Goal: Task Accomplishment & Management: Manage account settings

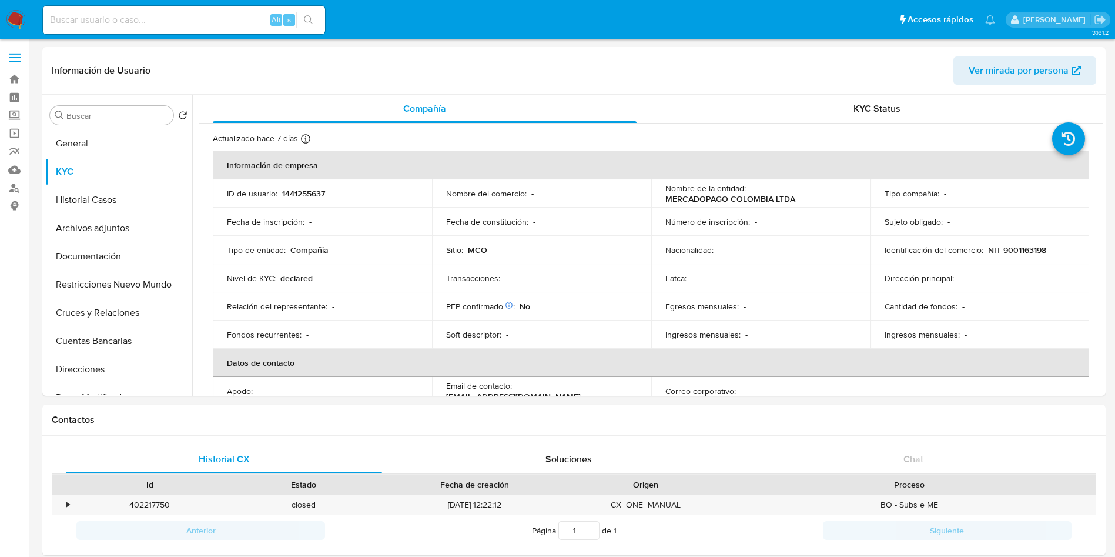
select select "10"
click at [191, 9] on div "Alt s" at bounding box center [184, 20] width 282 height 28
click at [197, 17] on input at bounding box center [184, 19] width 282 height 15
paste input "1820881521"
type input "1820881521"
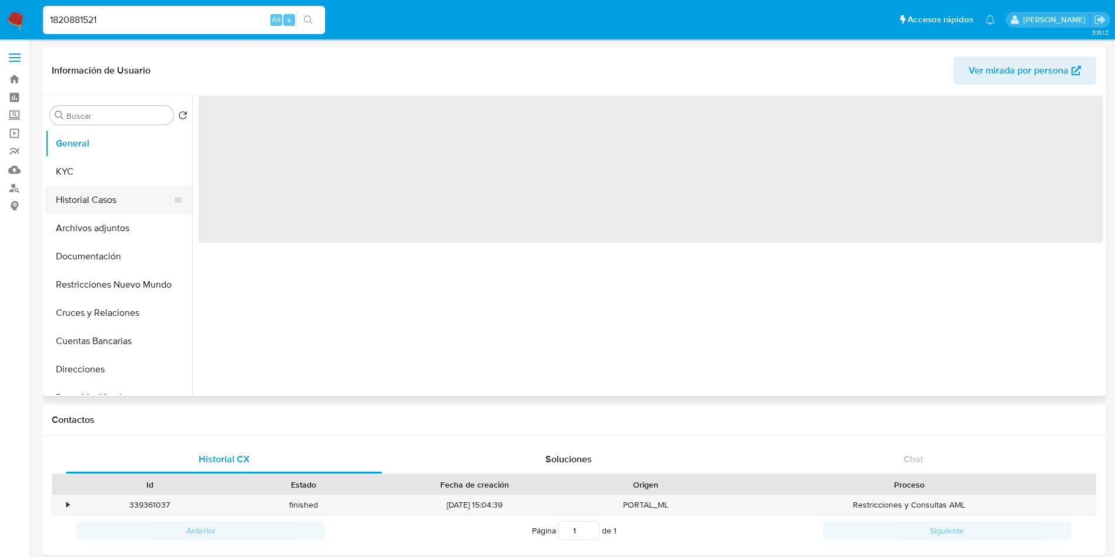
click at [95, 197] on button "Historial Casos" at bounding box center [114, 200] width 138 height 28
select select "10"
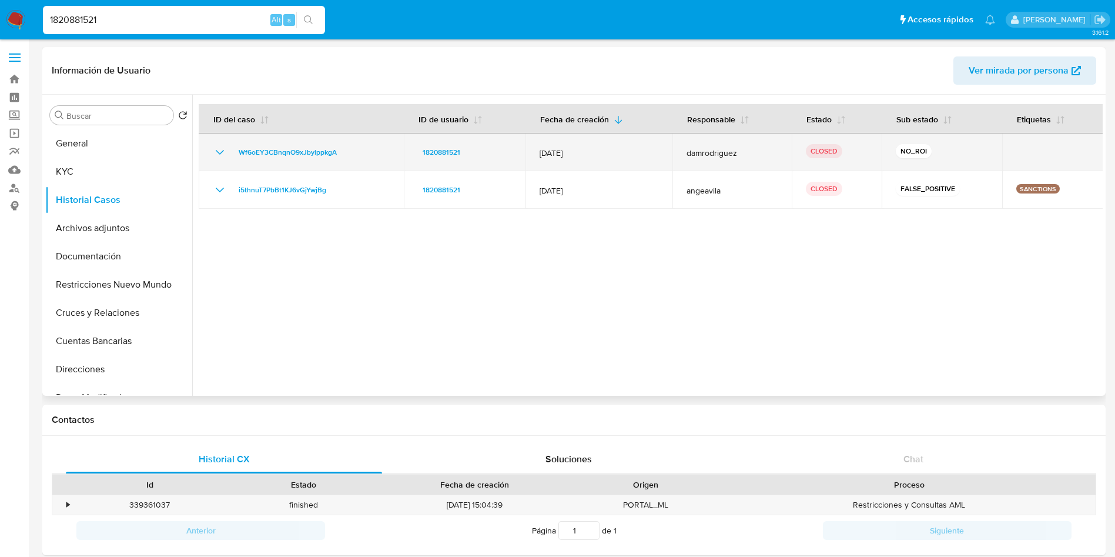
click at [217, 150] on icon "Mostrar/Ocultar" at bounding box center [220, 152] width 14 height 14
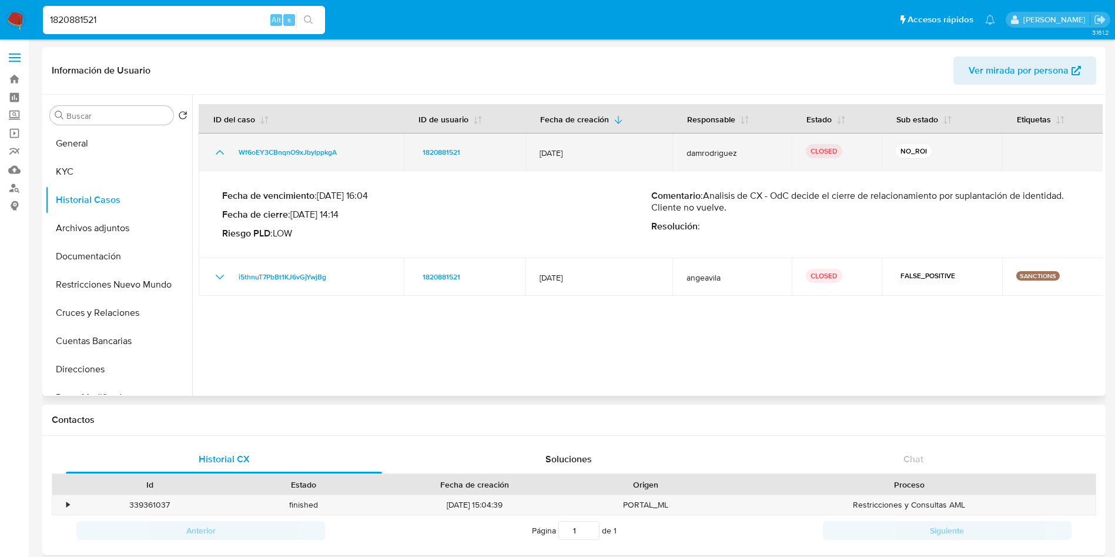
click at [217, 150] on icon "Mostrar/Ocultar" at bounding box center [220, 152] width 14 height 14
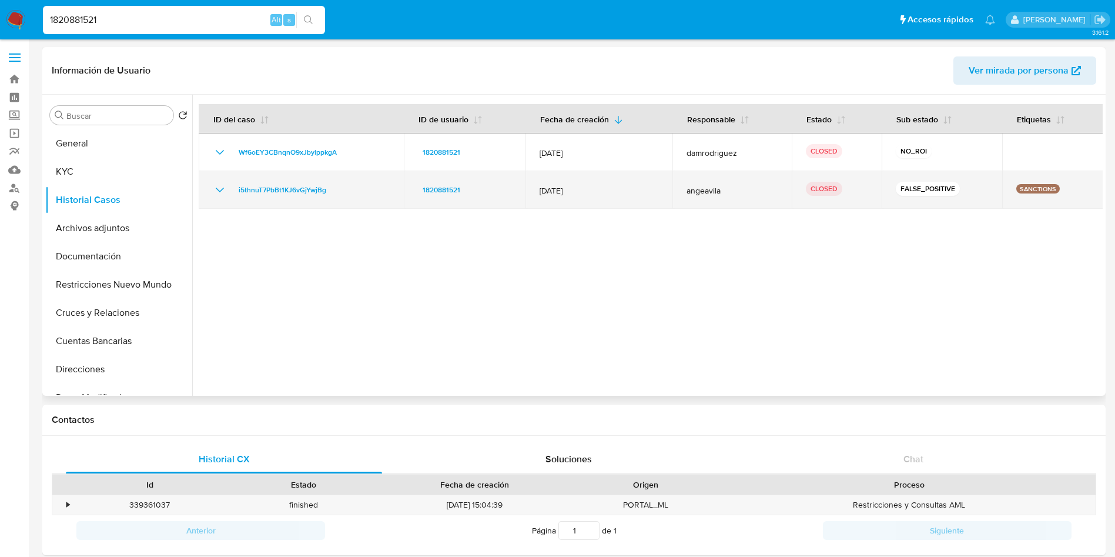
click at [215, 180] on td "i5thnuT7PbBt1KJ6vGjYwjBg" at bounding box center [301, 190] width 205 height 38
click at [217, 187] on icon "Mostrar/Ocultar" at bounding box center [220, 190] width 14 height 14
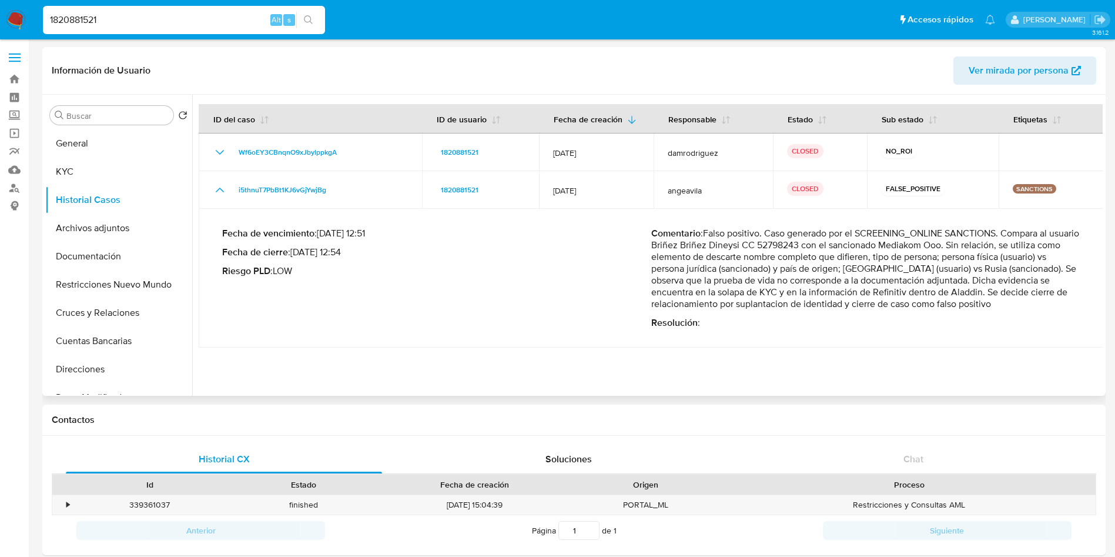
drag, startPoint x: 677, startPoint y: 243, endPoint x: 1052, endPoint y: 244, distance: 375.0
click at [1052, 244] on p "Comentario : Falso positivo. Caso generado por el SCREENING_ONLINE SANCTIONS. C…" at bounding box center [865, 268] width 429 height 82
drag, startPoint x: 688, startPoint y: 265, endPoint x: 939, endPoint y: 309, distance: 254.7
click at [933, 308] on p "Comentario : Falso positivo. Caso generado por el SCREENING_ONLINE SANCTIONS. C…" at bounding box center [865, 268] width 429 height 82
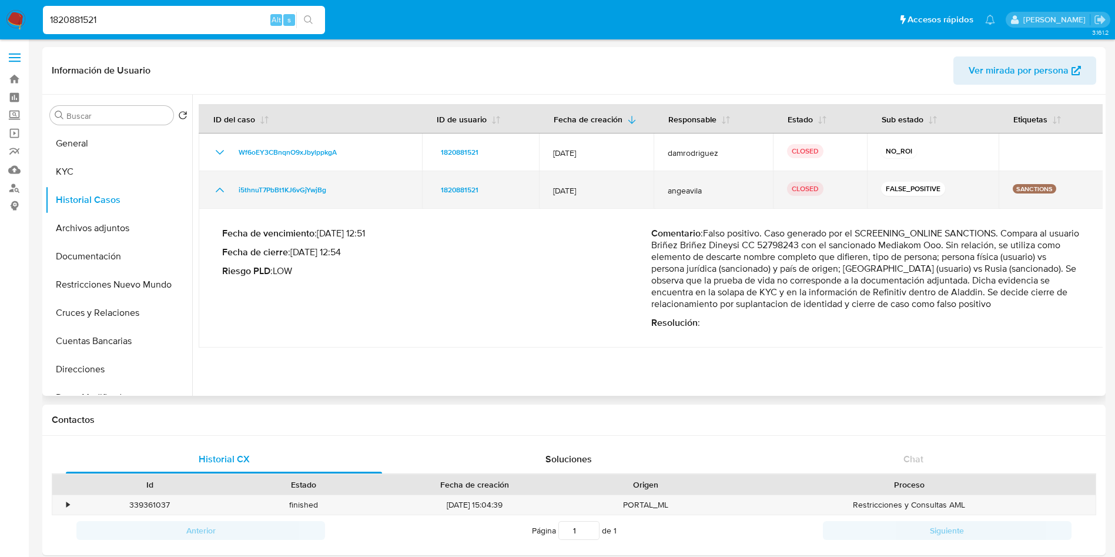
click at [219, 192] on icon "Mostrar/Ocultar" at bounding box center [220, 190] width 14 height 14
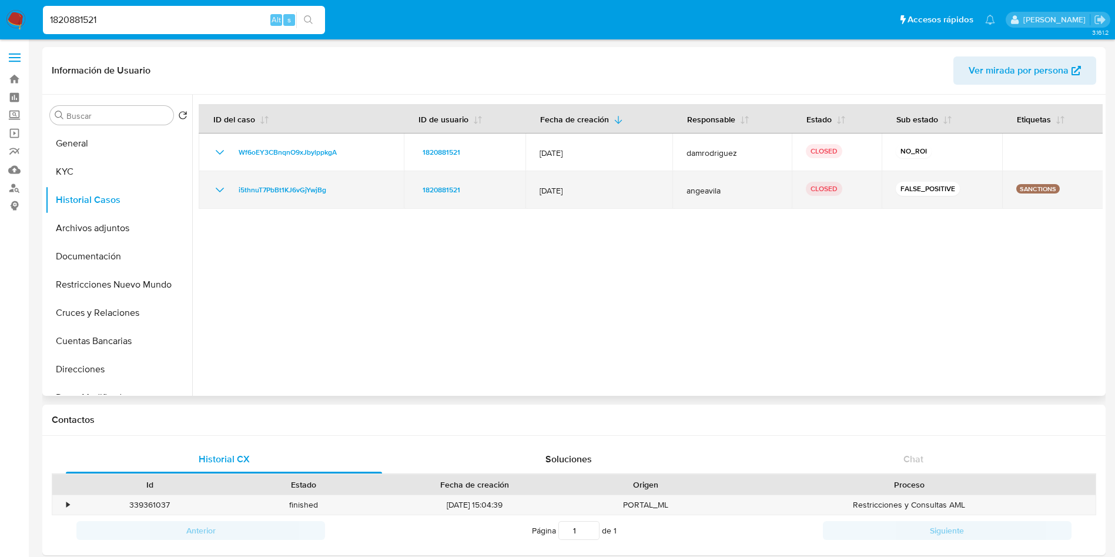
click at [216, 171] on td "i5thnuT7PbBt1KJ6vGjYwjBg" at bounding box center [301, 190] width 205 height 38
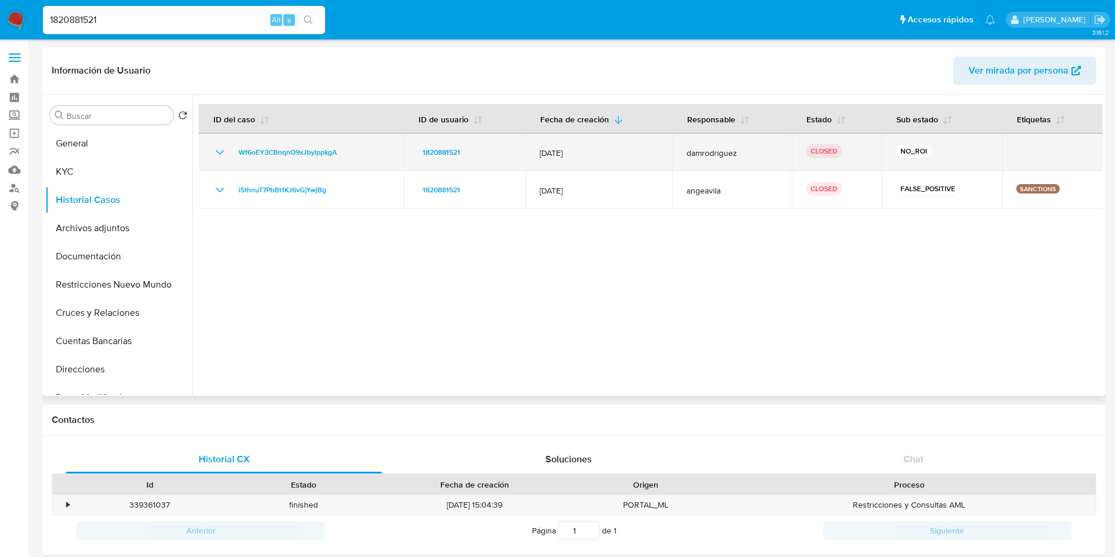
click at [218, 163] on td "Wf6oEY3CBnqnO9xJbylppkgA" at bounding box center [301, 152] width 205 height 38
click at [220, 156] on icon "Mostrar/Ocultar" at bounding box center [220, 152] width 14 height 14
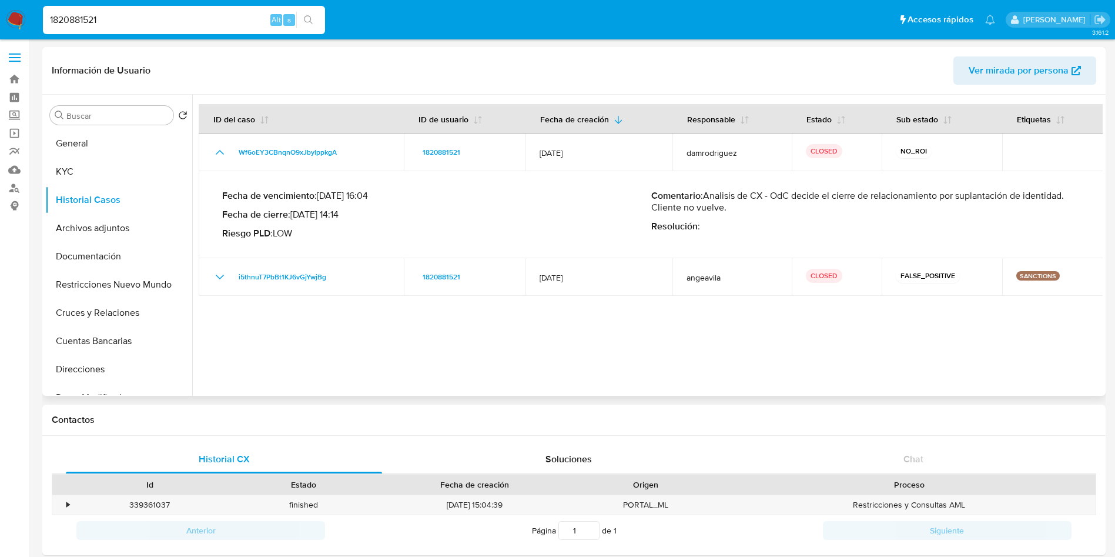
drag, startPoint x: 809, startPoint y: 198, endPoint x: 869, endPoint y: 198, distance: 59.4
click at [868, 198] on p "Comentario : Analisis de CX - OdC decide el cierre de relacionamiento por supla…" at bounding box center [865, 202] width 429 height 24
drag, startPoint x: 671, startPoint y: 205, endPoint x: 740, endPoint y: 206, distance: 68.8
click at [740, 206] on p "Comentario : Analisis de CX - OdC decide el cierre de relacionamiento por supla…" at bounding box center [865, 202] width 429 height 24
click at [753, 199] on p "Comentario : Analisis de CX - OdC decide el cierre de relacionamiento por supla…" at bounding box center [865, 202] width 429 height 24
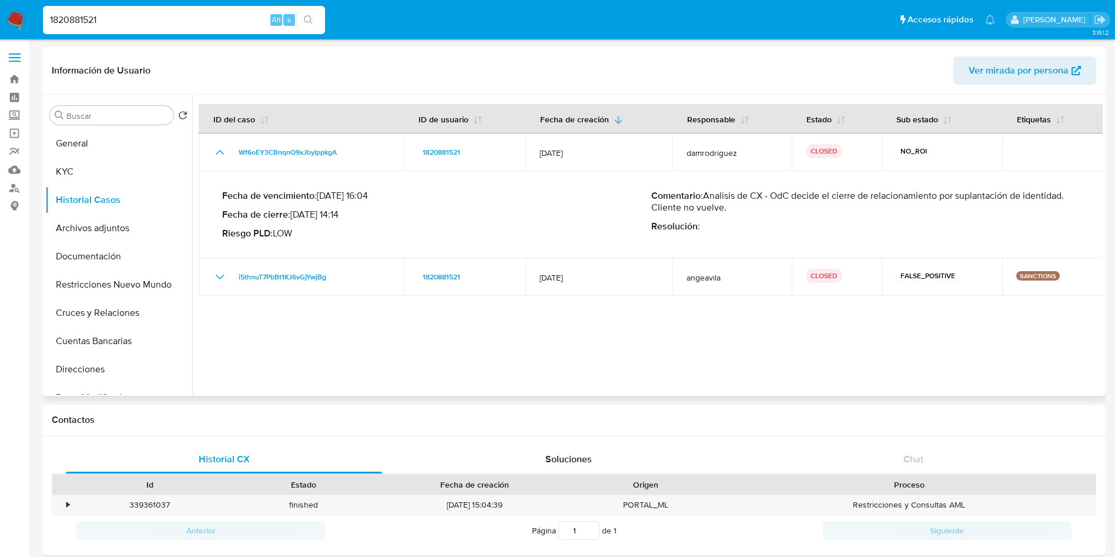
drag, startPoint x: 716, startPoint y: 196, endPoint x: 785, endPoint y: 196, distance: 68.2
click at [778, 195] on p "Comentario : Analisis de CX - OdC decide el cierre de relacionamiento por supla…" at bounding box center [865, 202] width 429 height 24
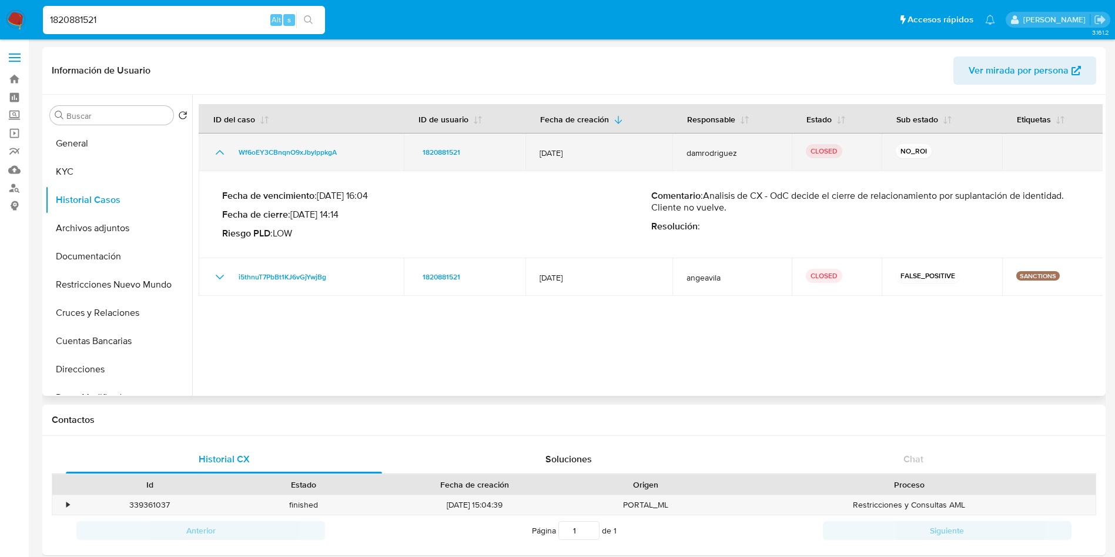
click at [215, 152] on icon "Mostrar/Ocultar" at bounding box center [220, 152] width 14 height 14
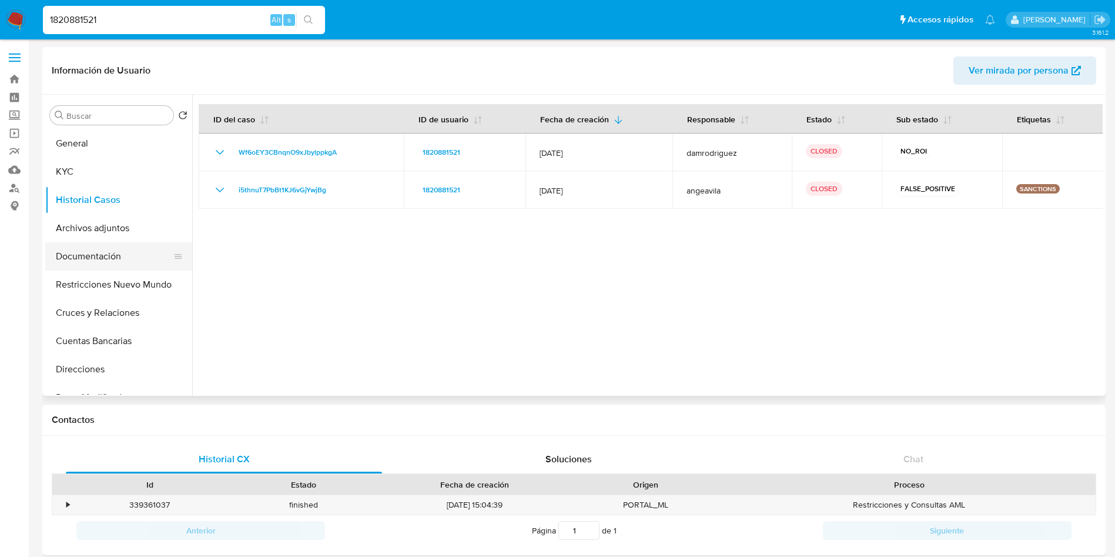
click at [89, 247] on button "Documentación" at bounding box center [114, 256] width 138 height 28
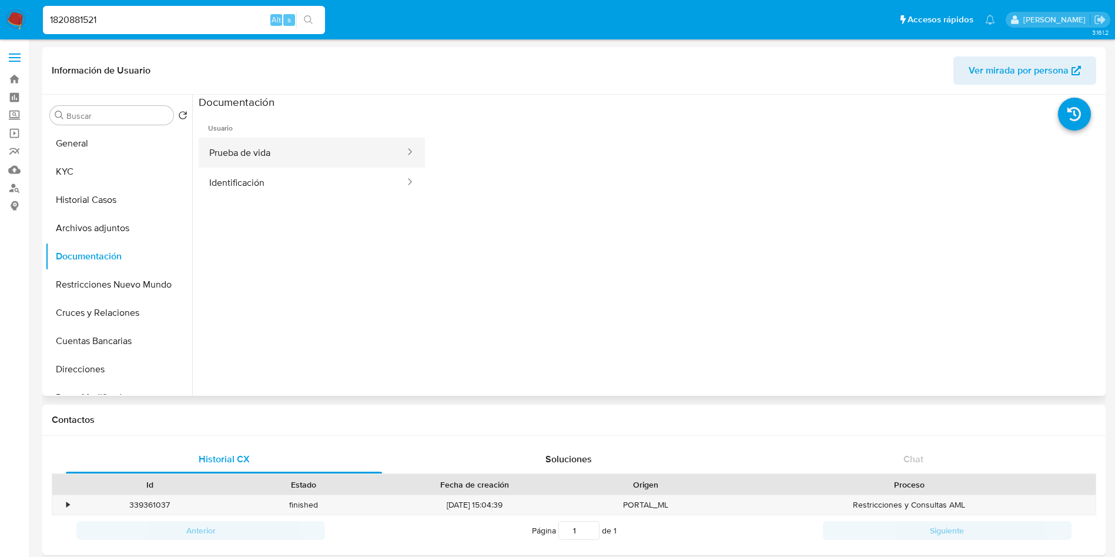
click at [236, 155] on button "Prueba de vida" at bounding box center [302, 153] width 207 height 30
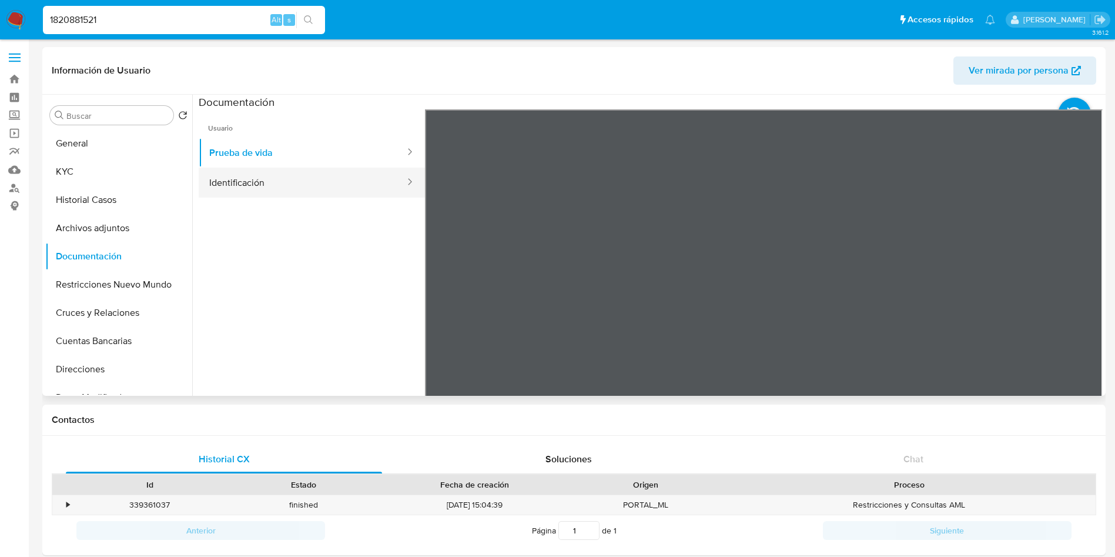
click at [270, 185] on button "Identificación" at bounding box center [302, 183] width 207 height 30
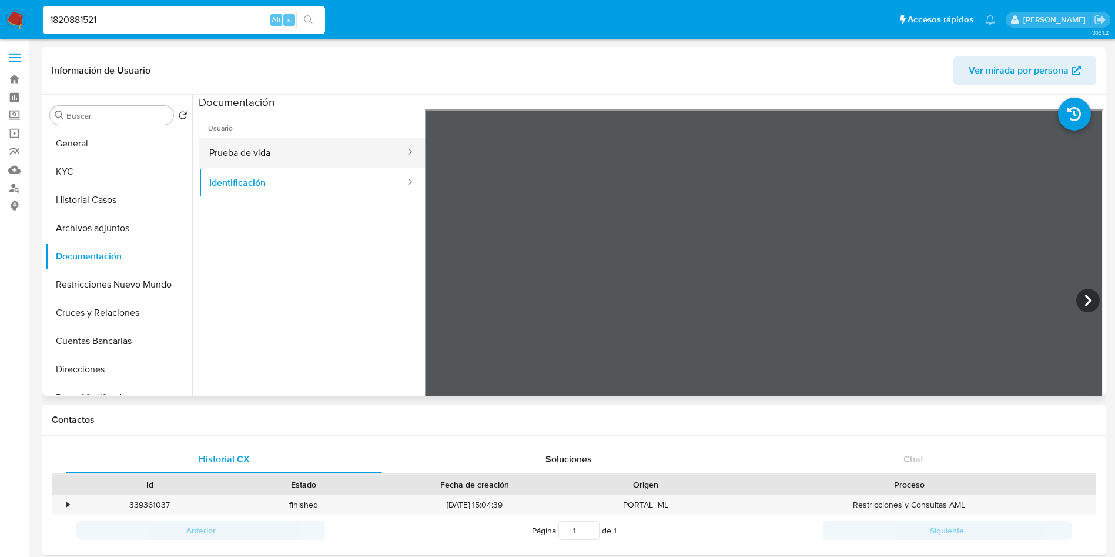
click at [214, 149] on button "Prueba de vida" at bounding box center [302, 153] width 207 height 30
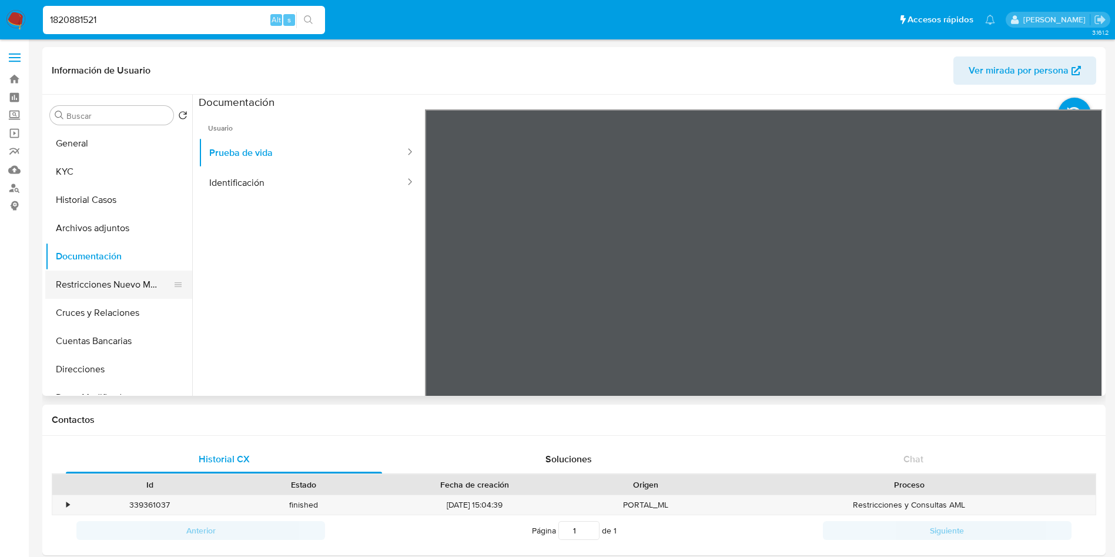
click at [132, 283] on button "Restricciones Nuevo Mundo" at bounding box center [114, 284] width 138 height 28
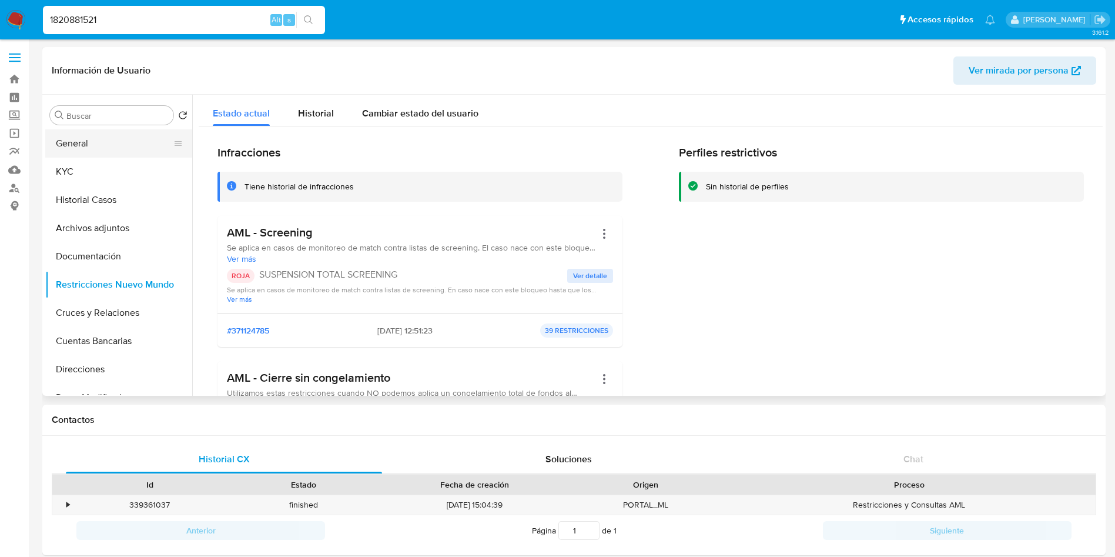
click at [86, 145] on button "General" at bounding box center [114, 143] width 138 height 28
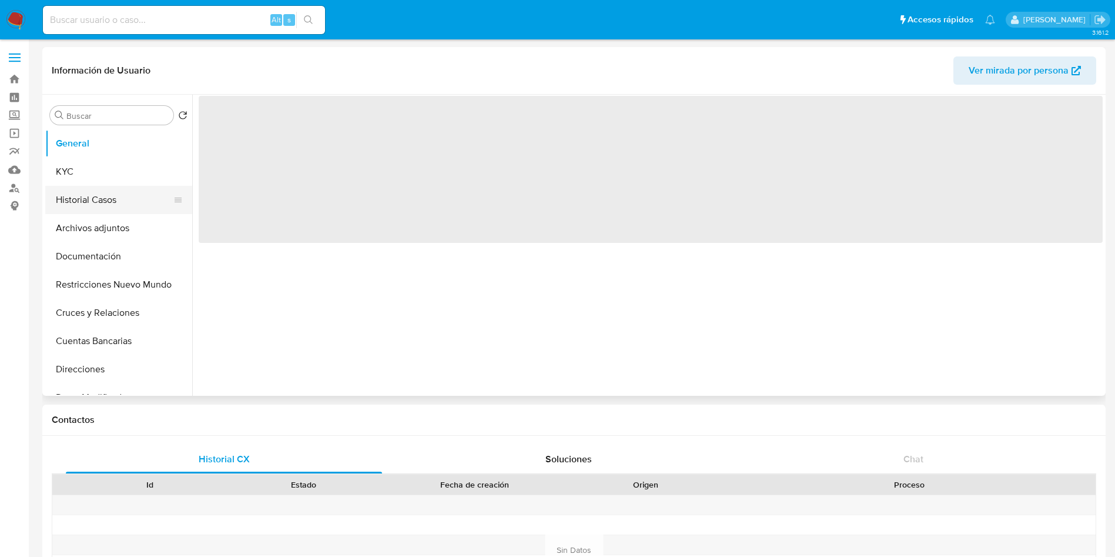
click at [110, 192] on button "Historial Casos" at bounding box center [114, 200] width 138 height 28
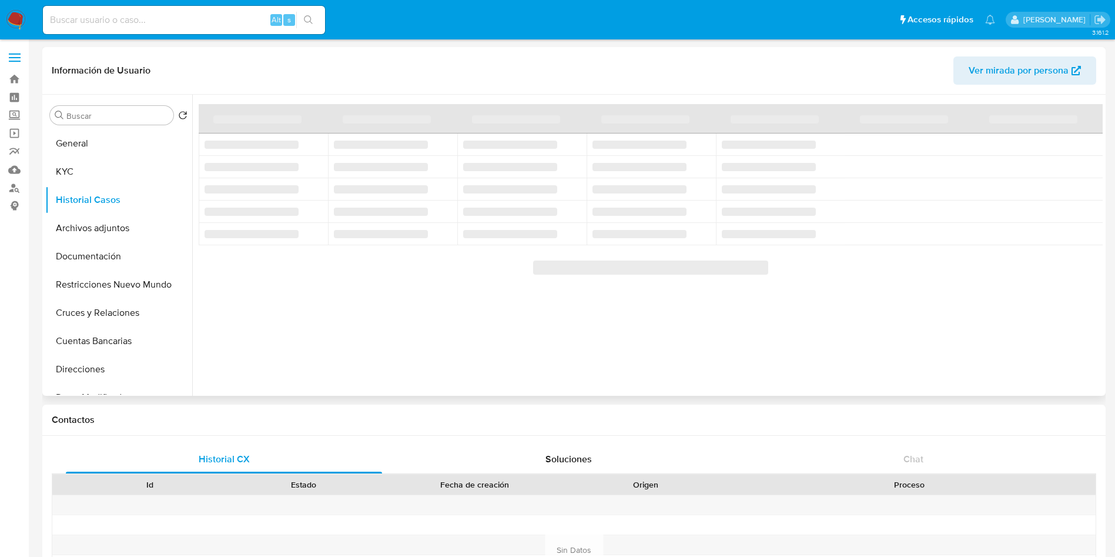
select select "10"
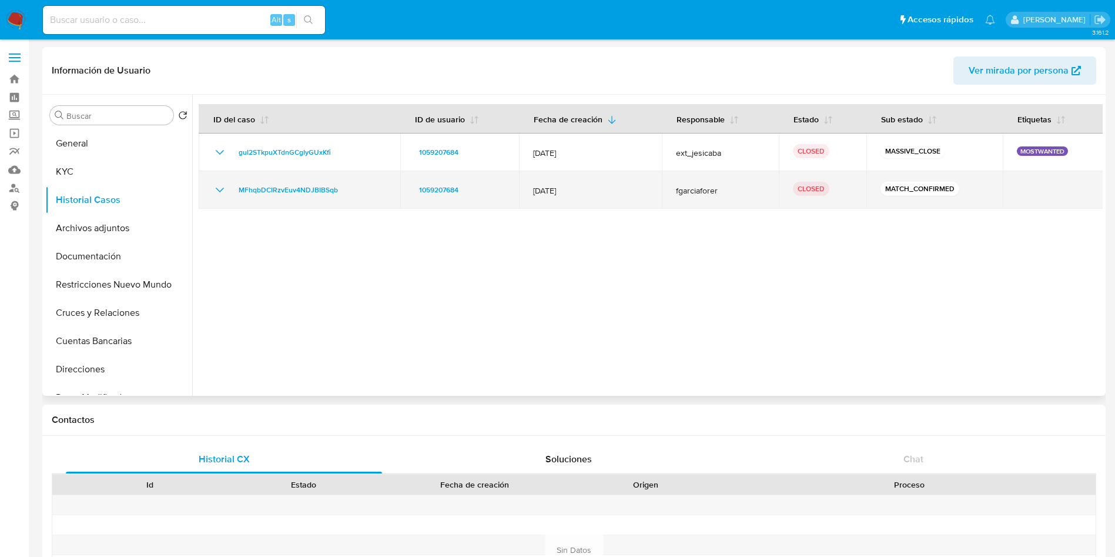
click at [221, 189] on icon "Mostrar/Ocultar" at bounding box center [220, 190] width 14 height 14
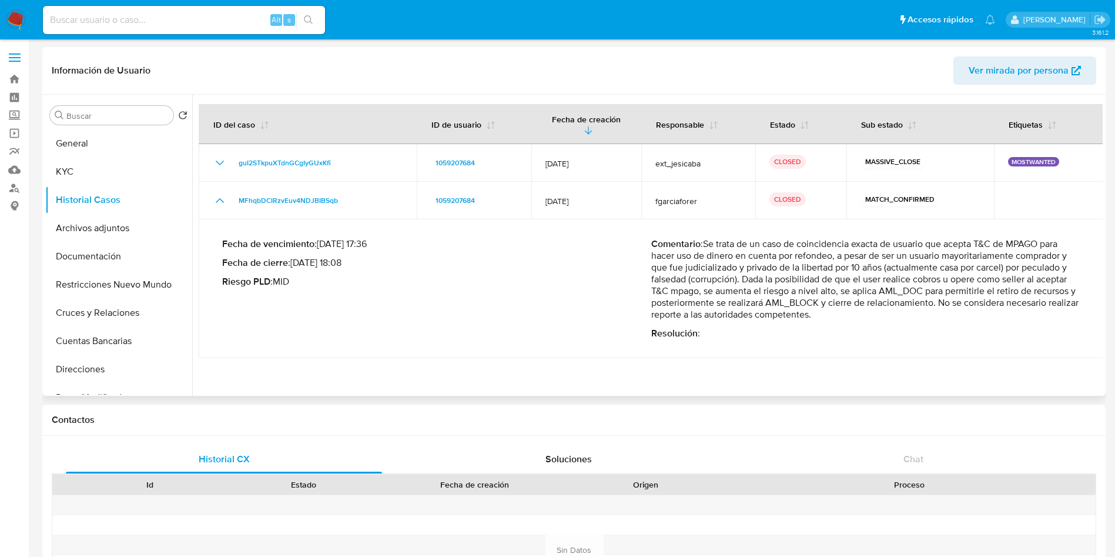
drag, startPoint x: 753, startPoint y: 228, endPoint x: 1047, endPoint y: 230, distance: 294.5
click at [1047, 238] on p "Comentario : Se trata de un caso de coincidencia exacta de usuario que acepta T…" at bounding box center [865, 279] width 429 height 82
drag, startPoint x: 734, startPoint y: 250, endPoint x: 1066, endPoint y: 240, distance: 332.2
click at [1066, 240] on p "Comentario : Se trata de un caso de coincidencia exacta de usuario que acepta T…" at bounding box center [865, 279] width 429 height 82
drag, startPoint x: 688, startPoint y: 259, endPoint x: 1054, endPoint y: 257, distance: 366.8
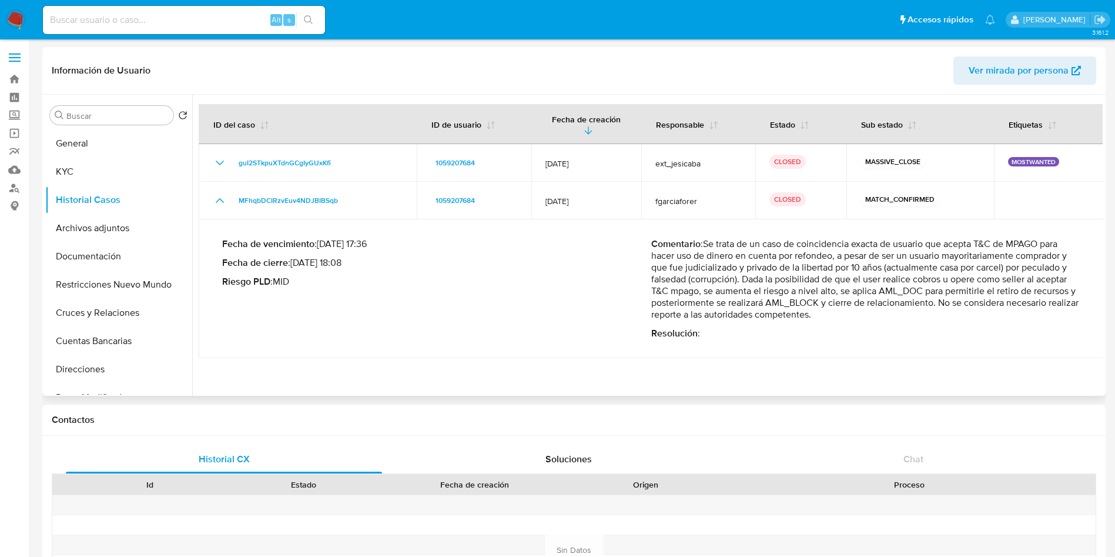
click at [1054, 257] on p "Comentario : Se trata de un caso de coincidencia exacta de usuario que acepta T…" at bounding box center [865, 279] width 429 height 82
drag, startPoint x: 680, startPoint y: 264, endPoint x: 1066, endPoint y: 270, distance: 386.2
click at [1060, 270] on p "Comentario : Se trata de un caso de coincidencia exacta de usuario que acepta T…" at bounding box center [865, 279] width 429 height 82
drag, startPoint x: 689, startPoint y: 276, endPoint x: 1067, endPoint y: 279, distance: 378.5
click at [1067, 279] on p "Comentario : Se trata de un caso de coincidencia exacta de usuario que acepta T…" at bounding box center [865, 279] width 429 height 82
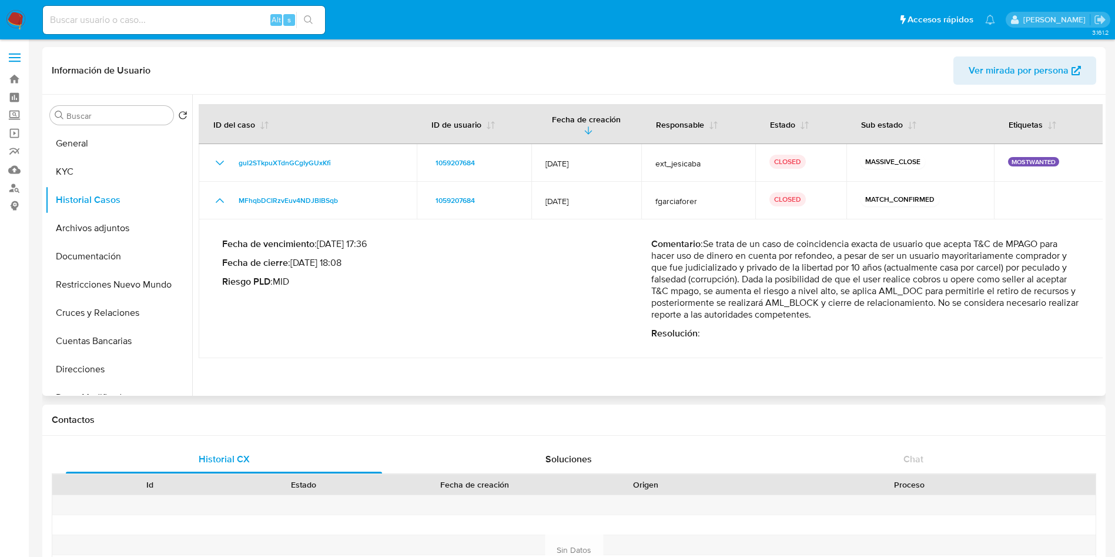
drag, startPoint x: 732, startPoint y: 290, endPoint x: 1035, endPoint y: 289, distance: 303.3
click at [1035, 289] on p "Comentario : Se trata de un caso de coincidencia exacta de usuario que acepta T…" at bounding box center [865, 279] width 429 height 82
drag, startPoint x: 712, startPoint y: 306, endPoint x: 856, endPoint y: 300, distance: 144.1
click at [853, 301] on p "Comentario : Se trata de un caso de coincidencia exacta de usuario que acepta T…" at bounding box center [865, 279] width 429 height 82
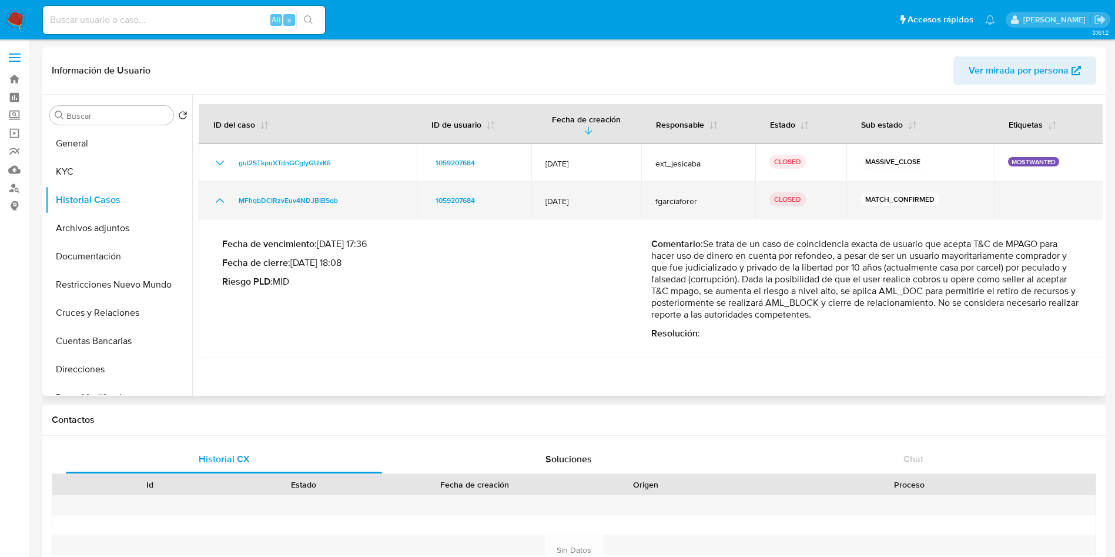
click at [223, 193] on icon "Mostrar/Ocultar" at bounding box center [220, 200] width 14 height 14
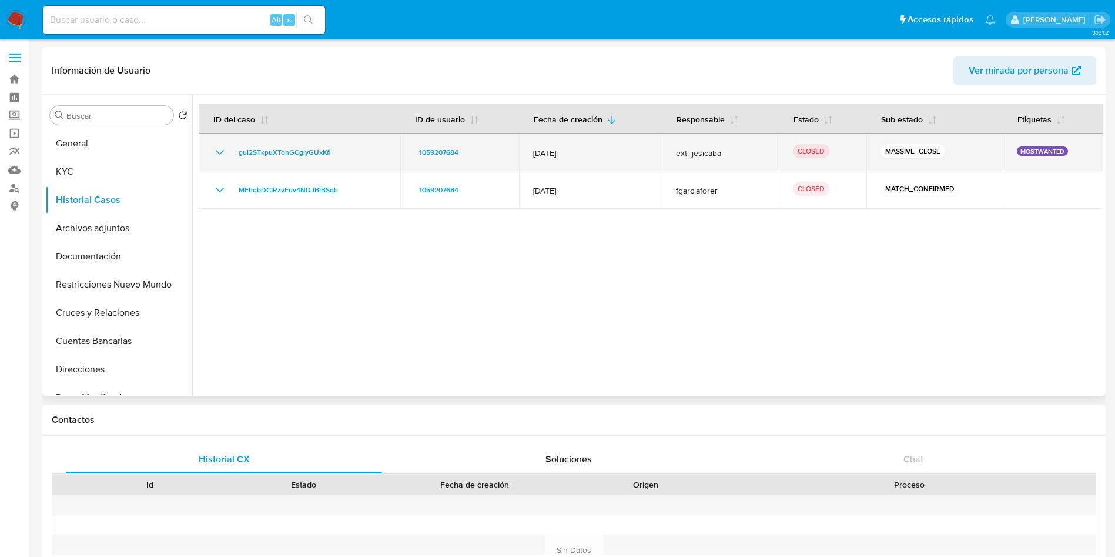
click at [222, 163] on td "guI2STkpuXTdnGCgIyGUxKfi" at bounding box center [300, 152] width 202 height 38
click at [216, 157] on icon "Mostrar/Ocultar" at bounding box center [220, 152] width 14 height 14
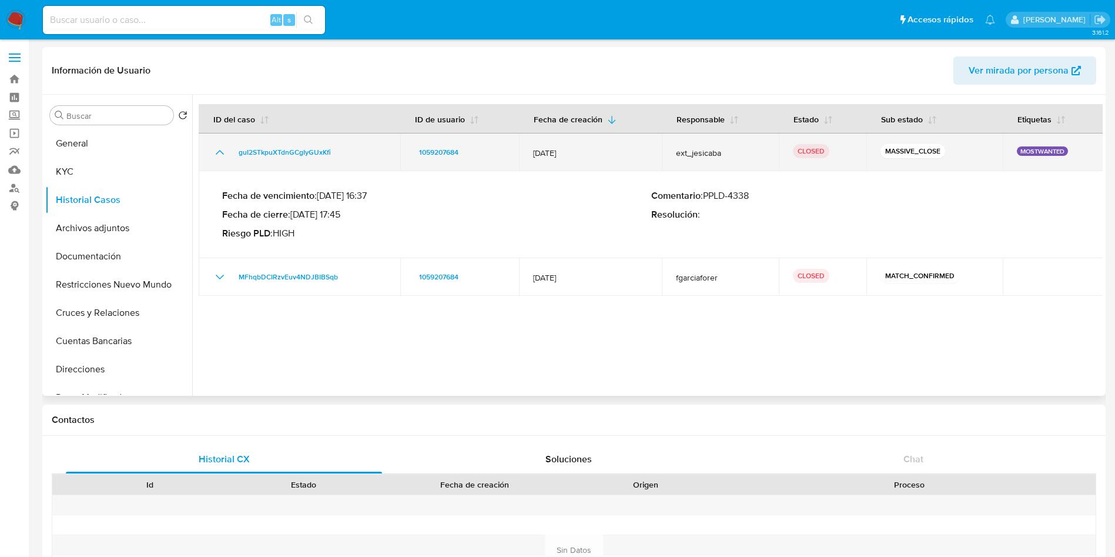
click at [216, 151] on icon "Mostrar/Ocultar" at bounding box center [220, 152] width 14 height 14
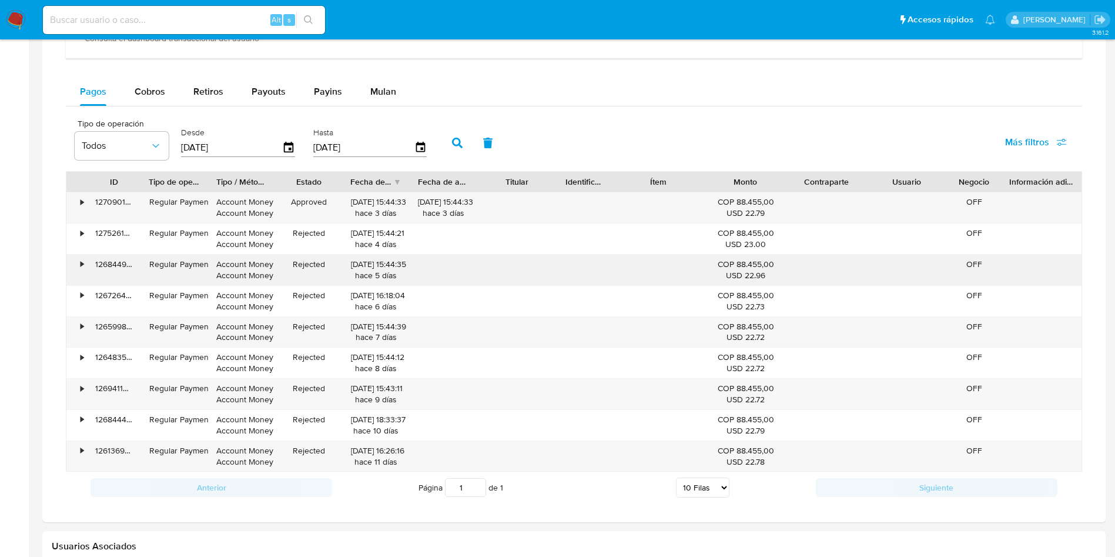
scroll to position [793, 0]
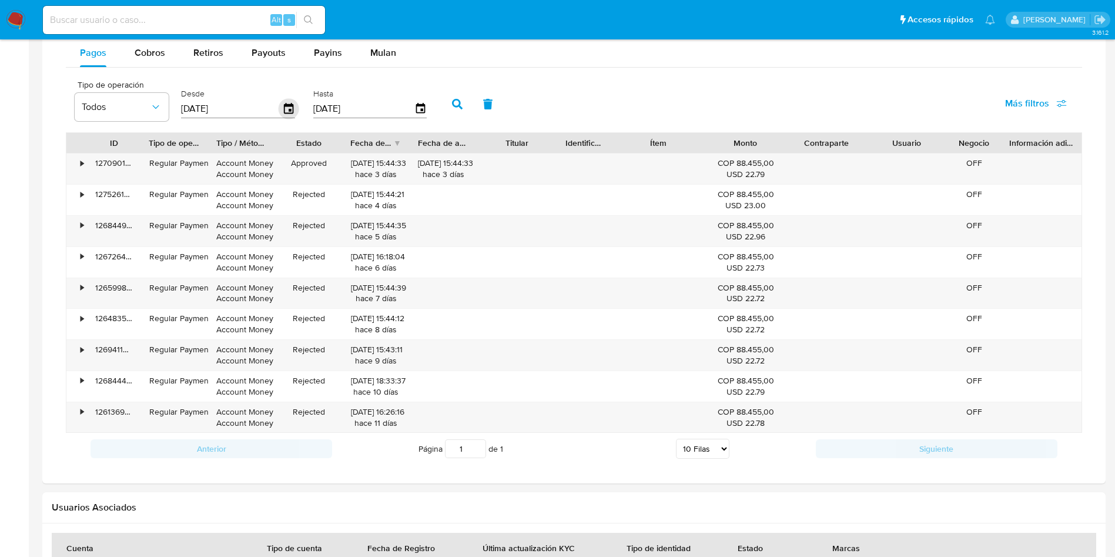
click at [286, 109] on icon "button" at bounding box center [289, 109] width 21 height 21
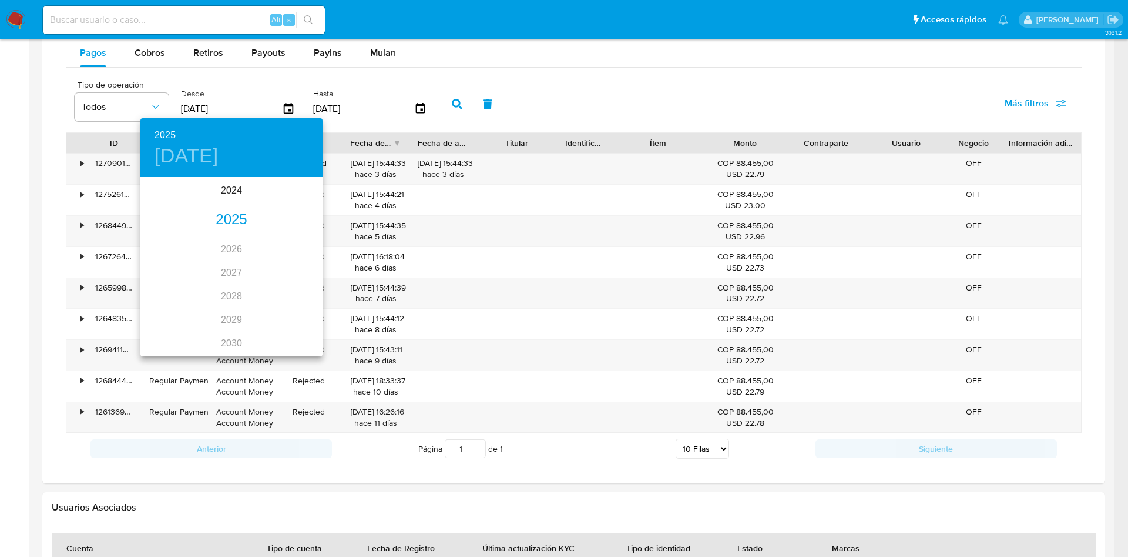
click at [237, 202] on div "2024 2025 2026 2027 2028 2029 2030 2031 2032 2033 2034 2035" at bounding box center [231, 267] width 182 height 176
click at [229, 183] on div "2024" at bounding box center [231, 191] width 182 height 24
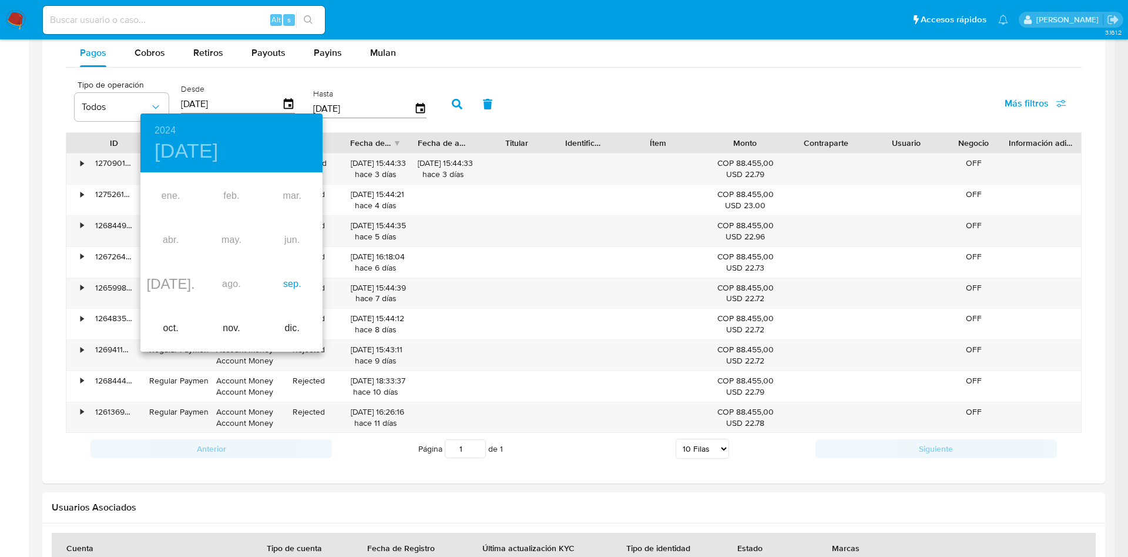
click at [293, 275] on div "sep." at bounding box center [292, 284] width 61 height 44
type input "29/09/2024"
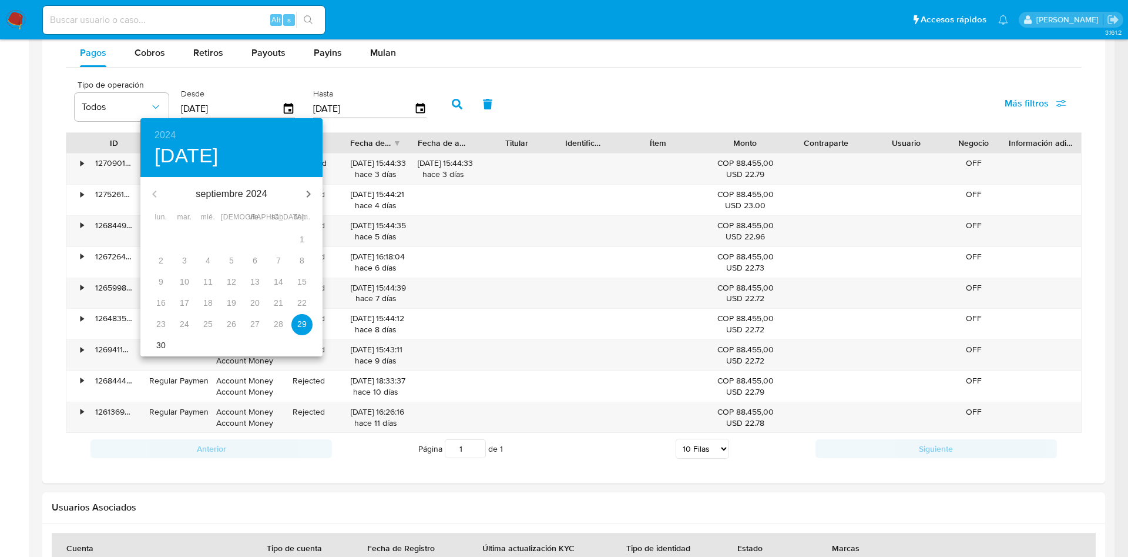
click at [302, 329] on p "29" at bounding box center [301, 324] width 9 height 12
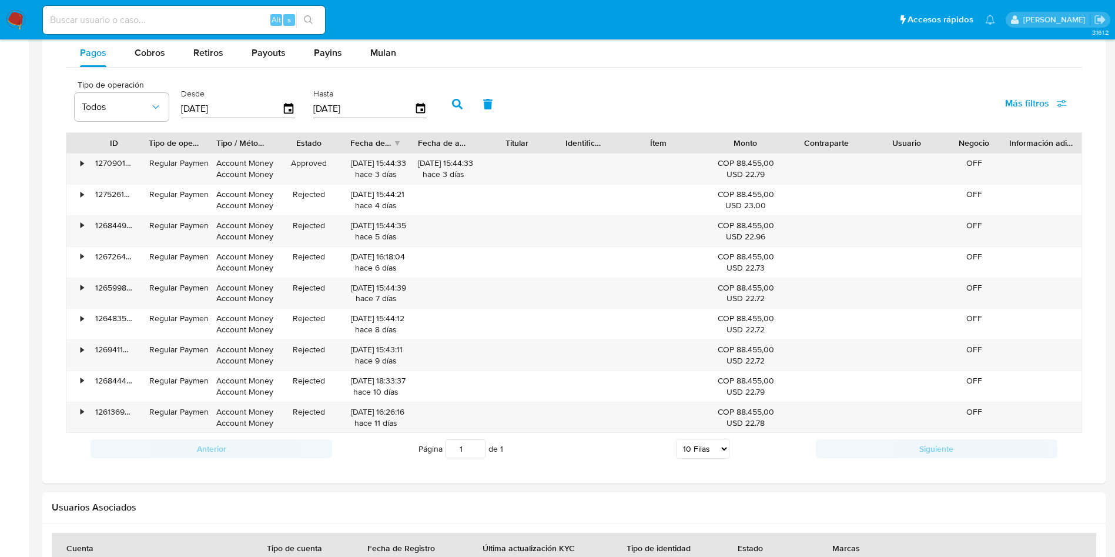
click at [449, 99] on button "button" at bounding box center [457, 104] width 31 height 28
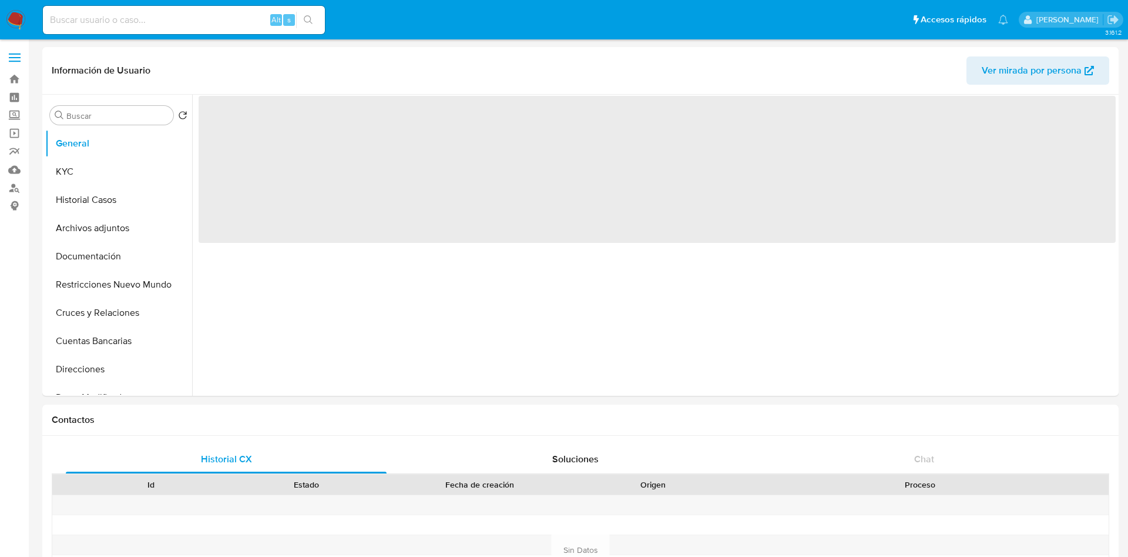
select select "10"
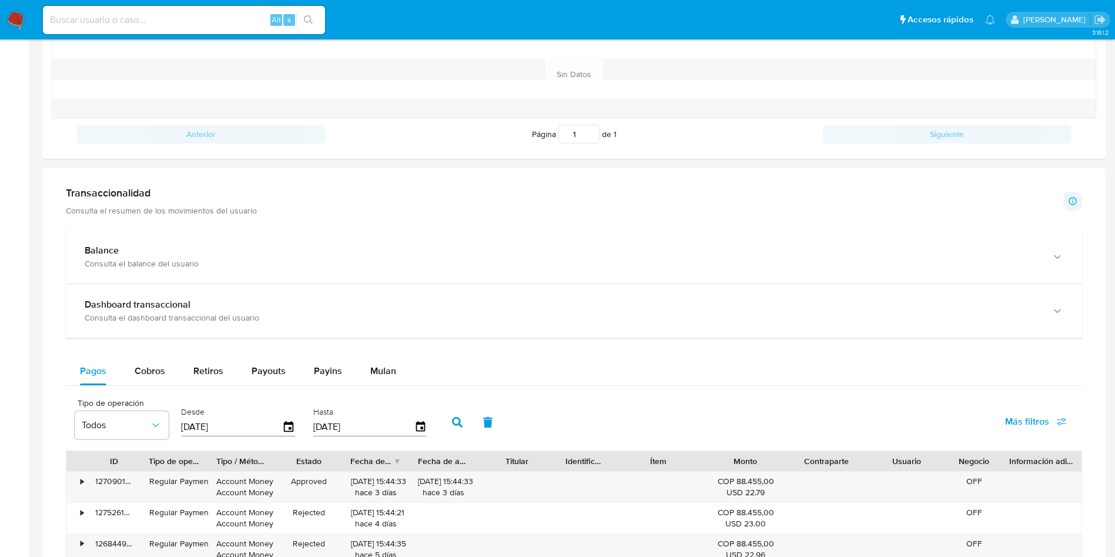
scroll to position [441, 0]
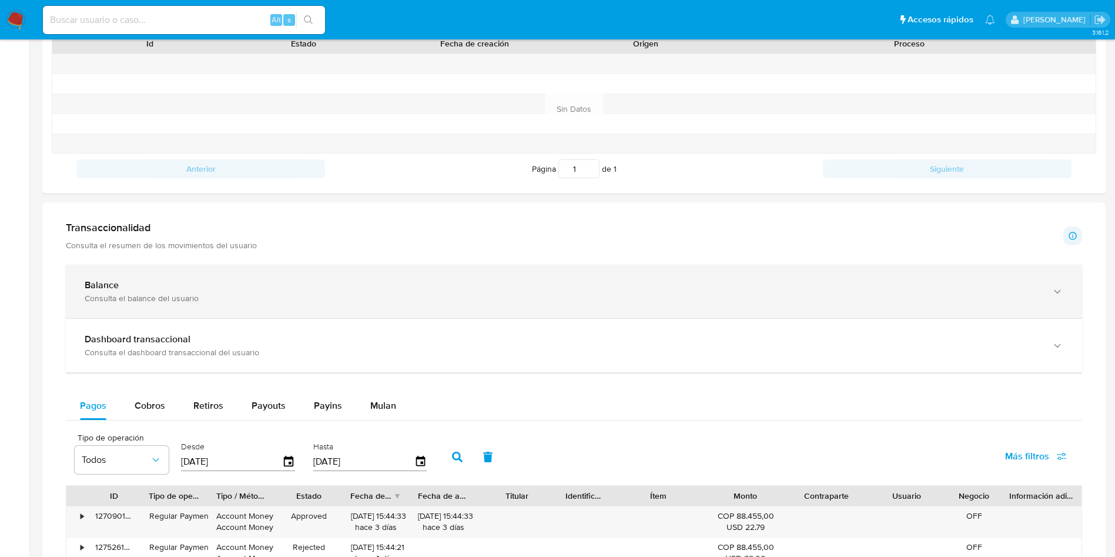
click at [170, 288] on div "Balance" at bounding box center [562, 285] width 955 height 12
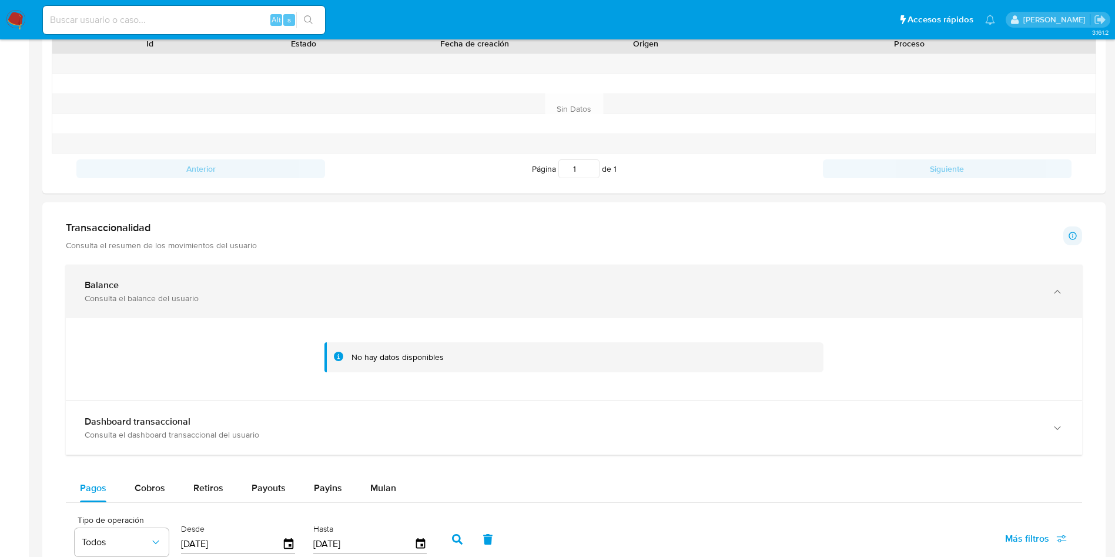
click at [140, 280] on div "Balance" at bounding box center [562, 285] width 955 height 12
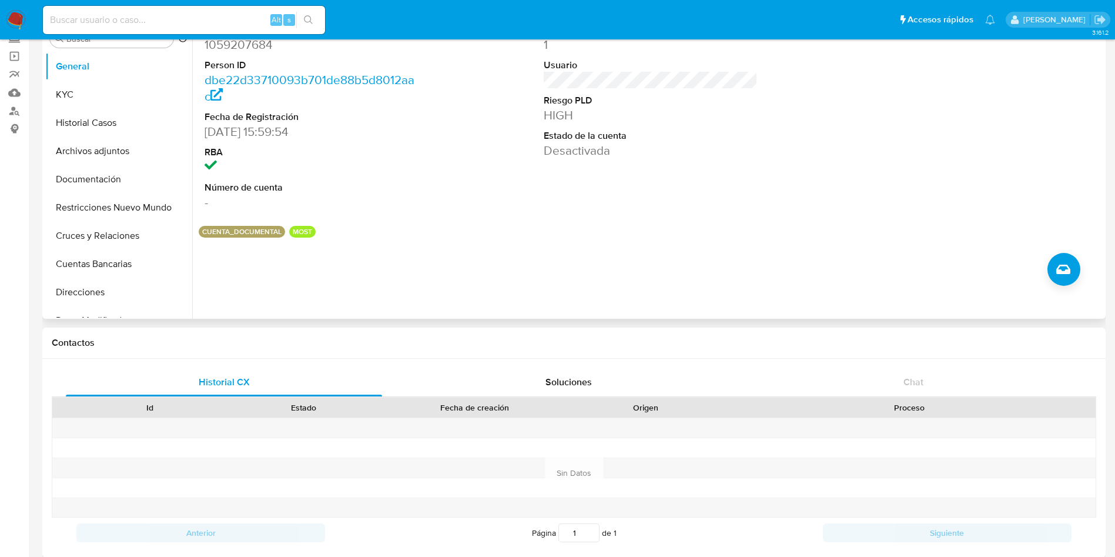
scroll to position [0, 0]
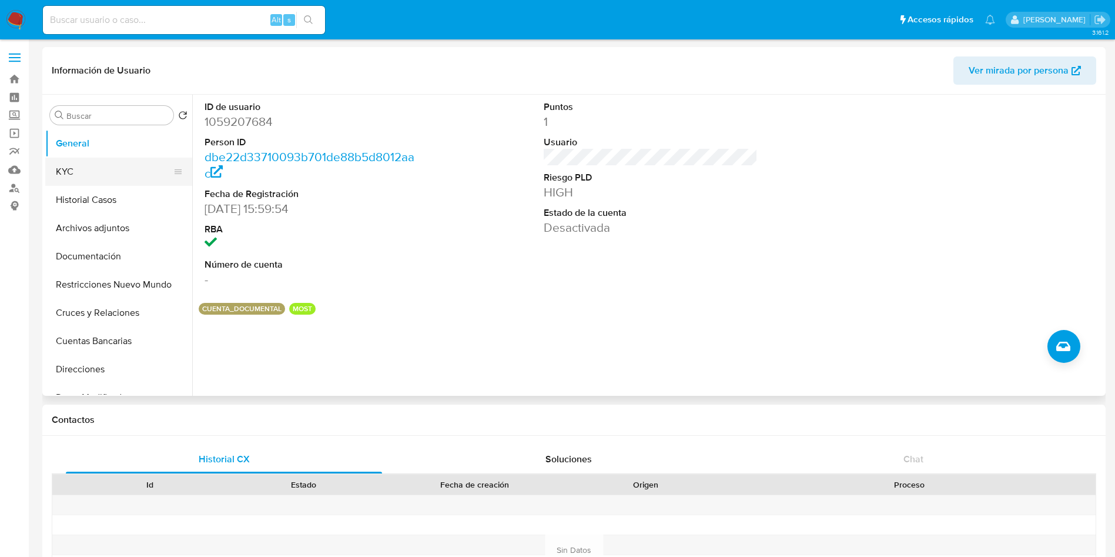
click at [93, 179] on button "KYC" at bounding box center [114, 172] width 138 height 28
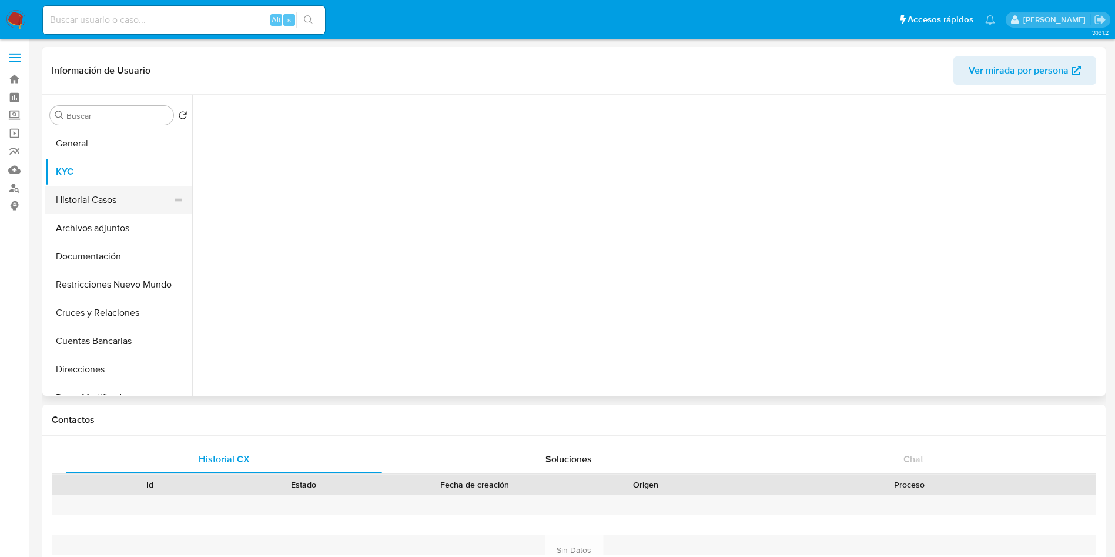
click at [103, 192] on button "Historial Casos" at bounding box center [114, 200] width 138 height 28
click at [117, 174] on button "KYC" at bounding box center [114, 172] width 138 height 28
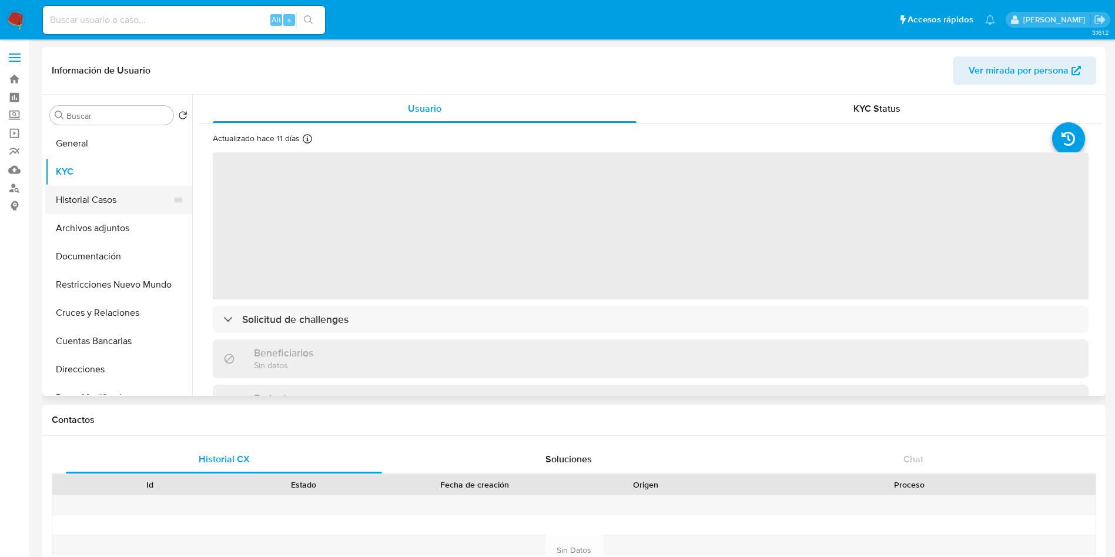
click at [85, 186] on button "Historial Casos" at bounding box center [114, 200] width 138 height 28
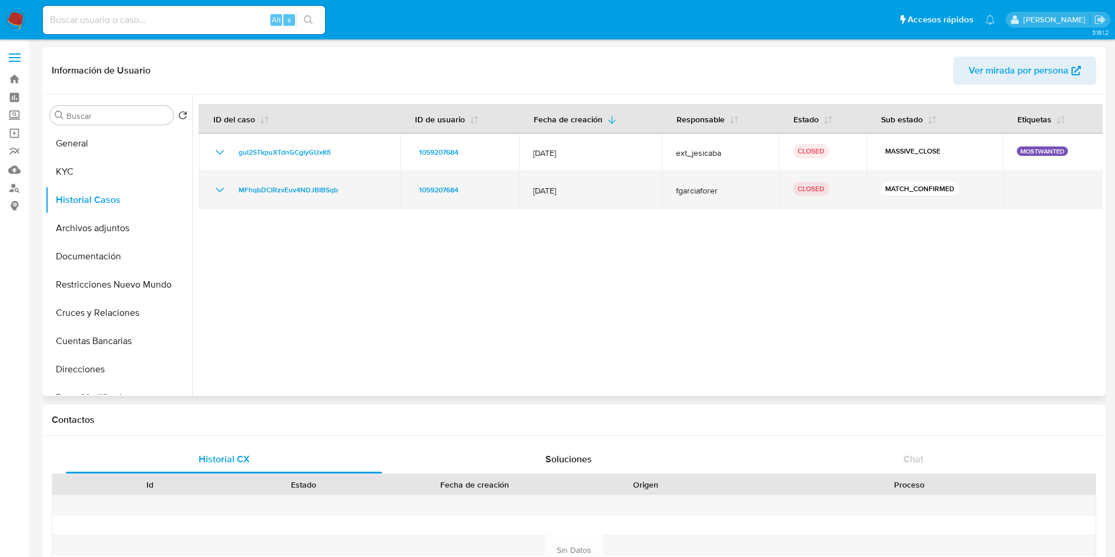
click at [222, 192] on icon "Mostrar/Ocultar" at bounding box center [220, 190] width 14 height 14
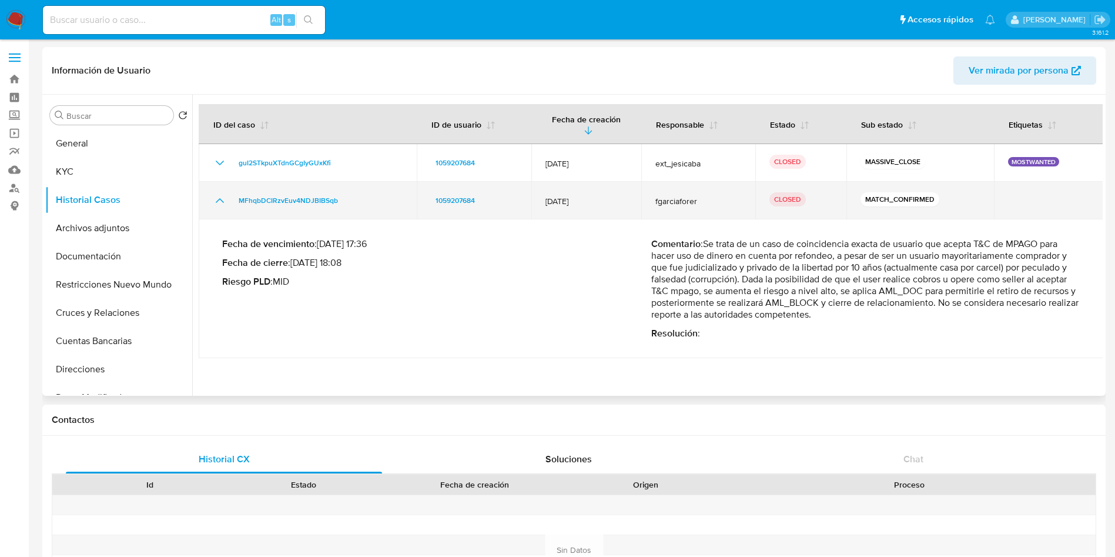
click at [219, 193] on icon "Mostrar/Ocultar" at bounding box center [220, 200] width 14 height 14
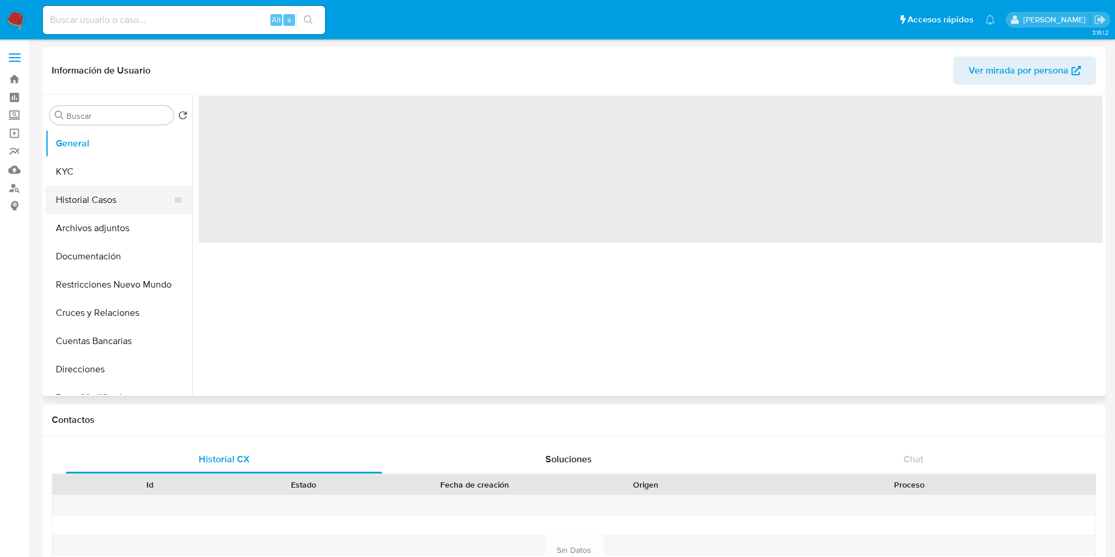
click at [101, 195] on button "Historial Casos" at bounding box center [114, 200] width 138 height 28
select select "10"
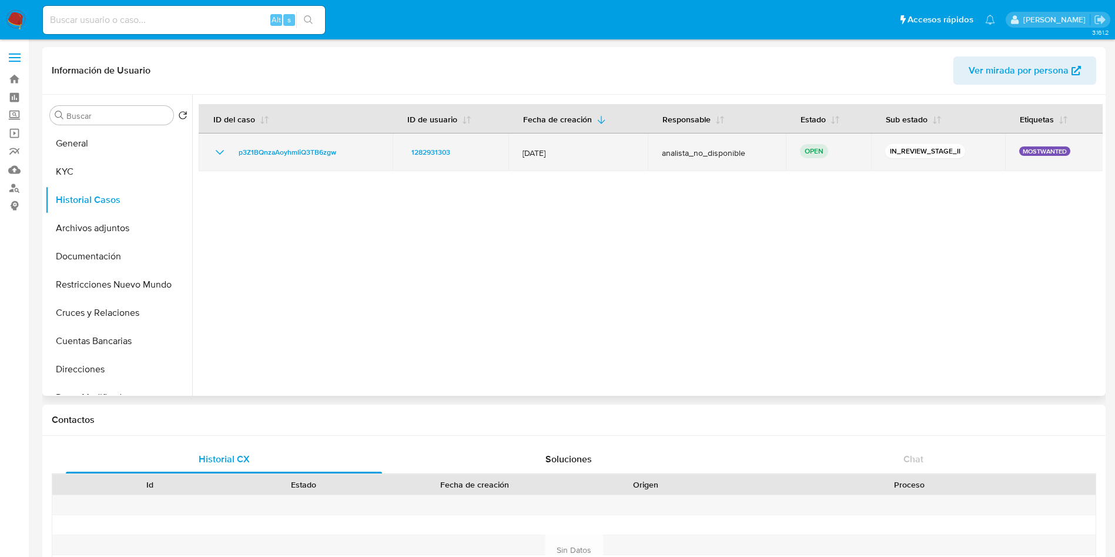
click at [225, 153] on icon "Mostrar/Ocultar" at bounding box center [220, 152] width 14 height 14
click at [219, 150] on icon "Mostrar/Ocultar" at bounding box center [220, 152] width 8 height 5
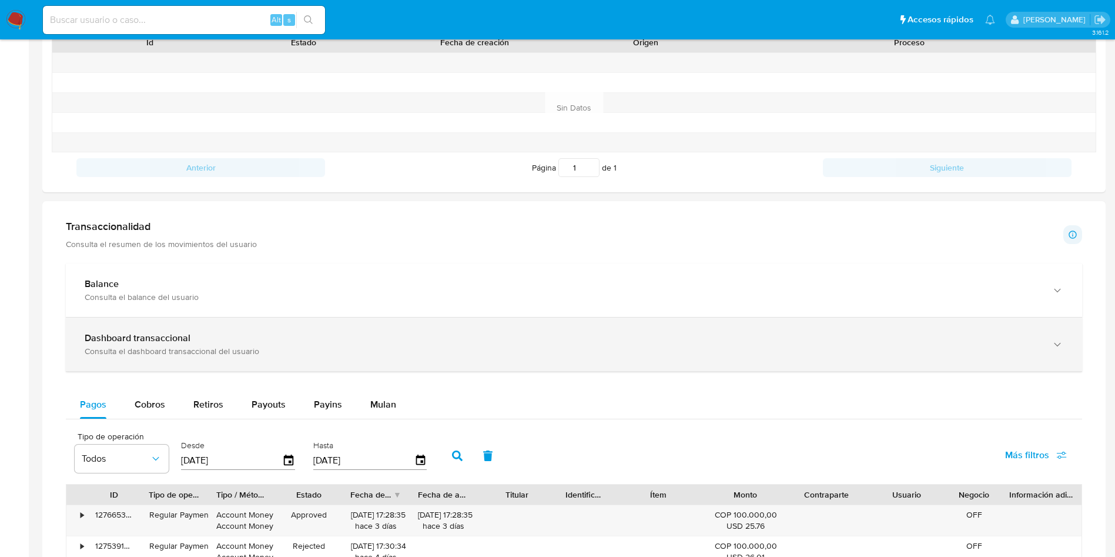
scroll to position [441, 0]
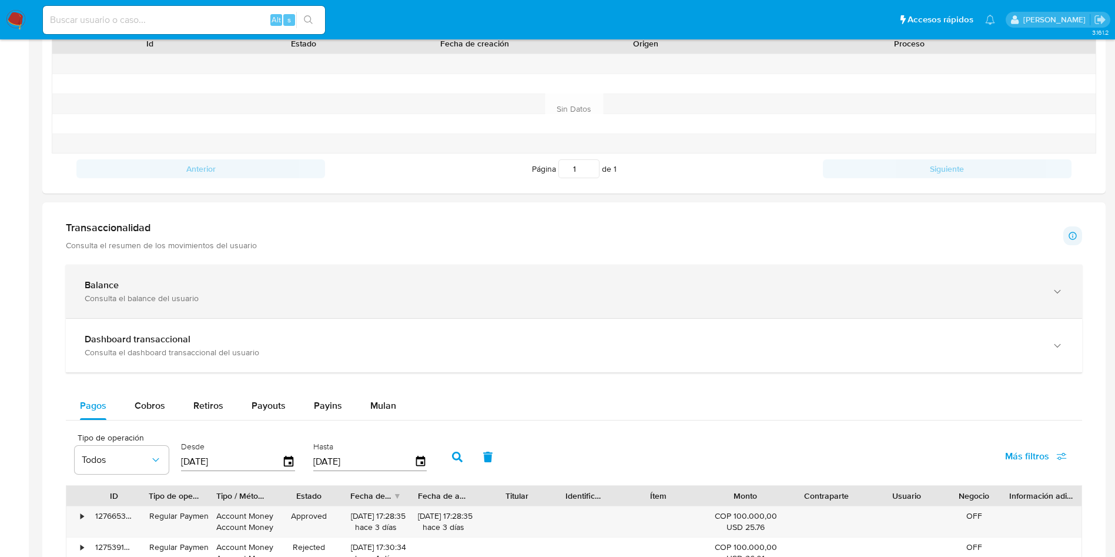
click at [199, 264] on div "Balance Consulta el balance del usuario" at bounding box center [574, 290] width 1016 height 53
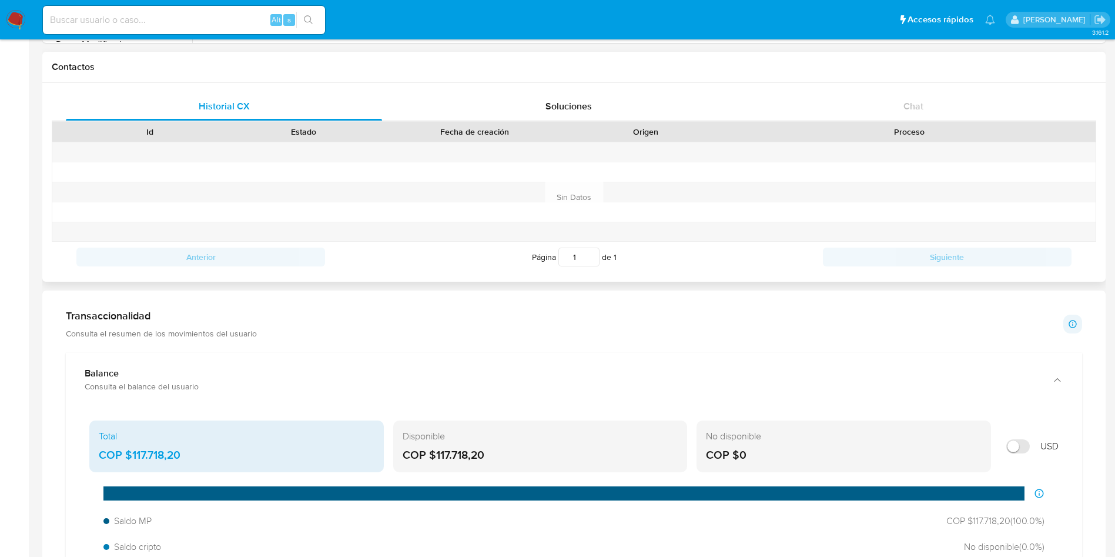
scroll to position [0, 0]
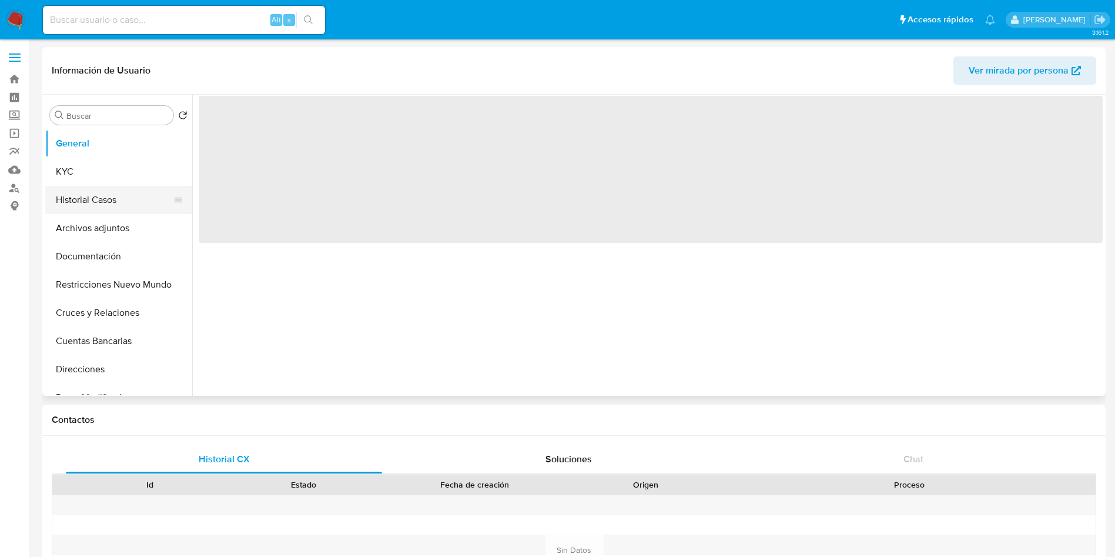
click at [96, 192] on button "Historial Casos" at bounding box center [114, 200] width 138 height 28
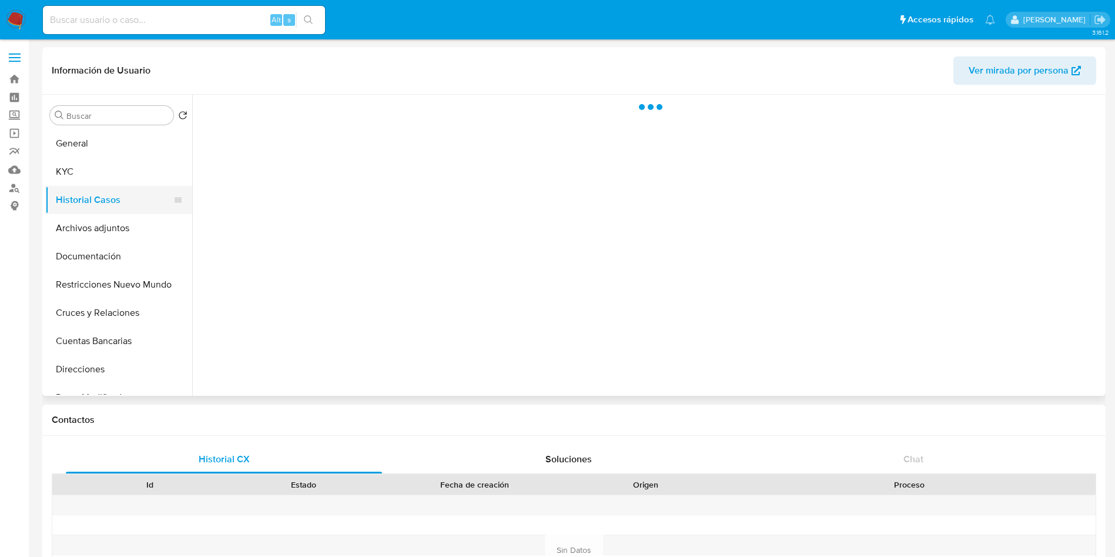
select select "10"
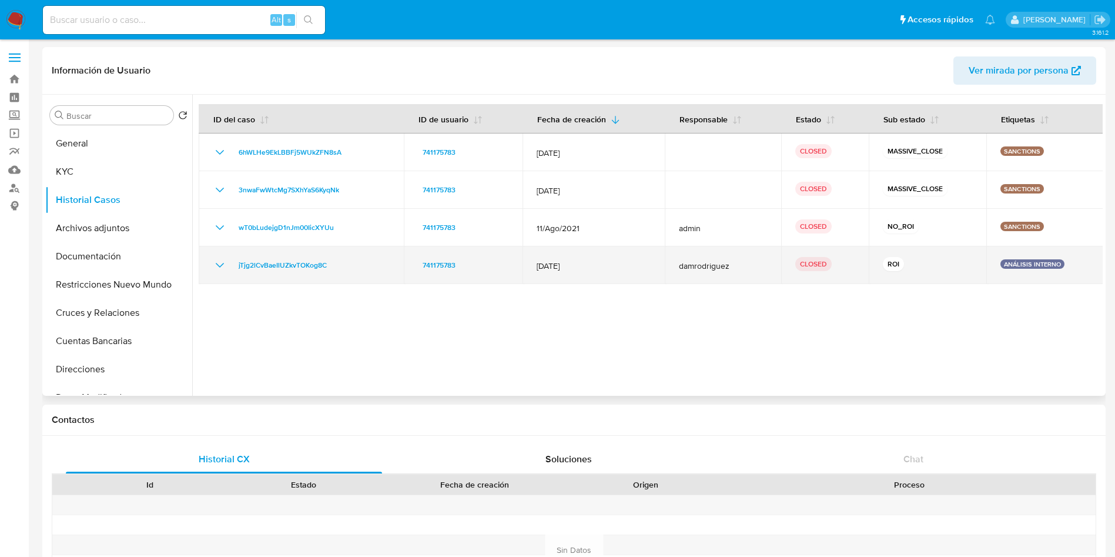
click at [218, 266] on icon "Mostrar/Ocultar" at bounding box center [220, 265] width 14 height 14
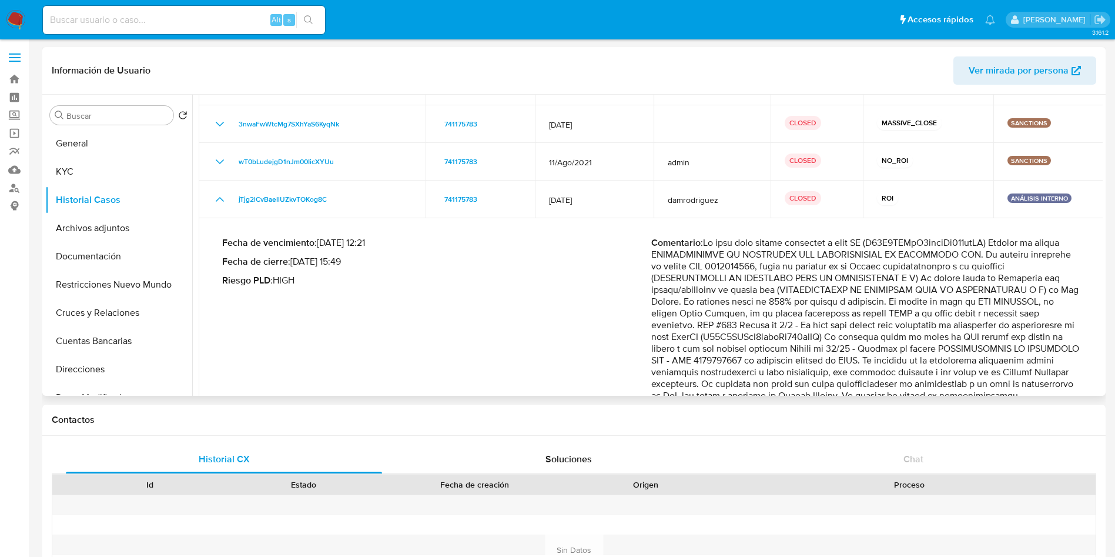
scroll to position [88, 0]
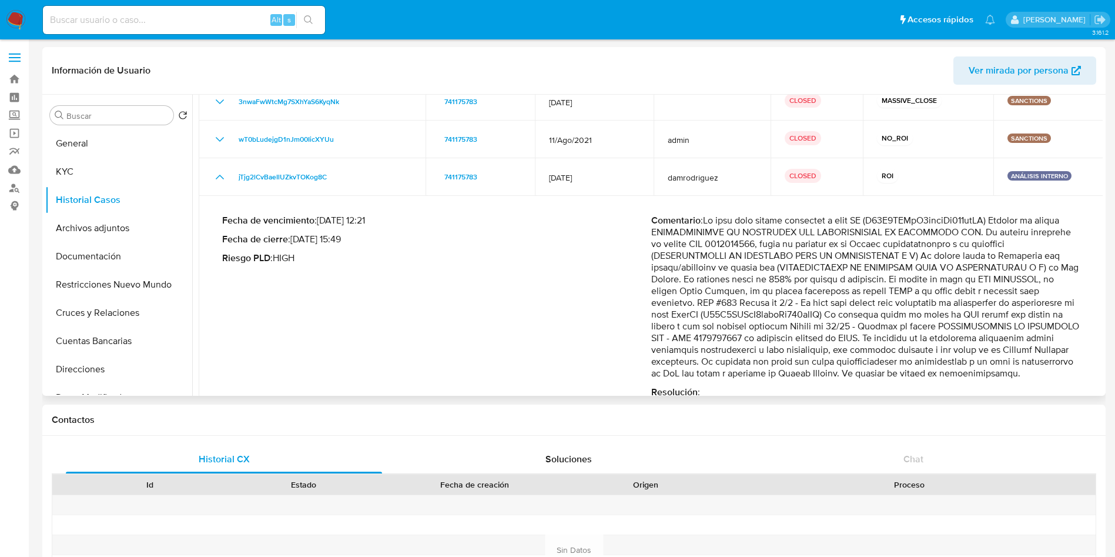
drag, startPoint x: 875, startPoint y: 223, endPoint x: 1010, endPoint y: 217, distance: 135.3
click at [1009, 215] on p "Comentario :" at bounding box center [865, 297] width 429 height 165
drag, startPoint x: 695, startPoint y: 236, endPoint x: 1071, endPoint y: 240, distance: 376.8
click at [1071, 236] on p "Comentario :" at bounding box center [865, 297] width 429 height 165
drag, startPoint x: 685, startPoint y: 251, endPoint x: 982, endPoint y: 324, distance: 305.6
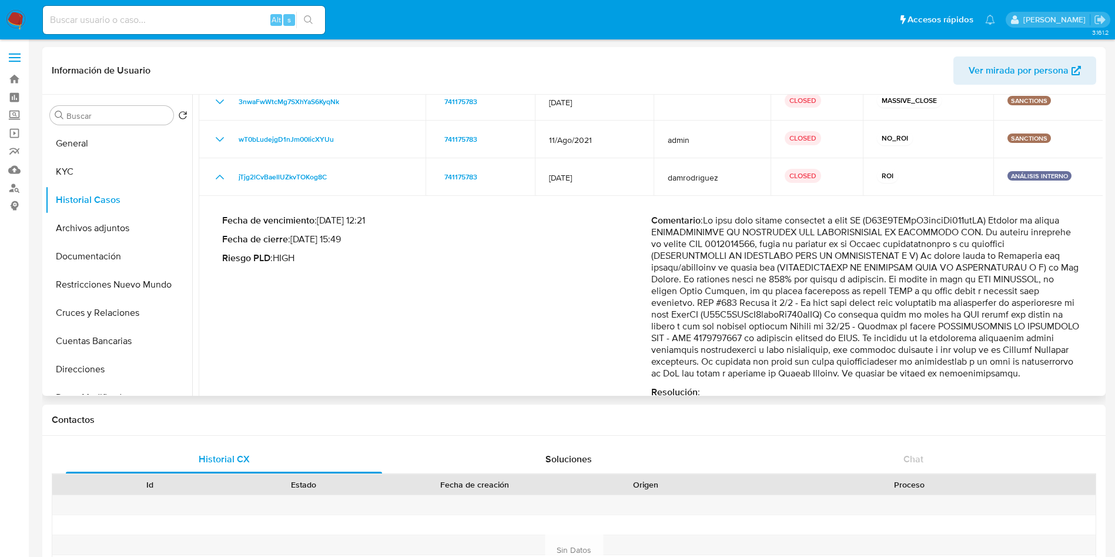
click at [982, 324] on p "Comentario :" at bounding box center [865, 297] width 429 height 165
drag, startPoint x: 738, startPoint y: 340, endPoint x: 1043, endPoint y: 340, distance: 304.5
click at [1059, 336] on p "Comentario :" at bounding box center [865, 297] width 429 height 165
drag, startPoint x: 719, startPoint y: 348, endPoint x: 1074, endPoint y: 351, distance: 355.6
click at [1074, 351] on p "Comentario :" at bounding box center [865, 297] width 429 height 165
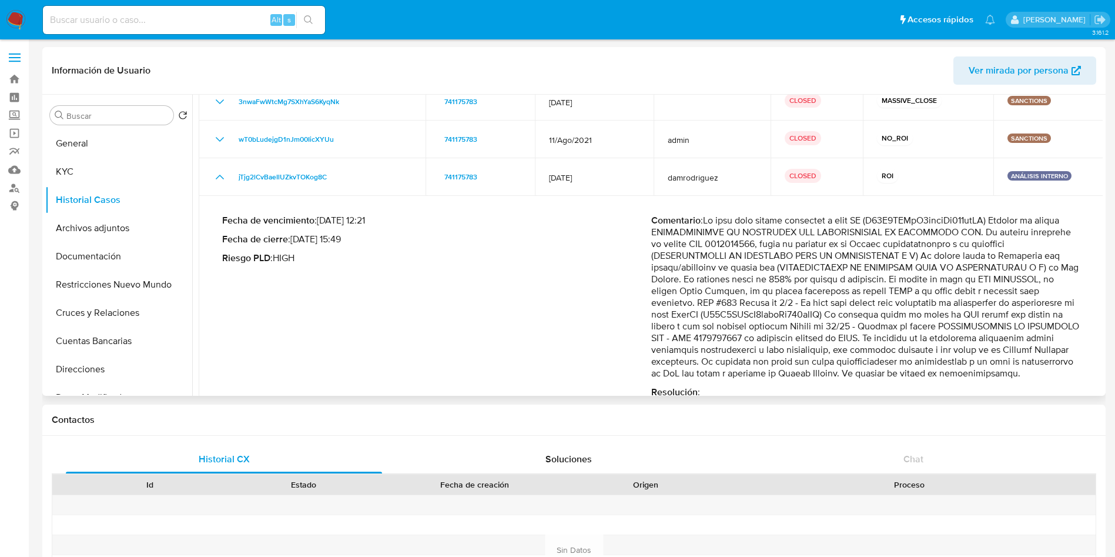
drag, startPoint x: 698, startPoint y: 369, endPoint x: 1040, endPoint y: 359, distance: 342.2
click at [1039, 359] on p "Comentario :" at bounding box center [865, 297] width 429 height 165
click at [857, 366] on p "Comentario :" at bounding box center [865, 297] width 429 height 165
drag, startPoint x: 715, startPoint y: 376, endPoint x: 1022, endPoint y: 367, distance: 307.5
click at [1022, 367] on p "Comentario :" at bounding box center [865, 297] width 429 height 165
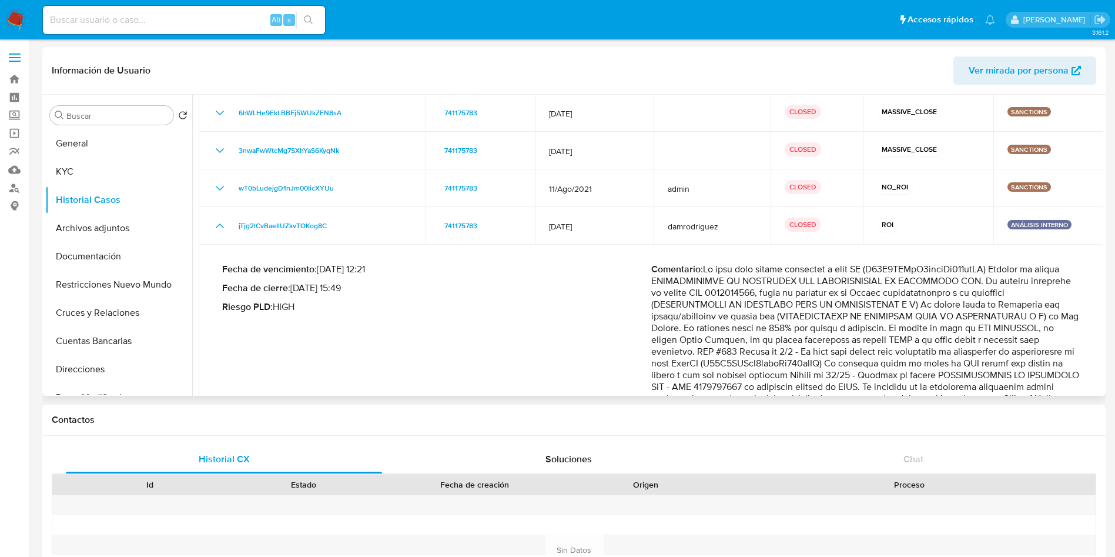
scroll to position [0, 0]
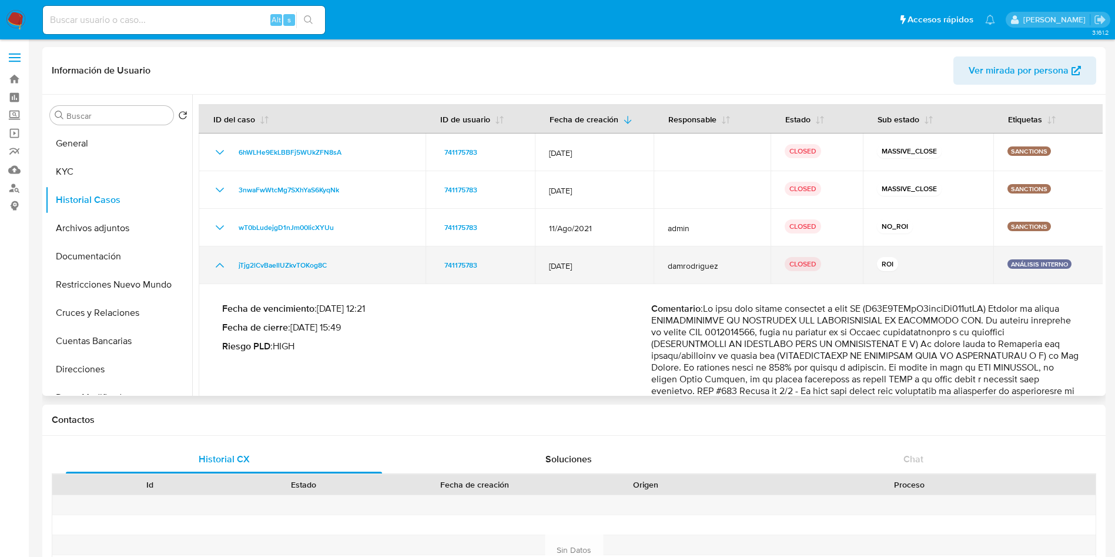
click at [212, 267] on td "jTjg2lCvBaeIlUZkvTOKog8C" at bounding box center [312, 265] width 227 height 38
click at [218, 260] on icon "Mostrar/Ocultar" at bounding box center [220, 265] width 14 height 14
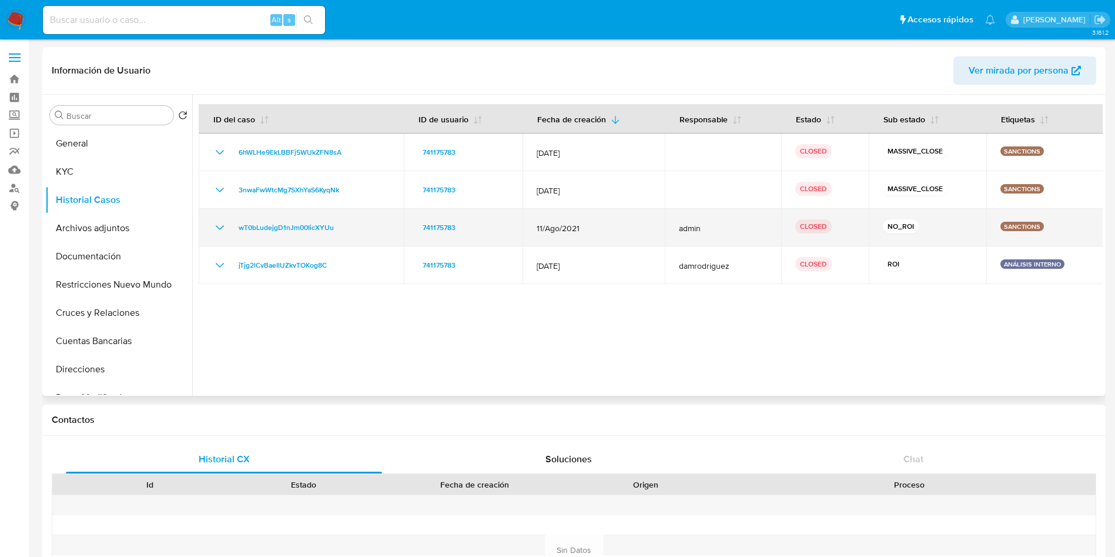
click at [217, 225] on icon "Mostrar/Ocultar" at bounding box center [220, 227] width 14 height 14
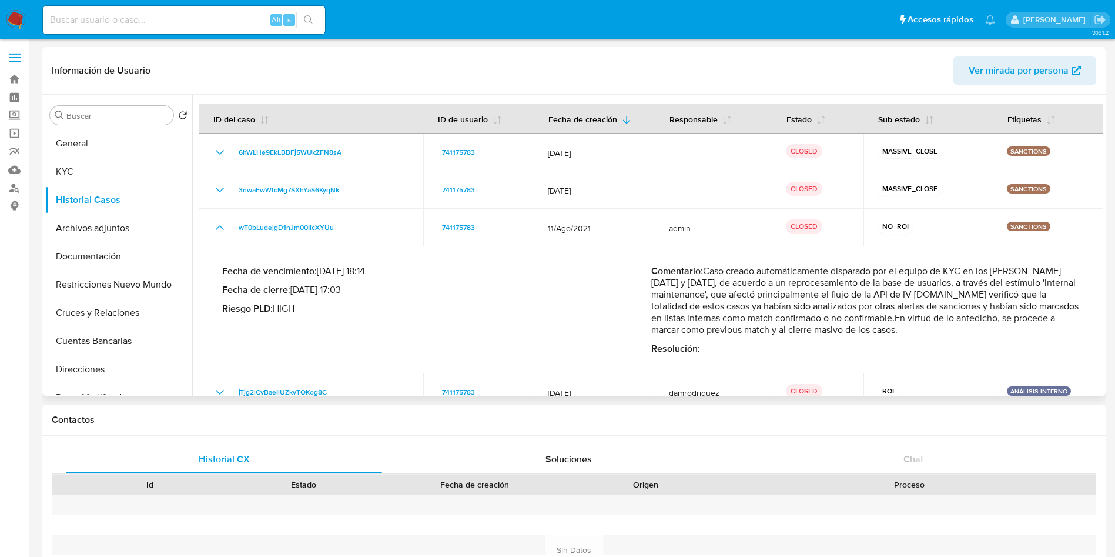
drag, startPoint x: 734, startPoint y: 291, endPoint x: 1055, endPoint y: 295, distance: 320.9
click at [1055, 296] on p "Comentario : Caso creado automáticamente disparado por el equipo de KYC en los …" at bounding box center [865, 300] width 429 height 71
drag, startPoint x: 687, startPoint y: 307, endPoint x: 1051, endPoint y: 310, distance: 363.8
click at [1051, 310] on p "Comentario : Caso creado automáticamente disparado por el equipo de KYC en los …" at bounding box center [865, 300] width 429 height 71
drag, startPoint x: 706, startPoint y: 316, endPoint x: 1085, endPoint y: 316, distance: 379.1
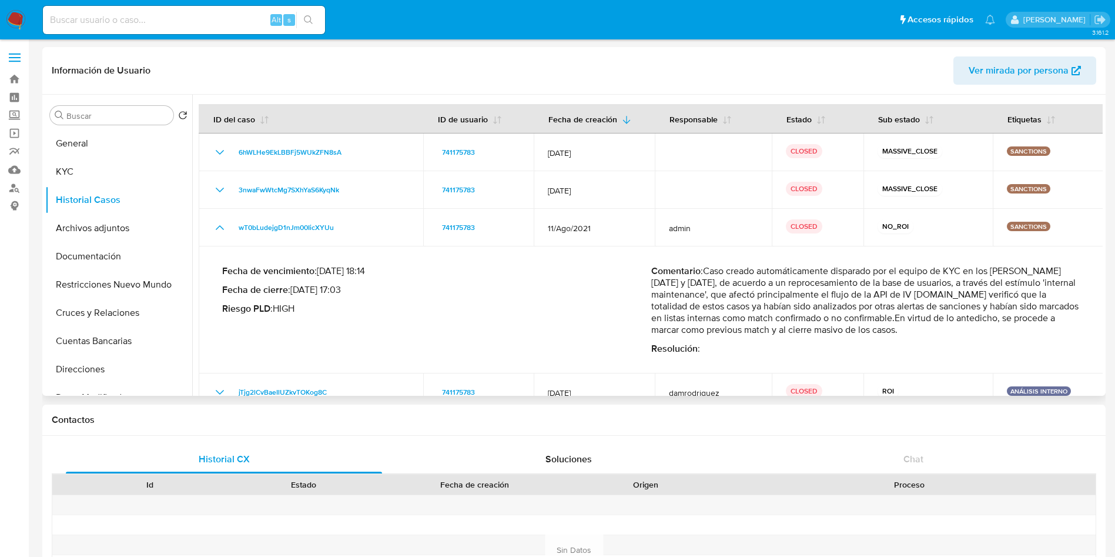
click at [1085, 316] on td "Fecha de vencimiento : 12/08/2021 18:14 Fecha de cierre : 01/09/2021 17:03 Ries…" at bounding box center [651, 309] width 905 height 127
drag, startPoint x: 682, startPoint y: 327, endPoint x: 886, endPoint y: 335, distance: 204.1
click at [876, 333] on p "Comentario : Caso creado automáticamente disparado por el equipo de KYC en los …" at bounding box center [865, 300] width 429 height 71
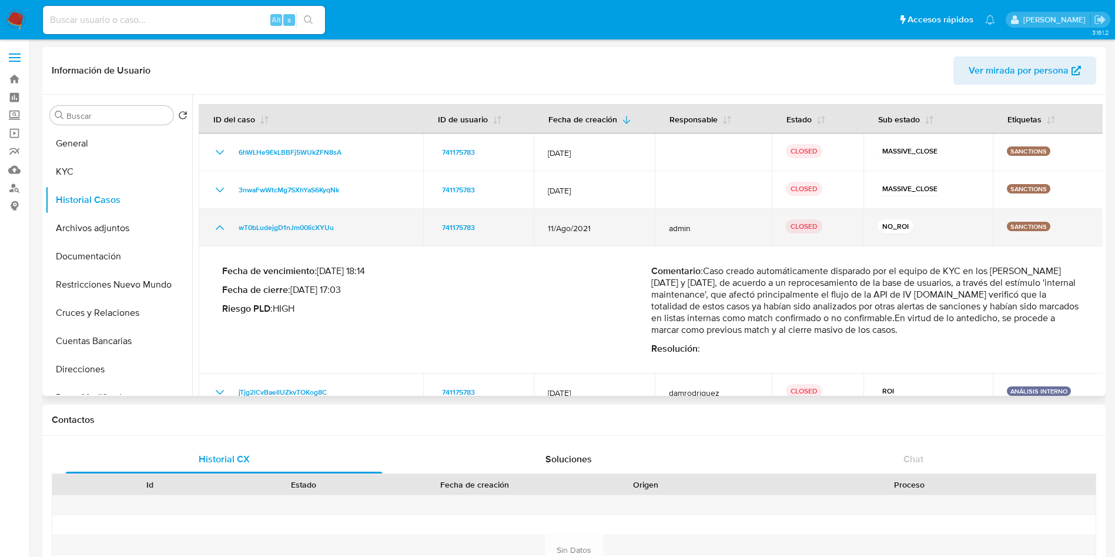
click at [217, 234] on icon "Mostrar/Ocultar" at bounding box center [220, 227] width 14 height 14
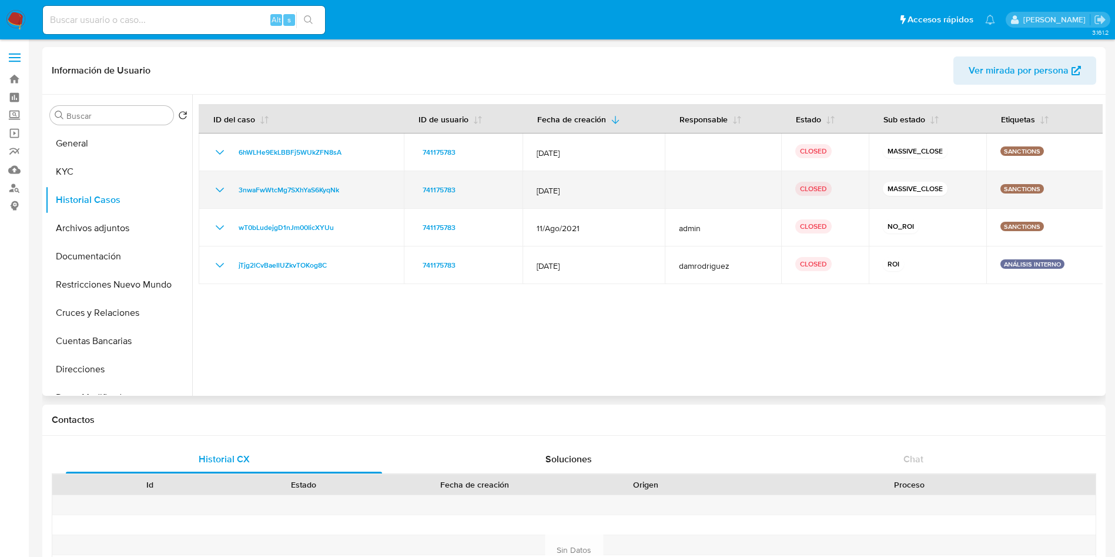
click at [213, 182] on td "3nwaFwWtcMg7SXhYaS6KyqNk" at bounding box center [301, 190] width 205 height 38
click at [220, 186] on icon "Mostrar/Ocultar" at bounding box center [220, 190] width 14 height 14
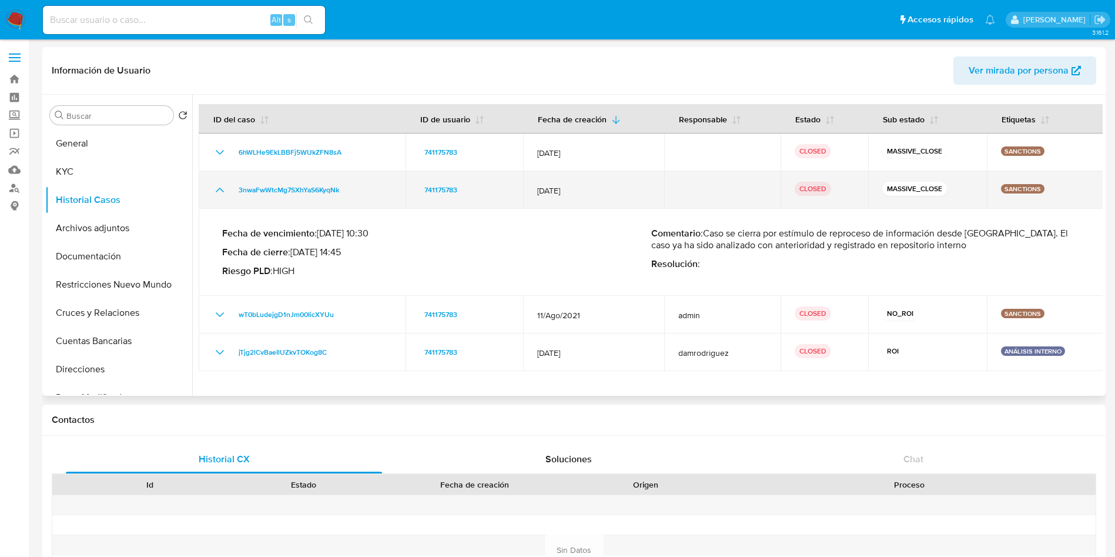
click at [223, 186] on icon "Mostrar/Ocultar" at bounding box center [220, 190] width 14 height 14
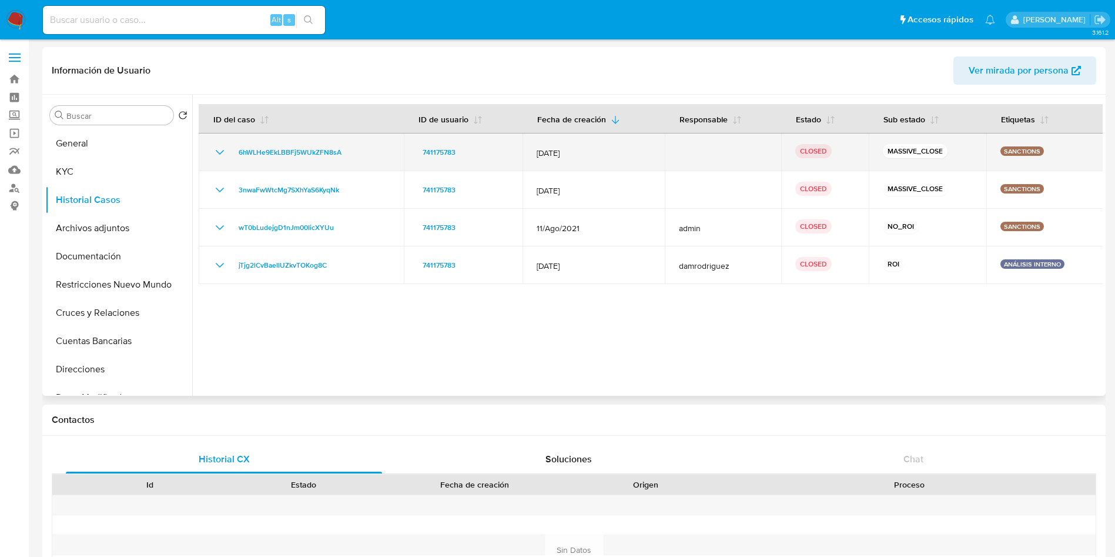
click at [220, 155] on icon "Mostrar/Ocultar" at bounding box center [220, 152] width 14 height 14
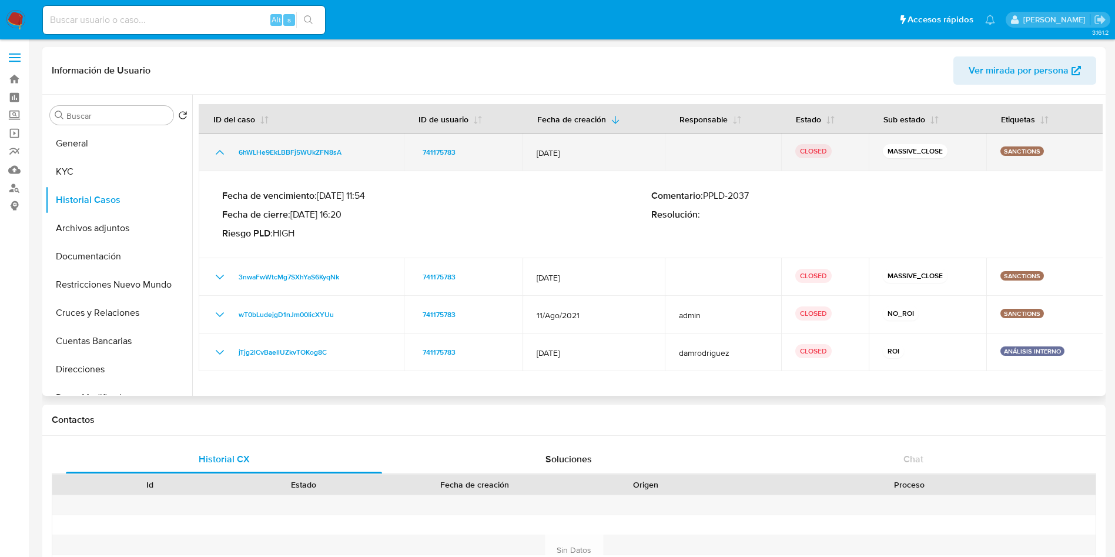
click at [219, 155] on icon "Mostrar/Ocultar" at bounding box center [220, 152] width 14 height 14
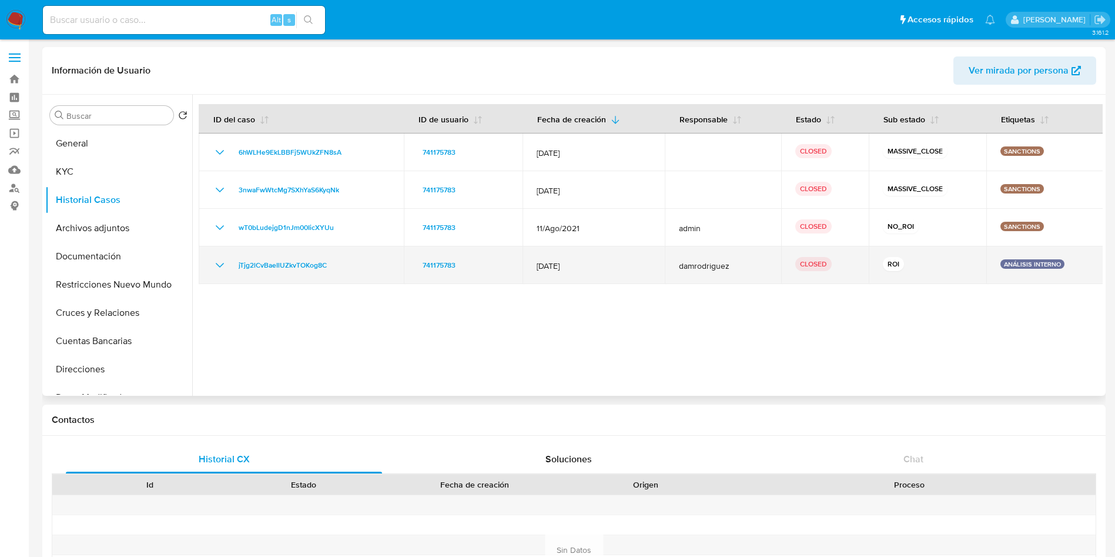
click at [215, 261] on icon "Mostrar/Ocultar" at bounding box center [220, 265] width 14 height 14
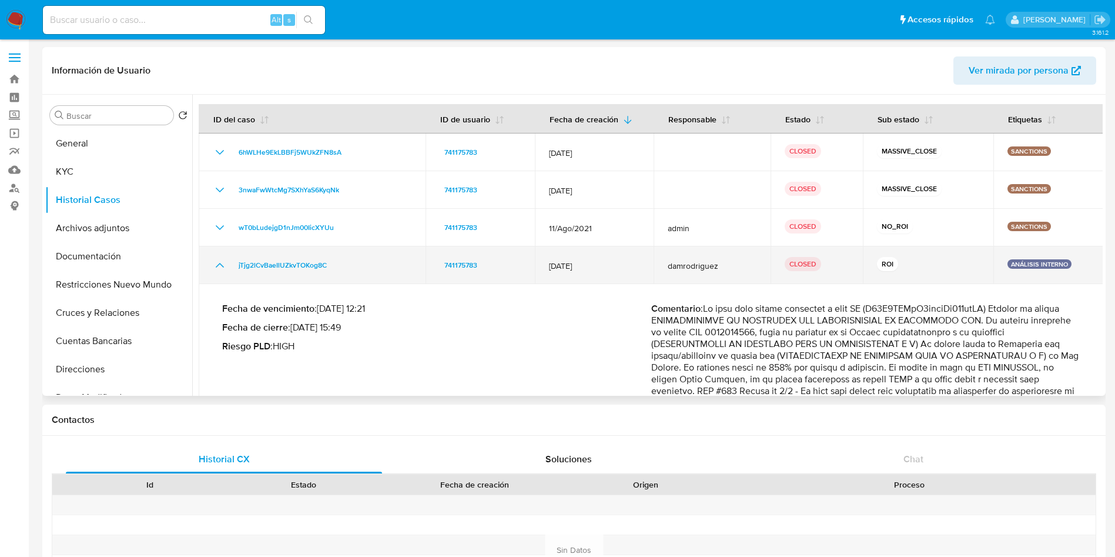
click at [215, 261] on icon "Mostrar/Ocultar" at bounding box center [220, 265] width 14 height 14
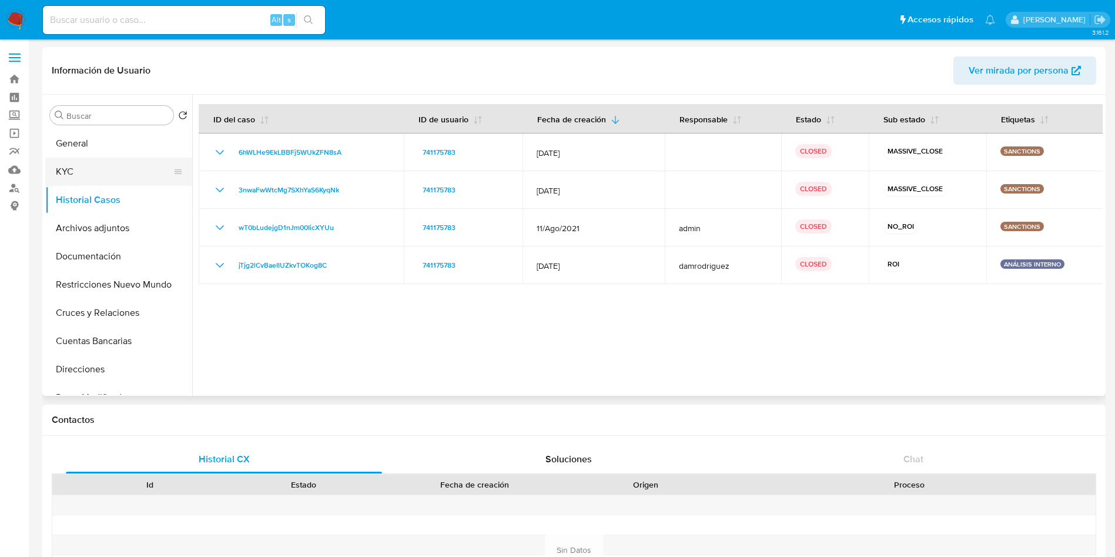
click at [102, 181] on button "KYC" at bounding box center [114, 172] width 138 height 28
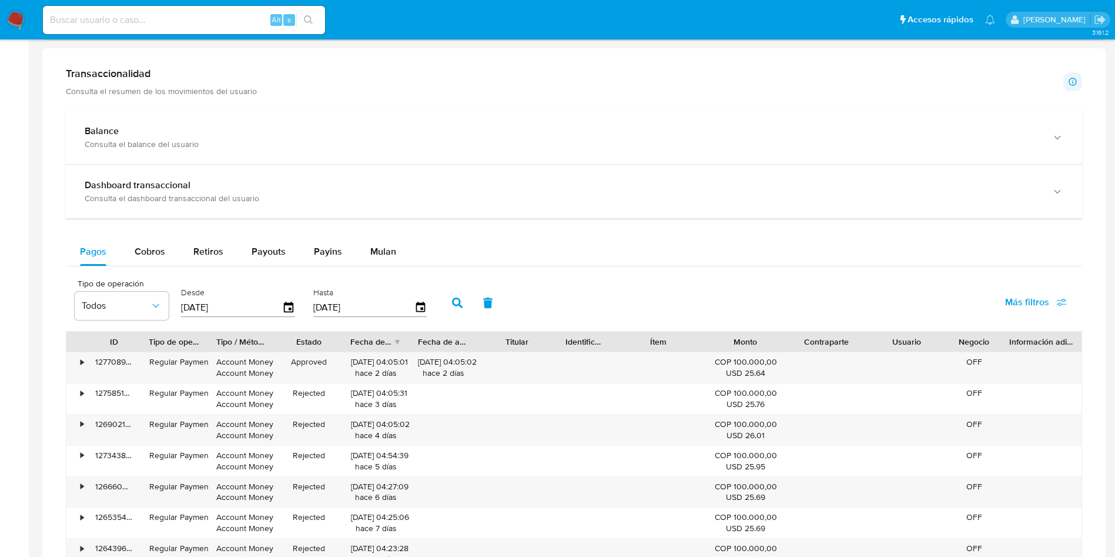
scroll to position [617, 0]
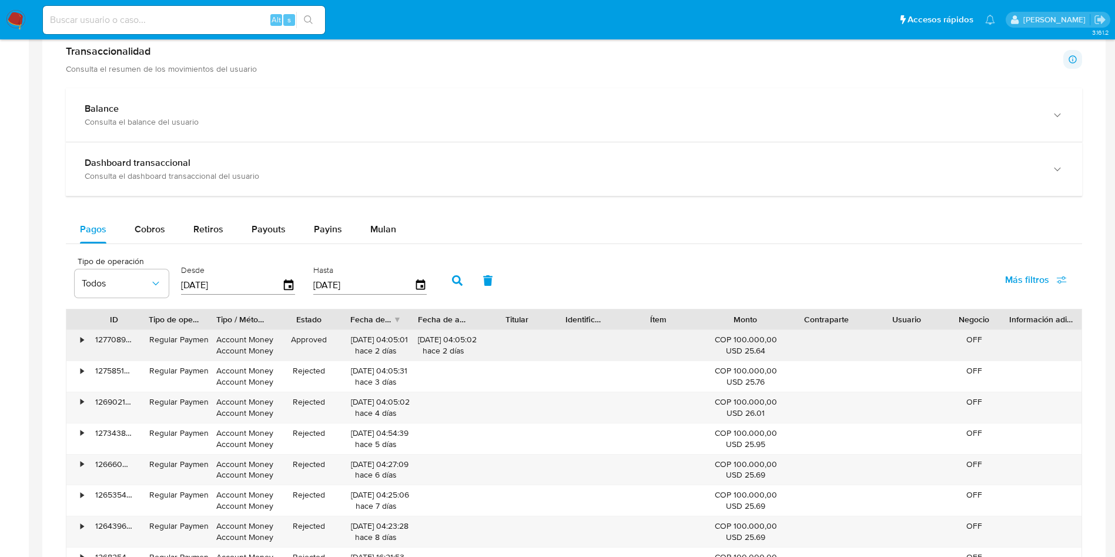
click at [81, 345] on div "•" at bounding box center [76, 345] width 21 height 31
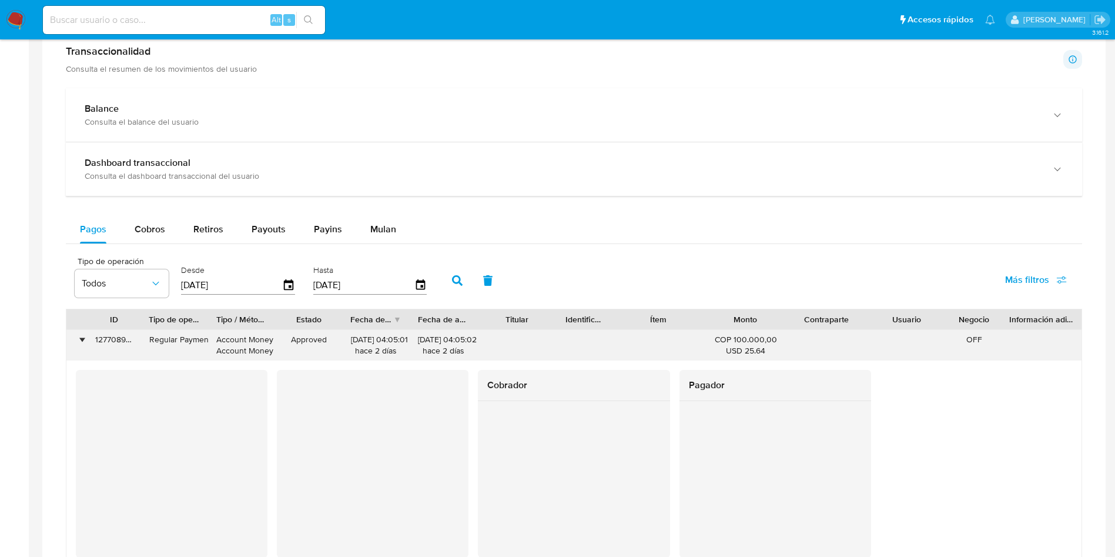
click at [81, 344] on div "•" at bounding box center [82, 339] width 3 height 11
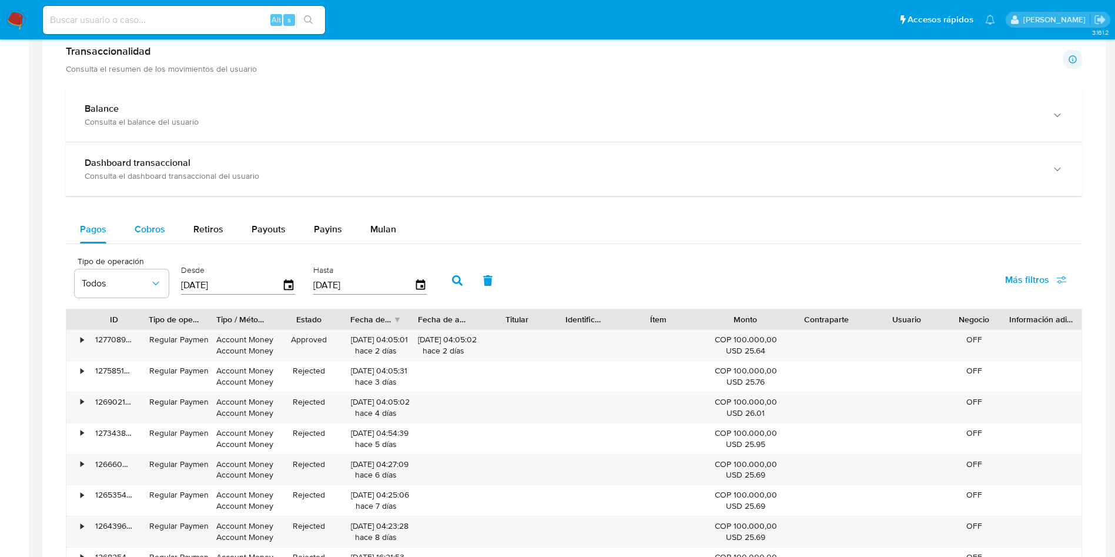
drag, startPoint x: 137, startPoint y: 243, endPoint x: 150, endPoint y: 227, distance: 20.8
click at [138, 243] on div "Cobros" at bounding box center [150, 229] width 31 height 28
select select "10"
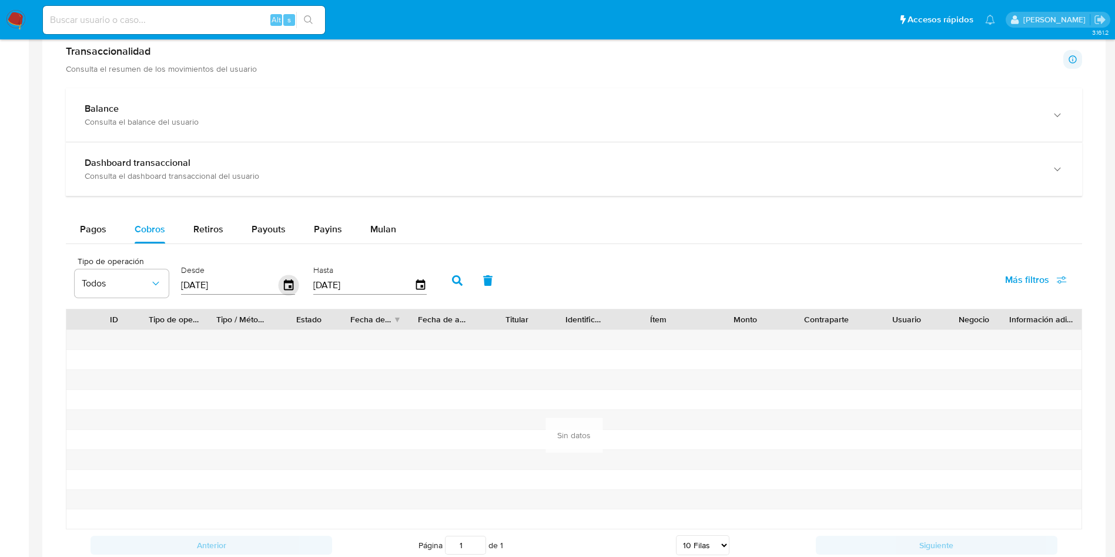
click at [287, 283] on icon "button" at bounding box center [289, 285] width 21 height 21
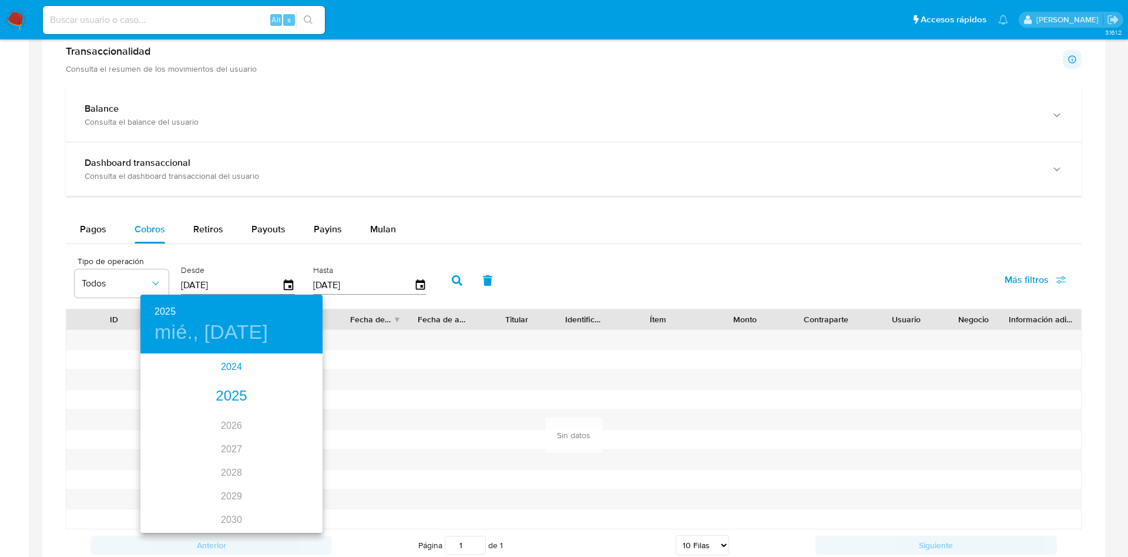
click at [219, 359] on div "2024" at bounding box center [231, 367] width 182 height 24
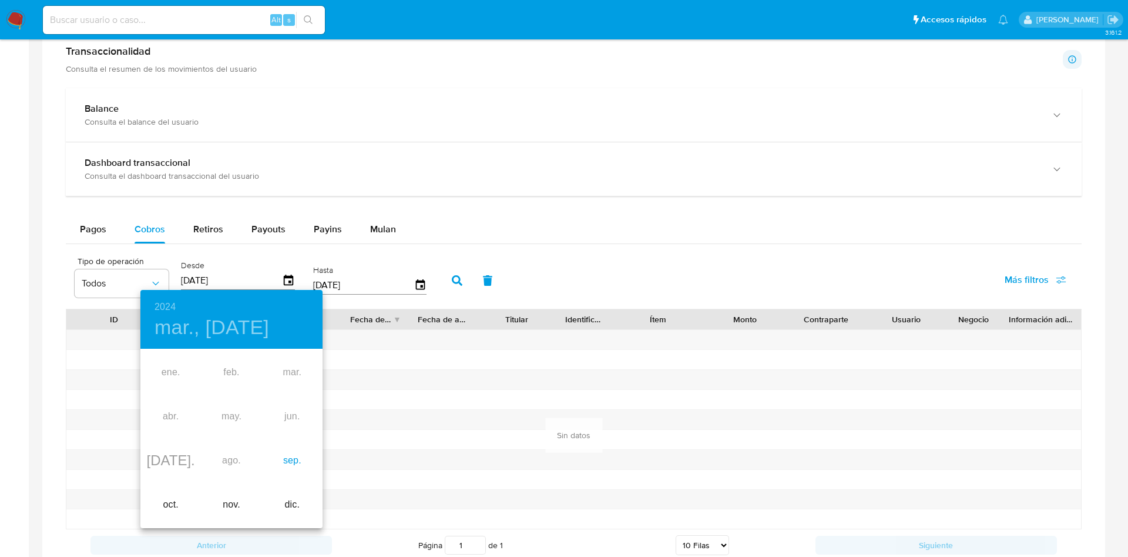
click at [292, 470] on div "sep." at bounding box center [292, 460] width 61 height 44
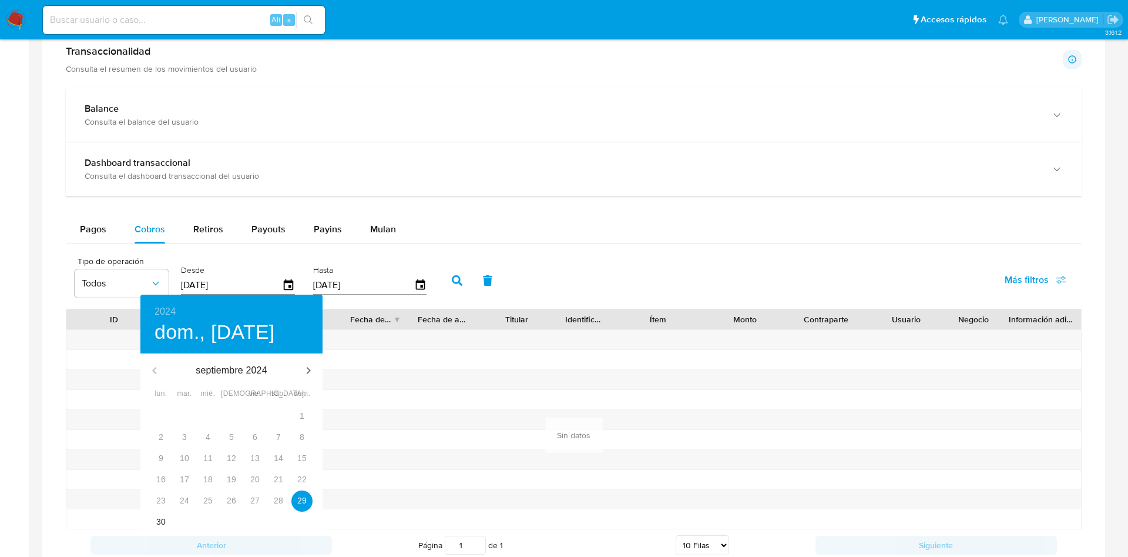
type input "29/09/2024"
click at [290, 495] on div "28" at bounding box center [279, 500] width 24 height 21
click at [306, 498] on p "29" at bounding box center [301, 500] width 9 height 12
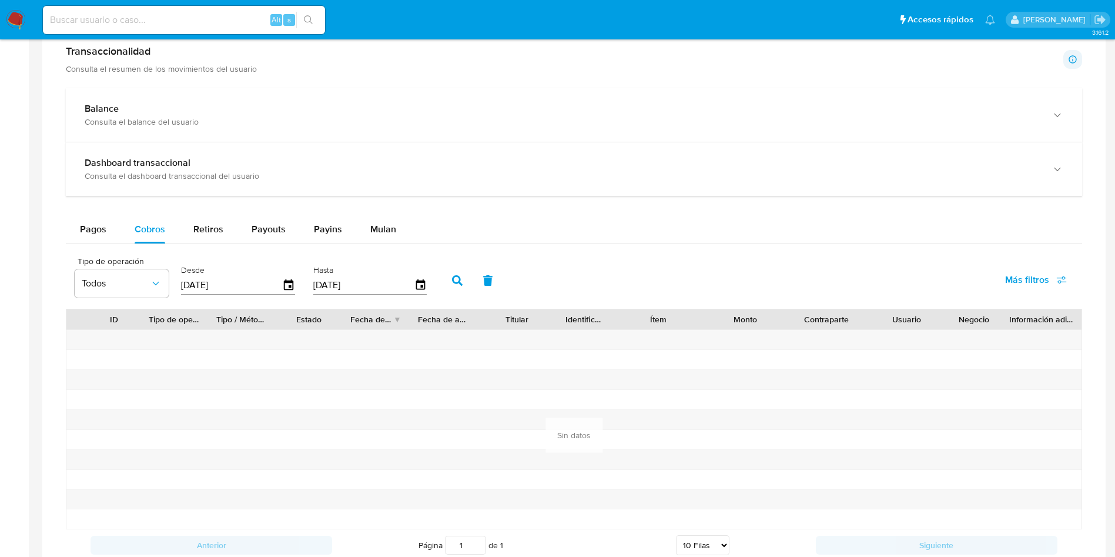
click at [457, 280] on icon "button" at bounding box center [457, 280] width 11 height 11
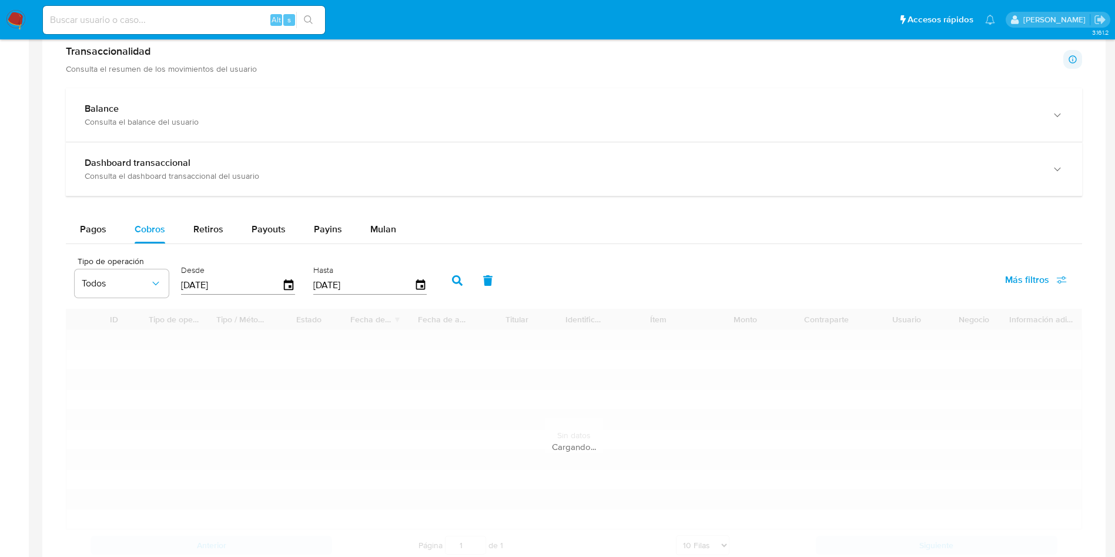
click at [662, 272] on div "Tipo de operación Todos Desde 29/09/2024 Hasta 29/09/2025 Más filtros" at bounding box center [574, 279] width 1016 height 59
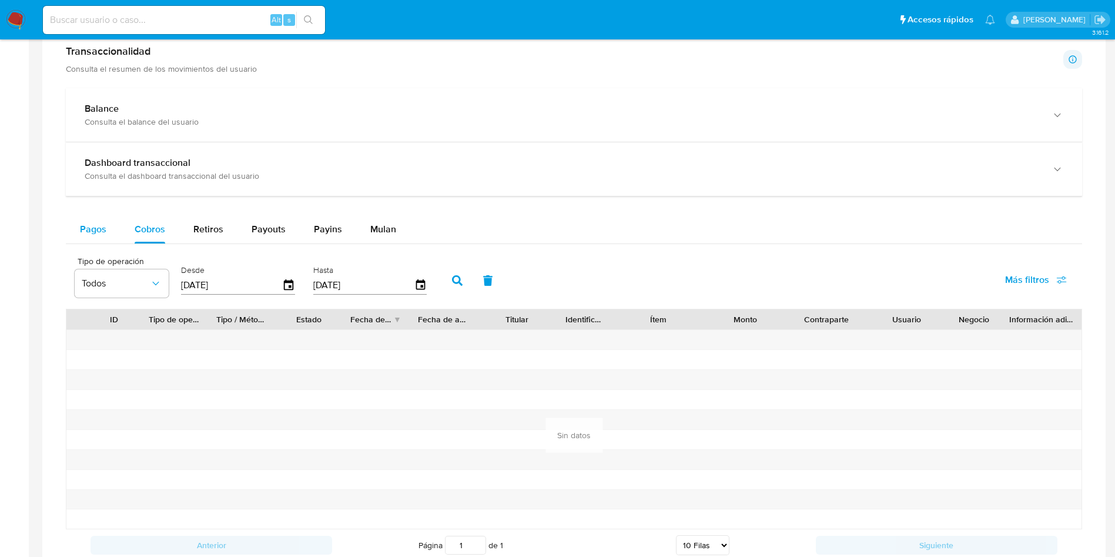
click at [92, 224] on span "Pagos" at bounding box center [93, 229] width 26 height 14
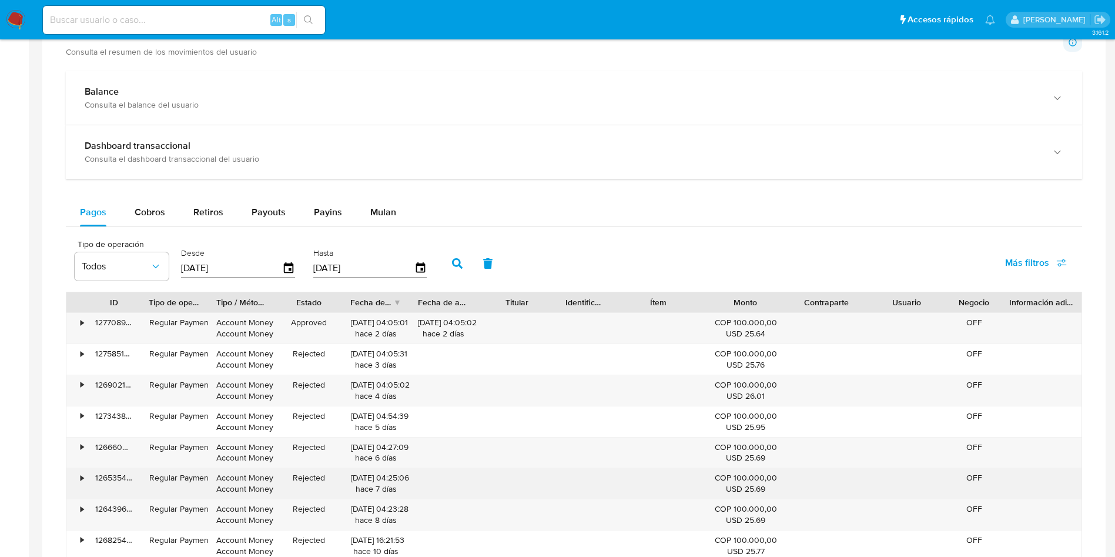
scroll to position [529, 0]
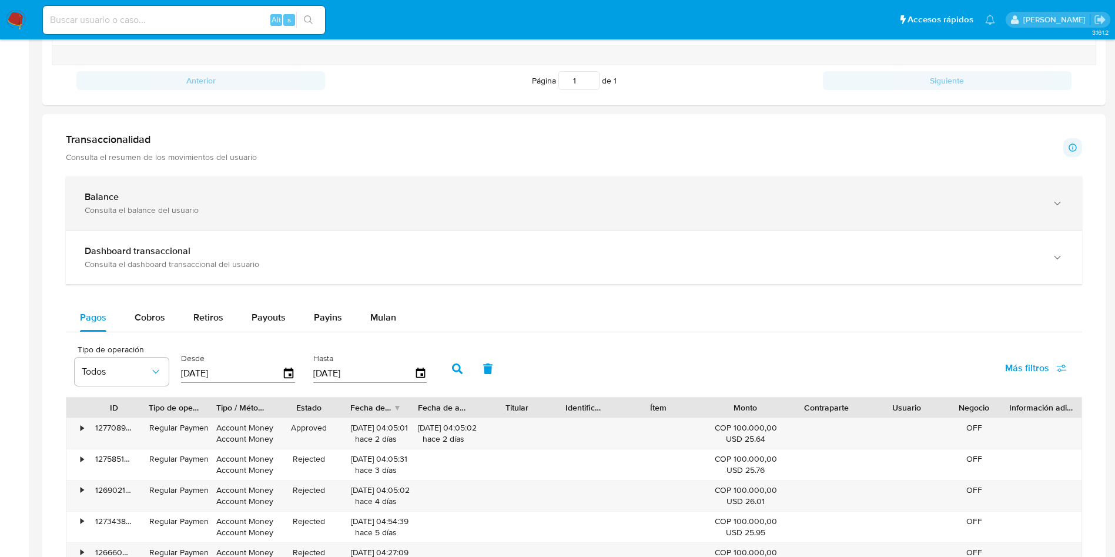
click at [199, 191] on div "Balance" at bounding box center [562, 197] width 955 height 12
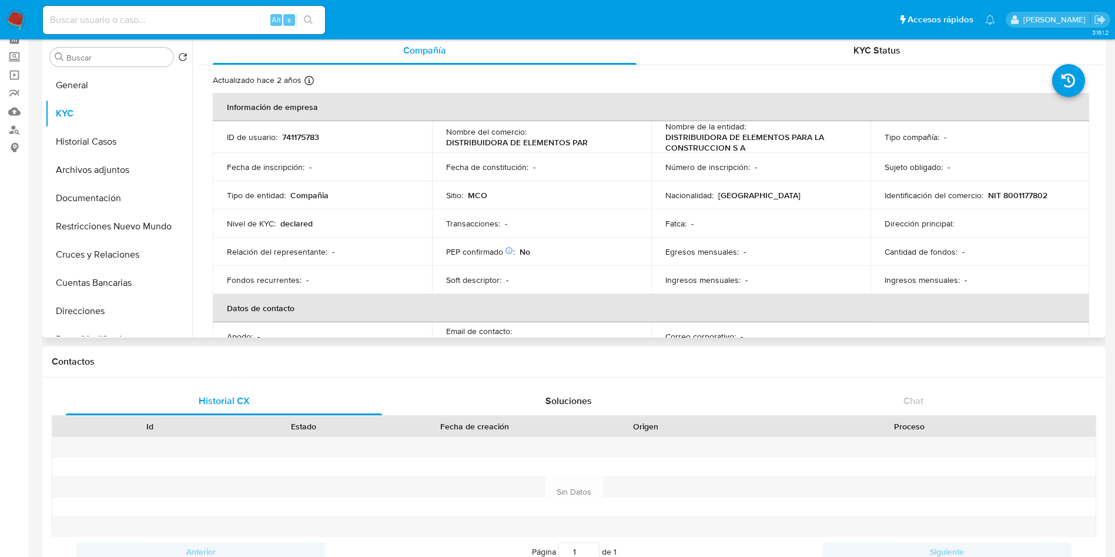
scroll to position [0, 0]
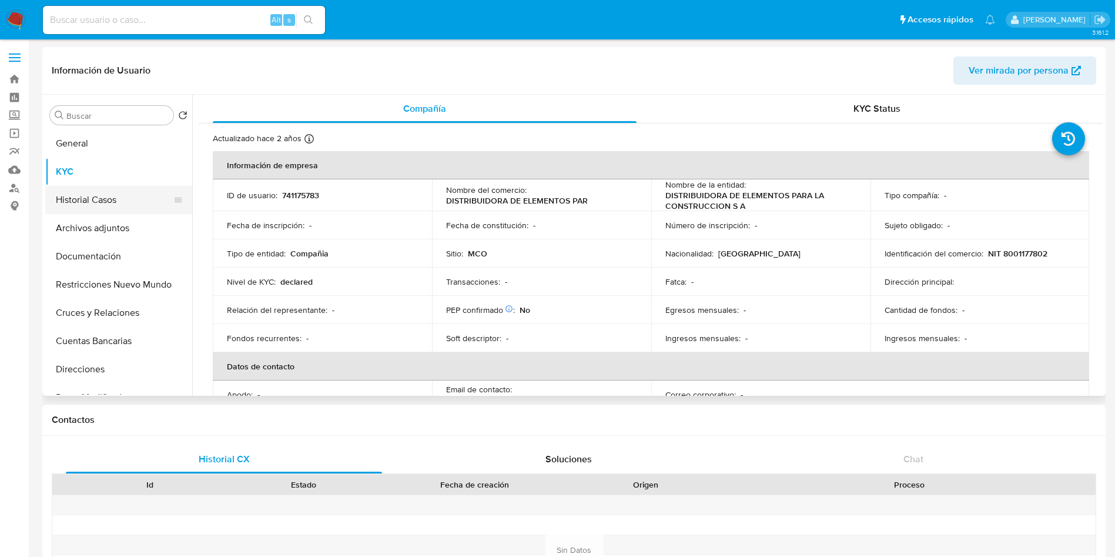
click at [103, 203] on button "Historial Casos" at bounding box center [114, 200] width 138 height 28
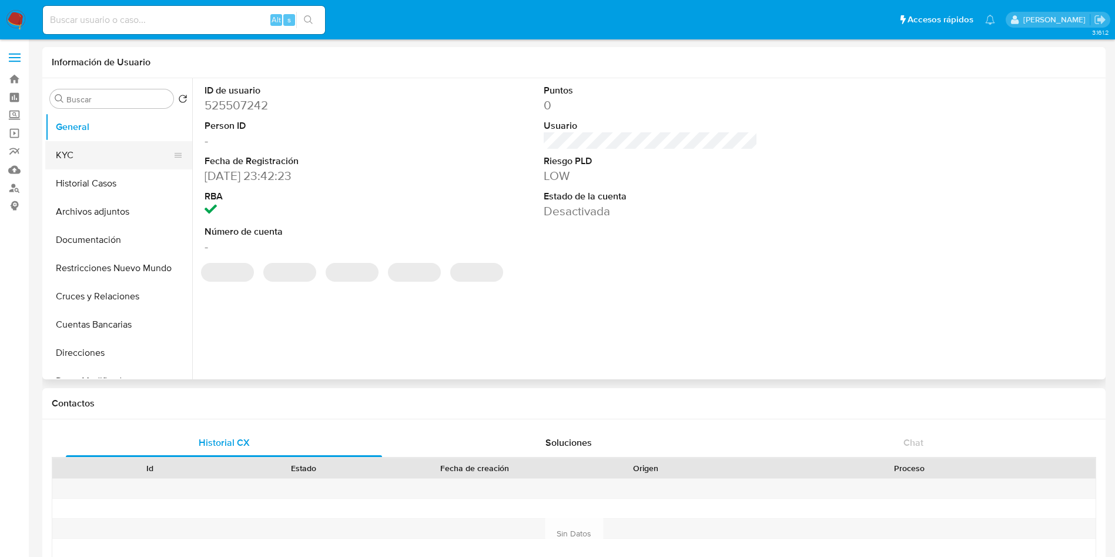
select select "10"
click at [93, 157] on button "KYC" at bounding box center [114, 155] width 138 height 28
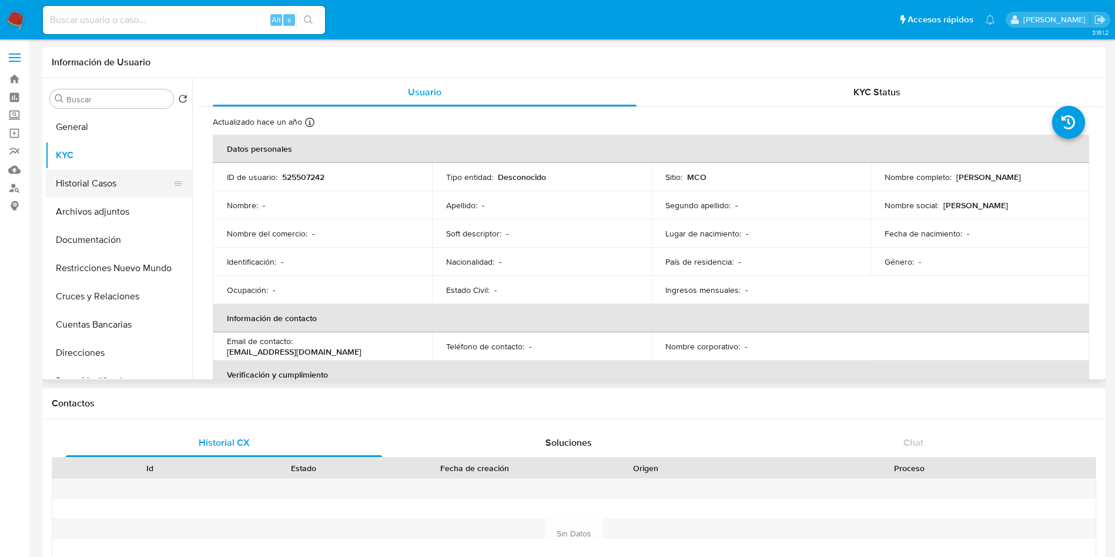
click at [123, 183] on button "Historial Casos" at bounding box center [114, 183] width 138 height 28
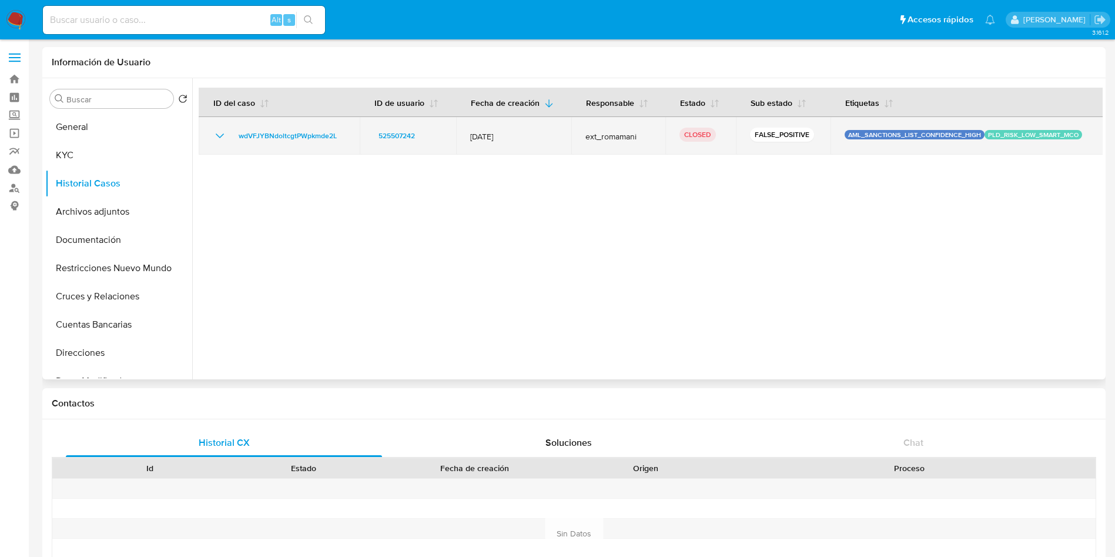
click at [214, 132] on icon "Mostrar/Ocultar" at bounding box center [220, 136] width 14 height 14
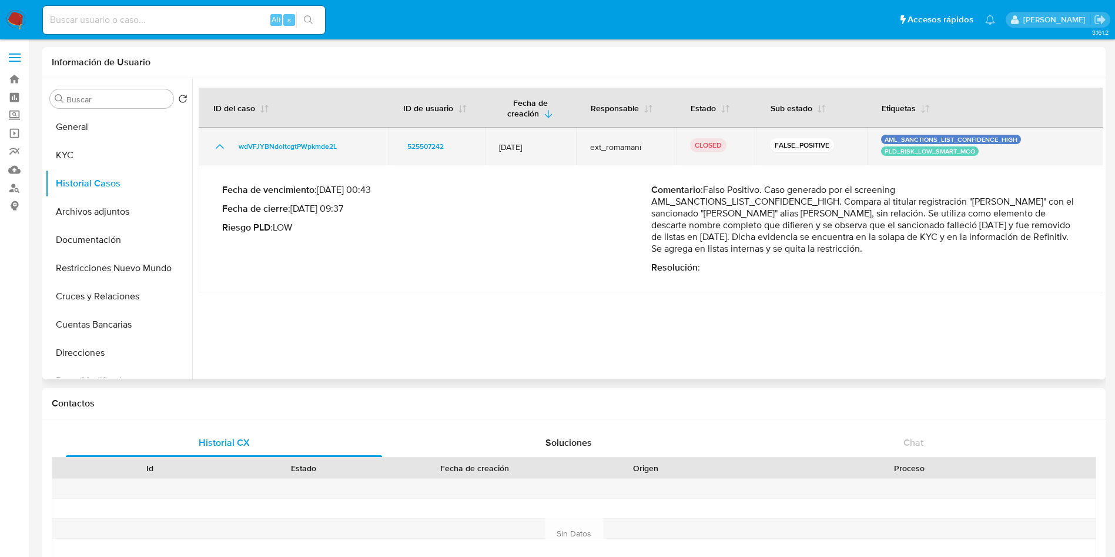
click at [216, 132] on td "wdVFJYBNdoltcgtPWpkmde2L" at bounding box center [294, 147] width 190 height 38
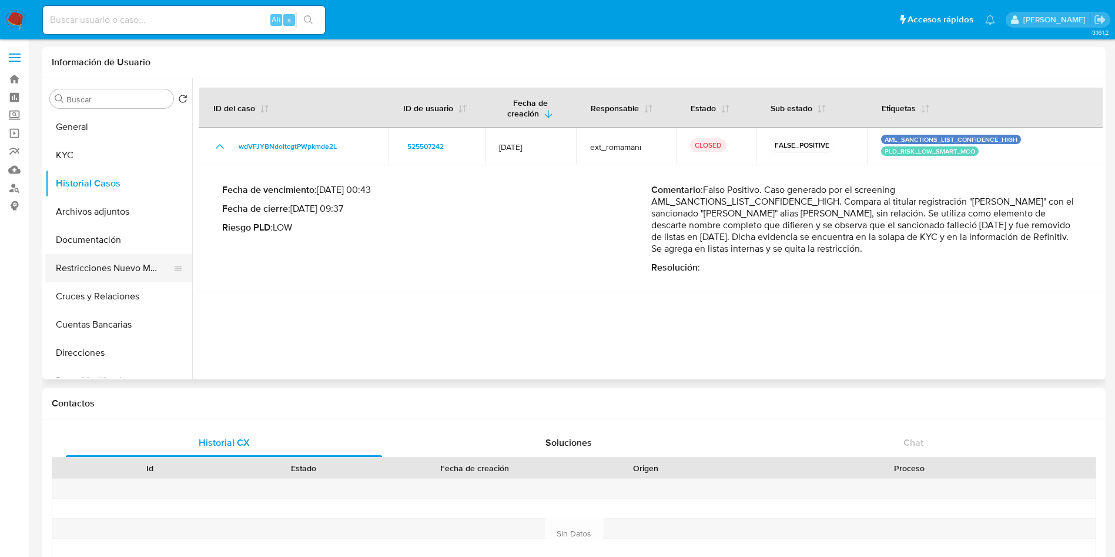
click at [130, 251] on button "Documentación" at bounding box center [118, 240] width 147 height 28
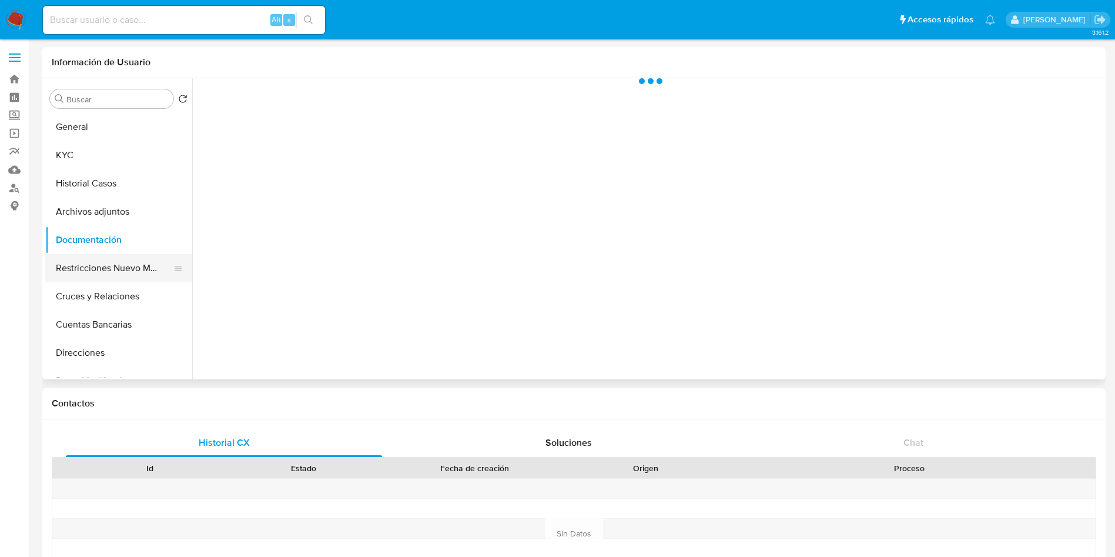
click at [133, 265] on button "Restricciones Nuevo Mundo" at bounding box center [114, 268] width 138 height 28
click at [113, 270] on button "Restricciones Nuevo Mundo" at bounding box center [114, 268] width 138 height 28
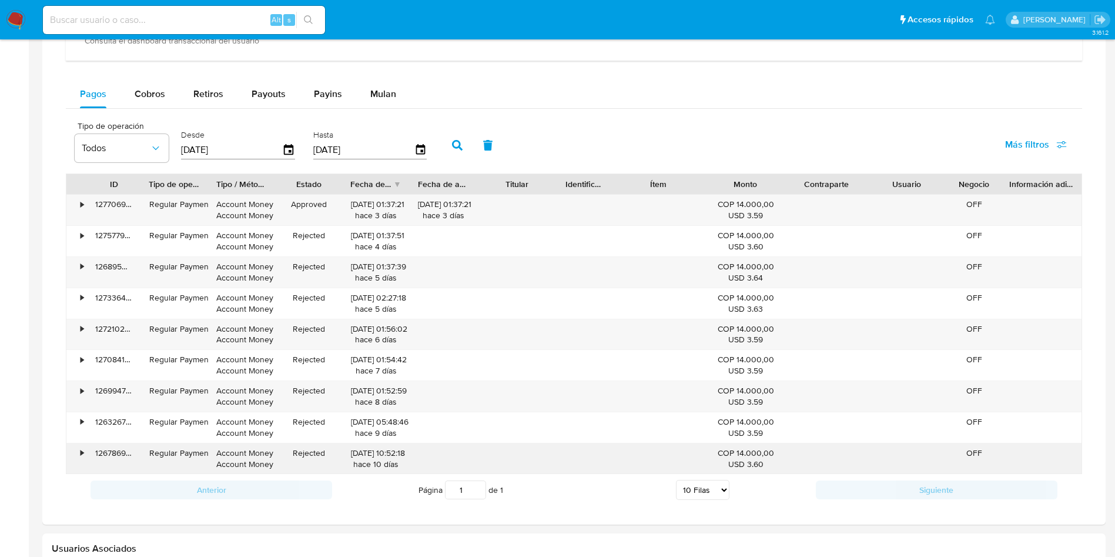
scroll to position [675, 0]
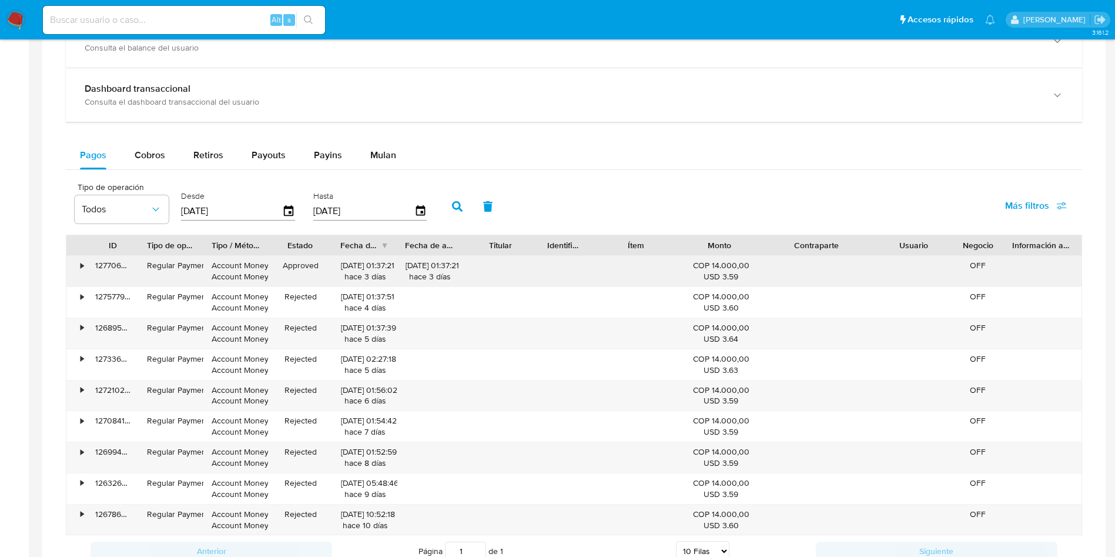
click at [902, 263] on div "ID Tipo de operación Tipo / Método Estado Fecha de creación Fecha de aprobación…" at bounding box center [574, 385] width 1016 height 300
drag, startPoint x: 956, startPoint y: 247, endPoint x: 1027, endPoint y: 243, distance: 71.2
click at [1027, 243] on div "ID Tipo de operación Tipo / Método Estado Fecha de creación Fecha de aprobación…" at bounding box center [573, 245] width 1015 height 20
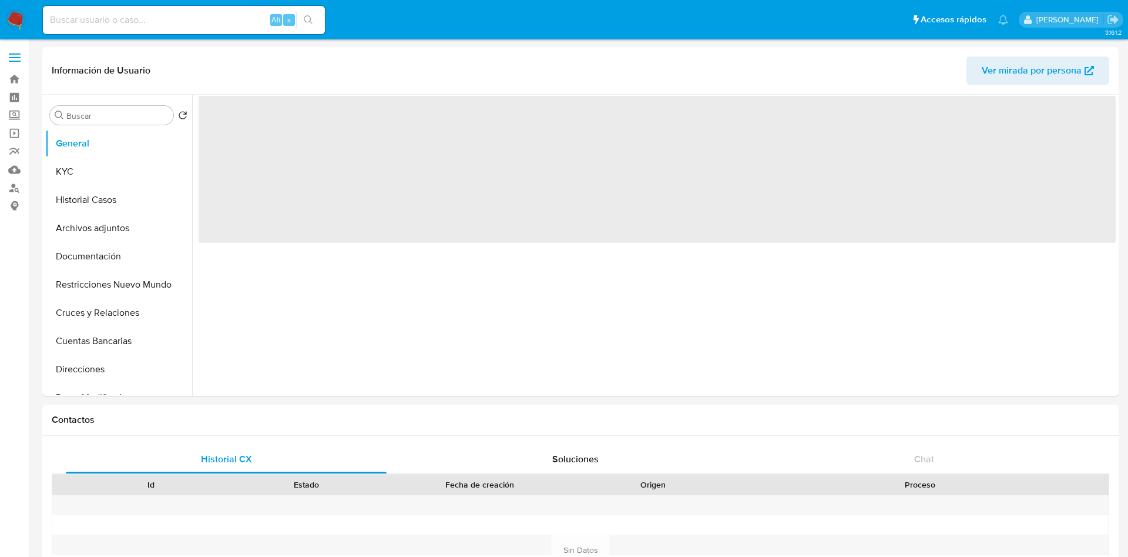
select select "10"
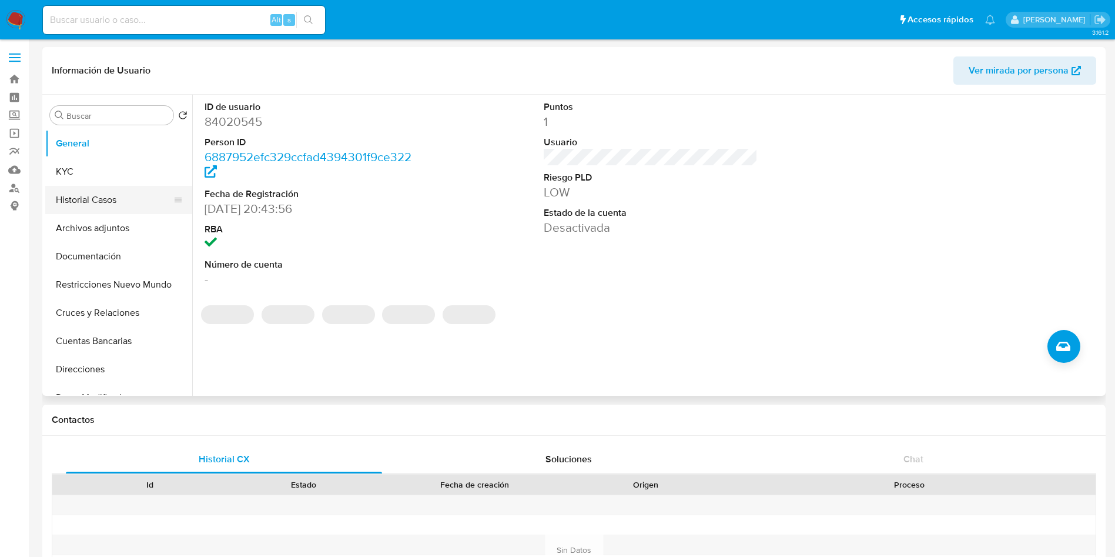
click at [83, 195] on button "Historial Casos" at bounding box center [114, 200] width 138 height 28
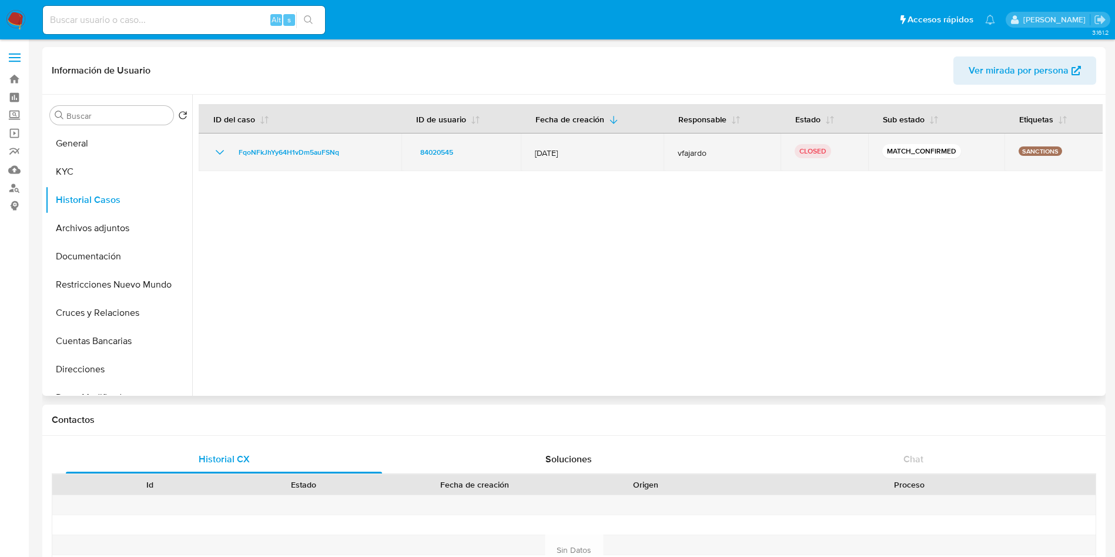
click at [222, 150] on icon "Mostrar/Ocultar" at bounding box center [220, 152] width 14 height 14
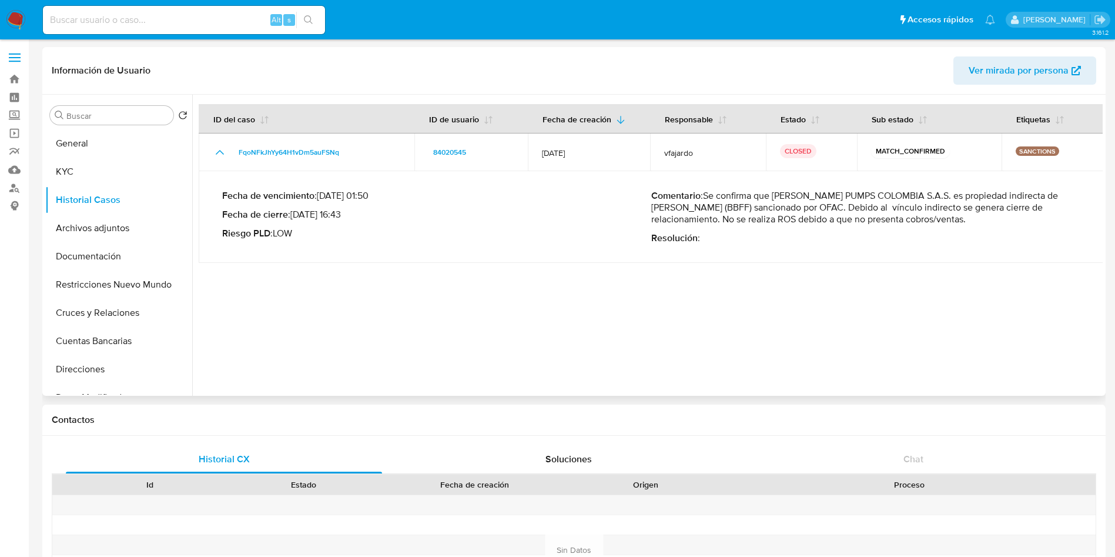
drag, startPoint x: 812, startPoint y: 196, endPoint x: 1074, endPoint y: 197, distance: 262.1
click at [1073, 197] on p "Comentario : Se confirma que [PERSON_NAME] PUMPS COLOMBIA S.A.S. es propiedad i…" at bounding box center [865, 207] width 429 height 35
drag, startPoint x: 672, startPoint y: 208, endPoint x: 1073, endPoint y: 210, distance: 400.8
click at [1071, 210] on p "Comentario : Se confirma que [PERSON_NAME] PUMPS COLOMBIA S.A.S. es propiedad i…" at bounding box center [865, 207] width 429 height 35
drag, startPoint x: 730, startPoint y: 230, endPoint x: 803, endPoint y: 223, distance: 73.3
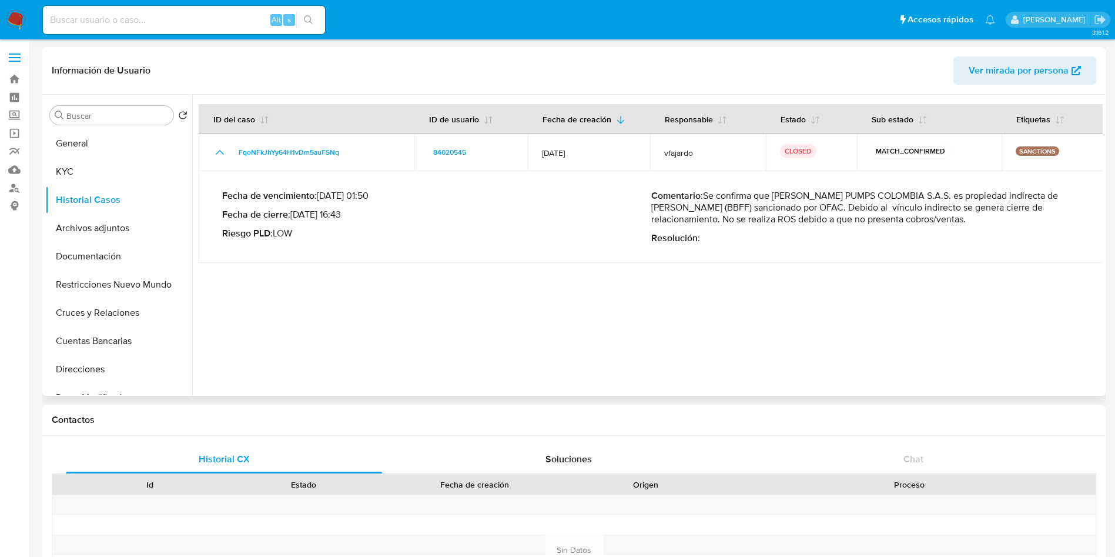
click at [797, 223] on div "Comentario : Se confirma que [PERSON_NAME] PUMPS COLOMBIA S.A.S. es propiedad i…" at bounding box center [865, 217] width 429 height 54
click at [844, 223] on p "Comentario : Se confirma que [PERSON_NAME] PUMPS COLOMBIA S.A.S. es propiedad i…" at bounding box center [865, 207] width 429 height 35
drag, startPoint x: 860, startPoint y: 221, endPoint x: 931, endPoint y: 216, distance: 70.7
click at [931, 216] on p "Comentario : Se confirma que [PERSON_NAME] PUMPS COLOMBIA S.A.S. es propiedad i…" at bounding box center [865, 207] width 429 height 35
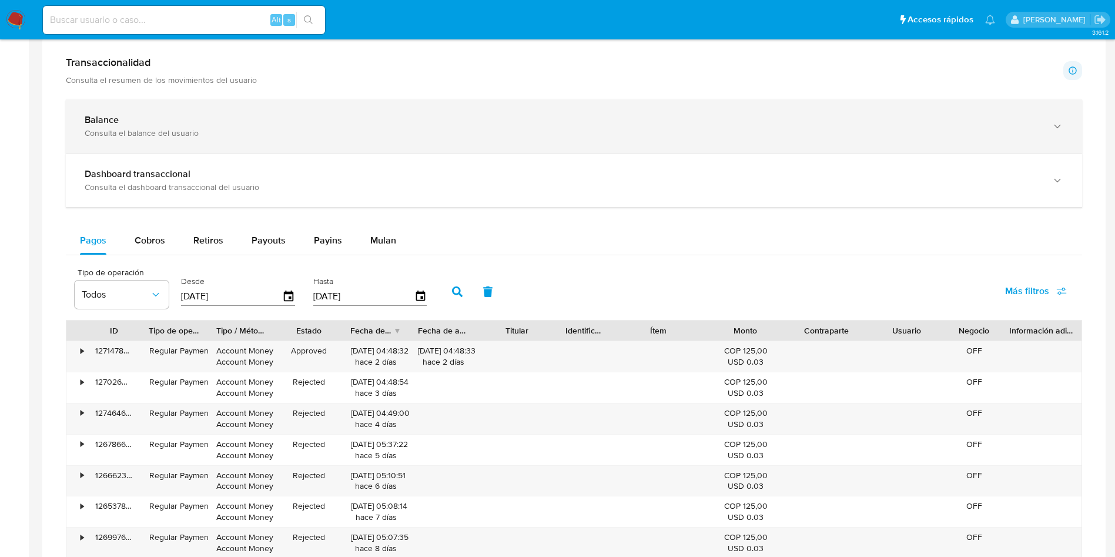
scroll to position [705, 0]
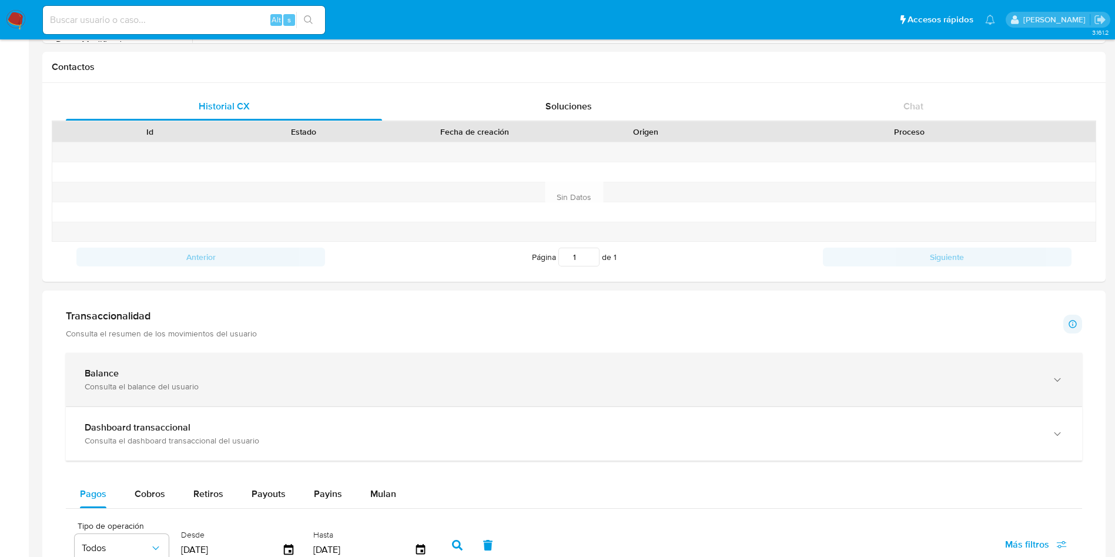
click at [126, 376] on div "Balance" at bounding box center [562, 373] width 955 height 12
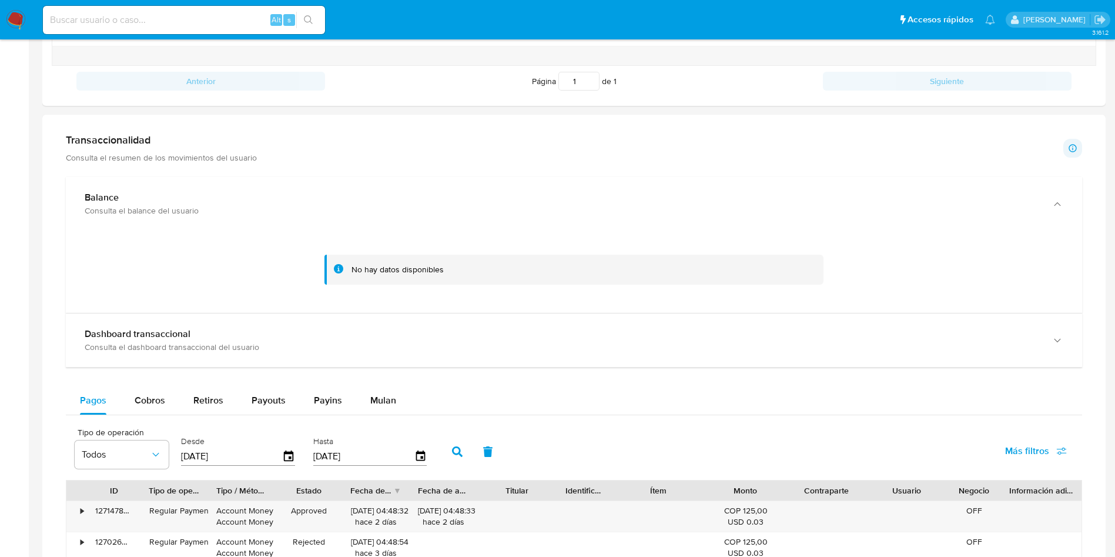
scroll to position [529, 0]
click at [138, 148] on div "Transaccionalidad Consulta el resumen de los movimientos del usuario" at bounding box center [161, 147] width 191 height 29
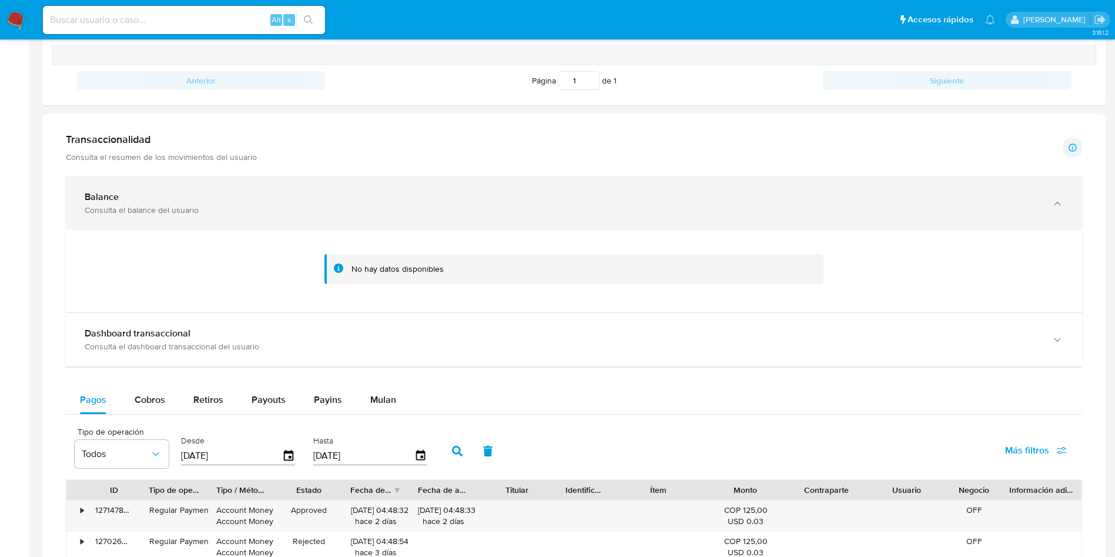
click at [93, 210] on div "Consulta el balance del usuario" at bounding box center [562, 210] width 955 height 11
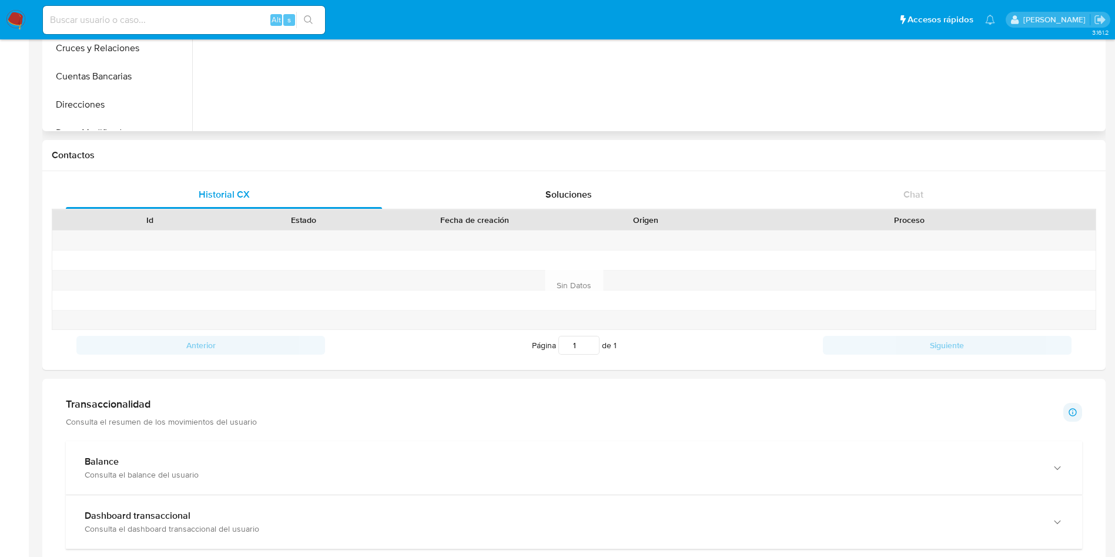
scroll to position [0, 0]
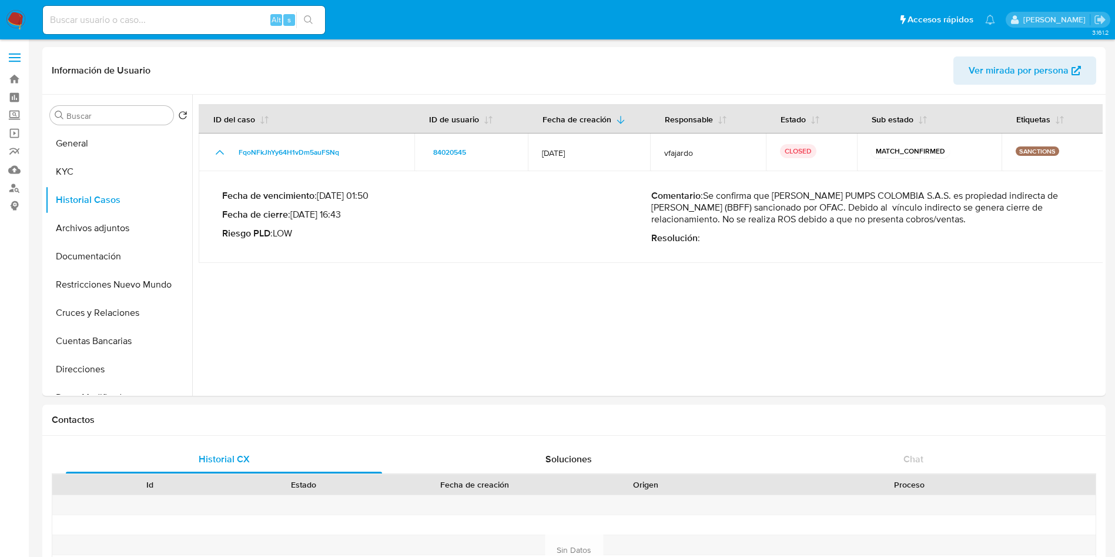
click at [16, 23] on img at bounding box center [16, 20] width 20 height 20
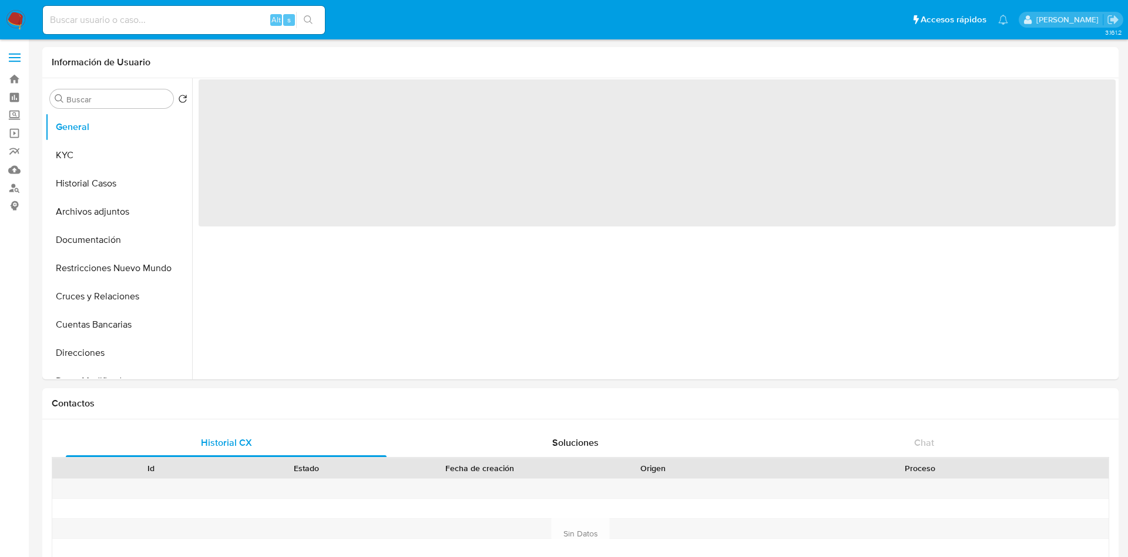
select select "10"
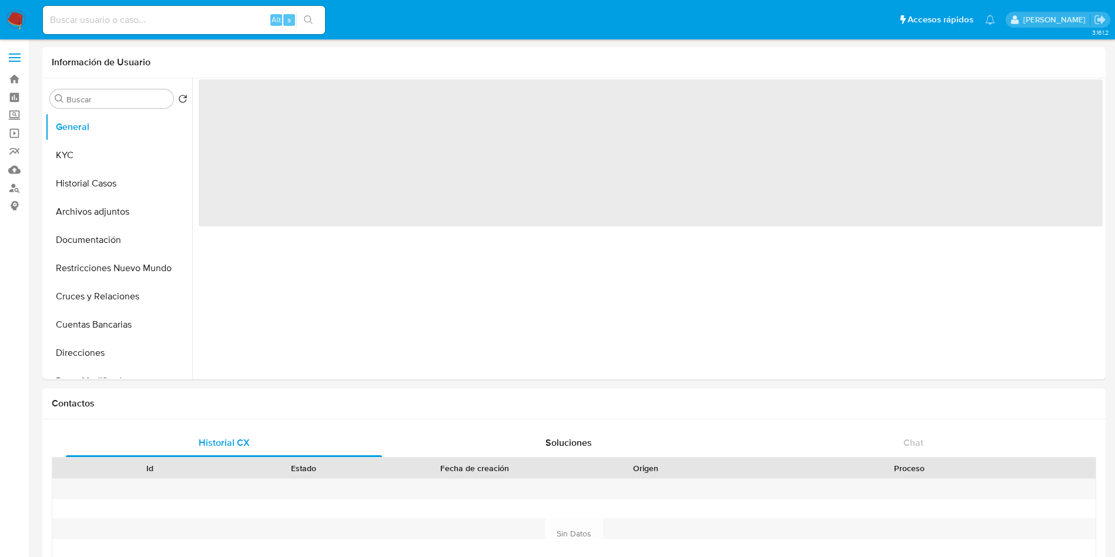
select select "10"
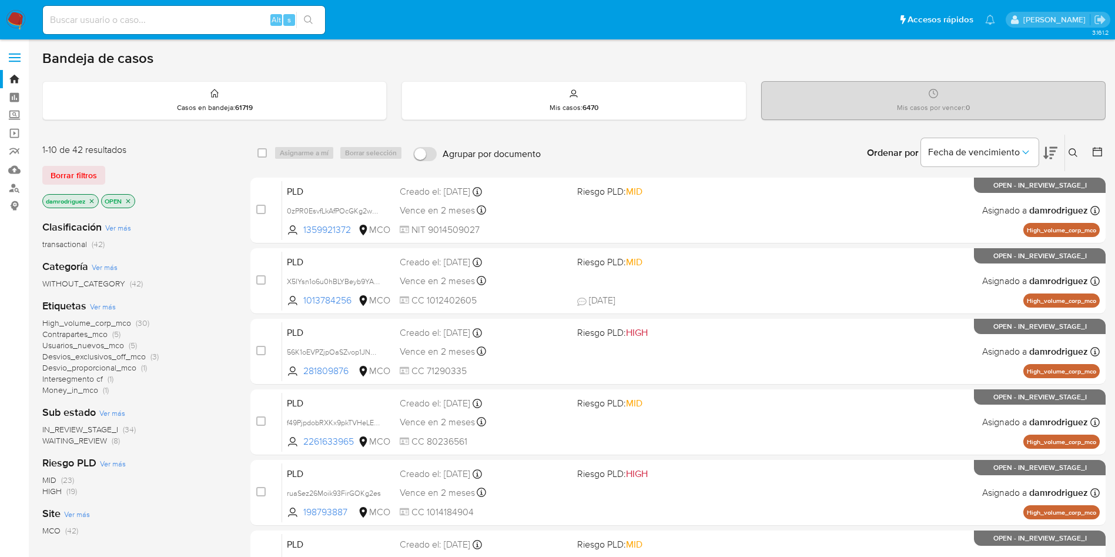
click at [1096, 151] on icon at bounding box center [1097, 152] width 12 height 12
click at [1092, 149] on icon at bounding box center [1097, 152] width 12 height 12
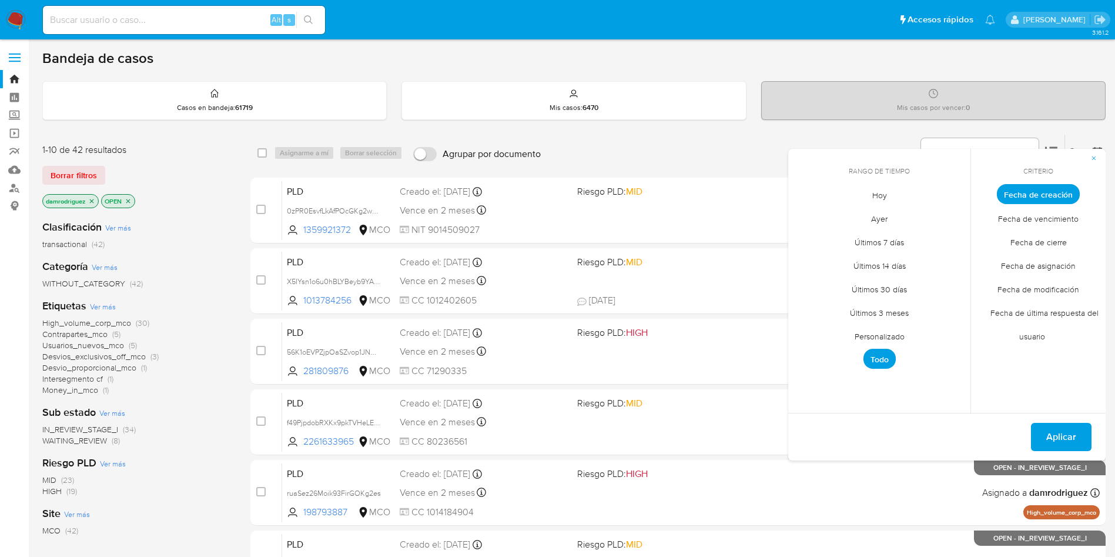
click at [883, 333] on span "Personalizado" at bounding box center [879, 336] width 75 height 24
click at [808, 216] on icon "Mes anterior" at bounding box center [806, 216] width 14 height 14
click at [879, 284] on button "10" at bounding box center [879, 282] width 19 height 19
click at [947, 282] on button "13" at bounding box center [949, 282] width 19 height 19
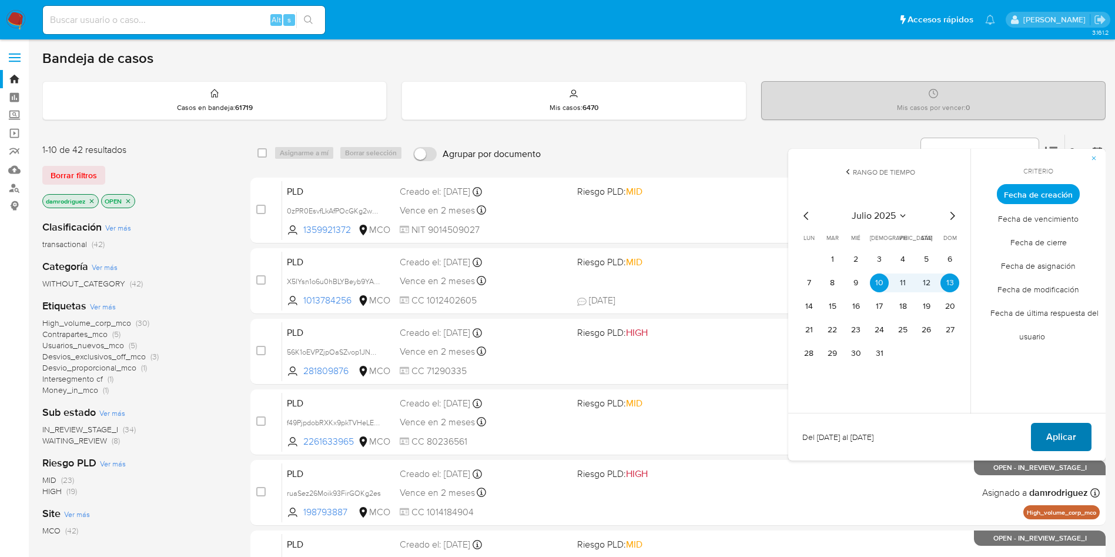
click at [1056, 441] on span "Aplicar" at bounding box center [1061, 437] width 30 height 26
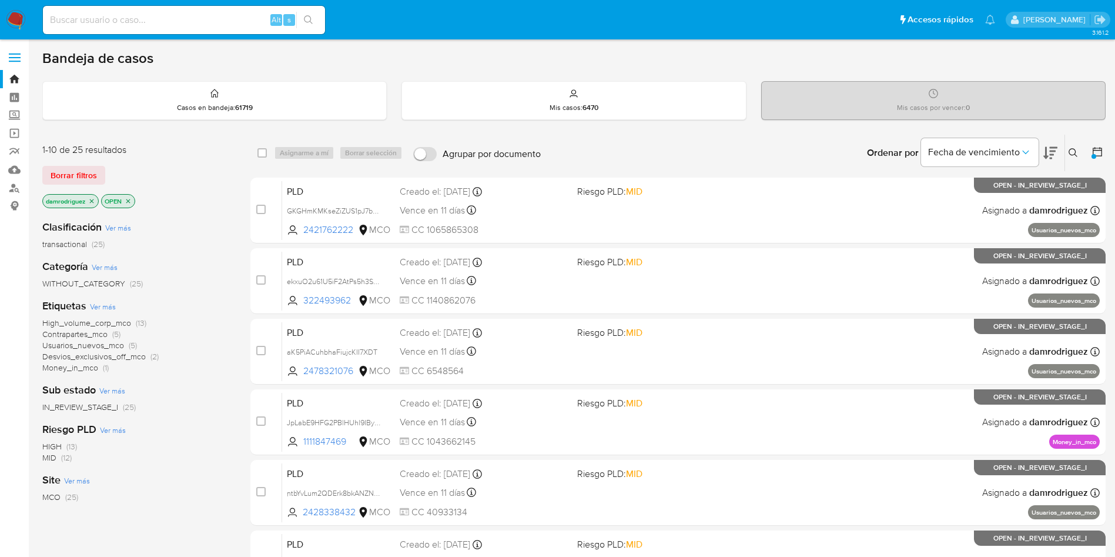
click at [99, 317] on span "High_volume_corp_mco" at bounding box center [86, 323] width 89 height 12
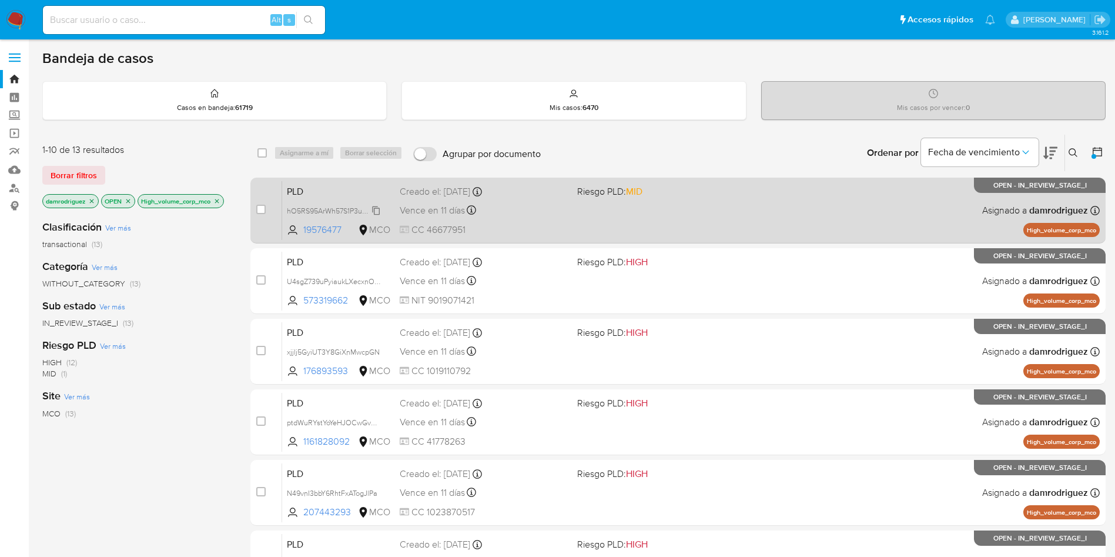
click at [315, 213] on span "hO5RS95ArWh57S1P3u5KSRwf" at bounding box center [337, 209] width 100 height 13
click at [378, 183] on span "PLD" at bounding box center [338, 190] width 103 height 15
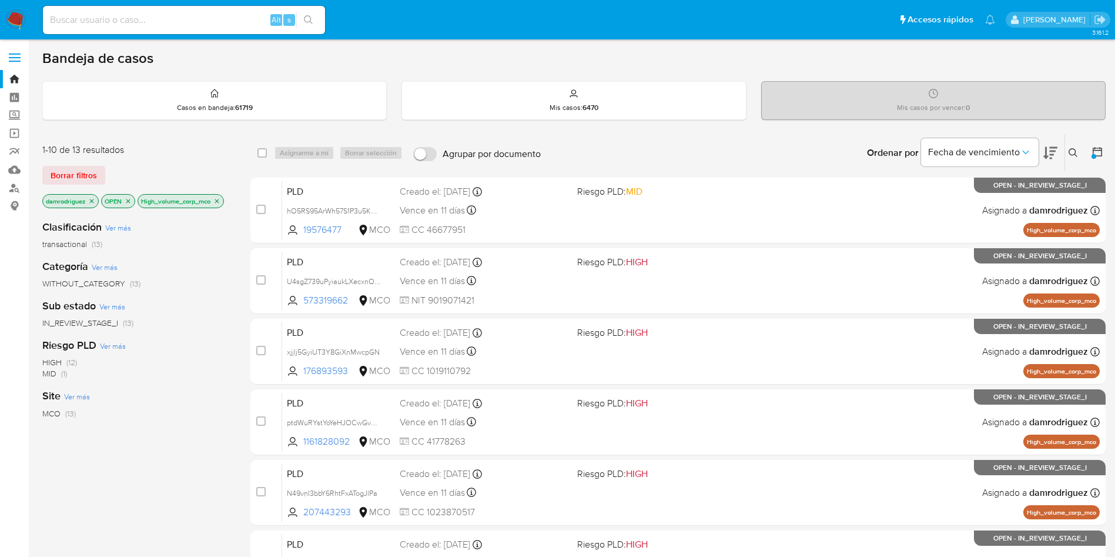
click at [1052, 152] on icon at bounding box center [1050, 153] width 14 height 14
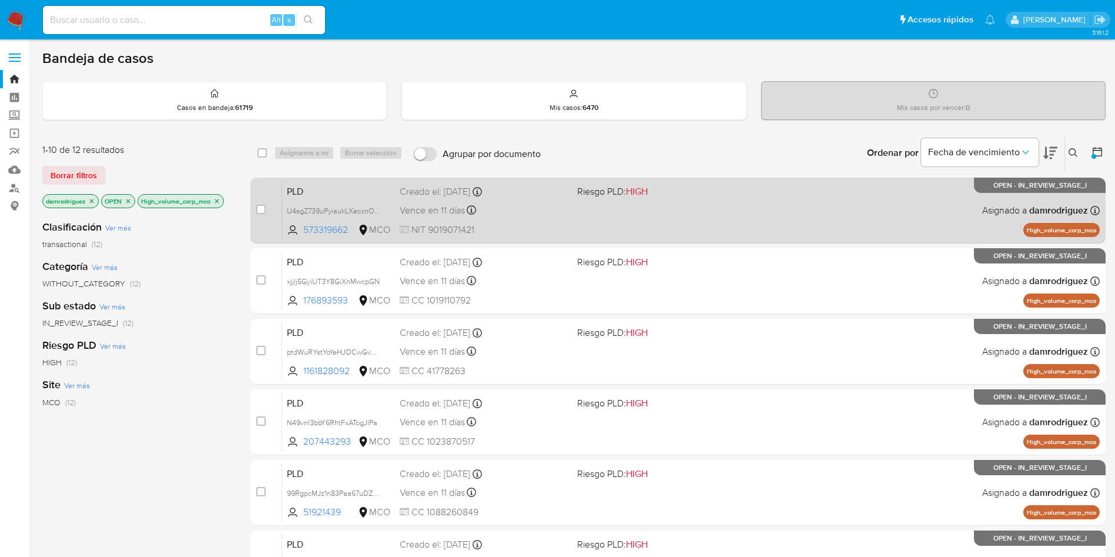
click at [332, 186] on span "PLD" at bounding box center [338, 190] width 103 height 15
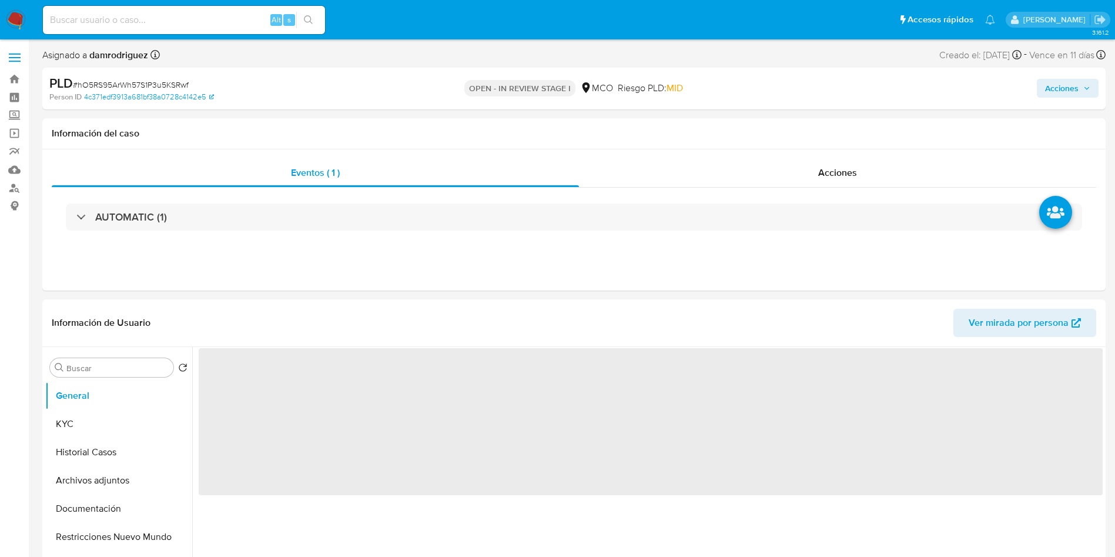
select select "10"
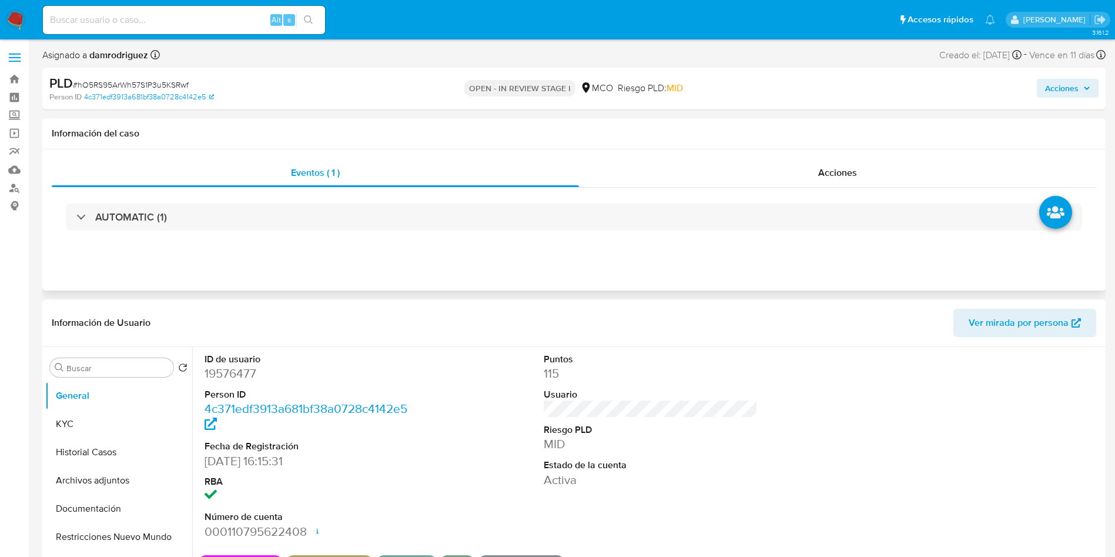
click at [564, 146] on div "Información del caso" at bounding box center [573, 133] width 1063 height 31
click at [247, 370] on dd "19576477" at bounding box center [312, 373] width 215 height 16
copy dd "19576477"
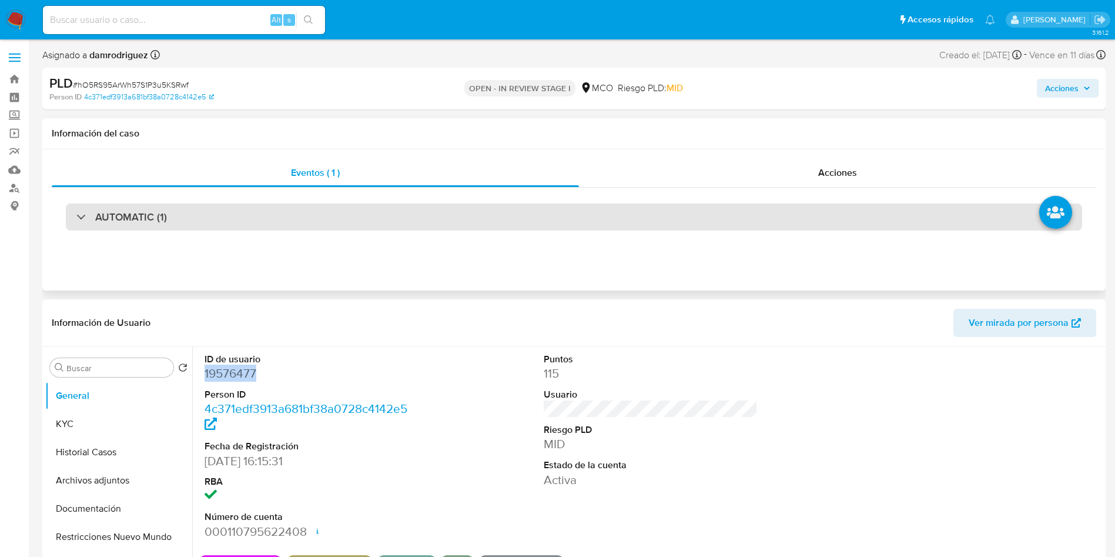
copy dd "19576477"
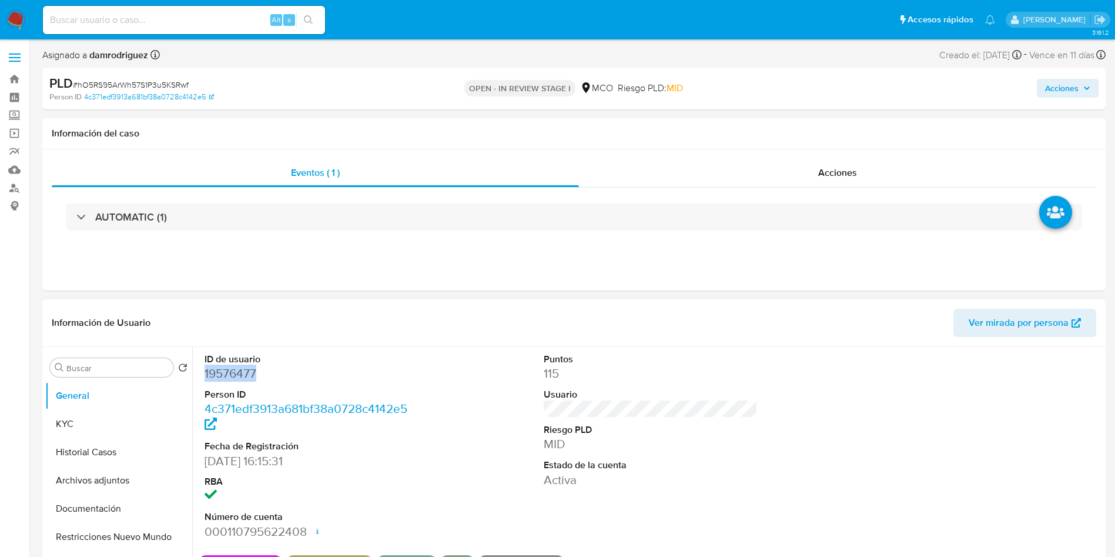
click at [231, 370] on dd "19576477" at bounding box center [312, 373] width 215 height 16
click at [113, 444] on button "Historial Casos" at bounding box center [114, 452] width 138 height 28
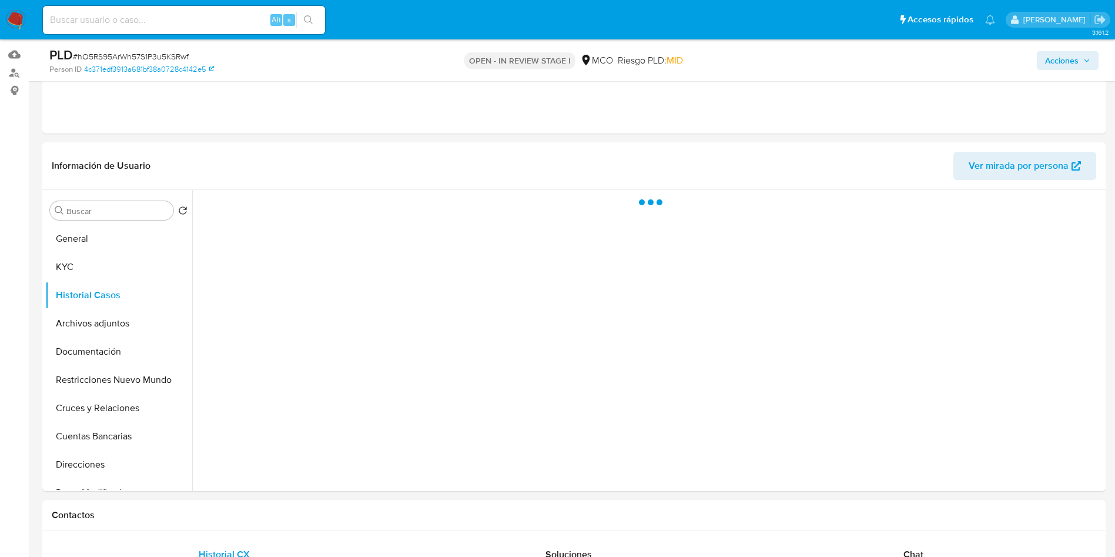
scroll to position [88, 0]
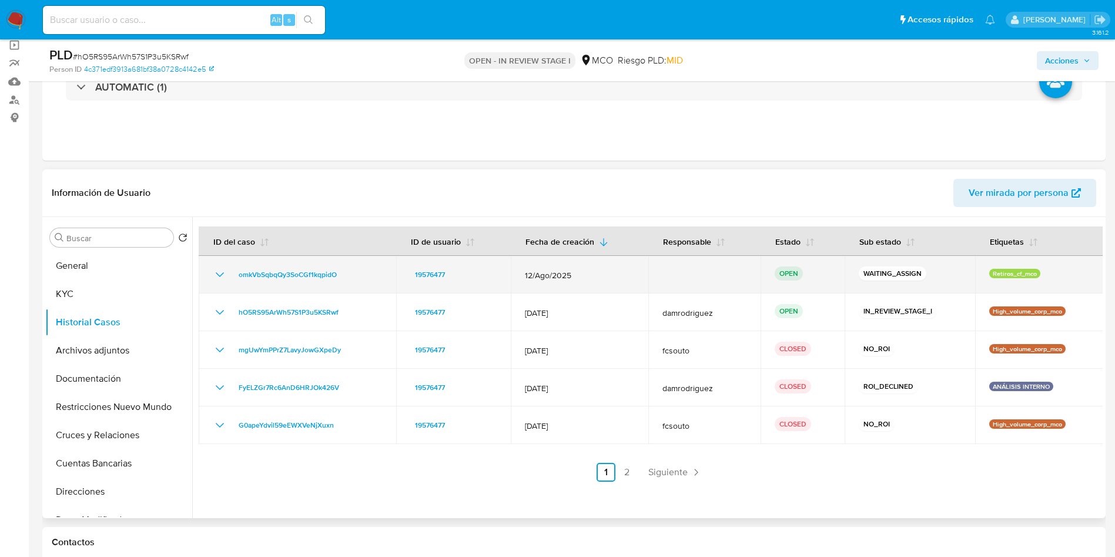
drag, startPoint x: 327, startPoint y: 274, endPoint x: 232, endPoint y: 280, distance: 94.8
click at [232, 280] on div "omkVbSqbqQy3SoCGf1kqpidO" at bounding box center [297, 274] width 169 height 14
click at [299, 279] on span "omkVbSqbqQy3SoCGf1kqpidO" at bounding box center [288, 274] width 98 height 14
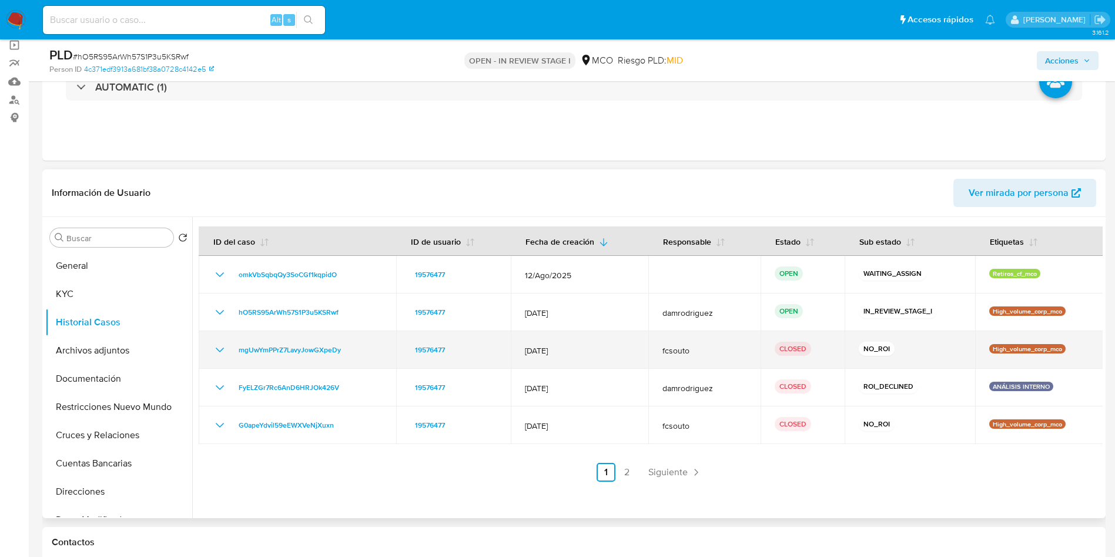
click at [223, 346] on icon "Mostrar/Ocultar" at bounding box center [220, 350] width 14 height 14
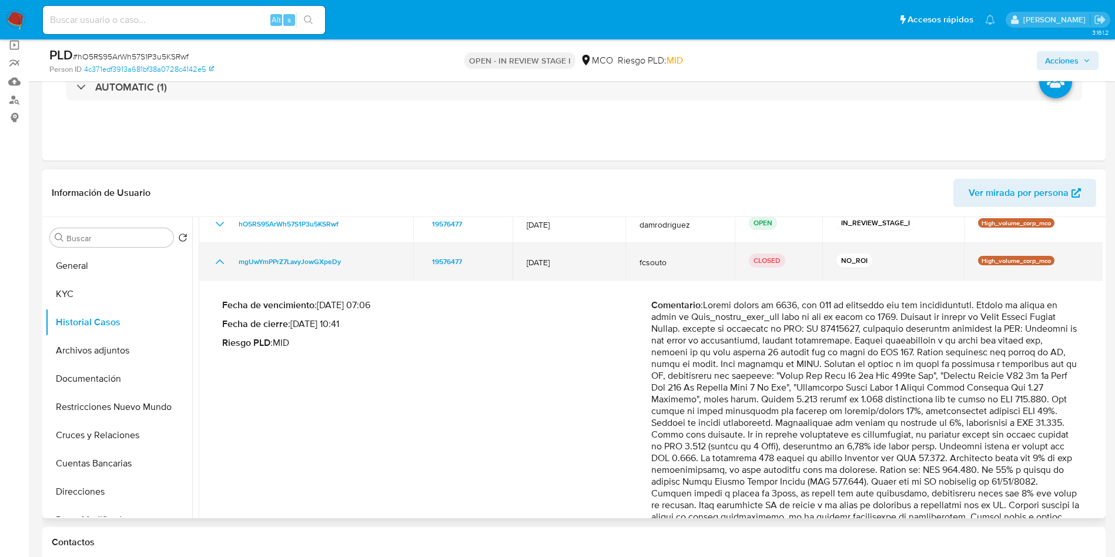
click at [212, 257] on td "mgUwYmPPrZ7LavyJowGXpeDy" at bounding box center [306, 262] width 215 height 38
click at [222, 260] on icon "Mostrar/Ocultar" at bounding box center [220, 261] width 14 height 14
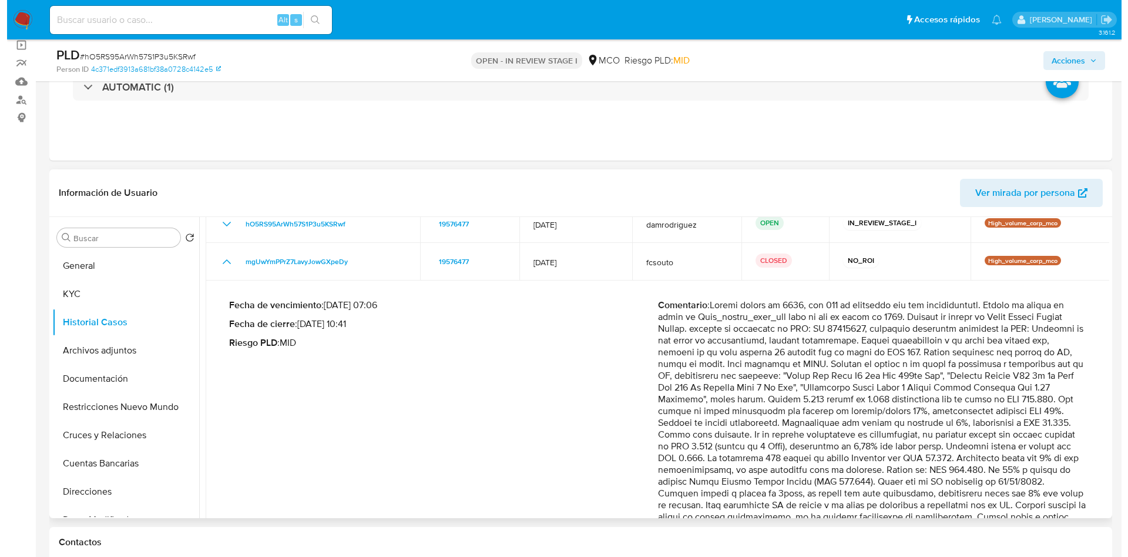
scroll to position [0, 0]
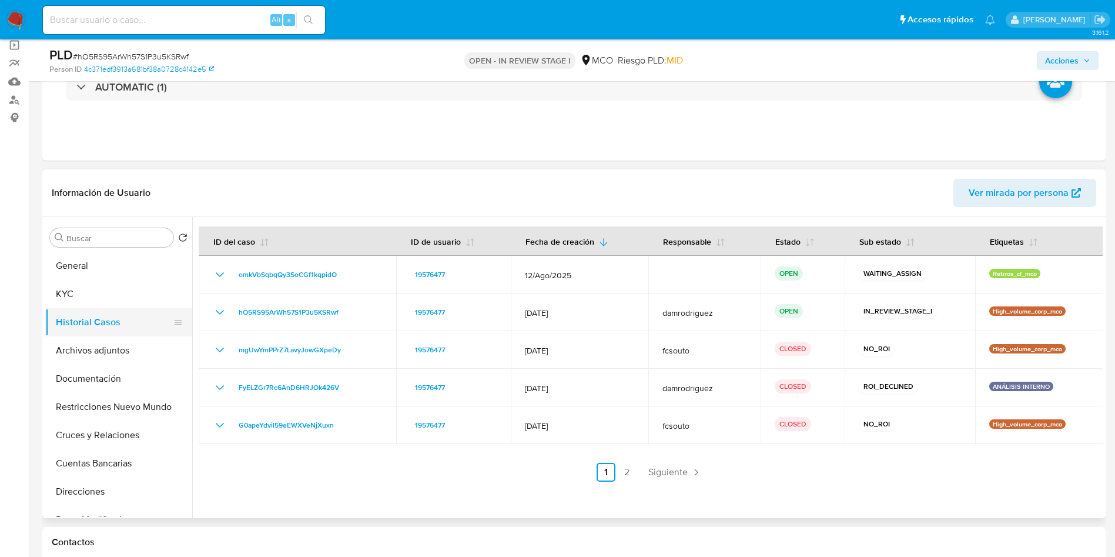
click at [124, 309] on button "Historial Casos" at bounding box center [114, 322] width 138 height 28
click at [80, 292] on button "KYC" at bounding box center [114, 294] width 138 height 28
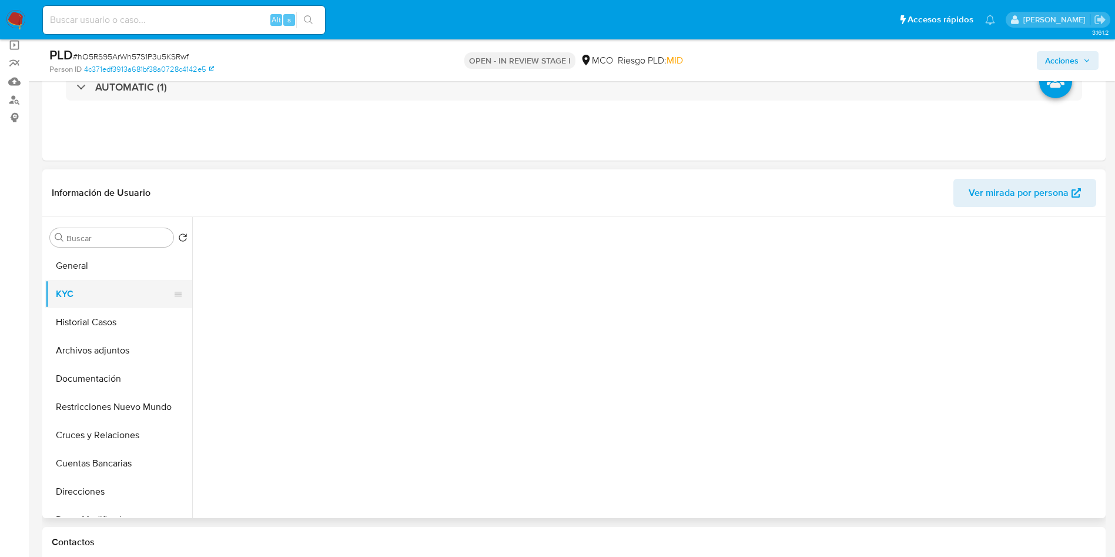
click at [80, 292] on button "KYC" at bounding box center [114, 294] width 138 height 28
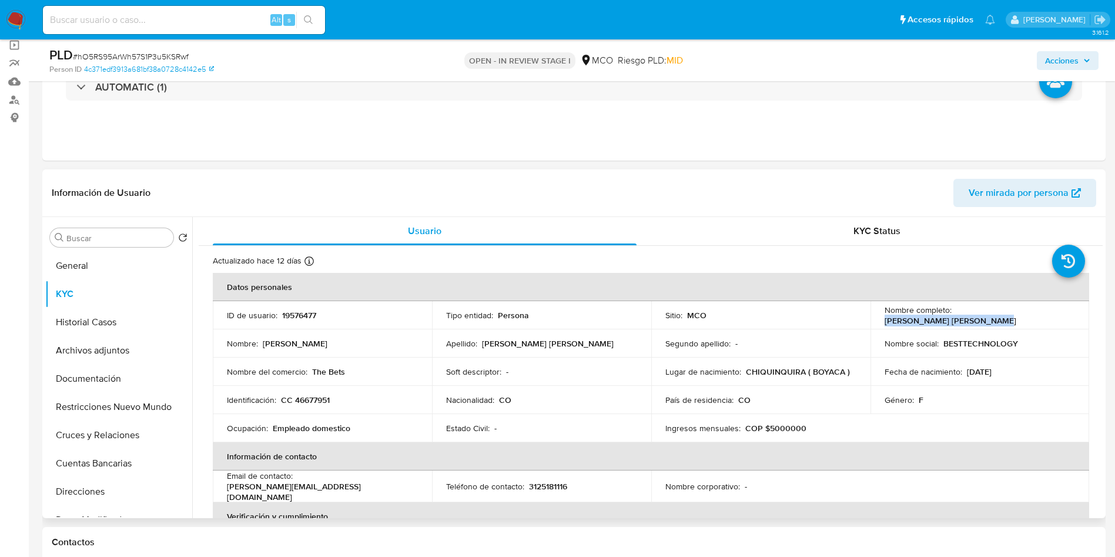
drag, startPoint x: 1061, startPoint y: 316, endPoint x: 954, endPoint y: 316, distance: 107.6
click at [954, 316] on div "Nombre completo : Dolly Yadira Suarez Suarez" at bounding box center [980, 314] width 191 height 21
copy p "Dolly Yadira Suarez Suarez"
click at [133, 347] on button "Archivos adjuntos" at bounding box center [118, 350] width 147 height 28
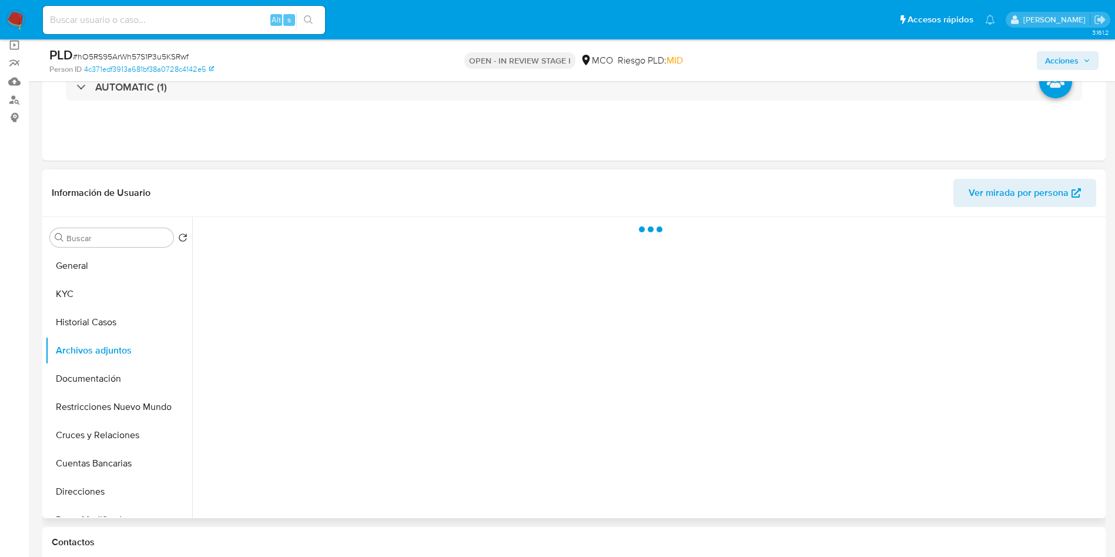
click at [459, 206] on header "Información de Usuario Ver mirada por persona" at bounding box center [574, 193] width 1044 height 28
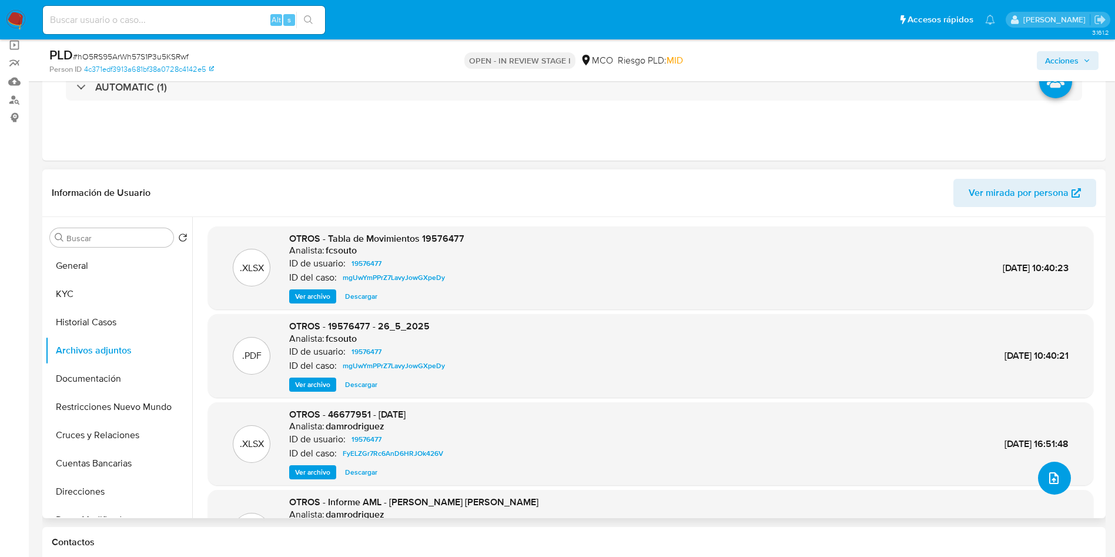
click at [1047, 474] on icon "upload-file" at bounding box center [1054, 478] width 14 height 14
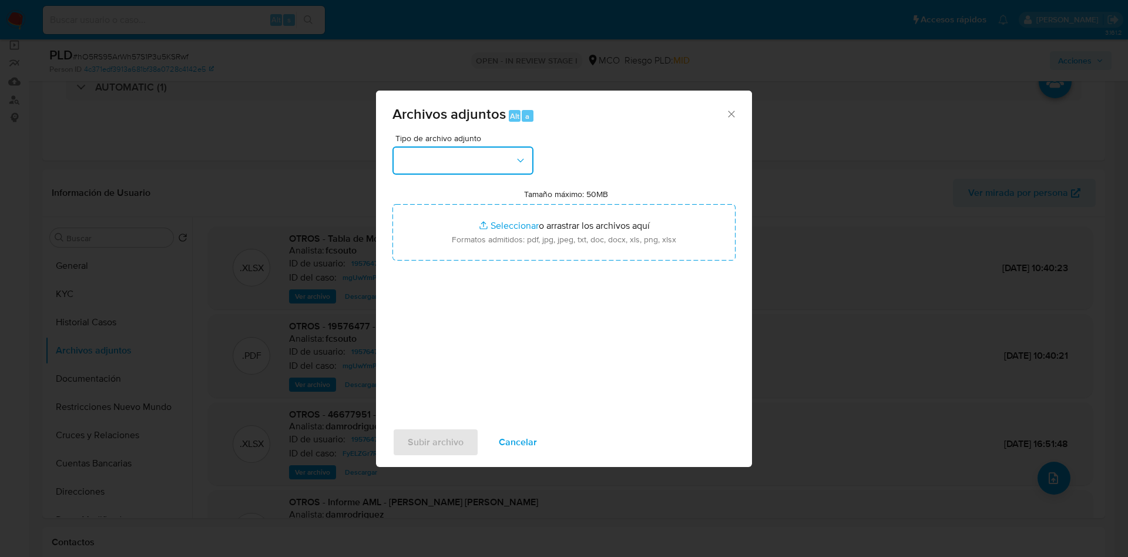
click at [491, 169] on button "button" at bounding box center [463, 160] width 141 height 28
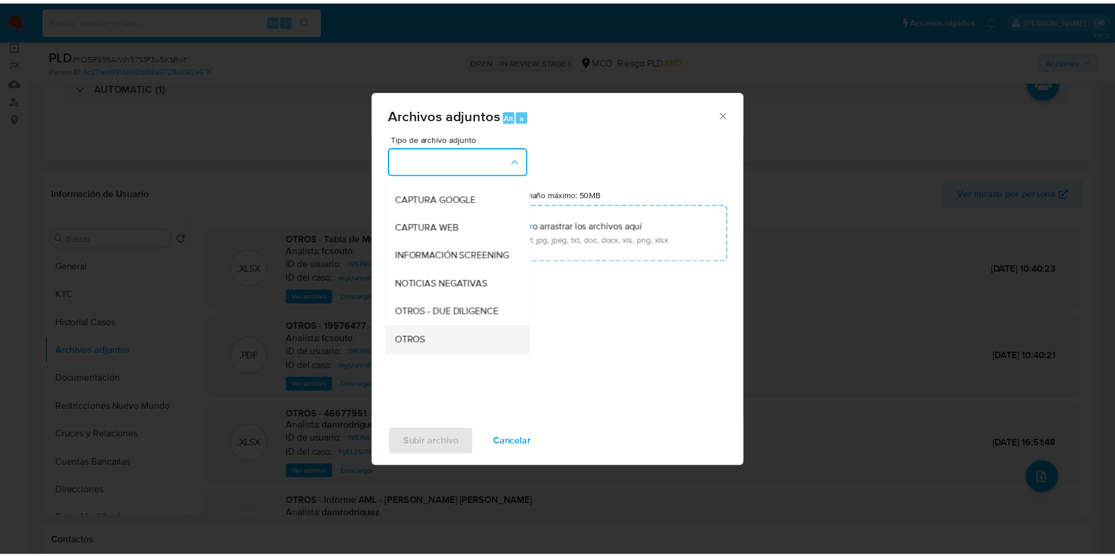
scroll to position [88, 0]
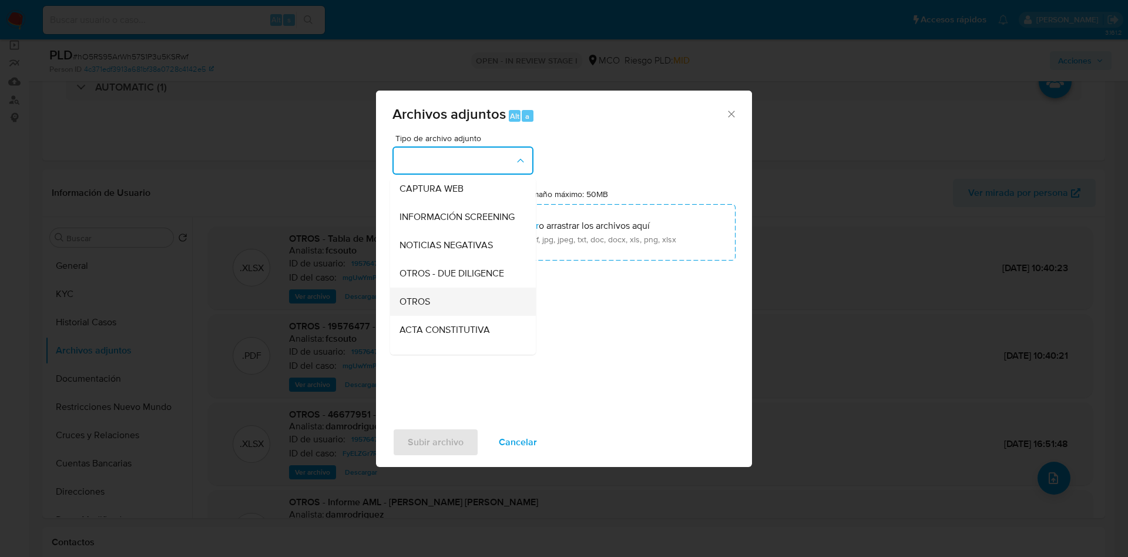
click at [447, 307] on div "OTROS" at bounding box center [460, 301] width 120 height 28
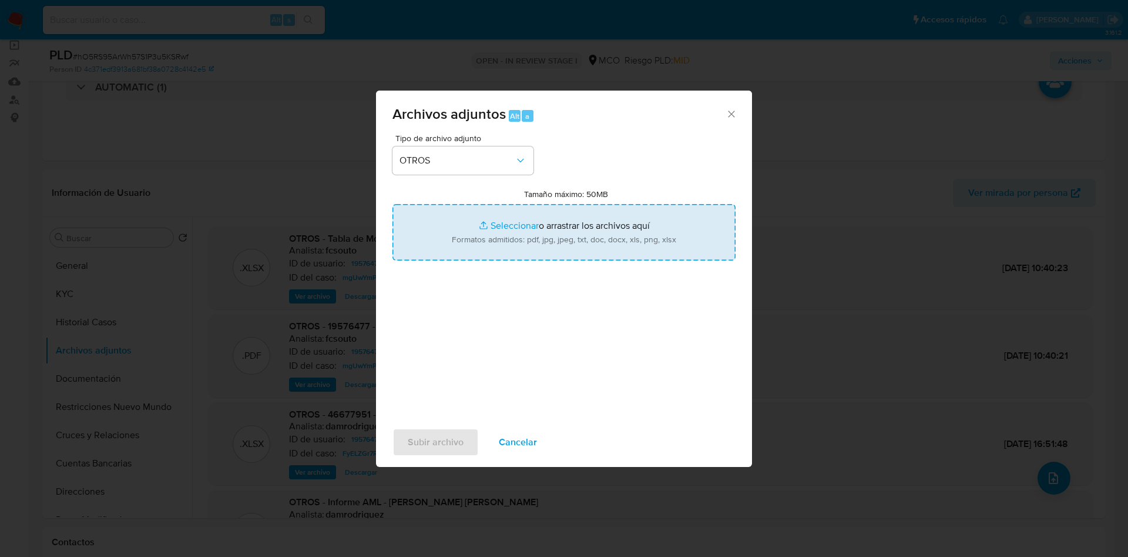
click at [487, 246] on input "Tamaño máximo: 50MB Seleccionar archivos" at bounding box center [564, 232] width 343 height 56
type input "C:\fakepath\19576477 - 29_09_2025.pdf"
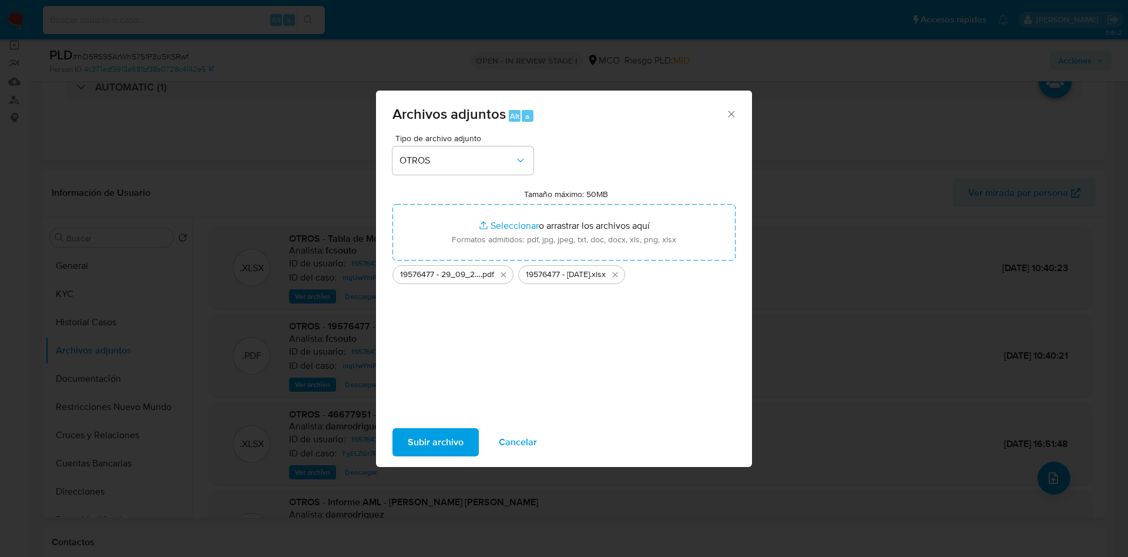
click at [440, 438] on span "Subir archivo" at bounding box center [436, 442] width 56 height 26
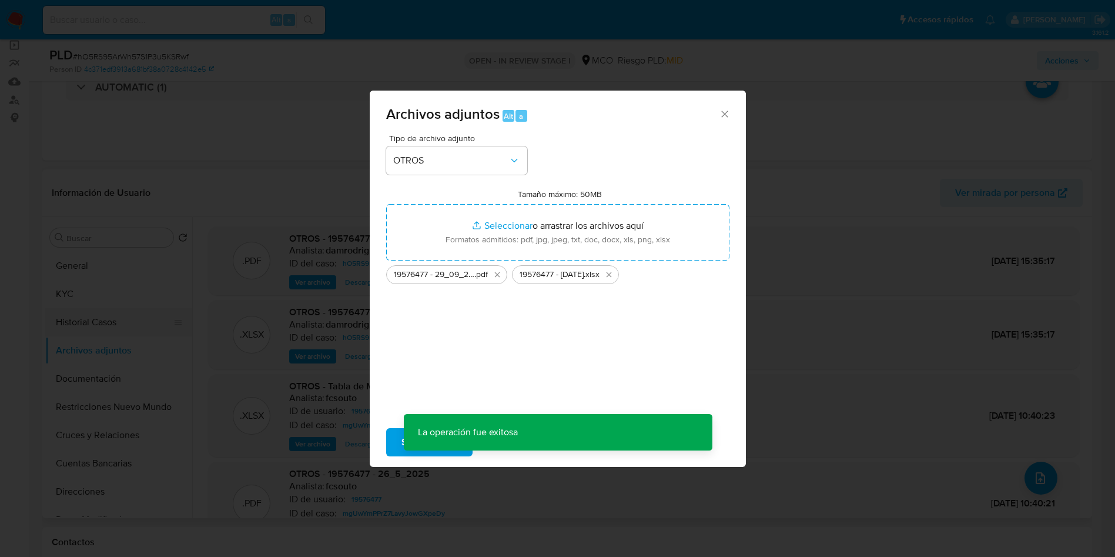
click at [96, 318] on button "Historial Casos" at bounding box center [114, 322] width 138 height 28
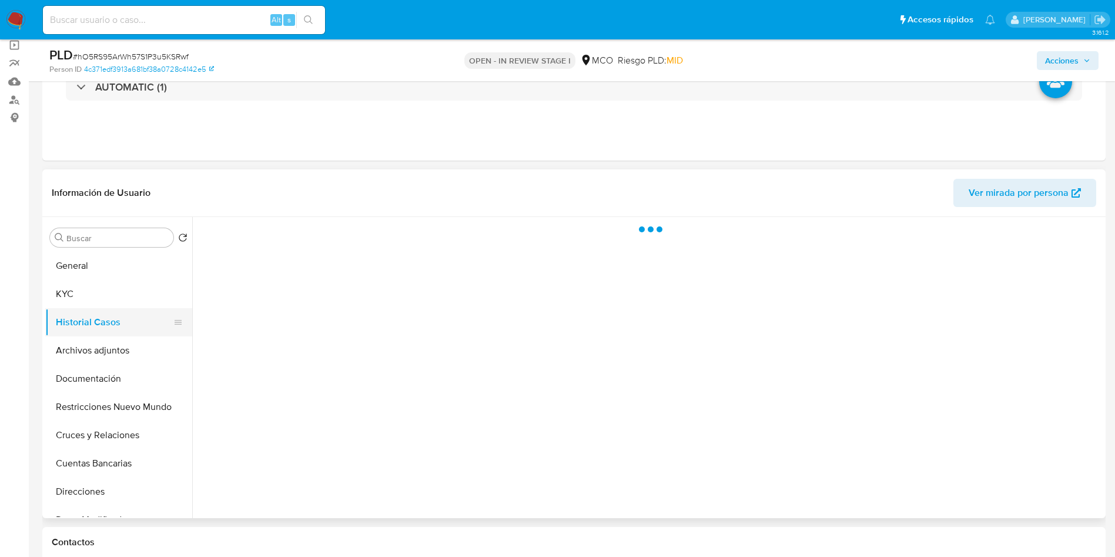
click at [96, 318] on button "Historial Casos" at bounding box center [114, 322] width 138 height 28
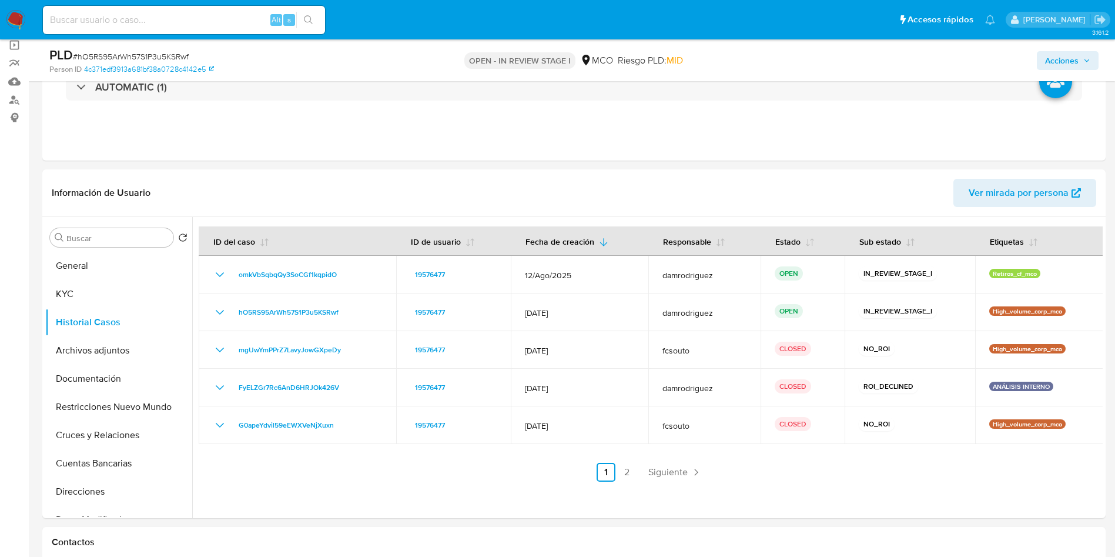
drag, startPoint x: 1079, startPoint y: 63, endPoint x: 977, endPoint y: 69, distance: 101.8
click at [1079, 63] on span "Acciones" at bounding box center [1067, 60] width 45 height 16
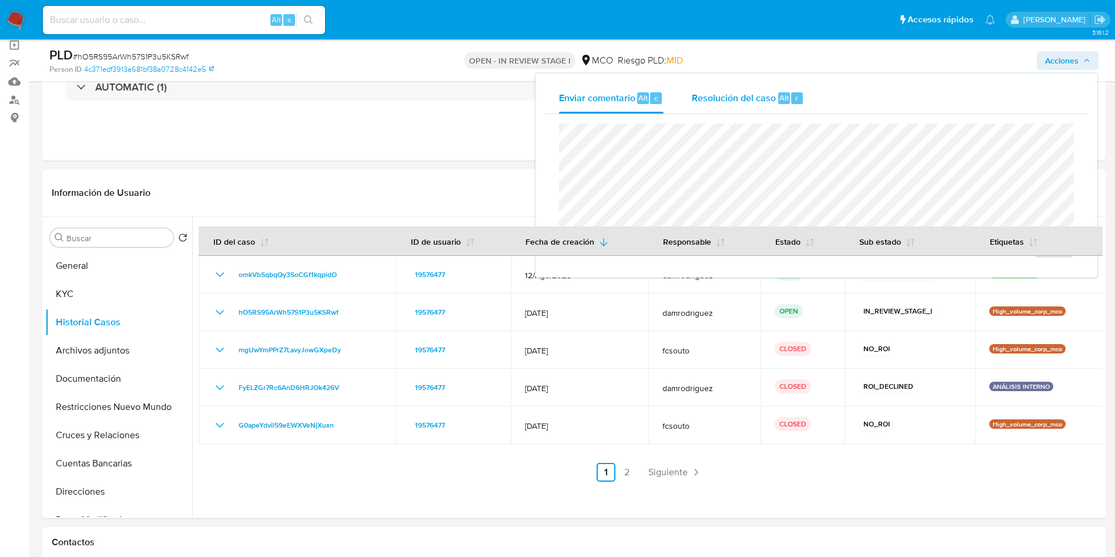
click at [731, 98] on span "Resolución del caso" at bounding box center [734, 98] width 84 height 14
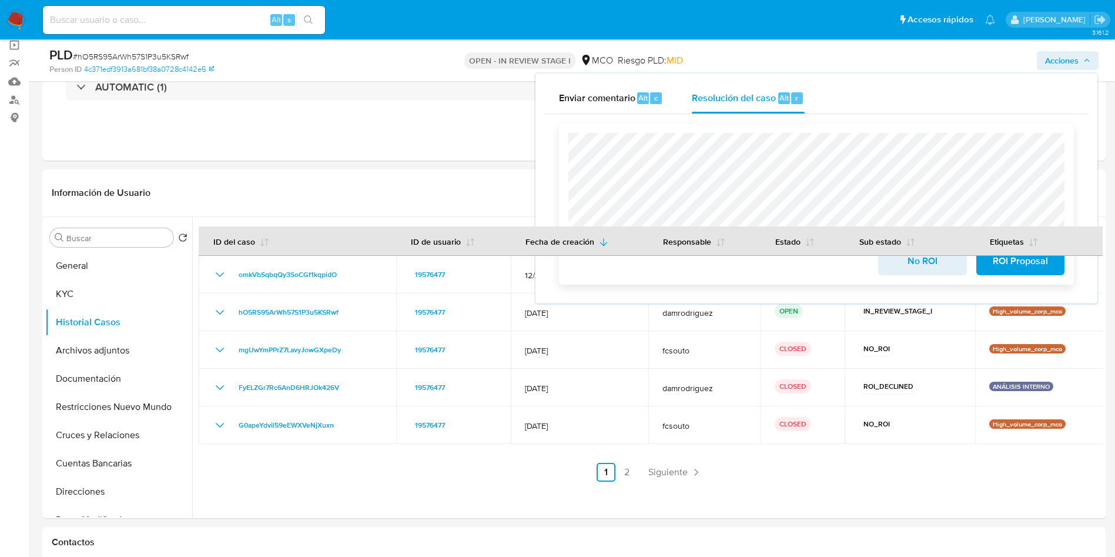
click at [915, 267] on span "No ROI" at bounding box center [922, 261] width 58 height 26
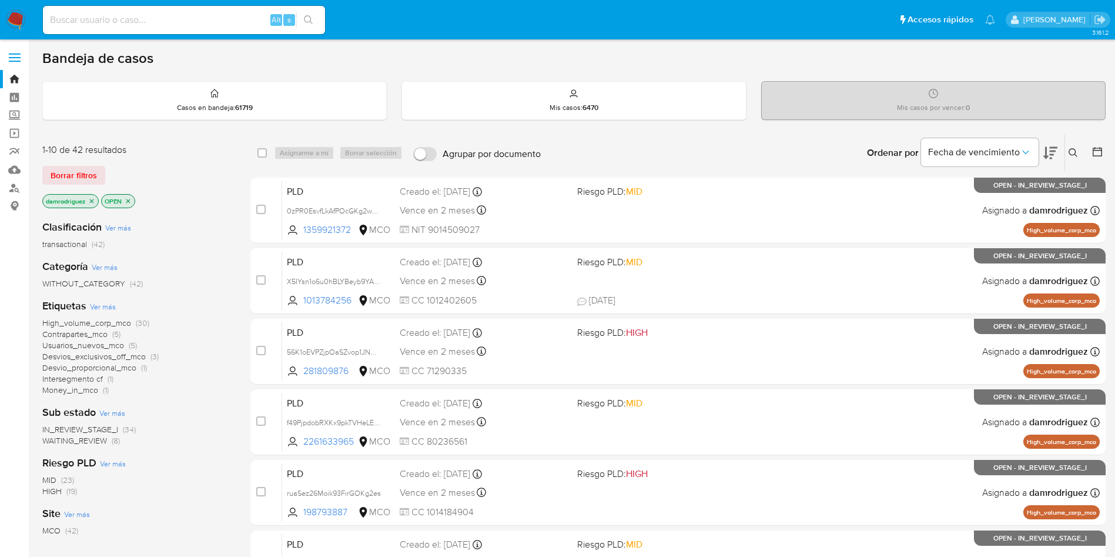
click at [1077, 152] on icon at bounding box center [1073, 152] width 9 height 9
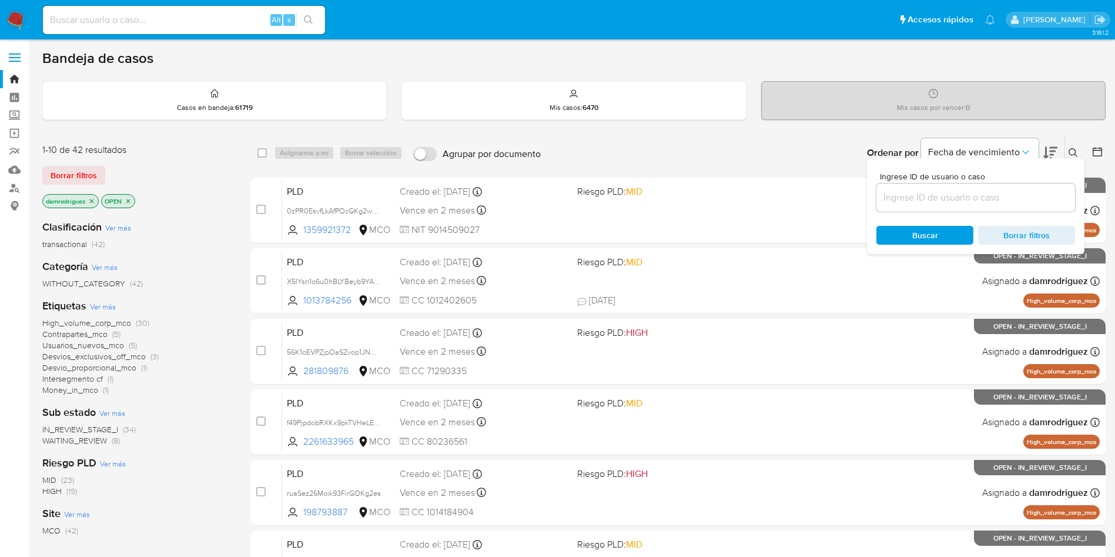
click at [984, 210] on div at bounding box center [975, 197] width 199 height 28
click at [983, 205] on div at bounding box center [975, 197] width 199 height 28
click at [983, 205] on input at bounding box center [975, 197] width 199 height 15
paste input "omkVbSqbqQy3SoCGf1kqpidO"
type input "omkVbSqbqQy3SoCGf1kqpidO"
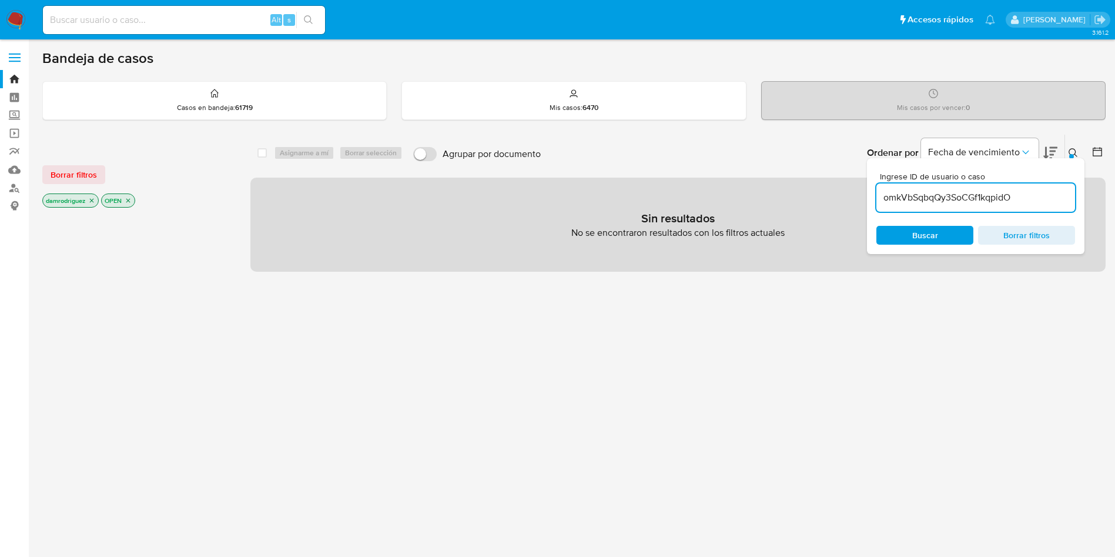
click at [93, 200] on icon "close-filter" at bounding box center [91, 200] width 7 height 7
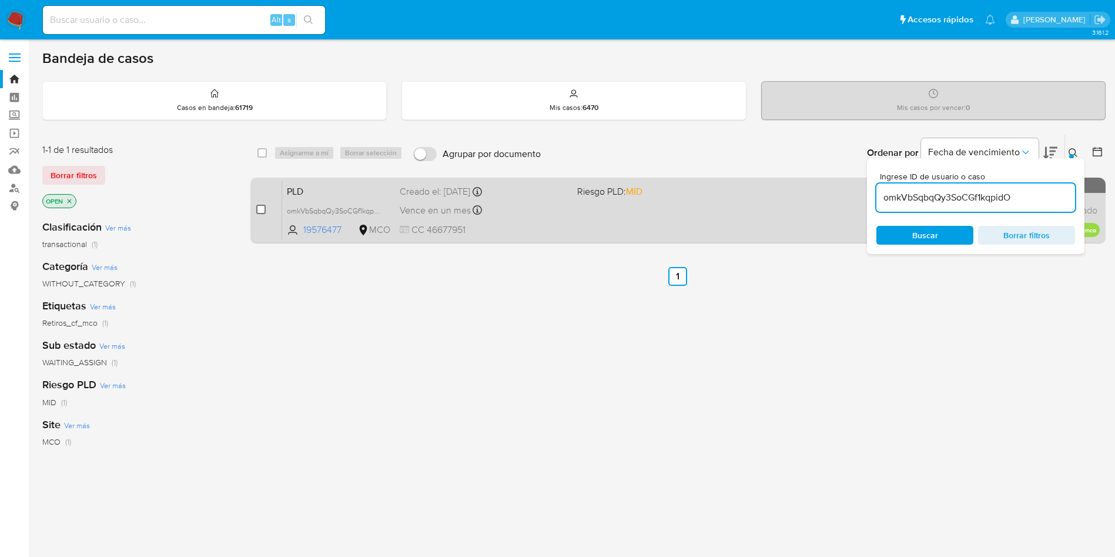
click at [260, 210] on input "checkbox" at bounding box center [260, 209] width 9 height 9
checkbox input "true"
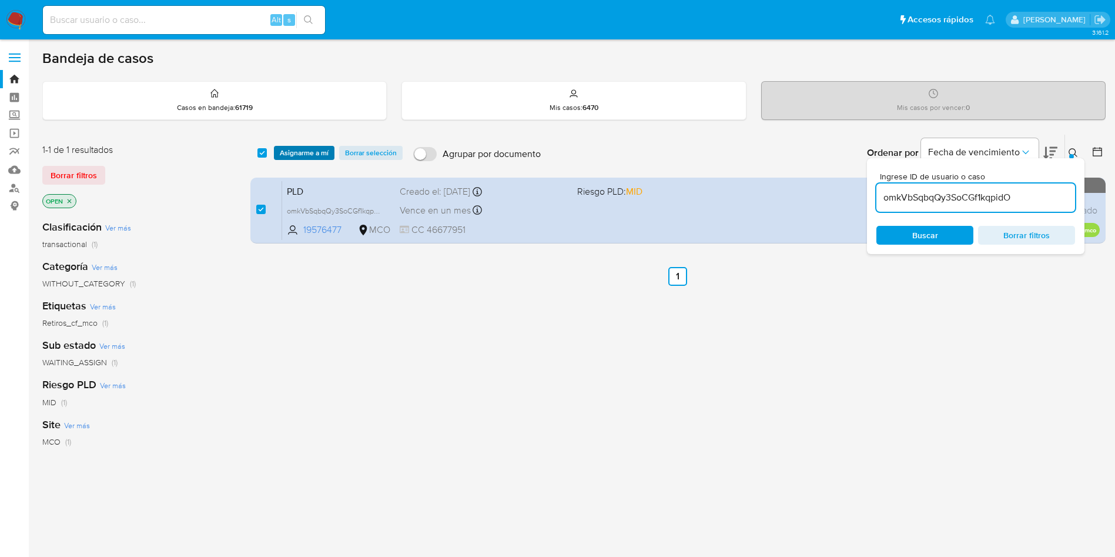
click at [289, 155] on span "Asignarme a mí" at bounding box center [304, 153] width 49 height 12
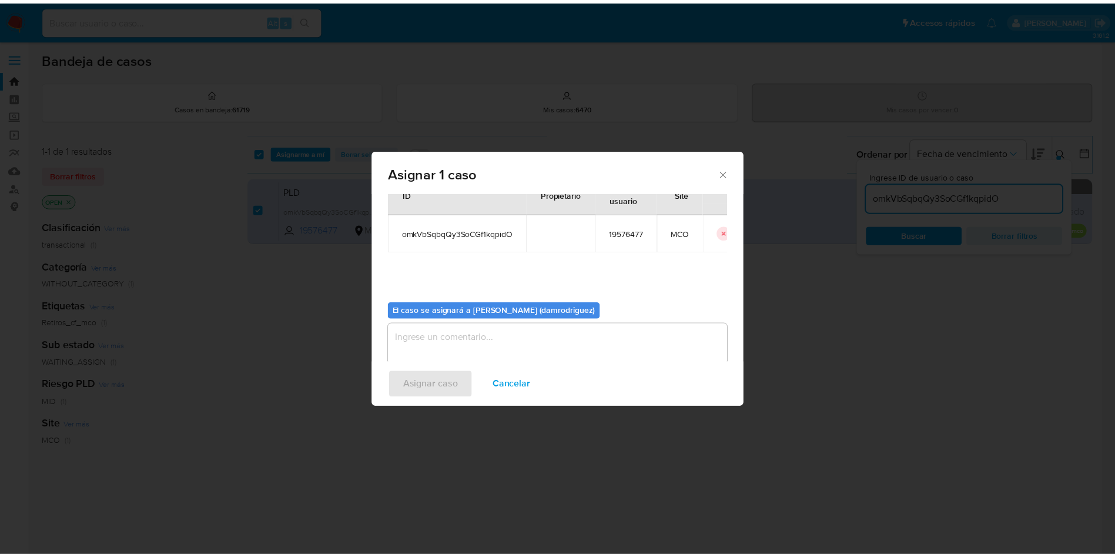
scroll to position [61, 0]
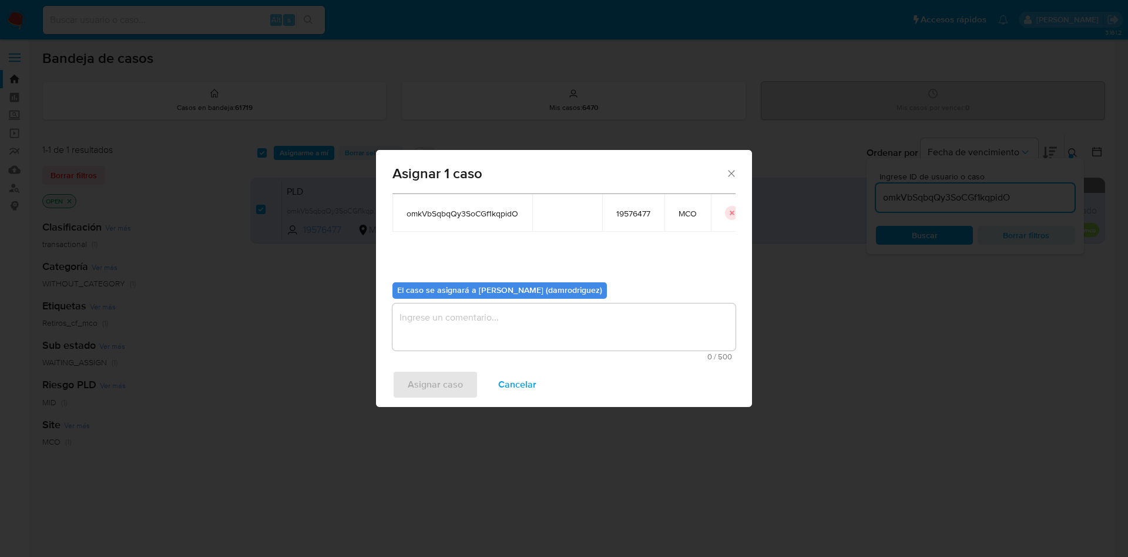
click at [496, 321] on textarea "assign-modal" at bounding box center [564, 326] width 343 height 47
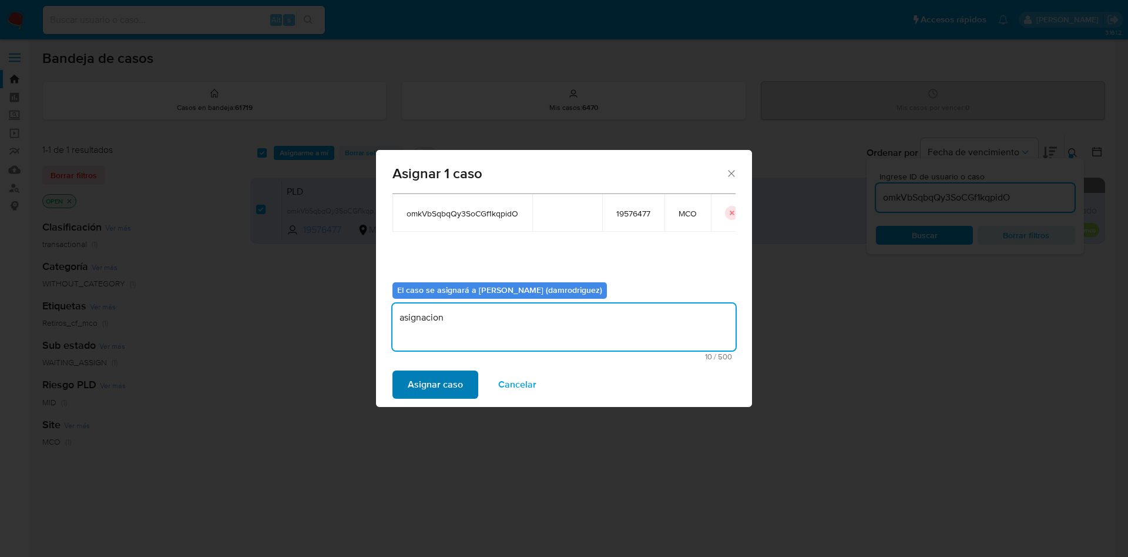
type textarea "asignacion"
click at [439, 392] on span "Asignar caso" at bounding box center [435, 384] width 55 height 26
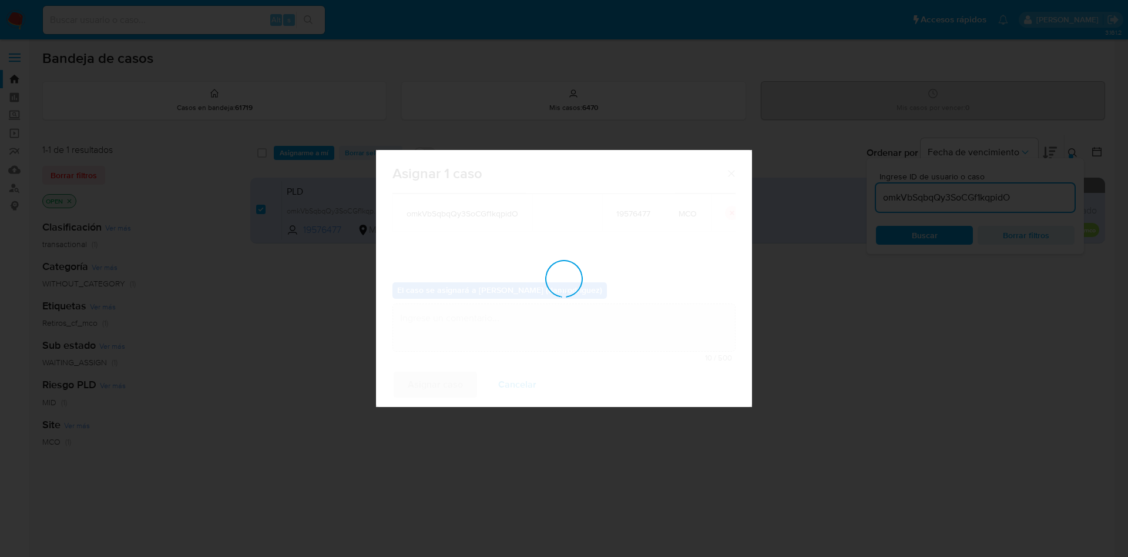
checkbox input "false"
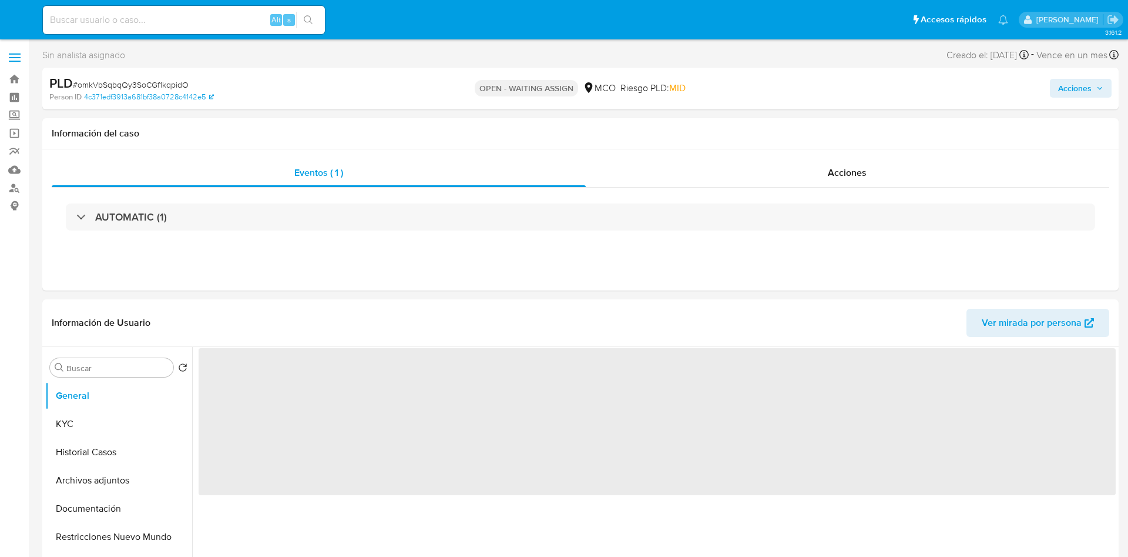
select select "10"
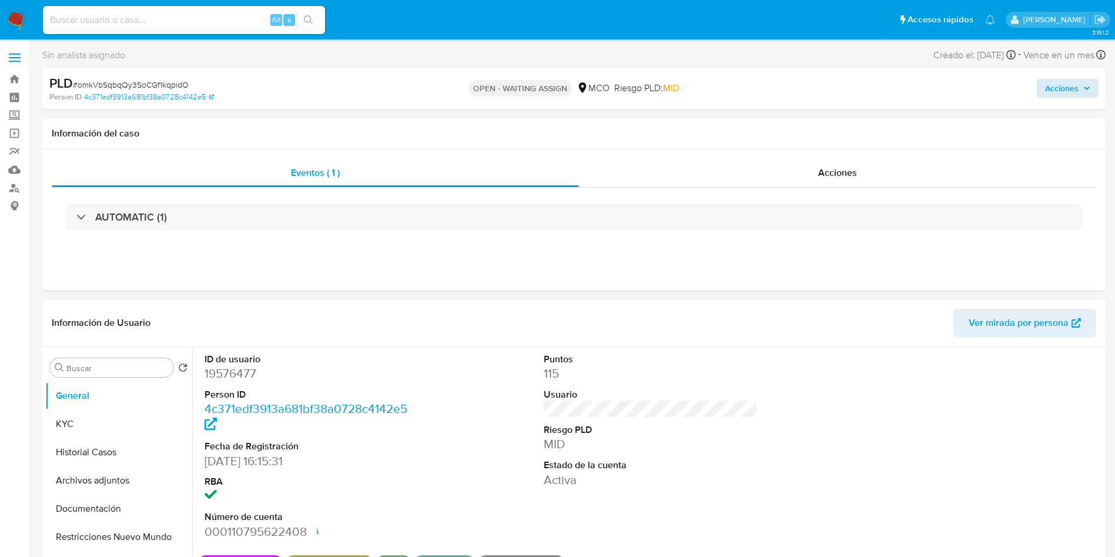
click at [1061, 76] on div "Acciones" at bounding box center [925, 89] width 347 height 28
drag, startPoint x: 1061, startPoint y: 80, endPoint x: 1038, endPoint y: 90, distance: 25.5
click at [1062, 81] on span "Acciones" at bounding box center [1062, 88] width 34 height 19
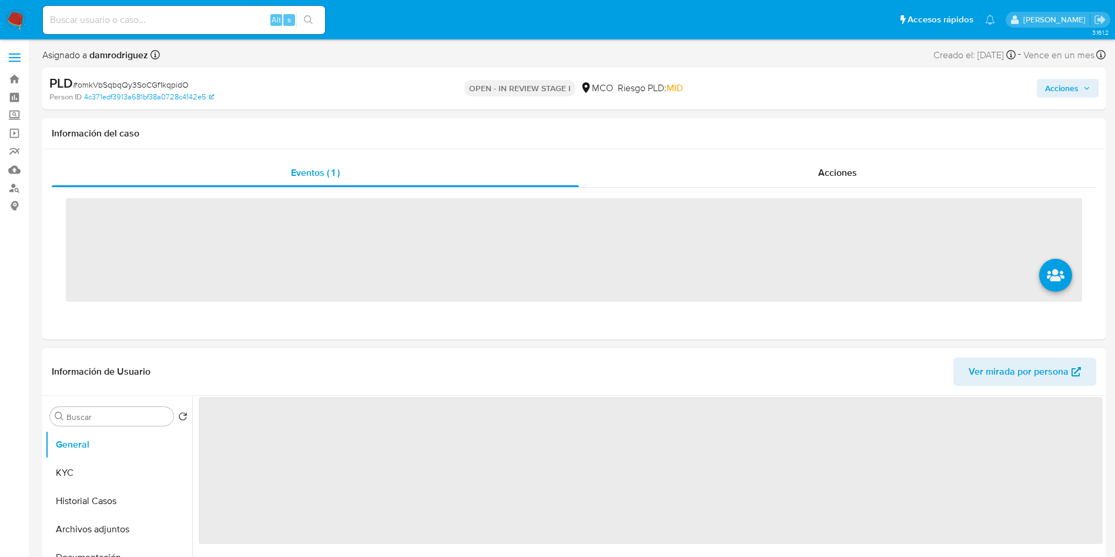
click at [1071, 86] on span "Acciones" at bounding box center [1062, 88] width 34 height 19
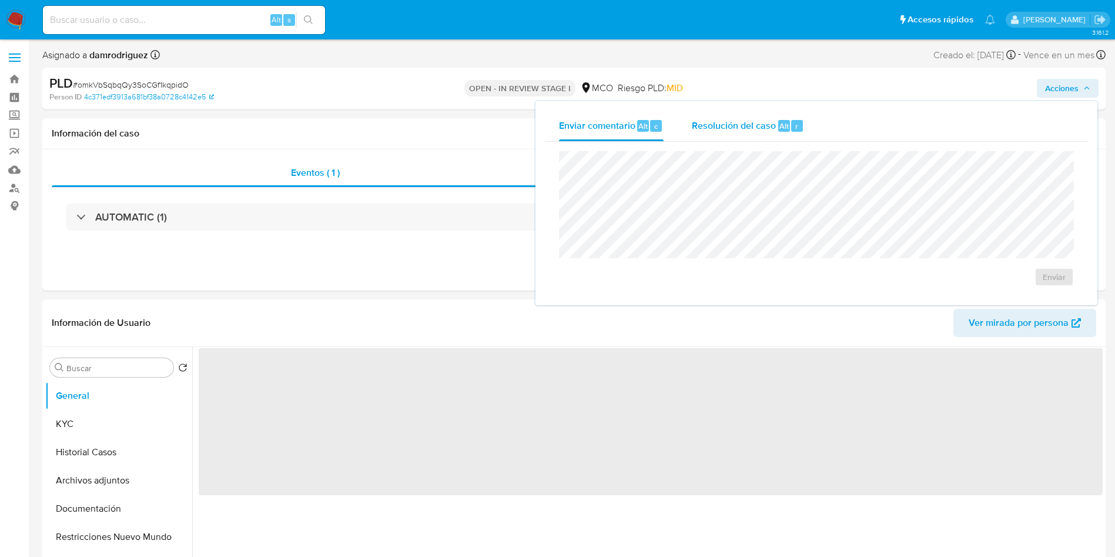
click at [762, 138] on div "Resolución del caso Alt r" at bounding box center [748, 125] width 112 height 31
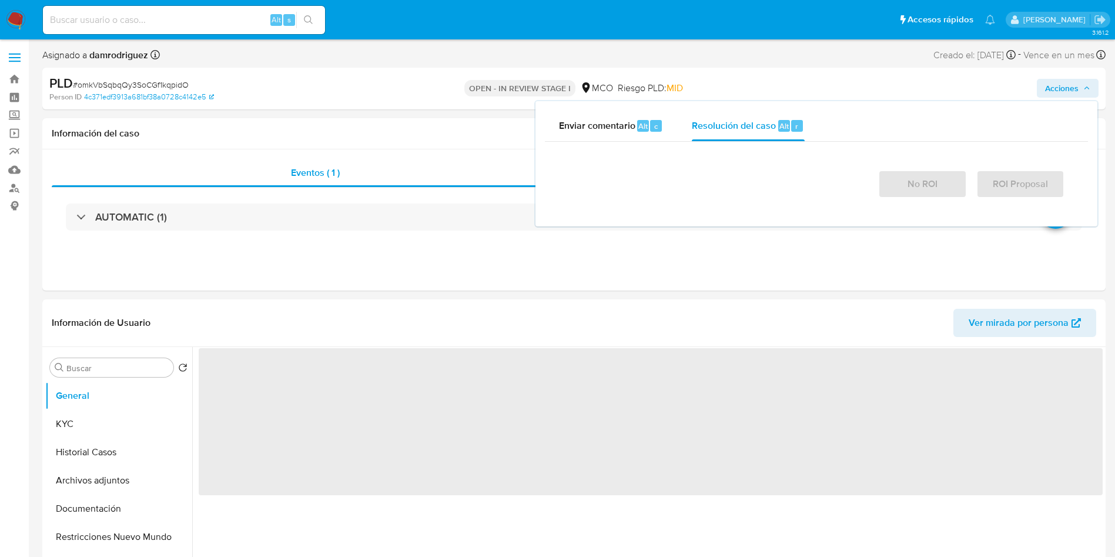
select select "10"
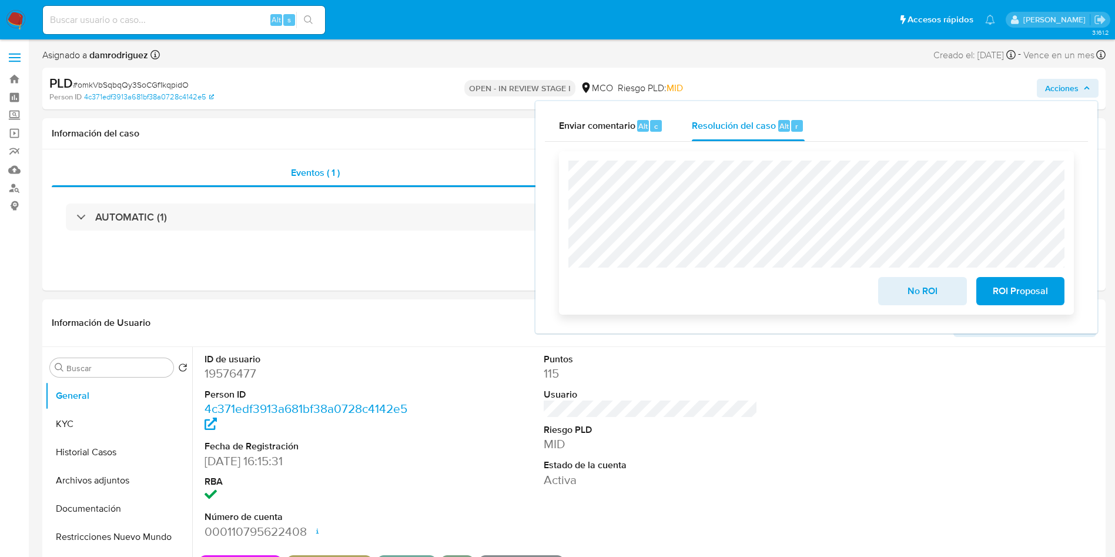
click at [908, 299] on span "No ROI" at bounding box center [922, 291] width 58 height 26
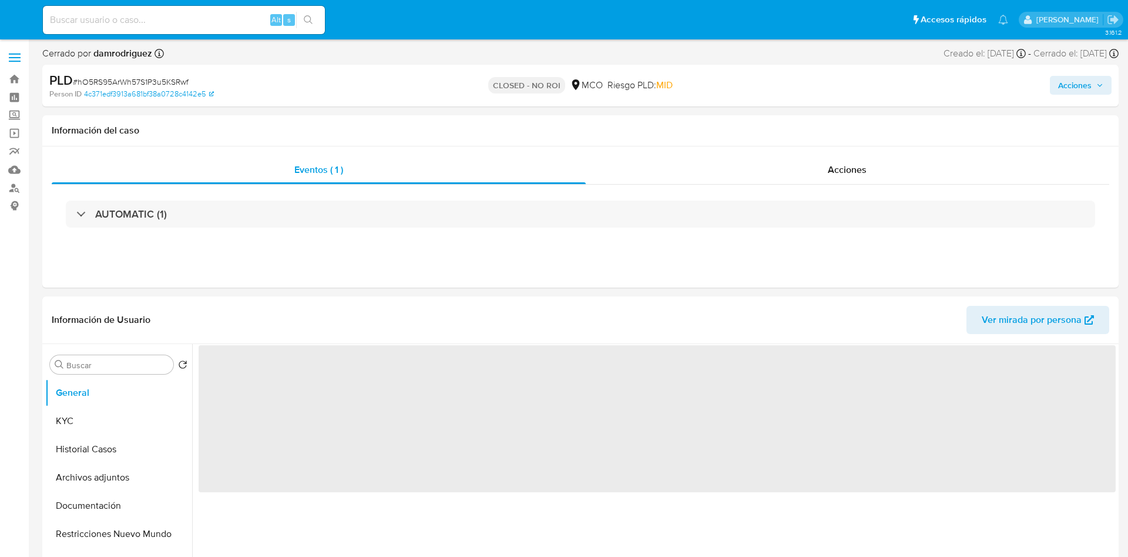
select select "10"
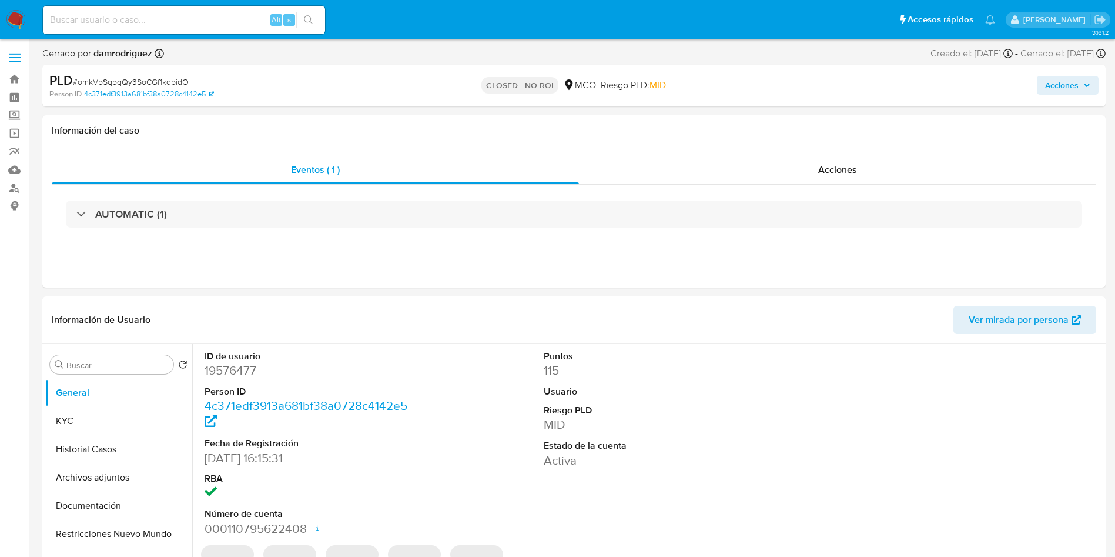
select select "10"
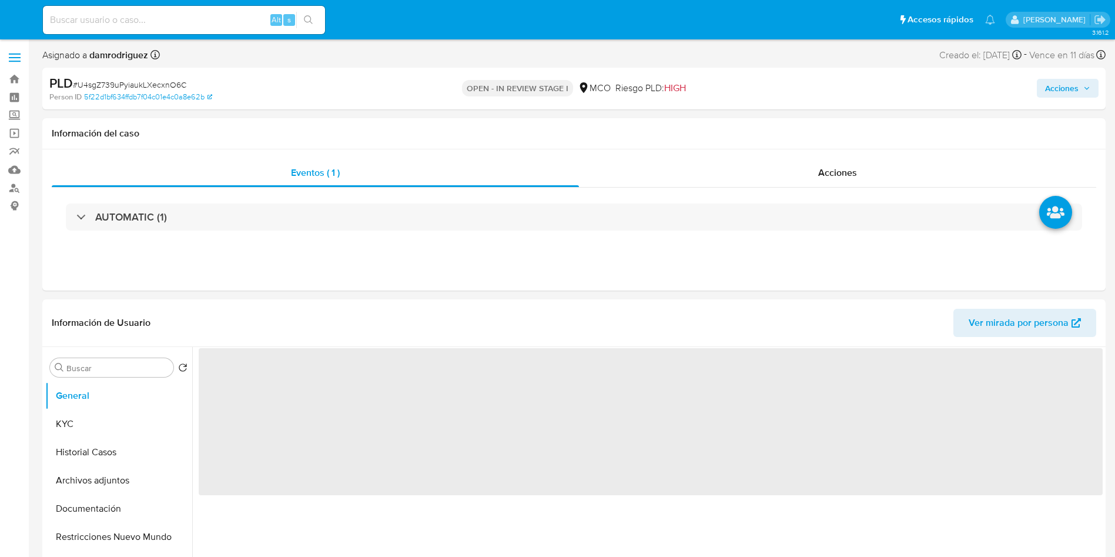
select select "10"
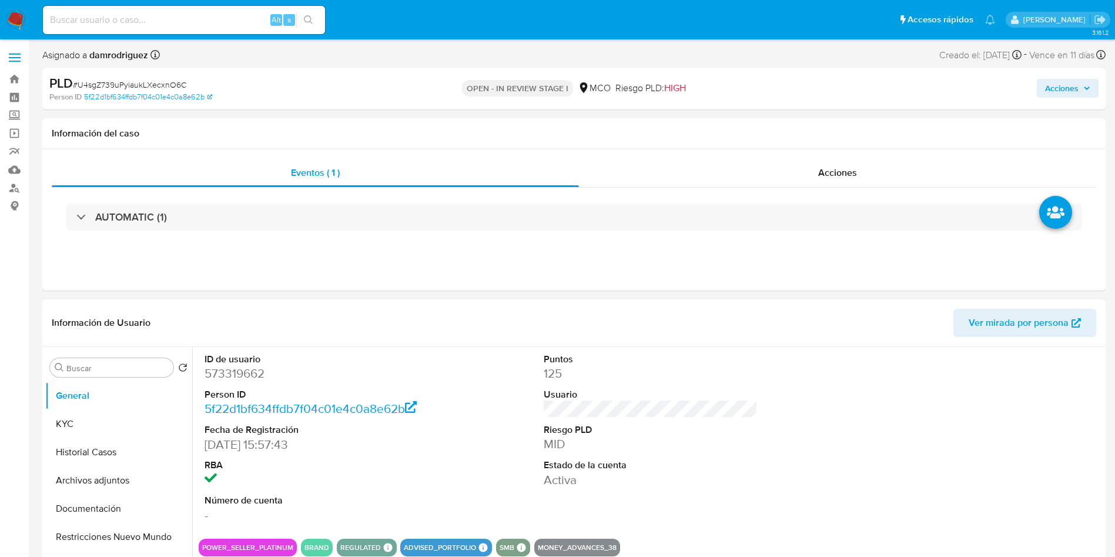
click at [209, 363] on dt "ID de usuario" at bounding box center [312, 359] width 215 height 13
click at [245, 369] on dd "573319662" at bounding box center [312, 373] width 215 height 16
copy dd "573319662"
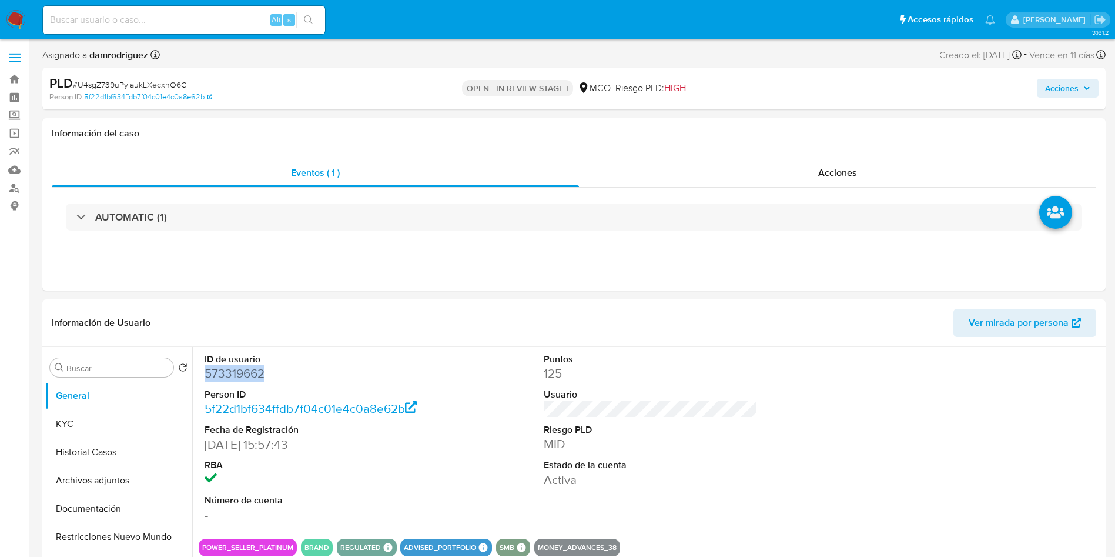
copy dd "573319662"
click at [410, 312] on header "Información de Usuario Ver mirada por persona" at bounding box center [574, 323] width 1044 height 28
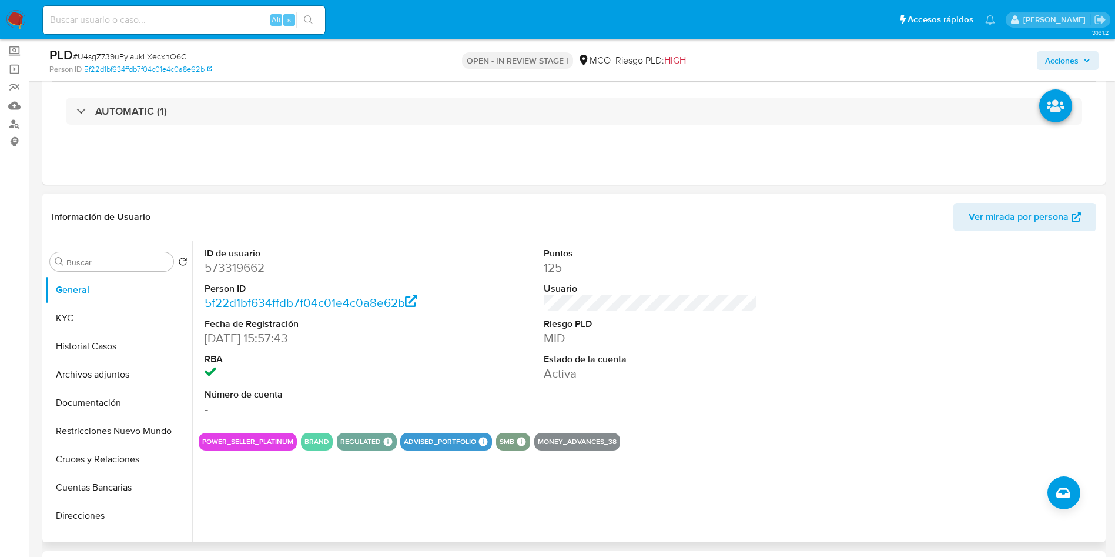
scroll to position [88, 0]
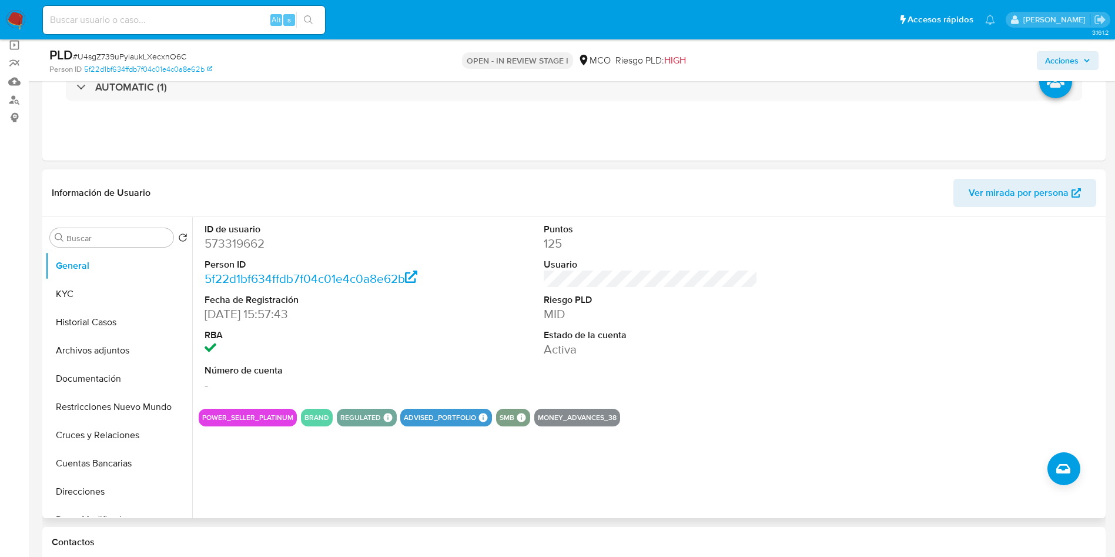
click at [248, 240] on dd "573319662" at bounding box center [312, 243] width 215 height 16
copy dd "573319662"
click at [118, 320] on button "Historial Casos" at bounding box center [114, 322] width 138 height 28
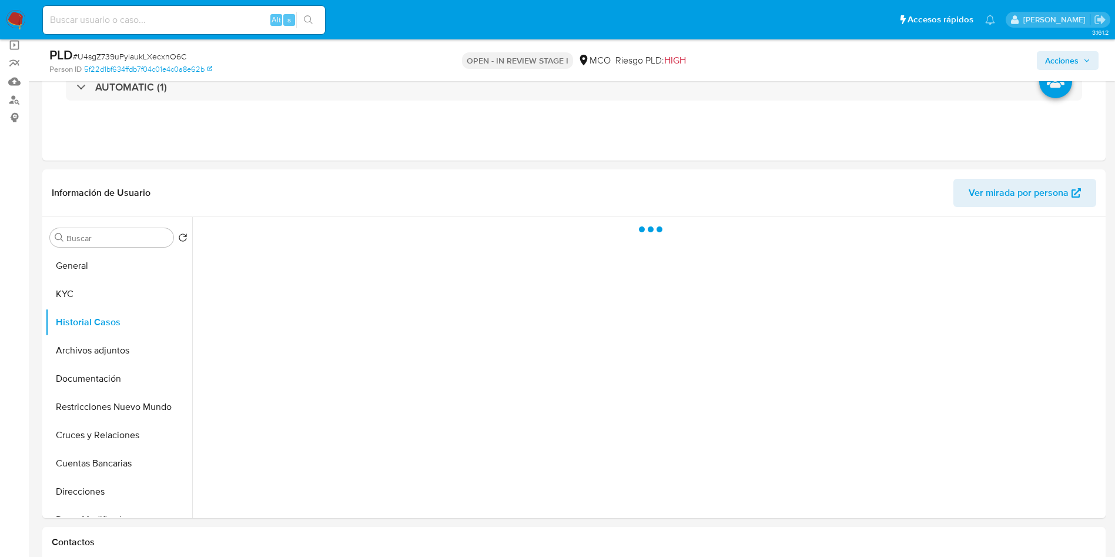
click at [253, 187] on header "Información de Usuario Ver mirada por persona" at bounding box center [574, 193] width 1044 height 28
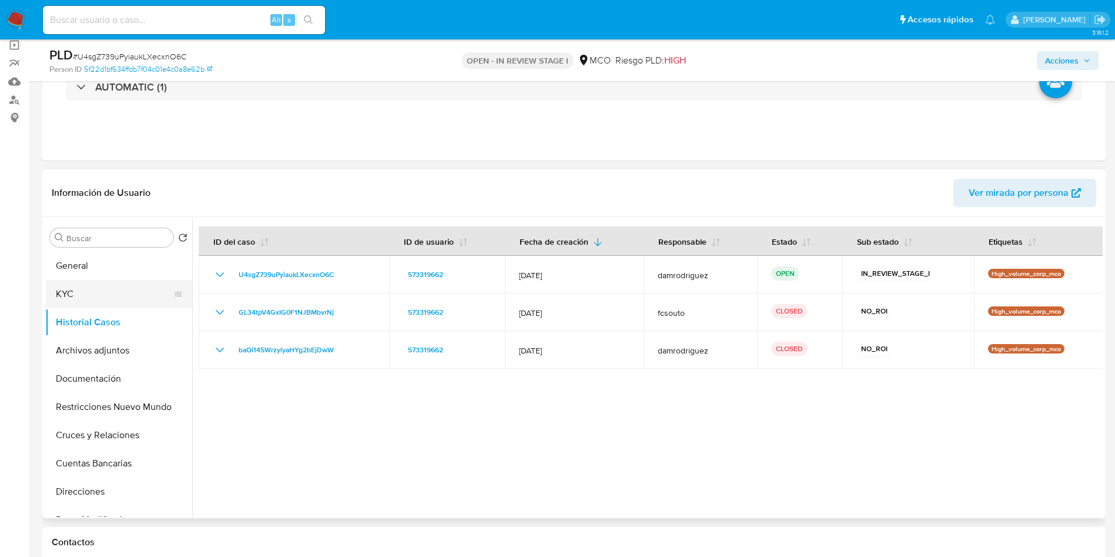
drag, startPoint x: 96, startPoint y: 300, endPoint x: 176, endPoint y: 302, distance: 80.5
click at [96, 300] on button "KYC" at bounding box center [114, 294] width 138 height 28
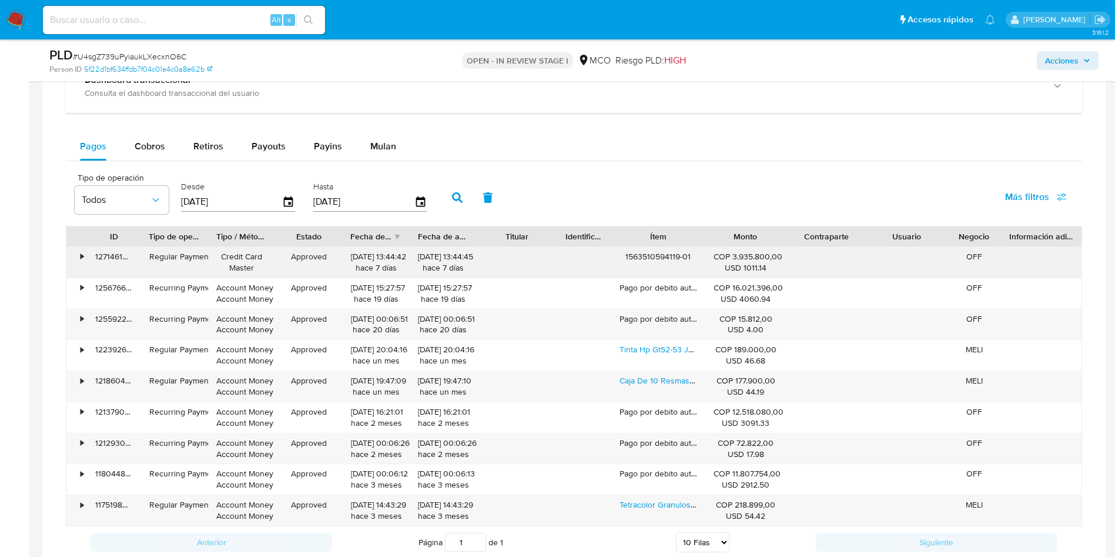
scroll to position [970, 0]
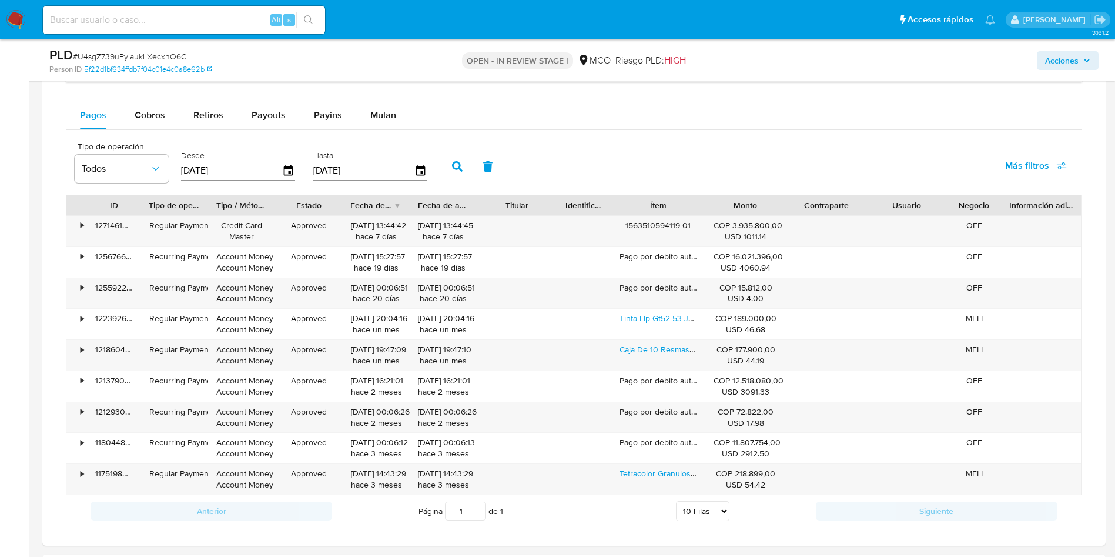
click at [118, 129] on div "Pagos Cobros Retiros Payouts Payins Mulan" at bounding box center [574, 115] width 1016 height 29
click at [129, 120] on button "Cobros" at bounding box center [149, 115] width 59 height 28
select select "10"
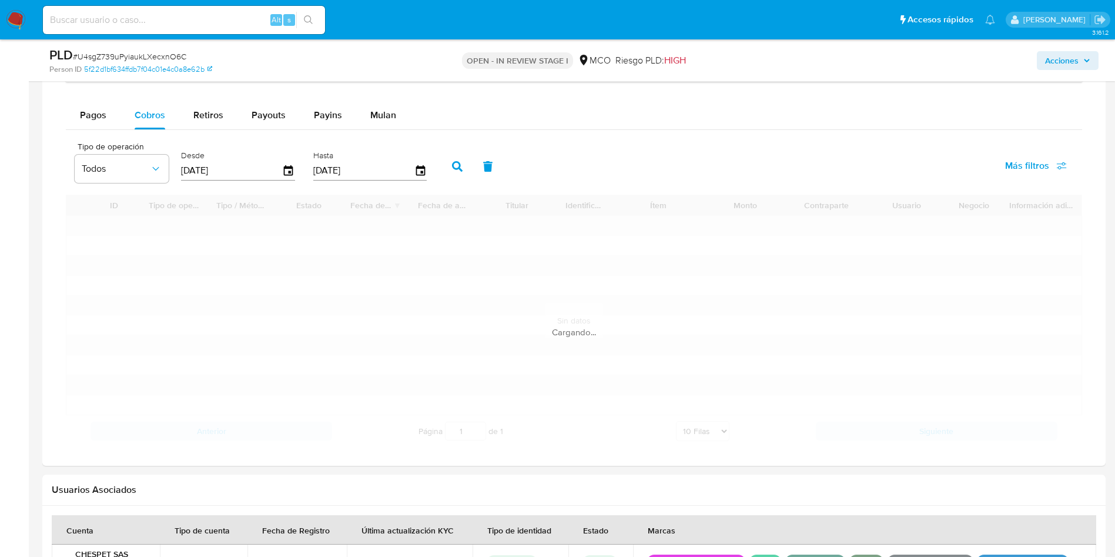
click at [567, 110] on div "Pagos Cobros Retiros Payouts Payins Mulan" at bounding box center [574, 115] width 1016 height 28
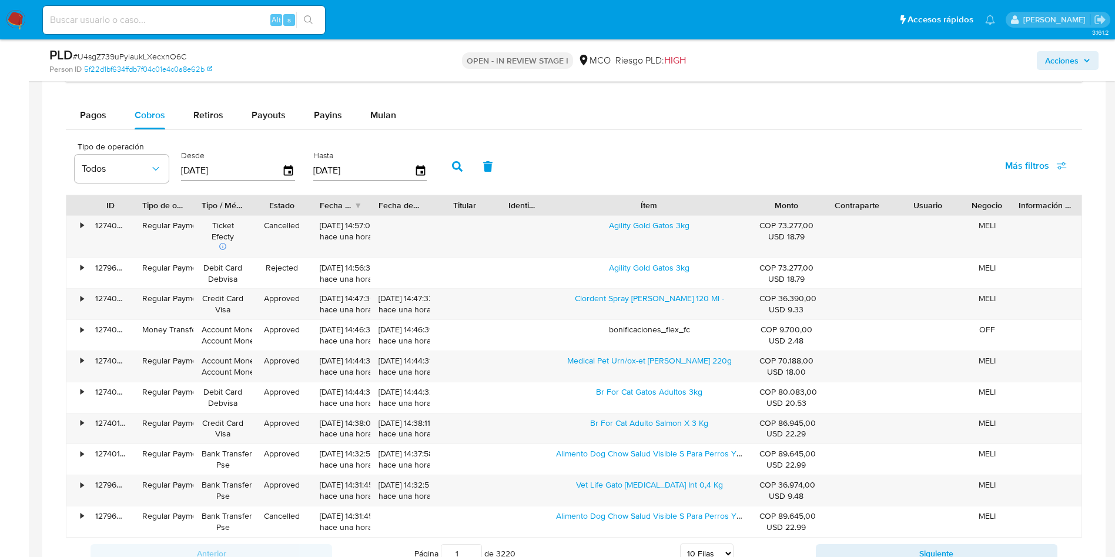
drag, startPoint x: 713, startPoint y: 202, endPoint x: 824, endPoint y: 203, distance: 111.1
click at [824, 203] on div "ID Tipo de operación Tipo / Método Estado Fecha de creación Fecha de aprobación…" at bounding box center [573, 205] width 1015 height 20
click at [92, 110] on span "Pagos" at bounding box center [93, 115] width 26 height 14
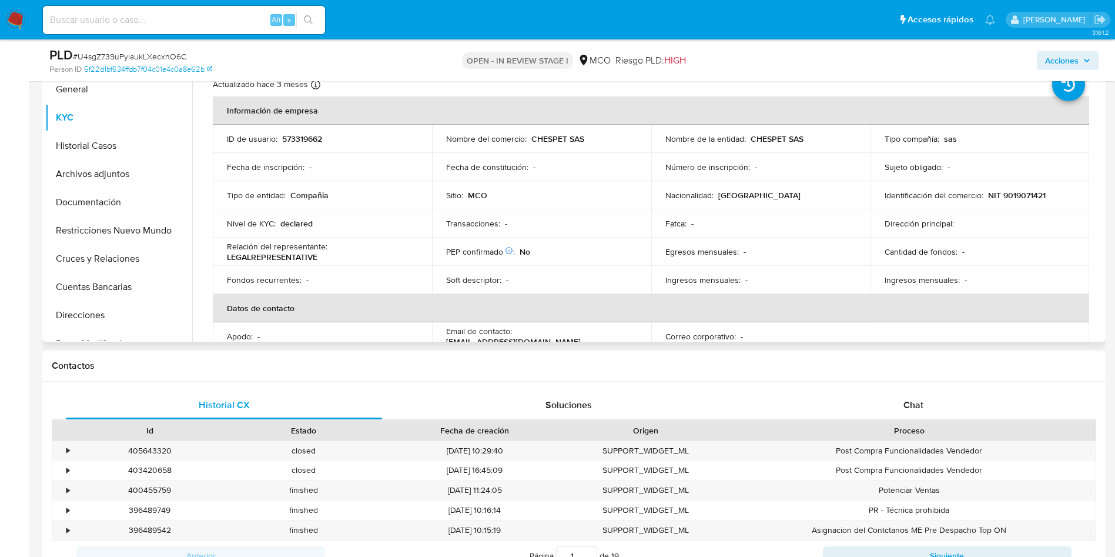
scroll to position [88, 0]
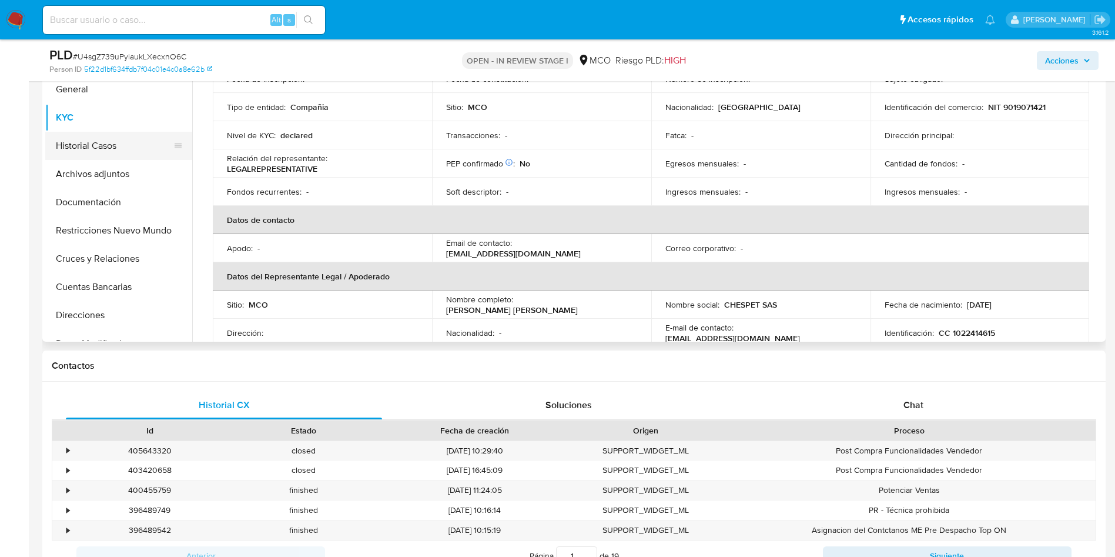
click at [129, 156] on button "Historial Casos" at bounding box center [114, 146] width 138 height 28
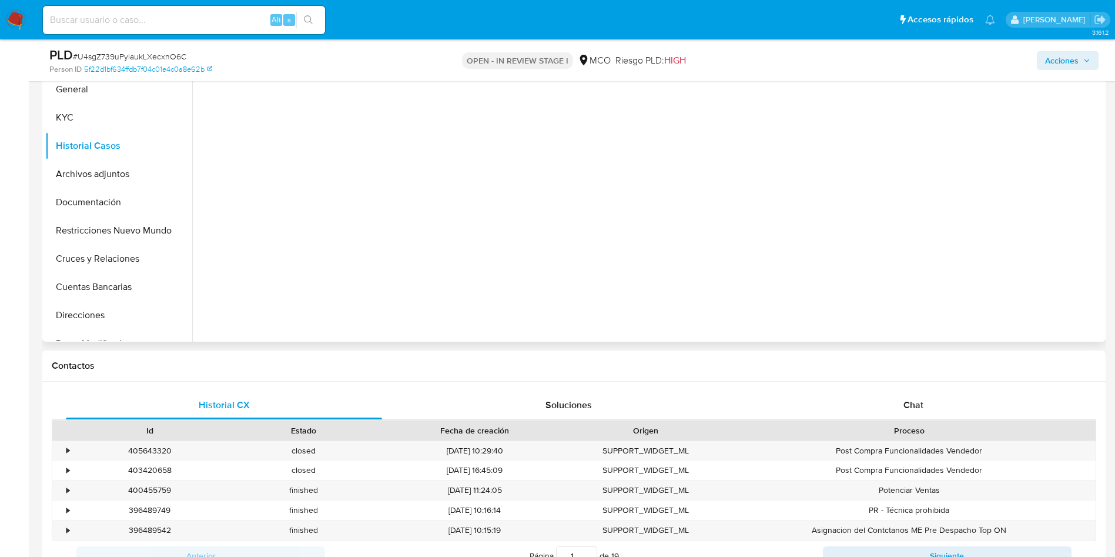
scroll to position [176, 0]
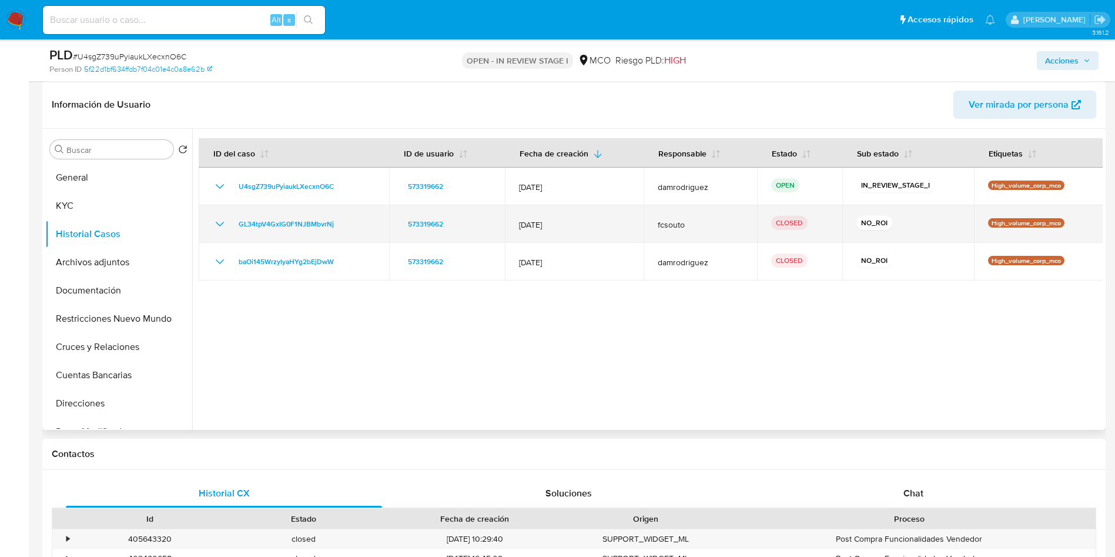
click at [215, 224] on icon "Mostrar/Ocultar" at bounding box center [220, 224] width 14 height 14
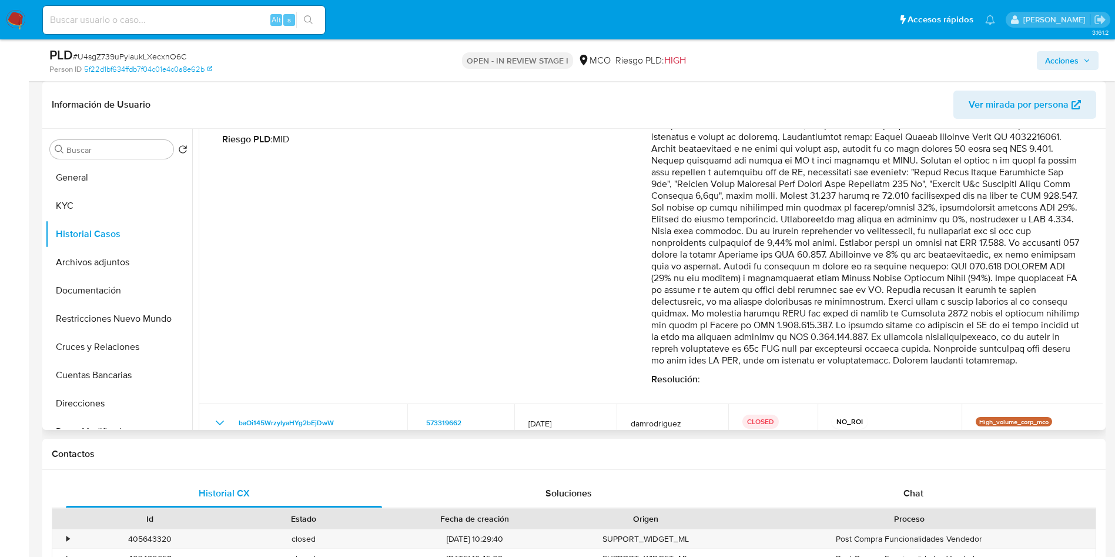
drag, startPoint x: 767, startPoint y: 252, endPoint x: 992, endPoint y: 329, distance: 237.5
click at [959, 329] on p "Comentario :" at bounding box center [865, 231] width 429 height 270
click at [805, 313] on p "Comentario :" at bounding box center [865, 231] width 429 height 270
drag, startPoint x: 806, startPoint y: 306, endPoint x: 911, endPoint y: 289, distance: 106.0
click at [907, 290] on p "Comentario :" at bounding box center [865, 231] width 429 height 270
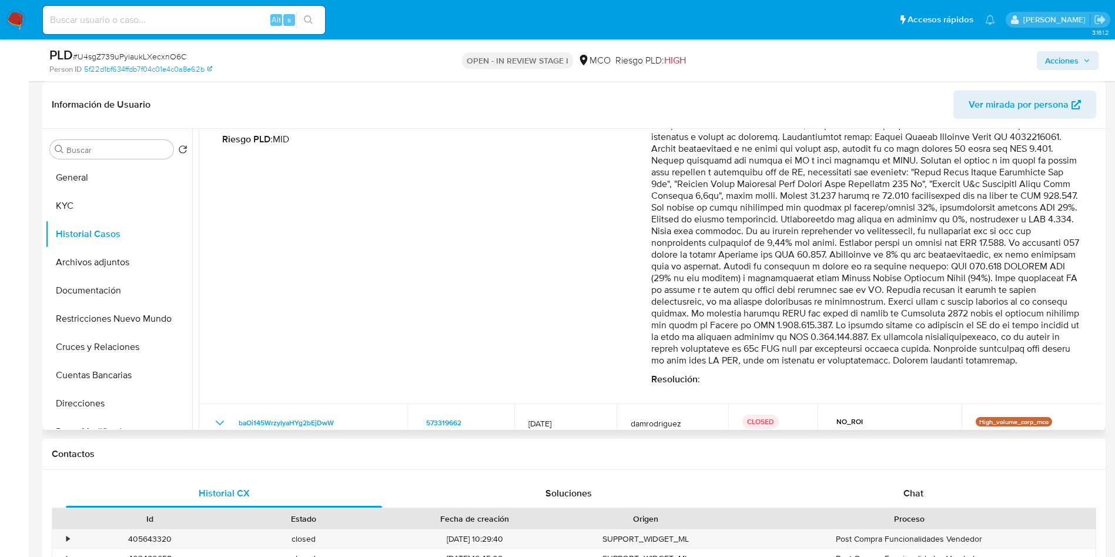
click at [809, 313] on p "Comentario :" at bounding box center [865, 231] width 429 height 270
drag, startPoint x: 720, startPoint y: 312, endPoint x: 819, endPoint y: 312, distance: 98.7
click at [819, 312] on p "Comentario :" at bounding box center [865, 231] width 429 height 270
drag, startPoint x: 917, startPoint y: 312, endPoint x: 977, endPoint y: 319, distance: 60.4
click at [982, 314] on p "Comentario :" at bounding box center [865, 231] width 429 height 270
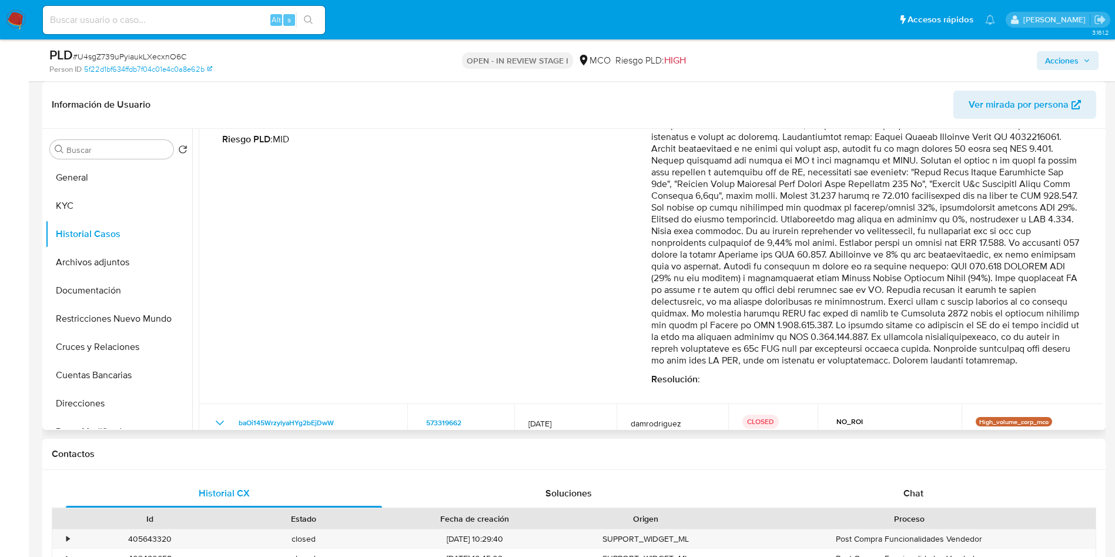
drag, startPoint x: 956, startPoint y: 330, endPoint x: 1016, endPoint y: 326, distance: 60.7
click at [1016, 326] on p "Comentario :" at bounding box center [865, 231] width 429 height 270
click at [137, 270] on button "Archivos adjuntos" at bounding box center [114, 262] width 138 height 28
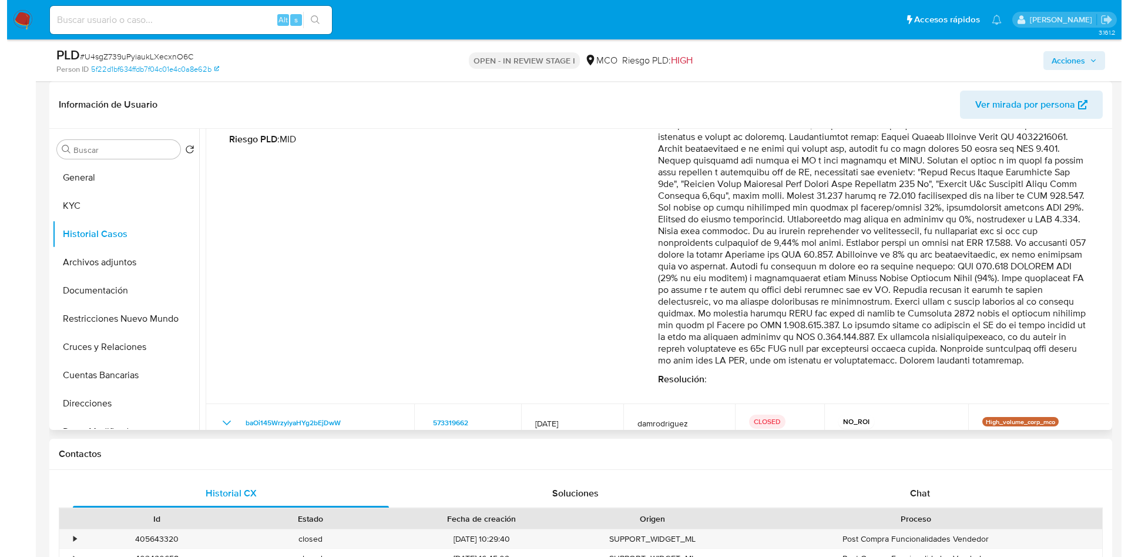
scroll to position [0, 0]
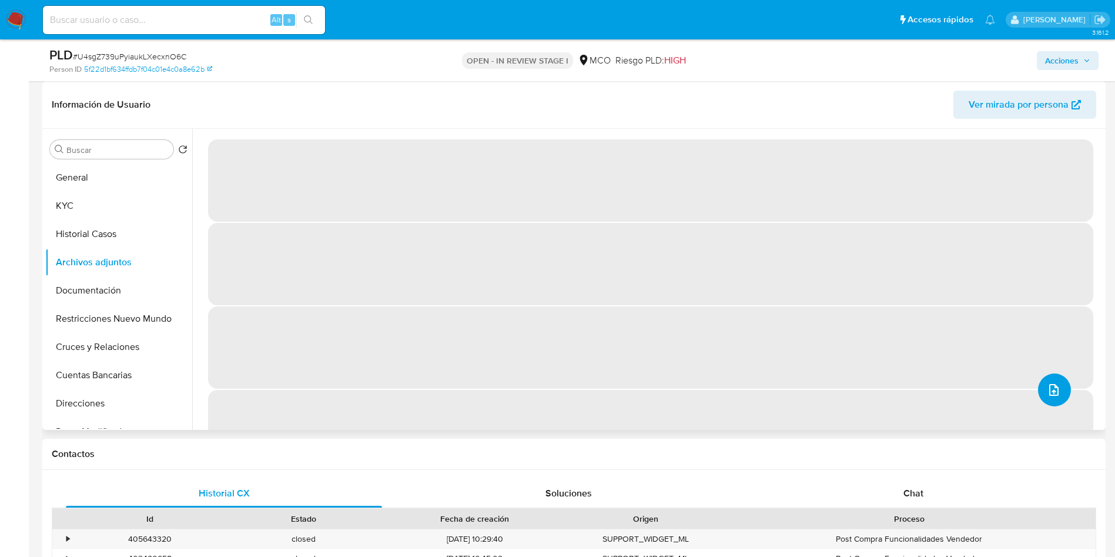
click at [1054, 393] on icon "upload-file" at bounding box center [1053, 390] width 9 height 12
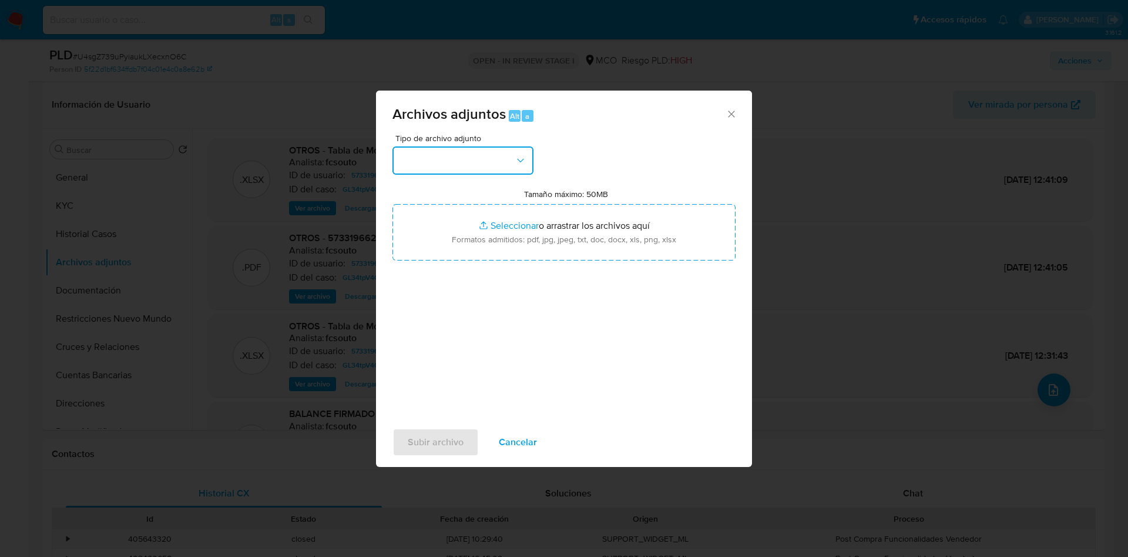
click at [465, 170] on button "button" at bounding box center [463, 160] width 141 height 28
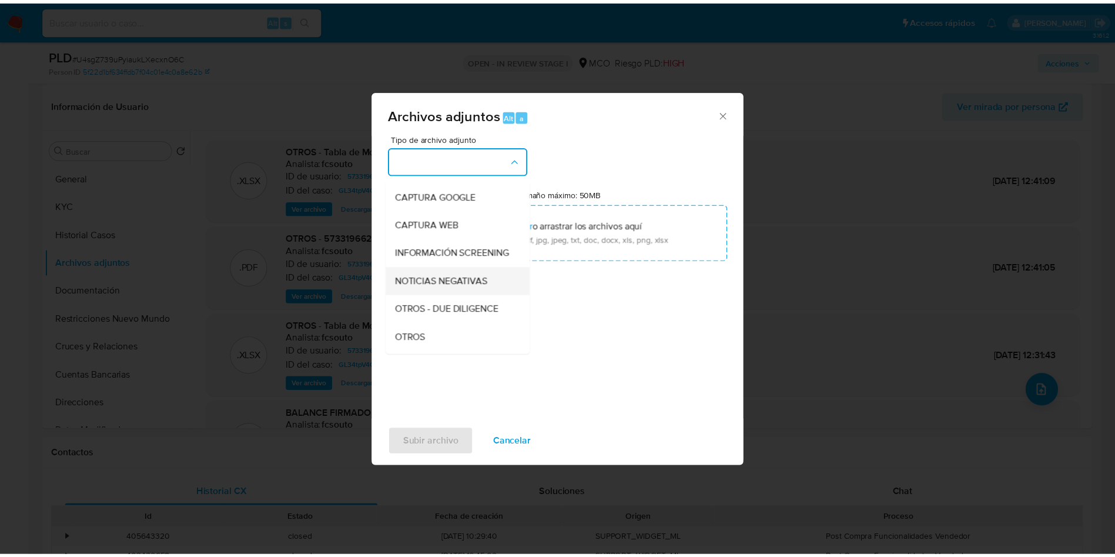
scroll to position [88, 0]
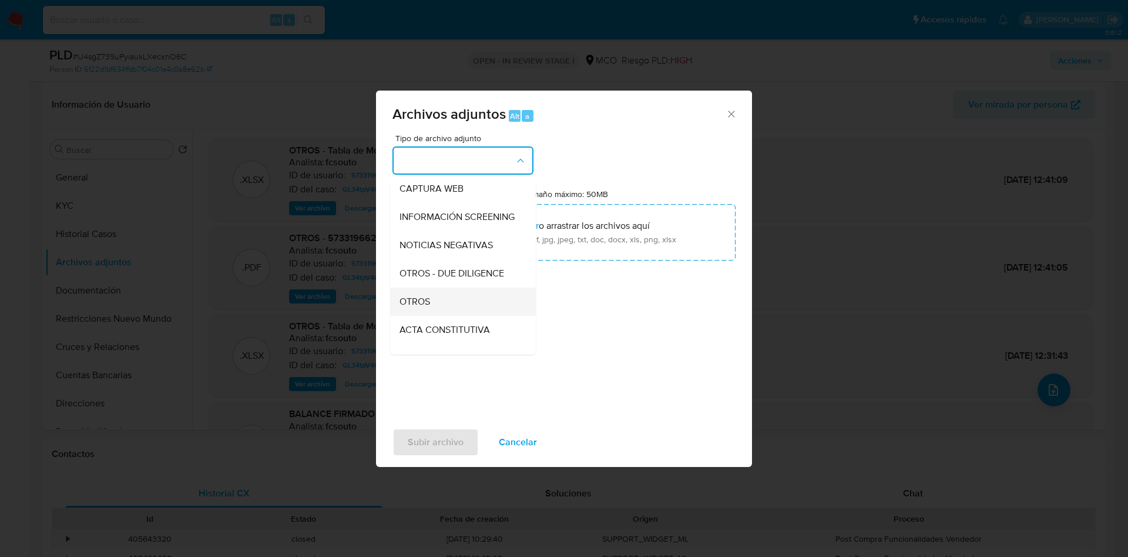
click at [452, 311] on div "OTROS" at bounding box center [460, 301] width 120 height 28
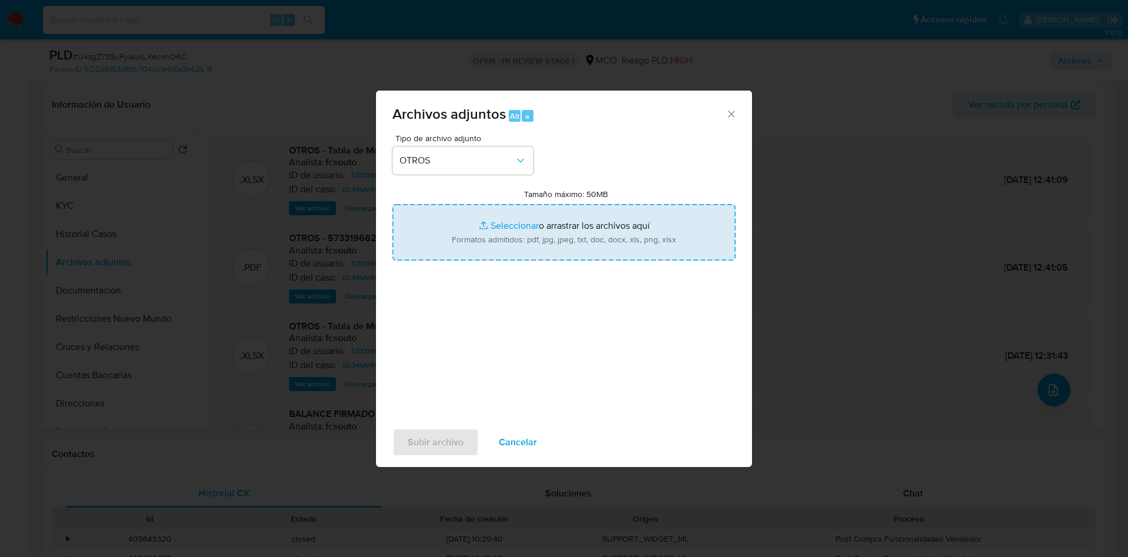
click at [523, 233] on input "Tamaño máximo: 50MB Seleccionar archivos" at bounding box center [564, 232] width 343 height 56
type input "C:\fakepath\573319662 - 29_09_2025.pdf"
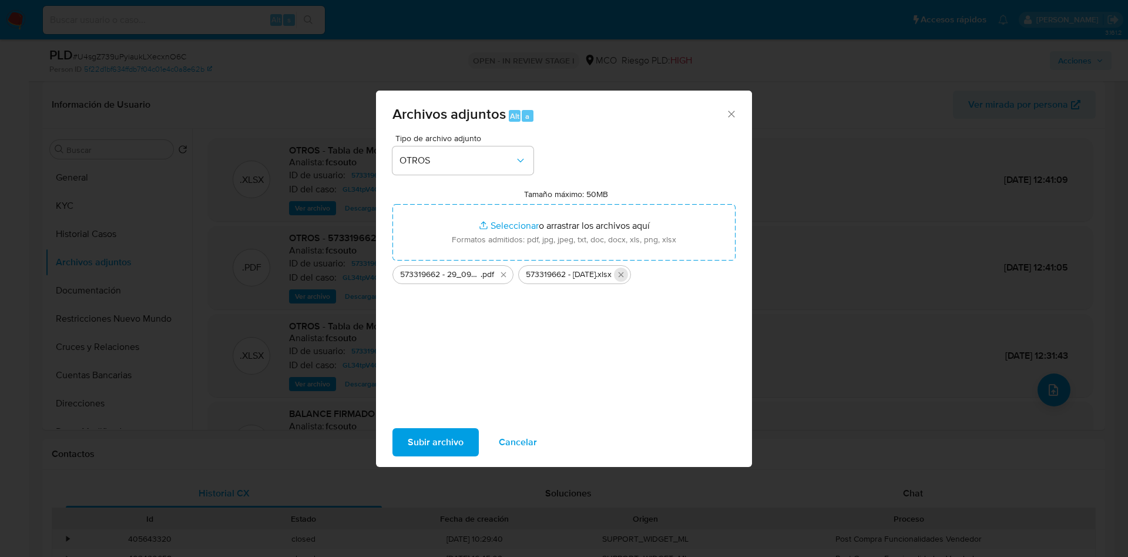
click at [626, 272] on icon "Eliminar 573319662 - 29-09-2025.xlsx" at bounding box center [621, 274] width 9 height 9
click at [433, 446] on span "Subir archivo" at bounding box center [436, 442] width 56 height 26
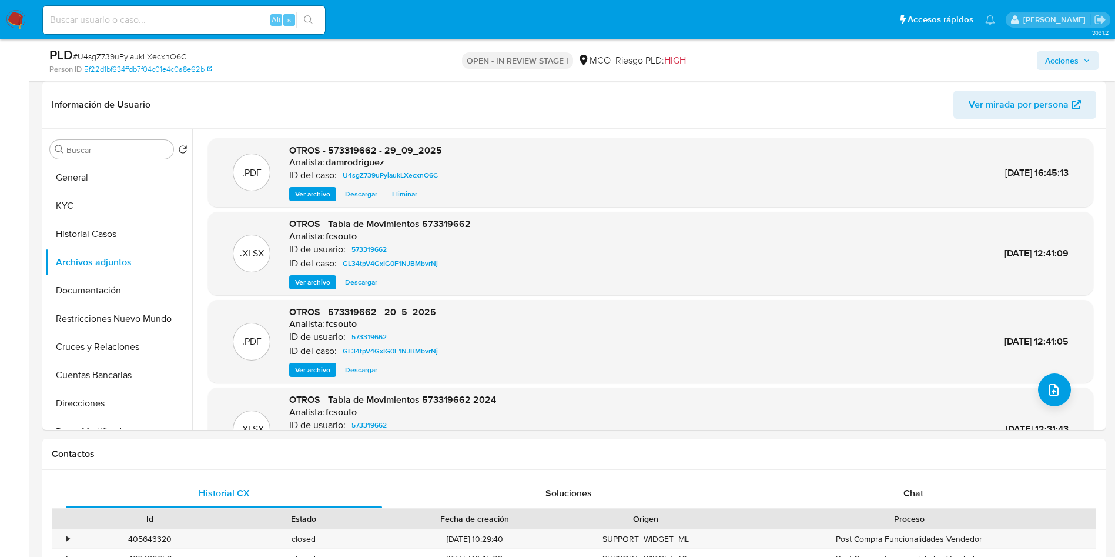
click at [1067, 70] on div "Acciones" at bounding box center [925, 60] width 347 height 28
click at [1067, 66] on span "Acciones" at bounding box center [1062, 60] width 34 height 19
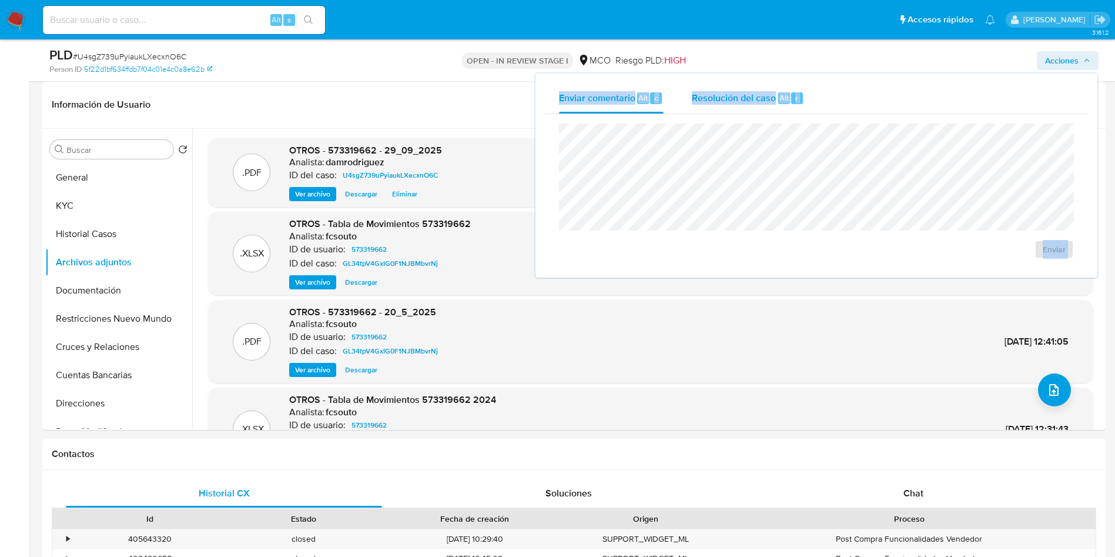
click at [762, 98] on span "Resolución del caso" at bounding box center [734, 98] width 84 height 14
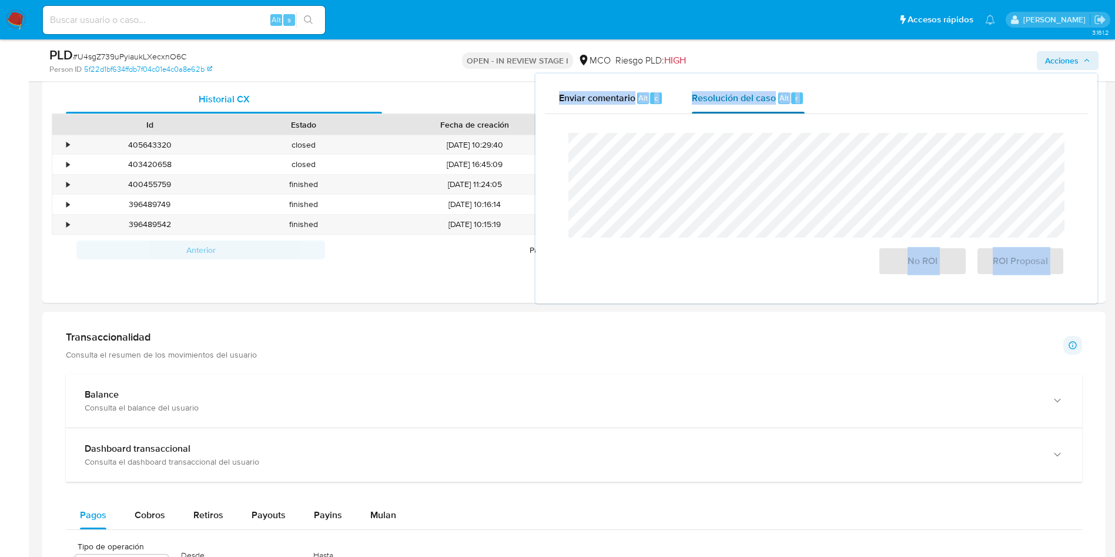
scroll to position [663, 0]
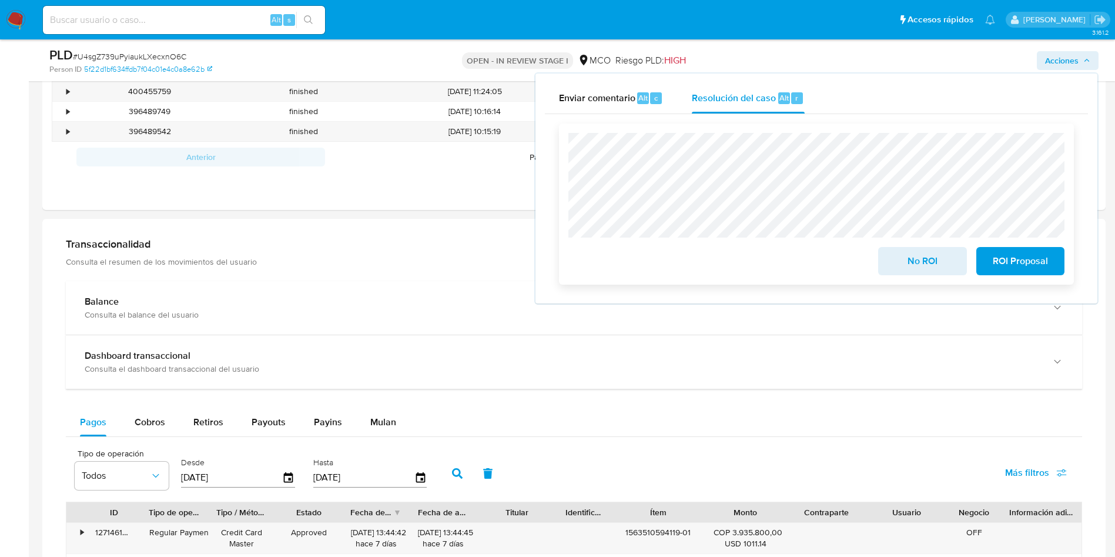
click at [929, 264] on span "No ROI" at bounding box center [922, 261] width 58 height 26
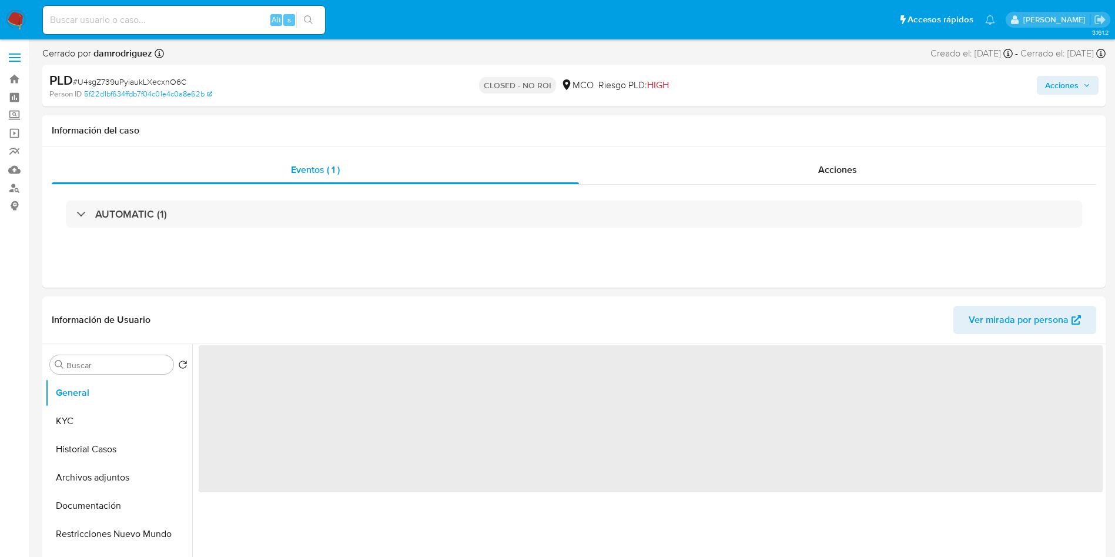
select select "10"
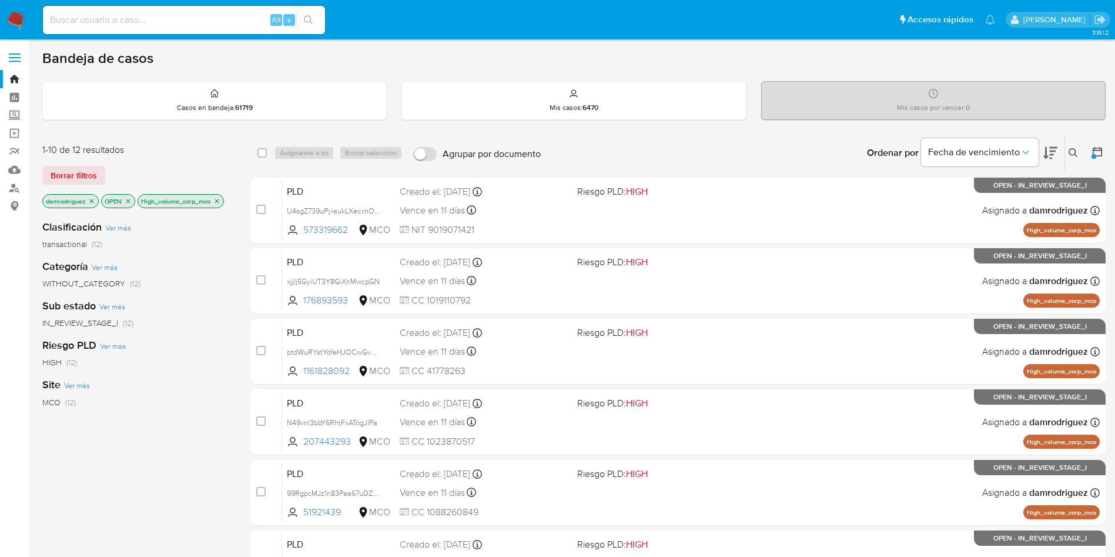
click at [1054, 152] on icon at bounding box center [1050, 153] width 14 height 14
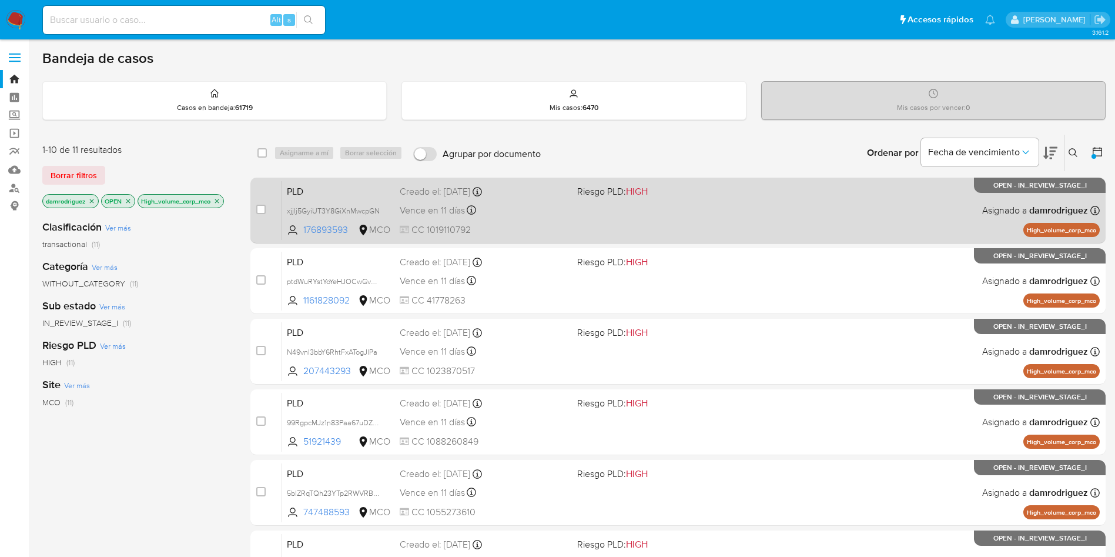
click at [338, 184] on span "PLD" at bounding box center [338, 190] width 103 height 15
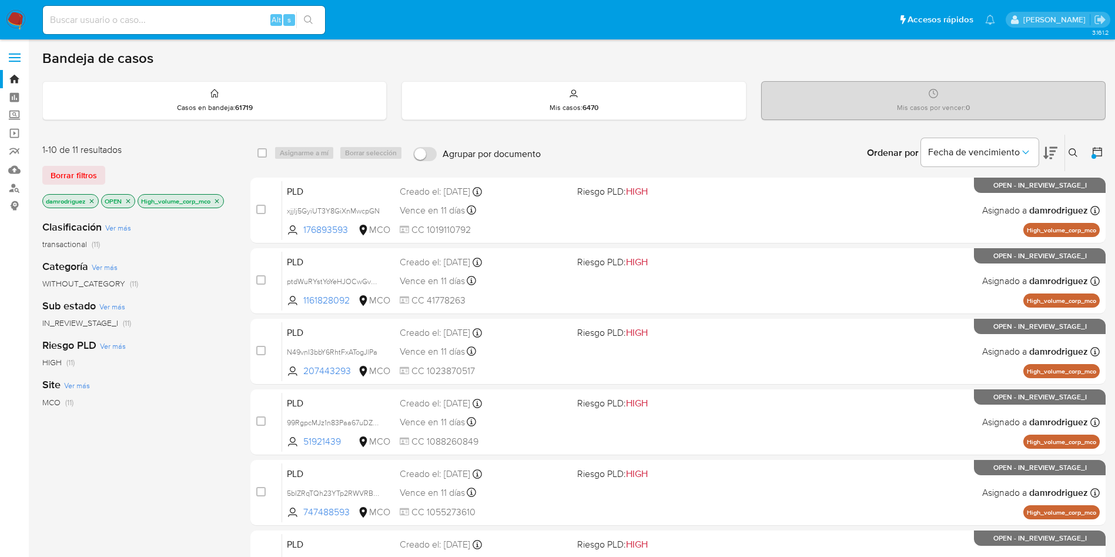
click at [1053, 151] on icon at bounding box center [1050, 153] width 14 height 12
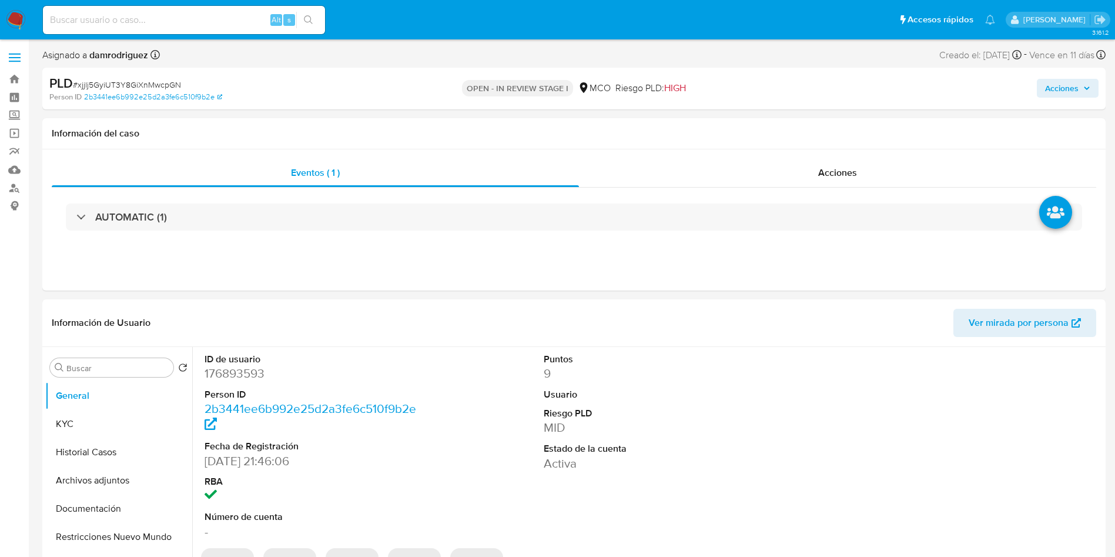
select select "10"
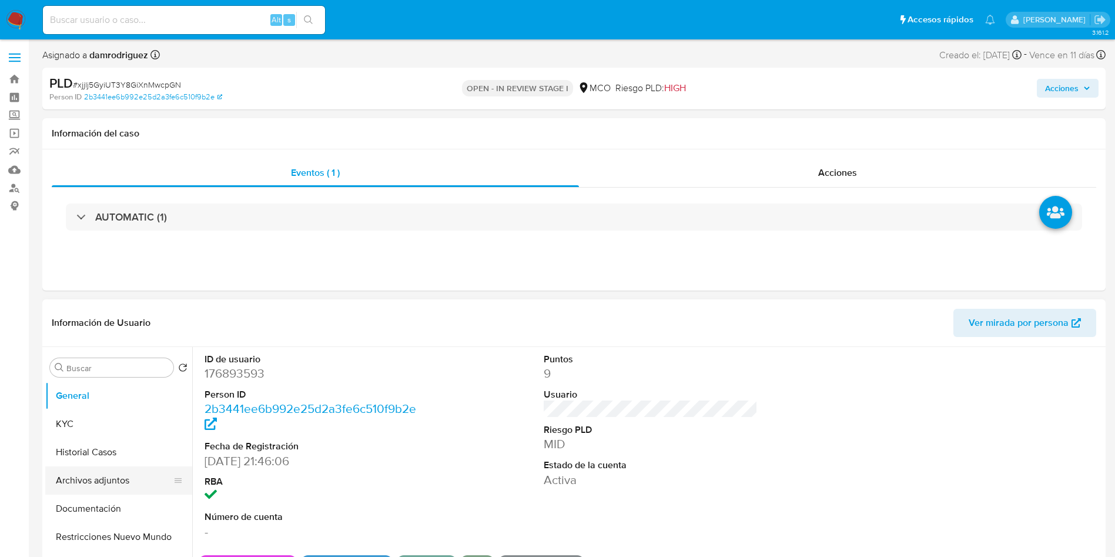
click at [127, 466] on button "Archivos adjuntos" at bounding box center [114, 480] width 138 height 28
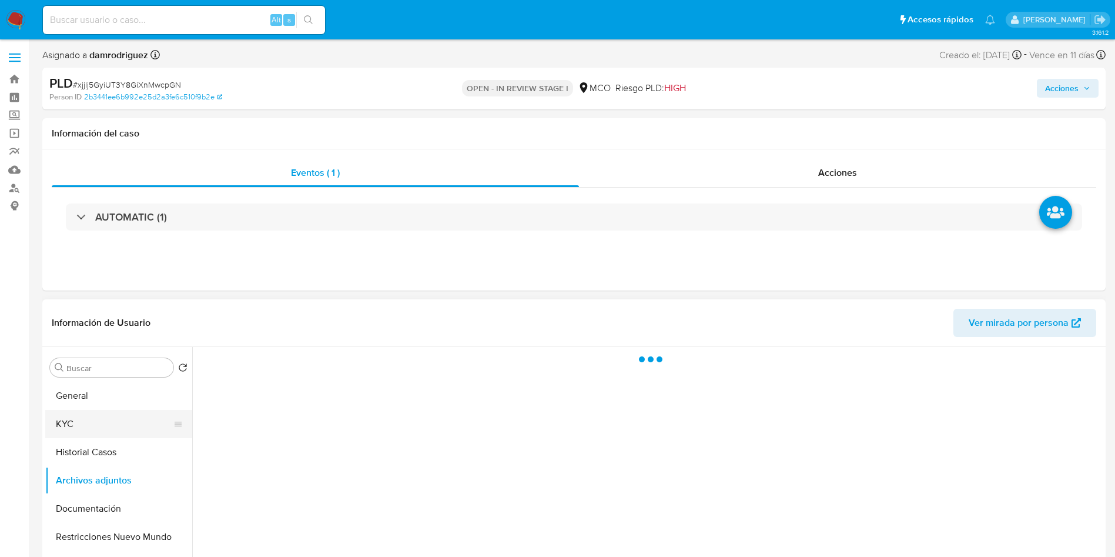
click at [147, 425] on button "KYC" at bounding box center [114, 424] width 138 height 28
click at [121, 439] on button "Historial Casos" at bounding box center [114, 452] width 138 height 28
click at [321, 334] on header "Información de Usuario Ver mirada por persona" at bounding box center [574, 323] width 1044 height 28
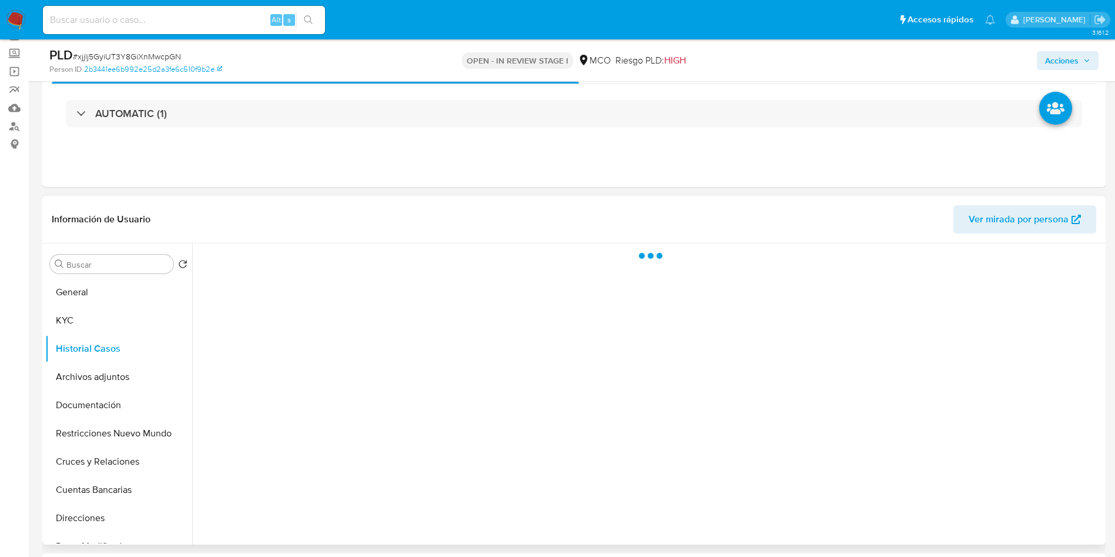
scroll to position [88, 0]
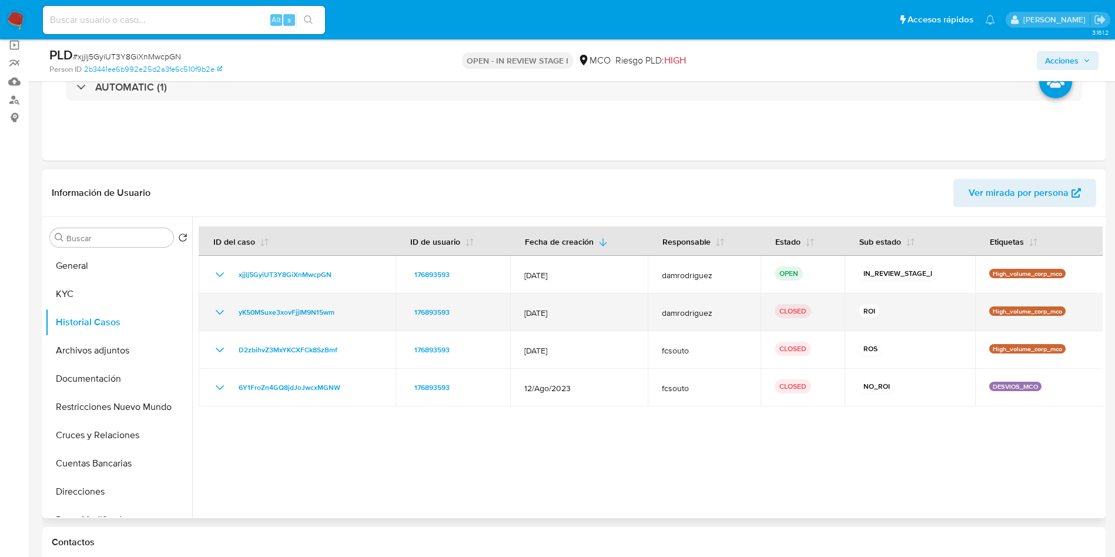
click at [218, 309] on icon "Mostrar/Ocultar" at bounding box center [220, 312] width 14 height 14
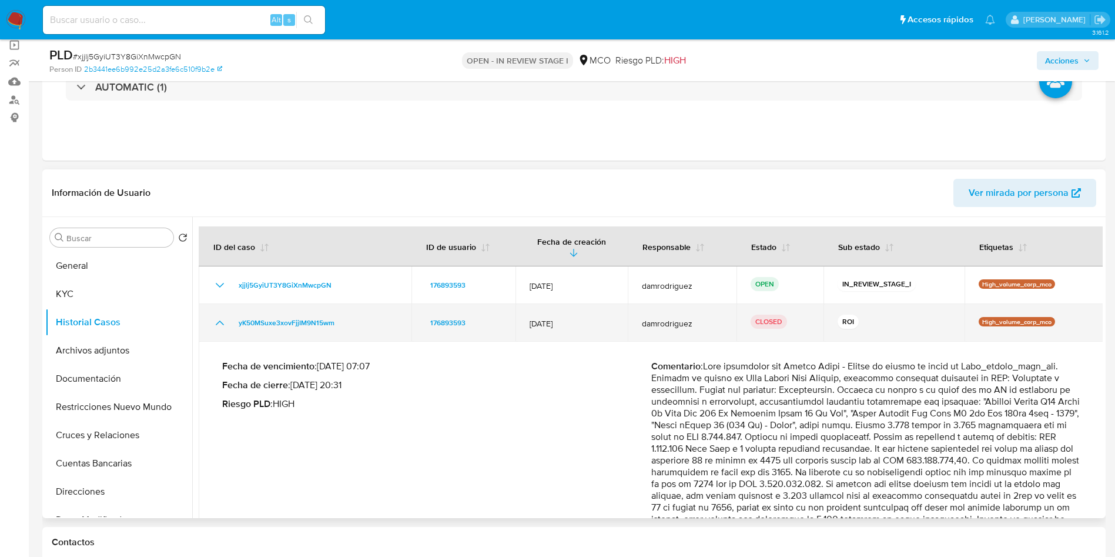
click at [218, 316] on icon "Mostrar/Ocultar" at bounding box center [220, 323] width 14 height 14
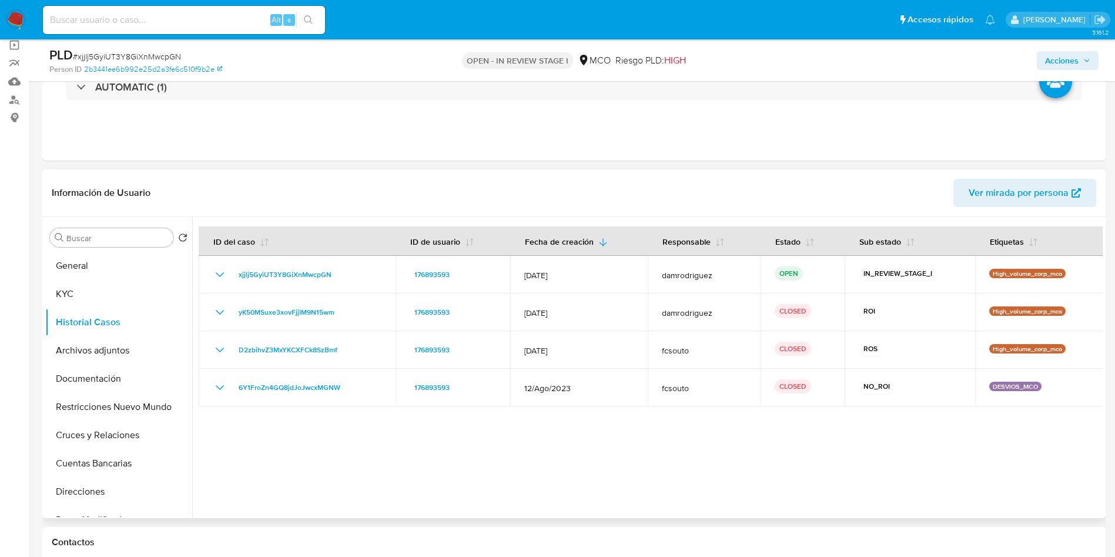
click at [227, 199] on header "Información de Usuario Ver mirada por persona" at bounding box center [574, 193] width 1044 height 28
click at [219, 200] on header "Información de Usuario Ver mirada por persona" at bounding box center [574, 193] width 1044 height 28
click at [128, 259] on button "General" at bounding box center [114, 266] width 138 height 28
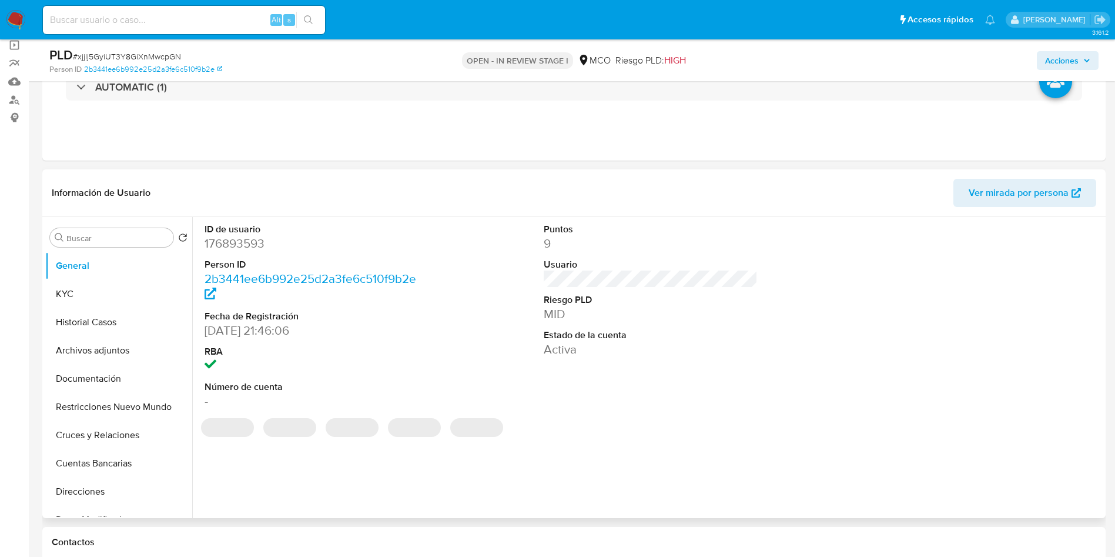
click at [243, 240] on dd "176893593" at bounding box center [312, 243] width 215 height 16
copy dd "176893593"
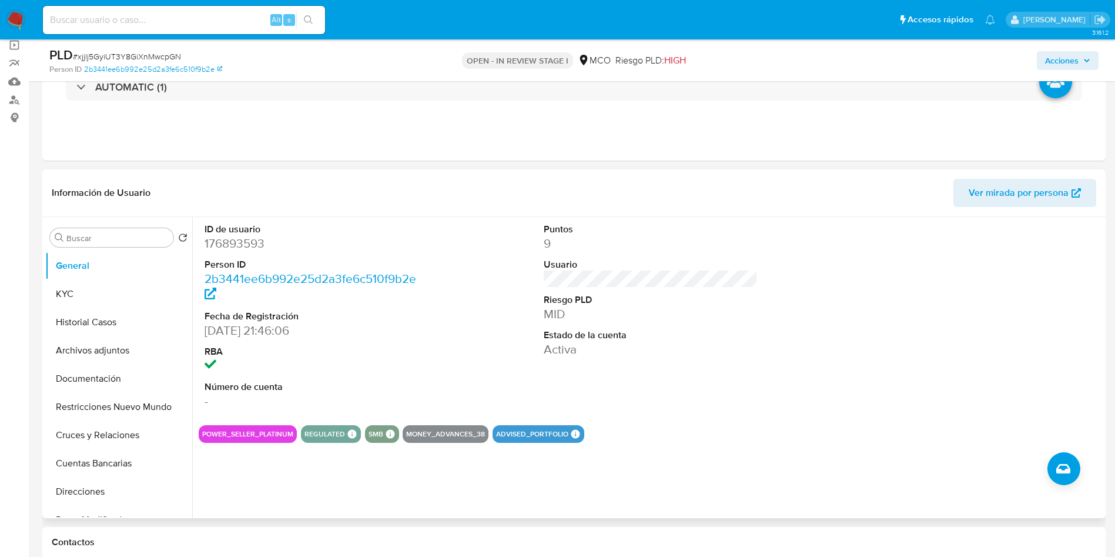
click at [454, 272] on div "ID de usuario 176893593 Person ID 2b3441ee6b992e25d2a3fe6c510f9b2e Fecha de Reg…" at bounding box center [651, 316] width 904 height 199
click at [244, 241] on dd "176893593" at bounding box center [312, 243] width 215 height 16
copy dd "176893593"
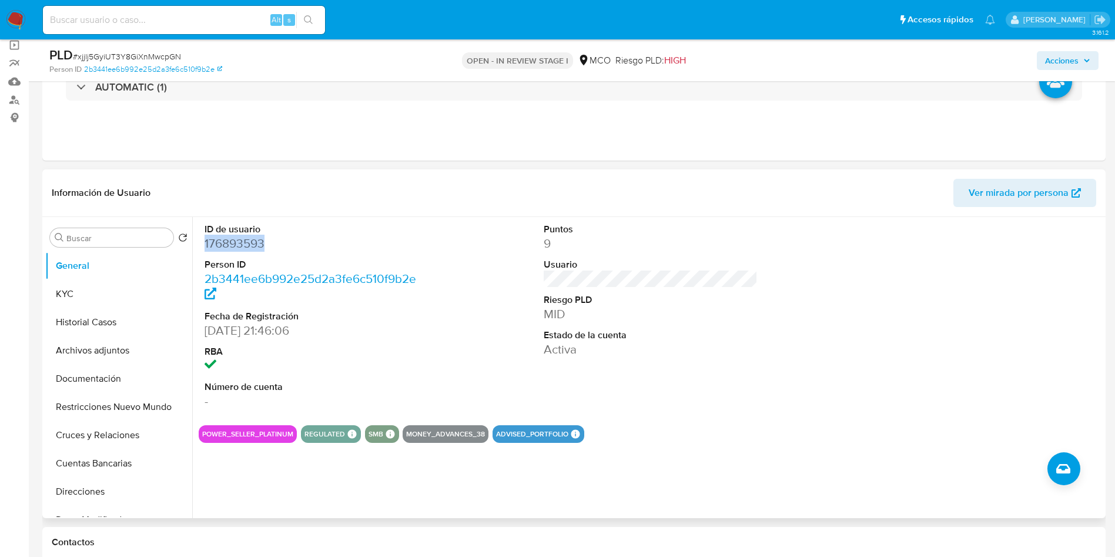
click at [238, 243] on dd "176893593" at bounding box center [312, 243] width 215 height 16
click at [109, 280] on button "KYC" at bounding box center [114, 294] width 138 height 28
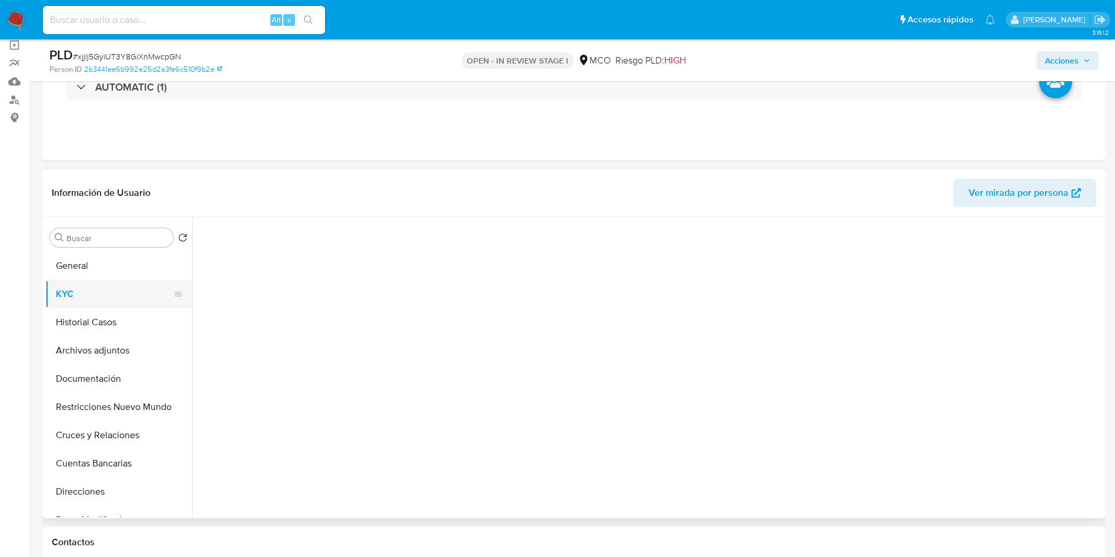
click at [115, 284] on button "KYC" at bounding box center [114, 294] width 138 height 28
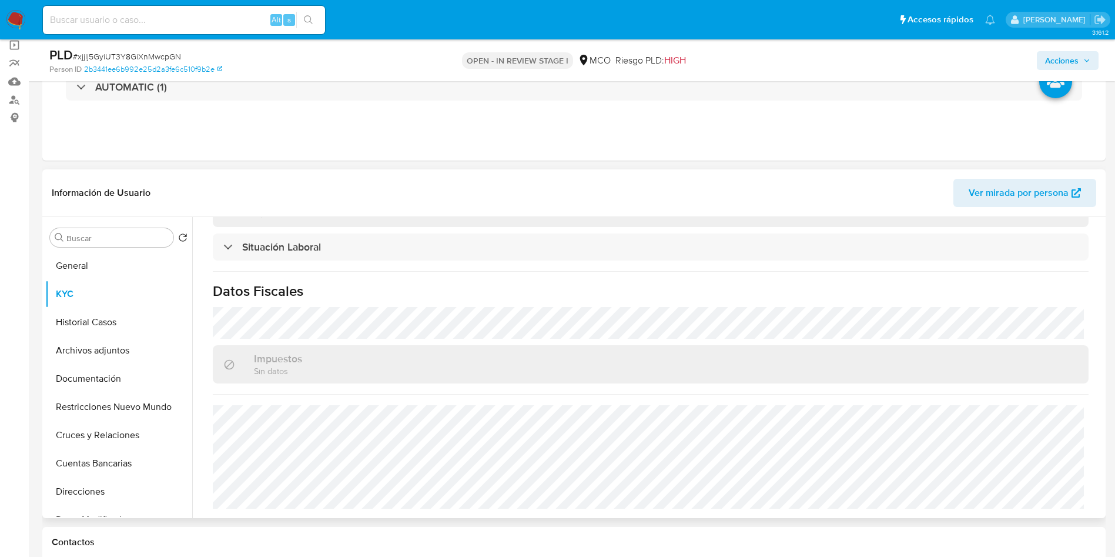
scroll to position [595, 0]
click at [69, 326] on button "Historial Casos" at bounding box center [114, 322] width 138 height 28
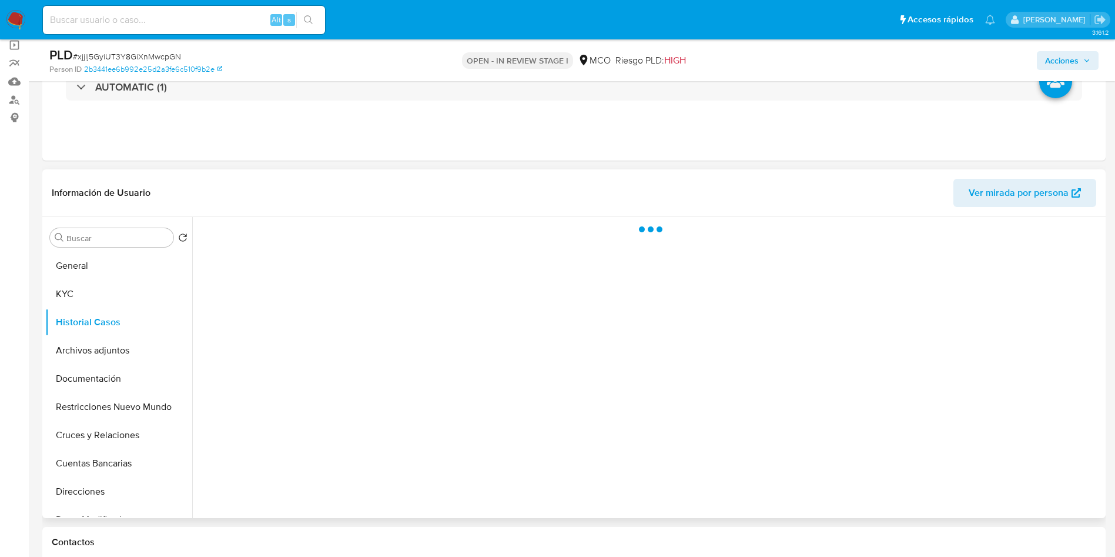
scroll to position [0, 0]
click at [249, 193] on header "Información de Usuario Ver mirada por persona" at bounding box center [574, 193] width 1044 height 28
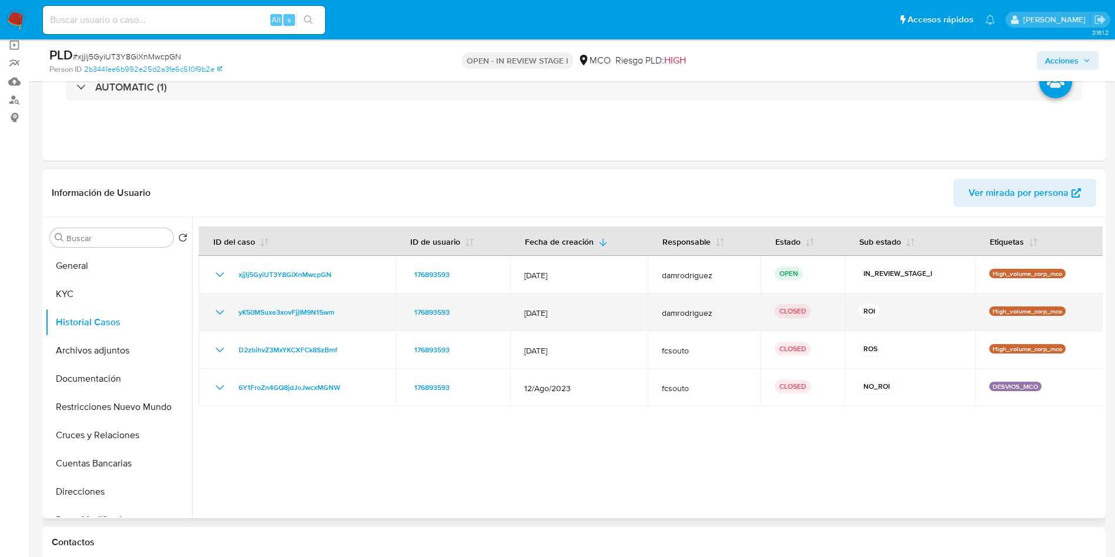
click at [225, 310] on icon "Mostrar/Ocultar" at bounding box center [220, 312] width 14 height 14
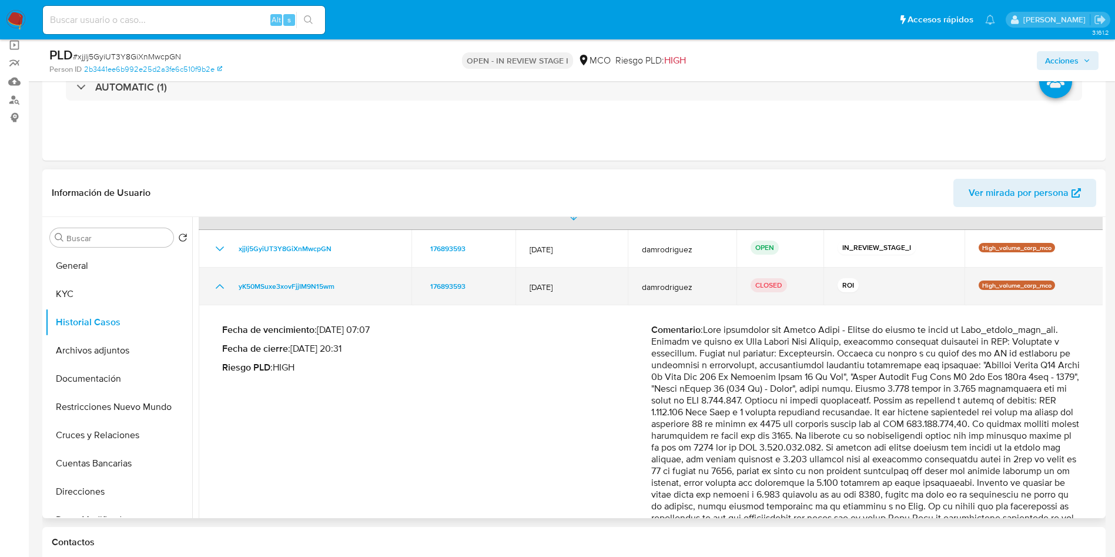
scroll to position [88, 0]
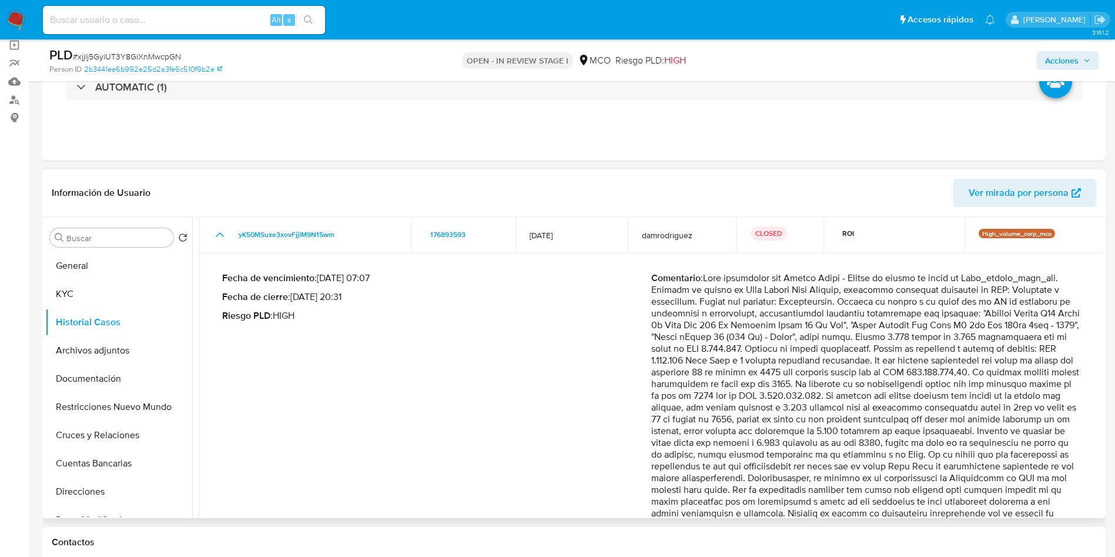
drag, startPoint x: 669, startPoint y: 281, endPoint x: 901, endPoint y: 393, distance: 257.6
click at [899, 388] on p "Comentario :" at bounding box center [865, 425] width 429 height 306
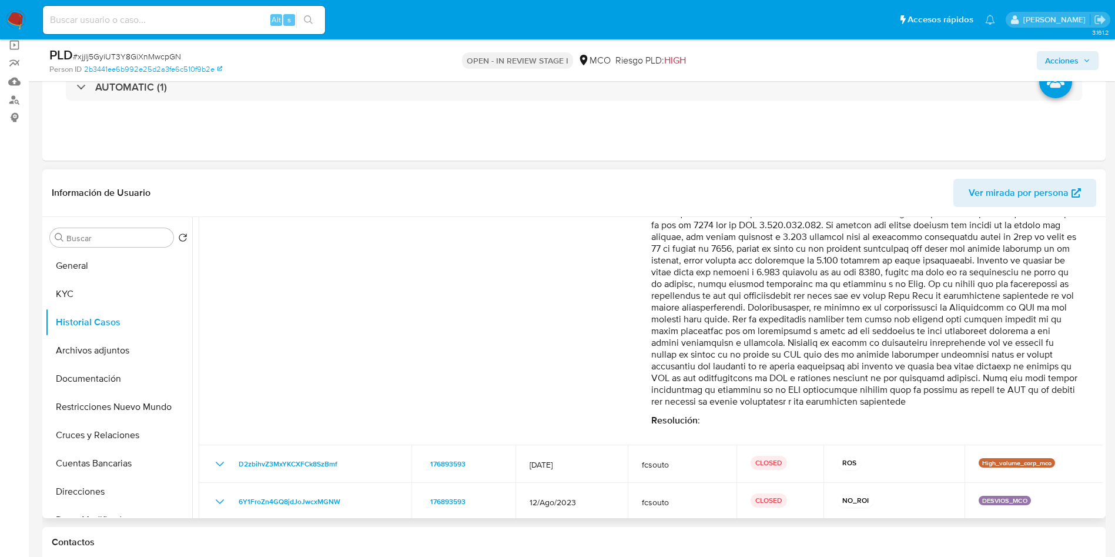
scroll to position [264, 0]
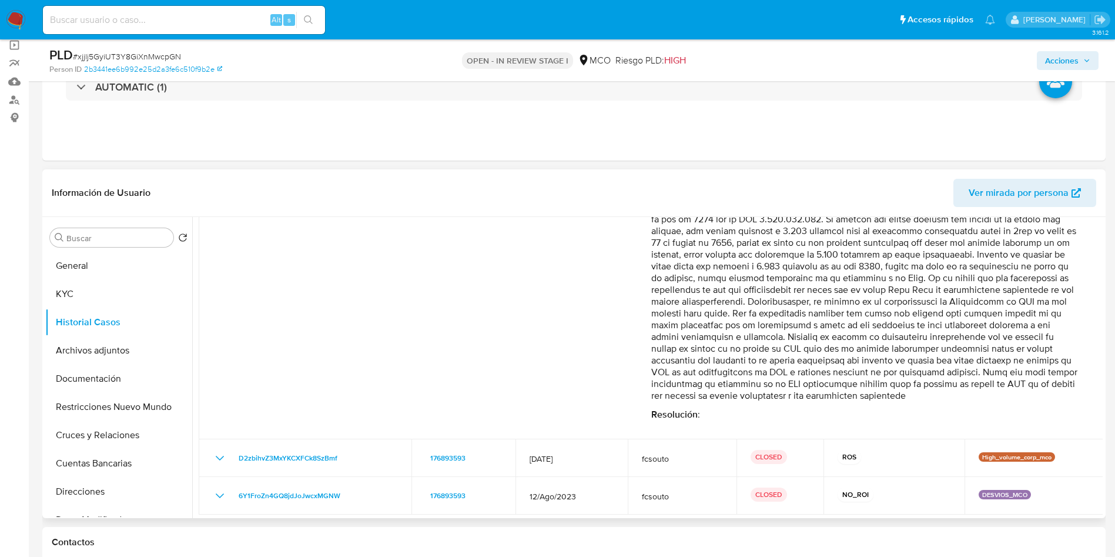
drag, startPoint x: 735, startPoint y: 248, endPoint x: 1072, endPoint y: 326, distance: 346.3
click at [1071, 326] on p "Comentario :" at bounding box center [865, 249] width 429 height 306
drag, startPoint x: 829, startPoint y: 339, endPoint x: 1066, endPoint y: 337, distance: 236.9
click at [1066, 337] on p "Comentario :" at bounding box center [865, 249] width 429 height 306
drag, startPoint x: 762, startPoint y: 351, endPoint x: 1024, endPoint y: 353, distance: 262.1
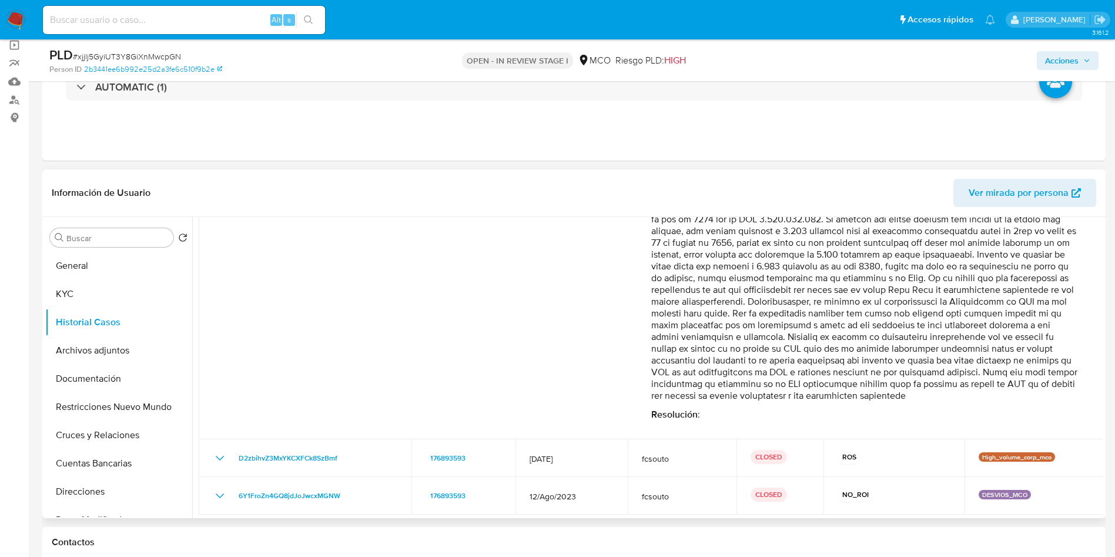
click at [1024, 353] on p "Comentario :" at bounding box center [865, 249] width 429 height 306
drag, startPoint x: 742, startPoint y: 365, endPoint x: 1077, endPoint y: 366, distance: 334.4
click at [1077, 366] on div "Fecha de vencimiento : 10/06/2025 07:07 Fecha de cierre : 09/06/2025 20:31 Ries…" at bounding box center [651, 257] width 877 height 343
drag, startPoint x: 711, startPoint y: 374, endPoint x: 1014, endPoint y: 374, distance: 303.9
click at [1006, 377] on p "Comentario :" at bounding box center [865, 249] width 429 height 306
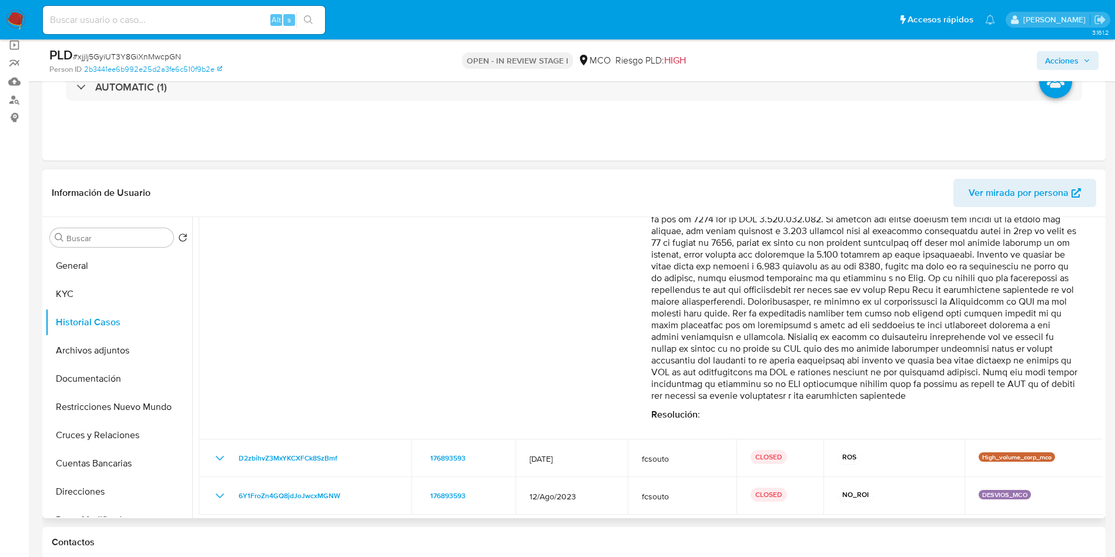
drag, startPoint x: 669, startPoint y: 391, endPoint x: 762, endPoint y: 391, distance: 93.5
click at [760, 391] on p "Comentario :" at bounding box center [865, 249] width 429 height 306
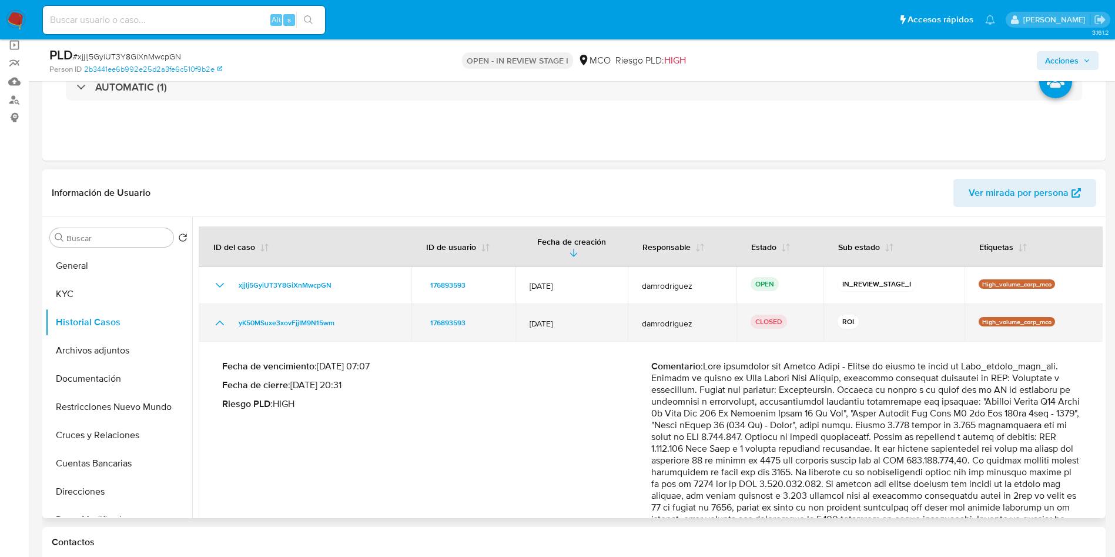
click at [220, 316] on icon "Mostrar/Ocultar" at bounding box center [220, 323] width 14 height 14
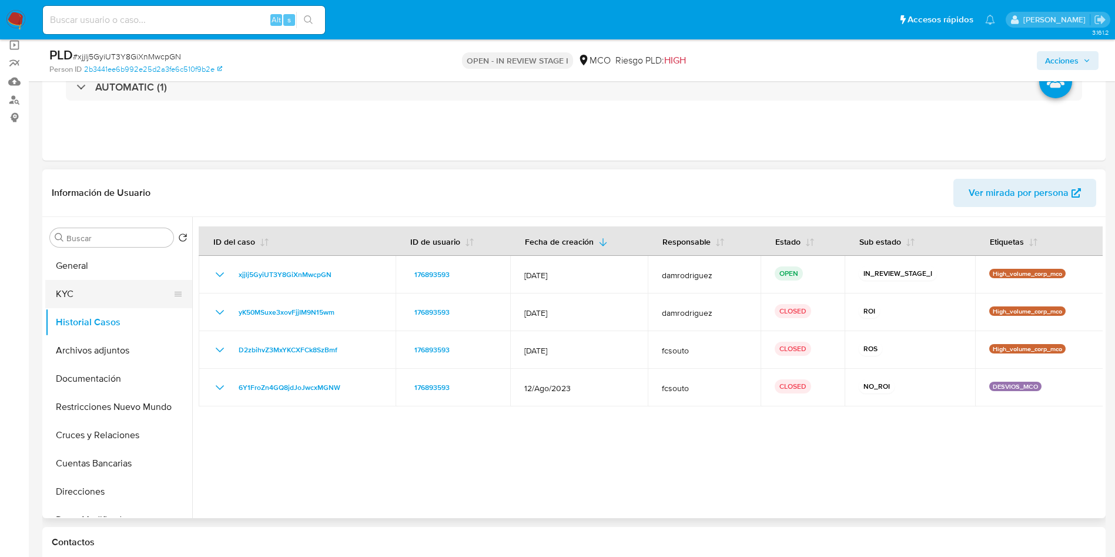
click at [104, 306] on button "KYC" at bounding box center [114, 294] width 138 height 28
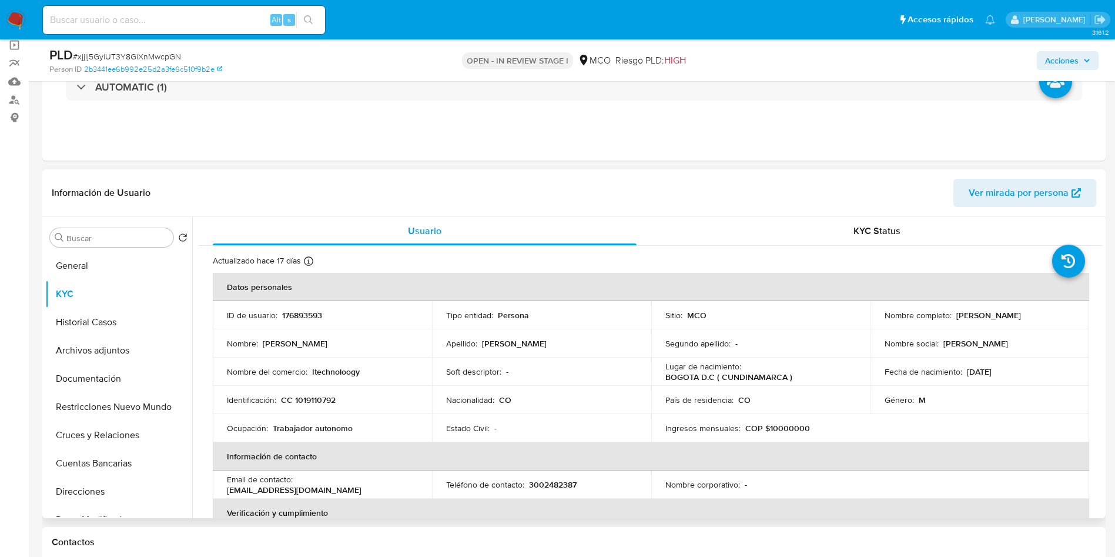
drag, startPoint x: 1047, startPoint y: 316, endPoint x: 954, endPoint y: 319, distance: 93.5
click at [954, 319] on div "Nombre completo : Juan Camilo Alba Beltran" at bounding box center [980, 315] width 191 height 11
copy p "Juan Camilo Alba Beltran"
click at [123, 337] on button "Archivos adjuntos" at bounding box center [114, 350] width 138 height 28
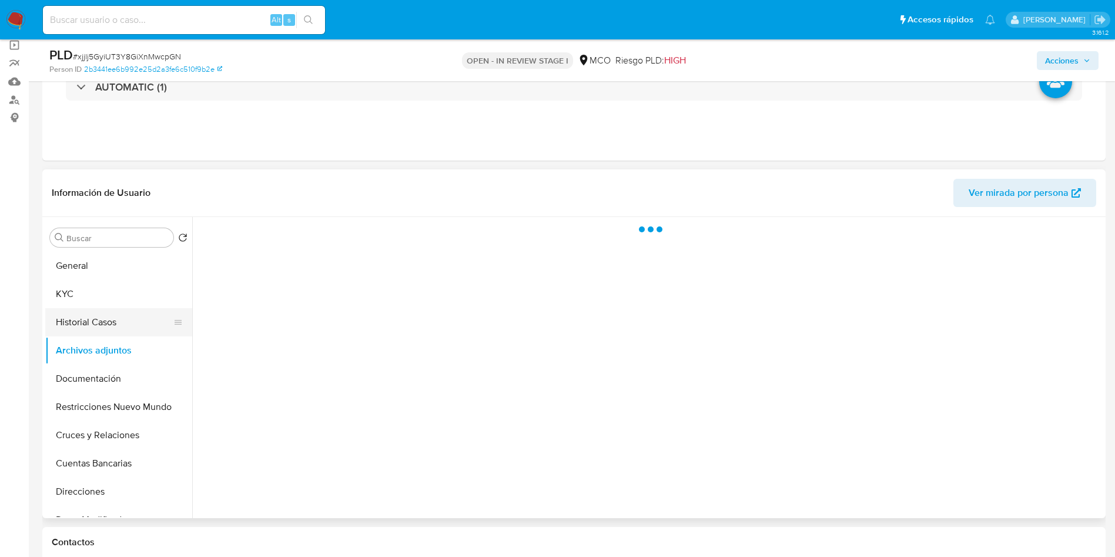
click at [130, 322] on button "Historial Casos" at bounding box center [114, 322] width 138 height 28
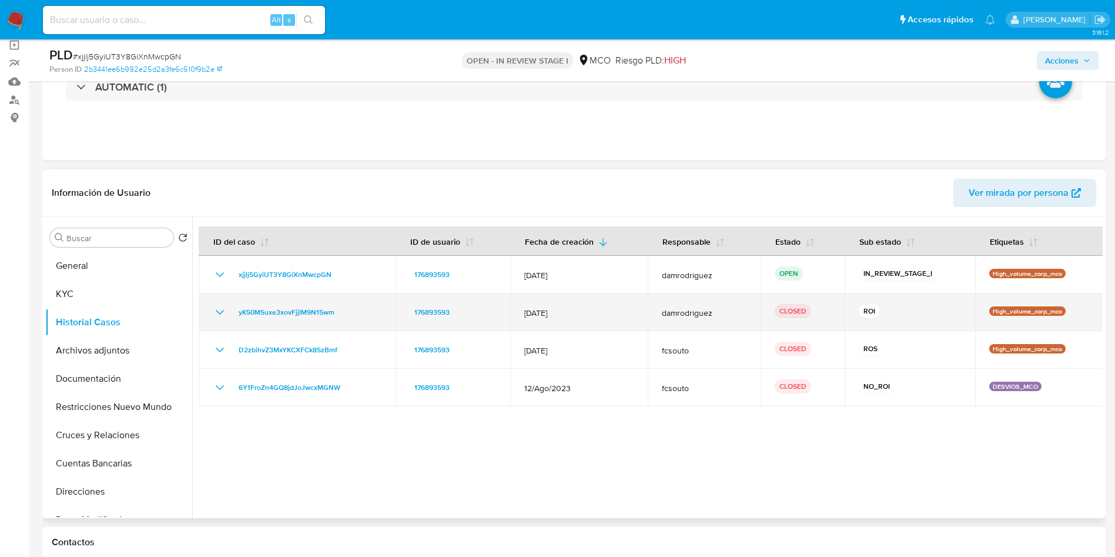
click at [221, 308] on icon "Mostrar/Ocultar" at bounding box center [220, 312] width 14 height 14
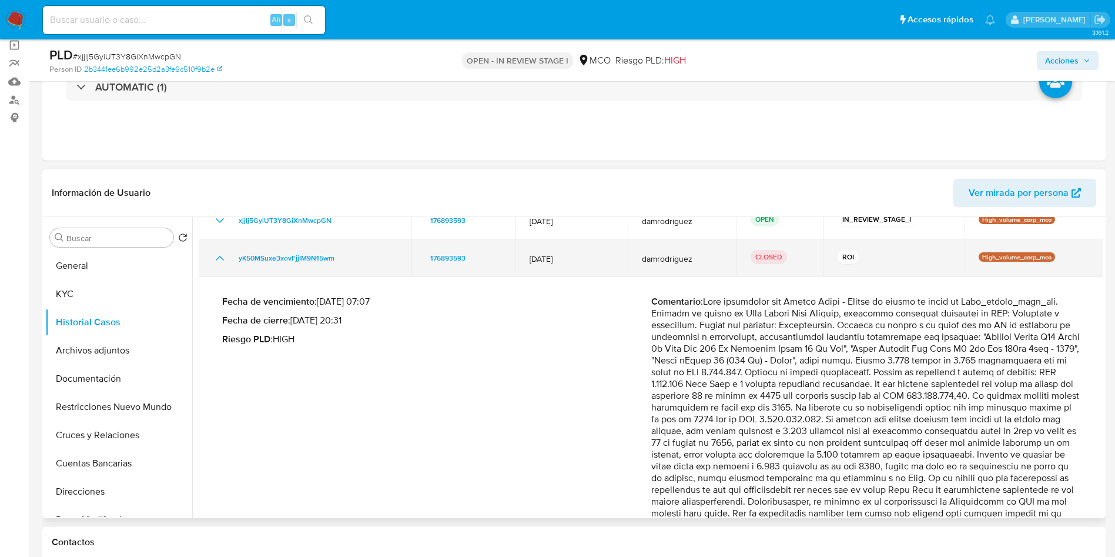
scroll to position [88, 0]
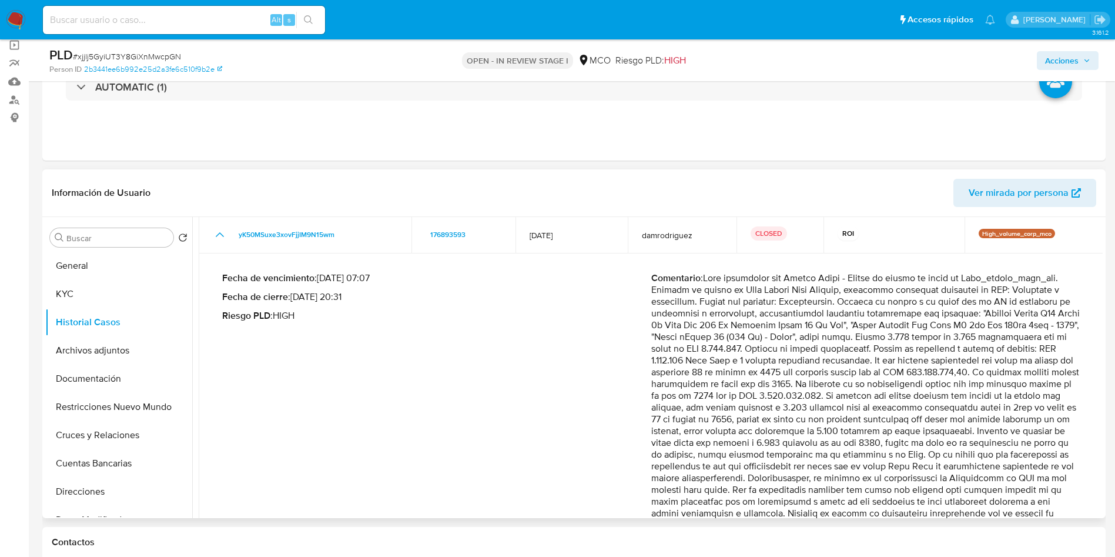
drag, startPoint x: 728, startPoint y: 294, endPoint x: 900, endPoint y: 363, distance: 186.0
click at [873, 361] on p "Comentario :" at bounding box center [865, 425] width 429 height 306
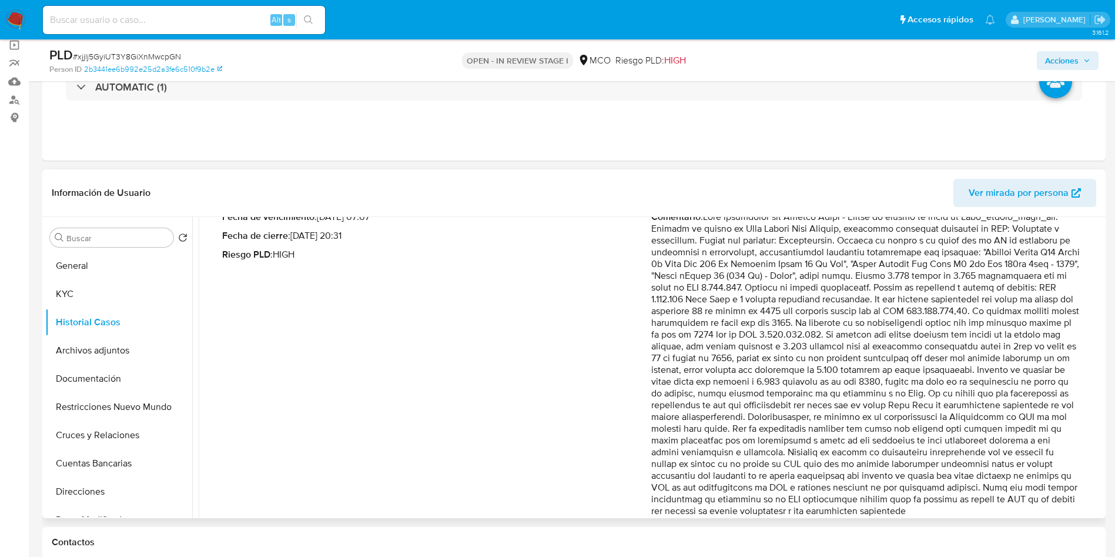
scroll to position [176, 0]
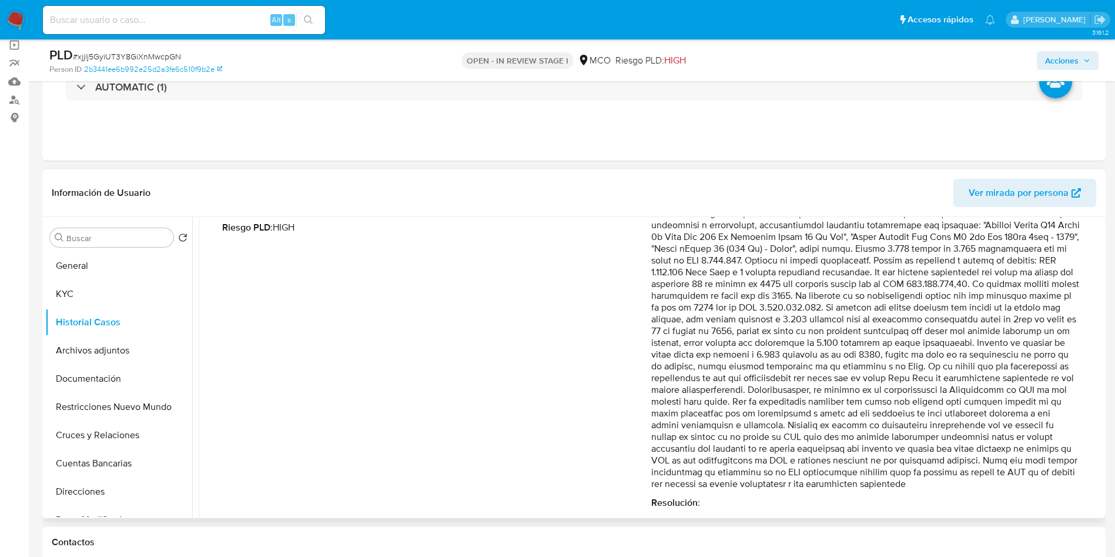
drag, startPoint x: 708, startPoint y: 291, endPoint x: 972, endPoint y: 293, distance: 263.9
click at [971, 294] on p "Comentario :" at bounding box center [865, 337] width 429 height 306
click at [1029, 286] on p "Comentario :" at bounding box center [865, 337] width 429 height 306
drag, startPoint x: 1017, startPoint y: 262, endPoint x: 1029, endPoint y: 262, distance: 11.2
click at [1029, 262] on p "Comentario :" at bounding box center [865, 337] width 429 height 306
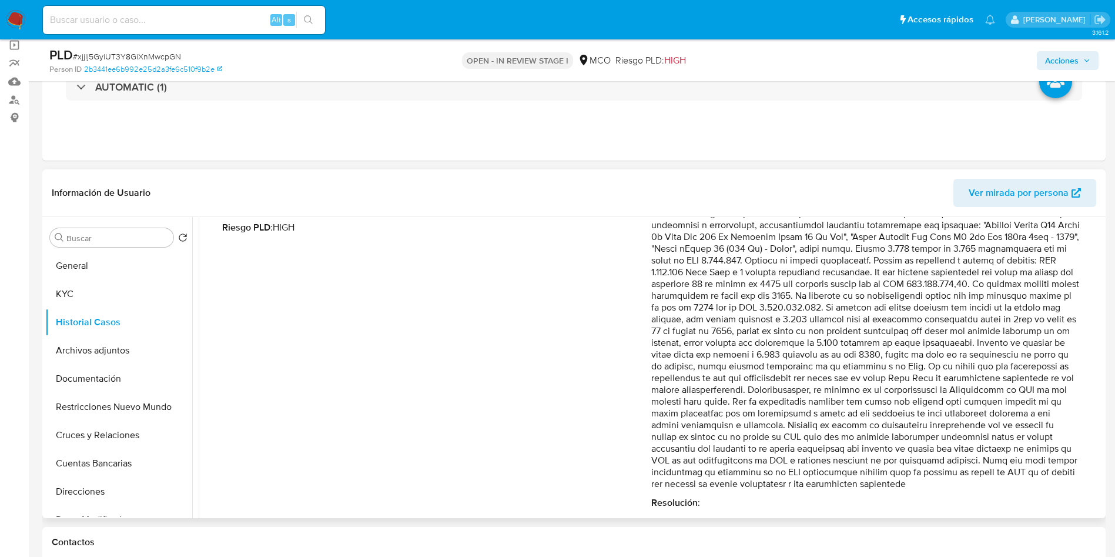
click at [687, 262] on p "Comentario :" at bounding box center [865, 337] width 429 height 306
drag, startPoint x: 1007, startPoint y: 246, endPoint x: 955, endPoint y: 264, distance: 55.4
click at [955, 264] on p "Comentario :" at bounding box center [865, 337] width 429 height 306
click at [932, 277] on p "Comentario :" at bounding box center [865, 337] width 429 height 306
drag, startPoint x: 1021, startPoint y: 259, endPoint x: 802, endPoint y: 369, distance: 245.0
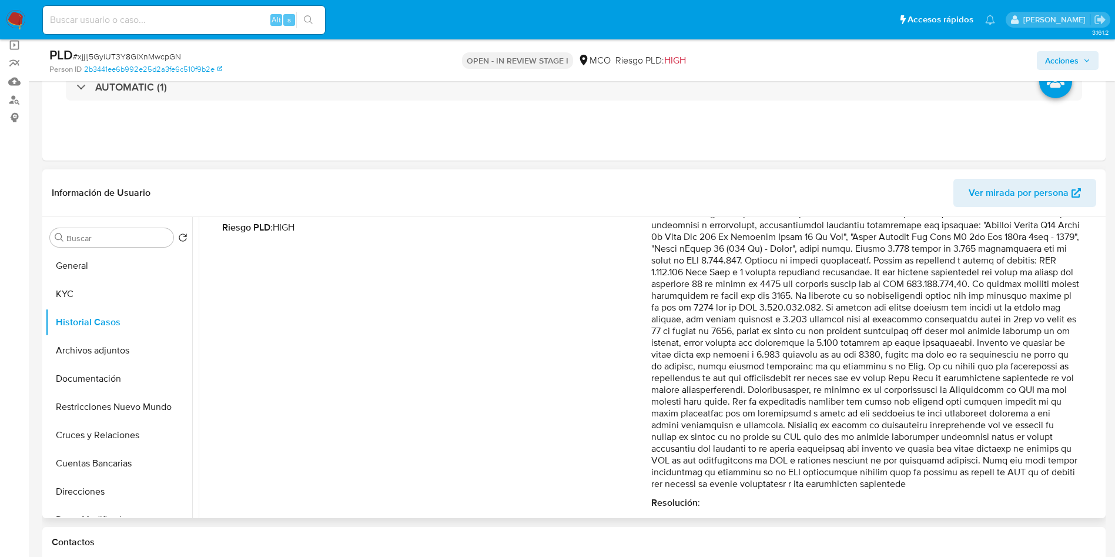
click at [802, 369] on p "Comentario :" at bounding box center [865, 337] width 429 height 306
drag, startPoint x: 882, startPoint y: 372, endPoint x: 1017, endPoint y: 421, distance: 144.5
click at [1053, 411] on p "Comentario :" at bounding box center [865, 337] width 429 height 306
click at [706, 417] on p "Comentario :" at bounding box center [865, 337] width 429 height 306
drag, startPoint x: 649, startPoint y: 416, endPoint x: 823, endPoint y: 485, distance: 187.1
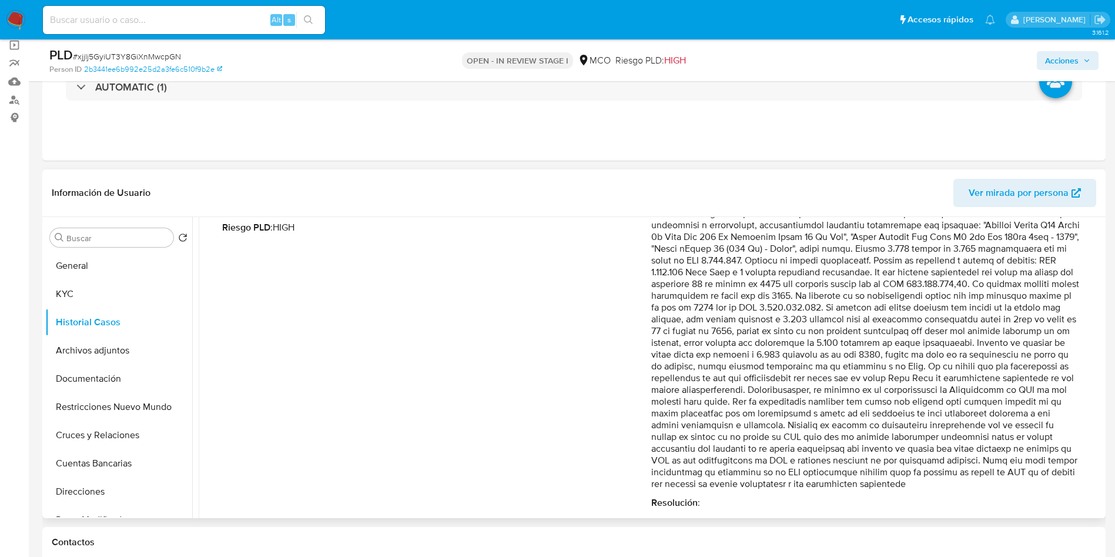
click at [808, 479] on p "Comentario :" at bounding box center [865, 337] width 429 height 306
click at [825, 486] on p "Comentario :" at bounding box center [865, 337] width 429 height 306
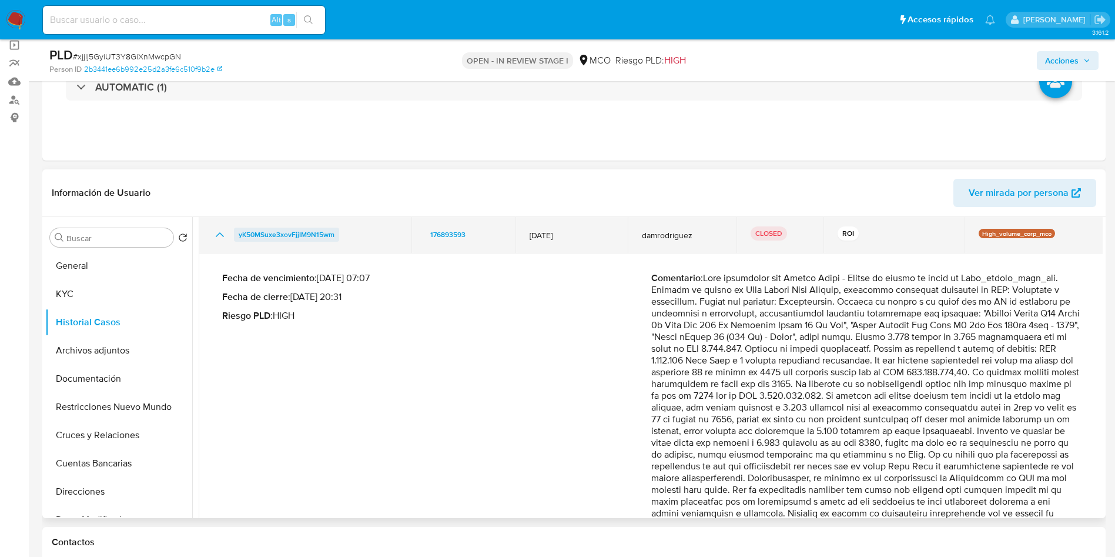
click at [294, 229] on span "yK50MSuxe3xovFjjIM9N15wm" at bounding box center [287, 234] width 96 height 14
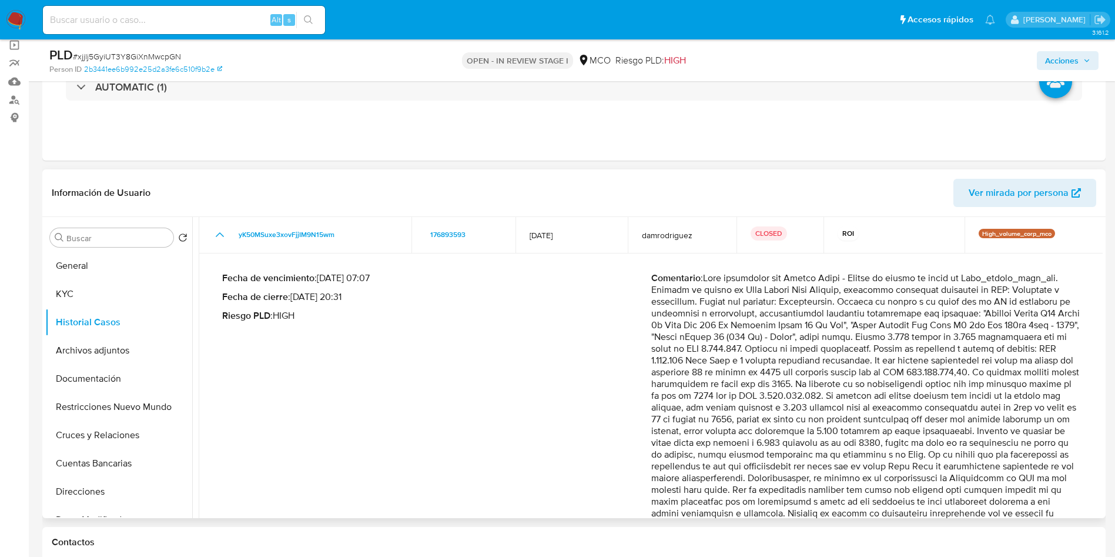
click at [452, 375] on div "Fecha de vencimiento : 10/06/2025 07:07 Fecha de cierre : 09/06/2025 20:31 Ries…" at bounding box center [436, 434] width 429 height 324
click at [109, 352] on button "Archivos adjuntos" at bounding box center [114, 350] width 138 height 28
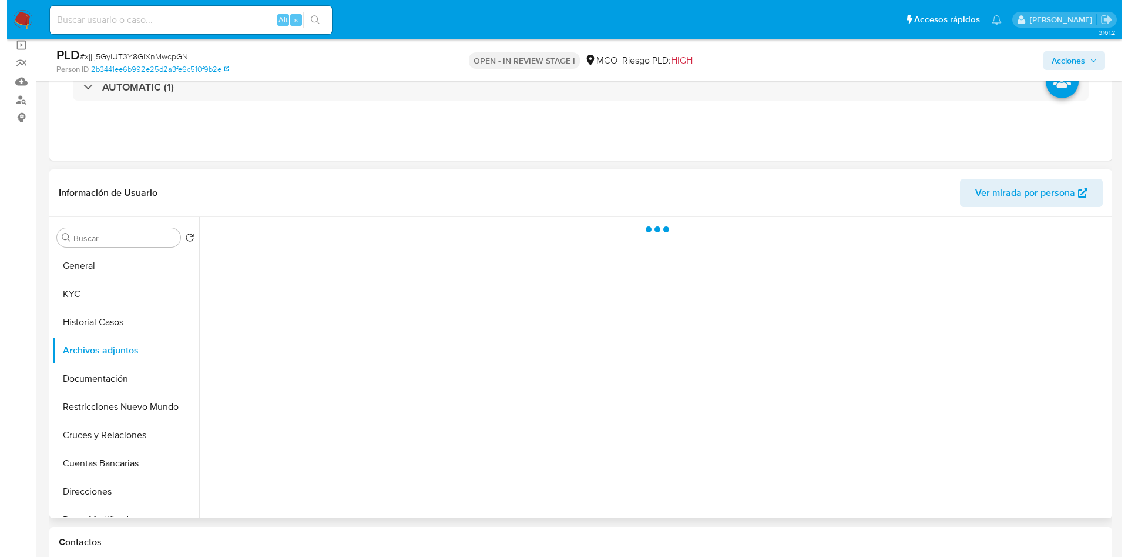
scroll to position [0, 0]
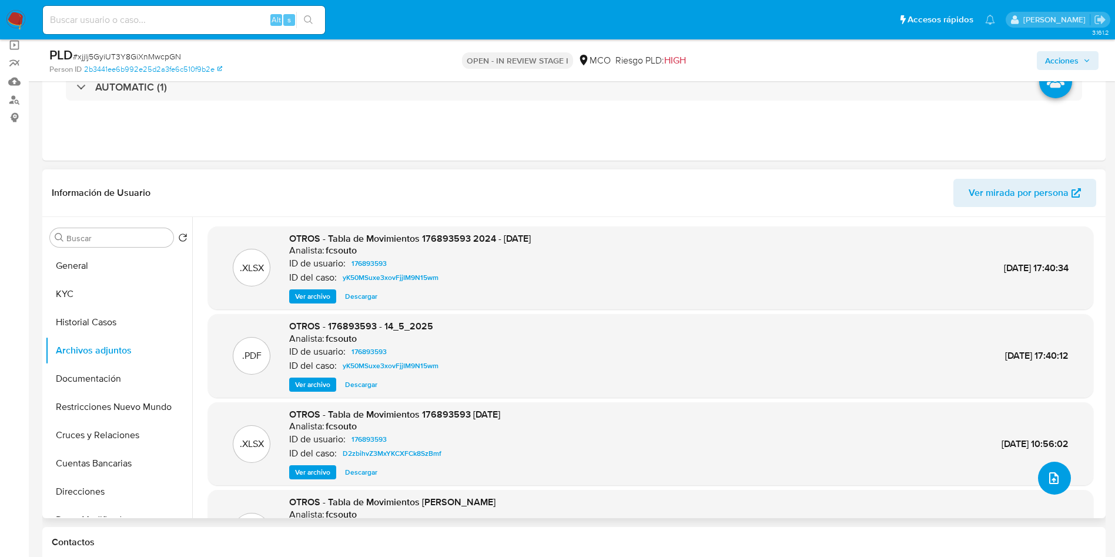
click at [1057, 485] on button "upload-file" at bounding box center [1054, 477] width 33 height 33
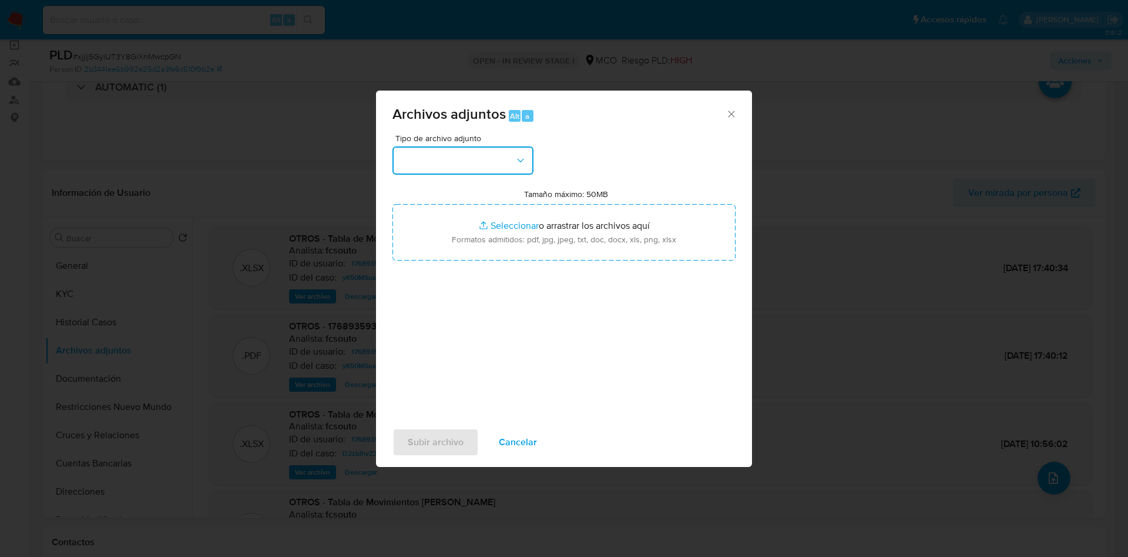
click at [438, 162] on button "button" at bounding box center [463, 160] width 141 height 28
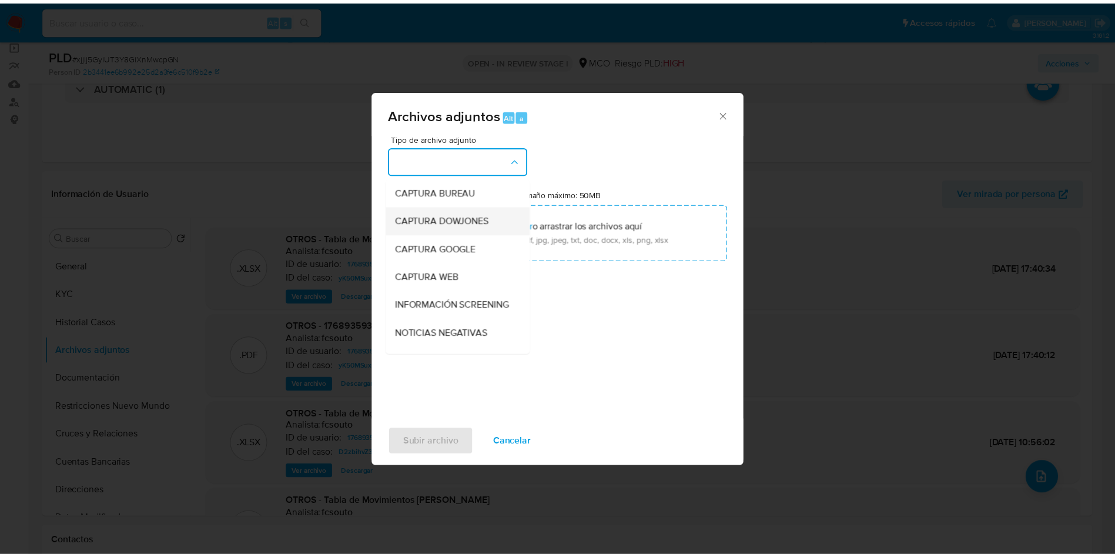
scroll to position [88, 0]
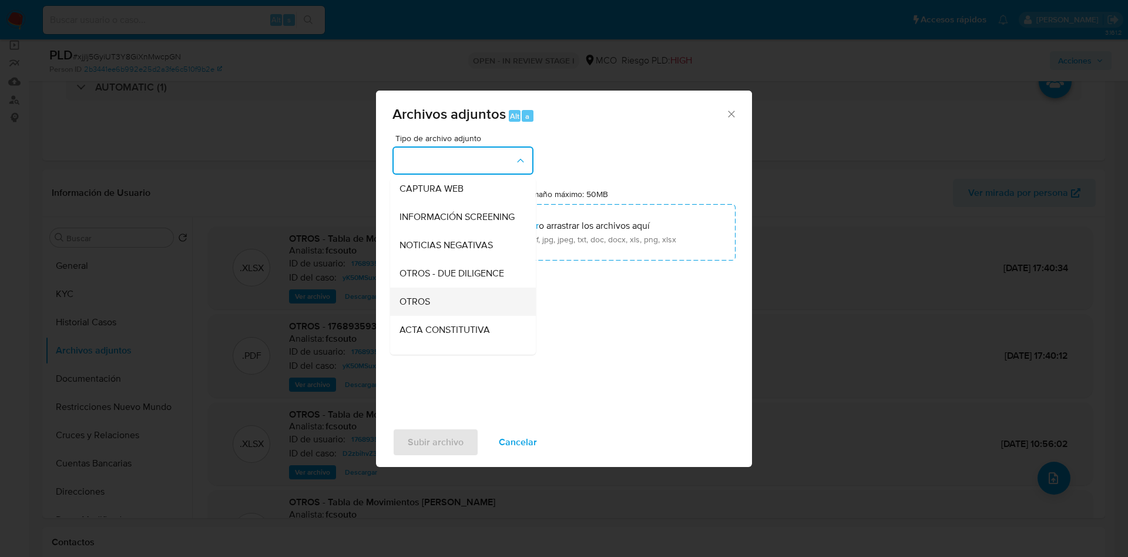
click at [444, 303] on div "OTROS" at bounding box center [460, 301] width 120 height 28
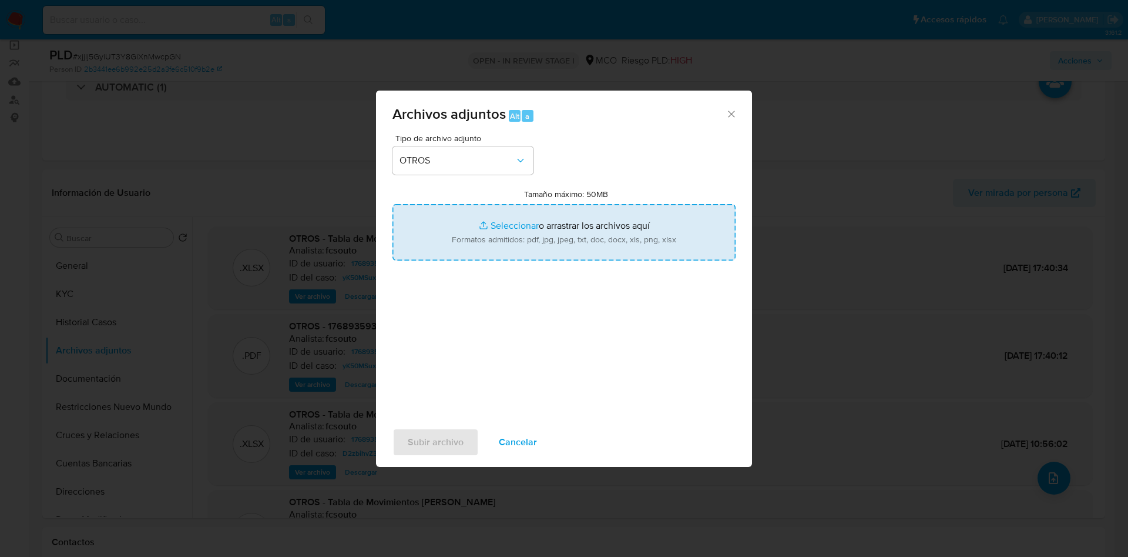
click at [503, 212] on input "Tamaño máximo: 50MB Seleccionar archivos" at bounding box center [564, 232] width 343 height 56
type input "C:\fakepath\176893593 - 29_09_2025.pdf"
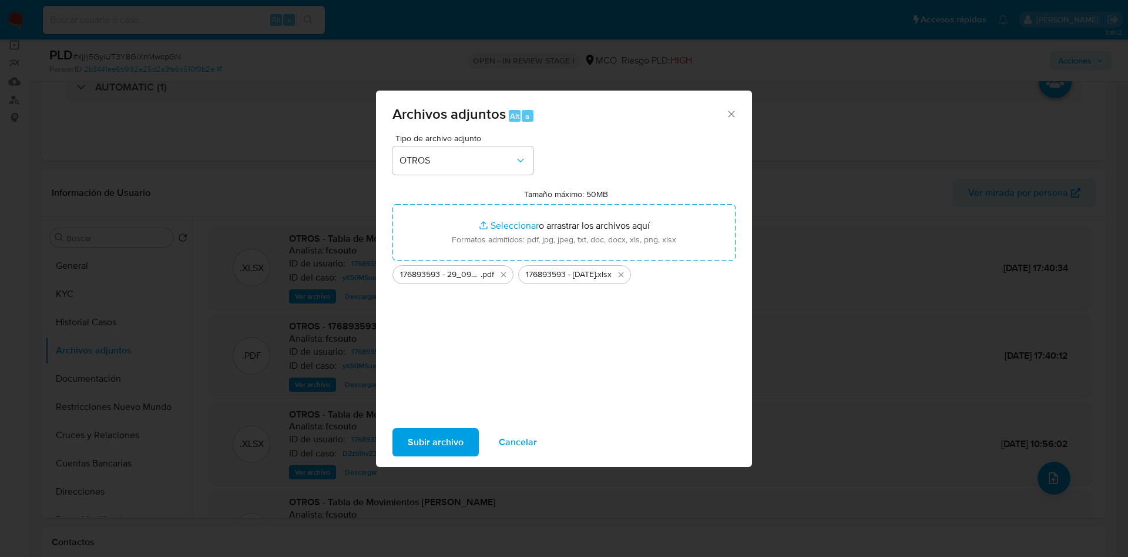
click at [427, 443] on span "Subir archivo" at bounding box center [436, 442] width 56 height 26
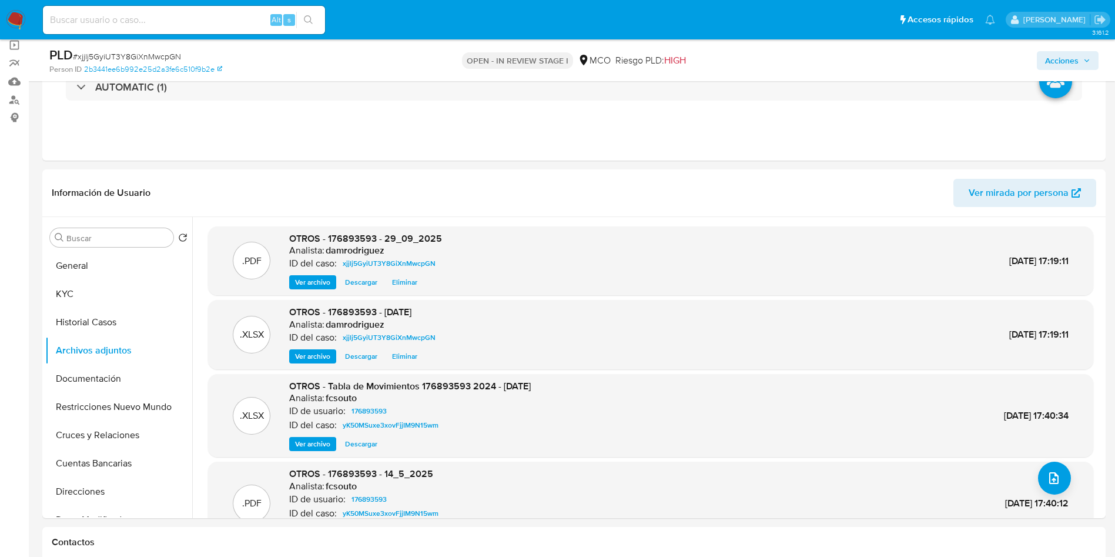
click at [1079, 59] on span "Acciones" at bounding box center [1067, 60] width 45 height 16
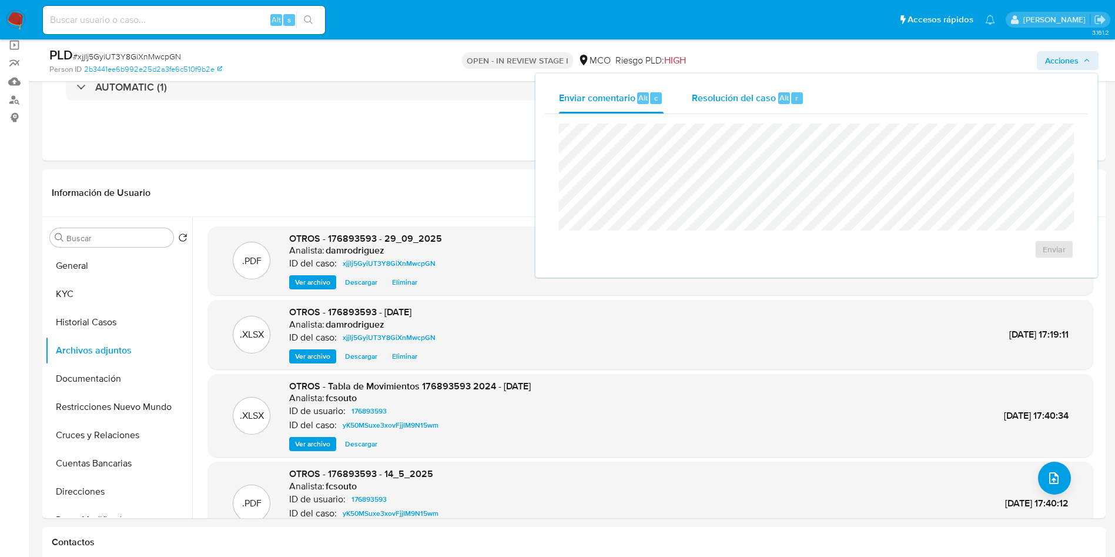
click at [712, 101] on span "Resolución del caso" at bounding box center [734, 98] width 84 height 14
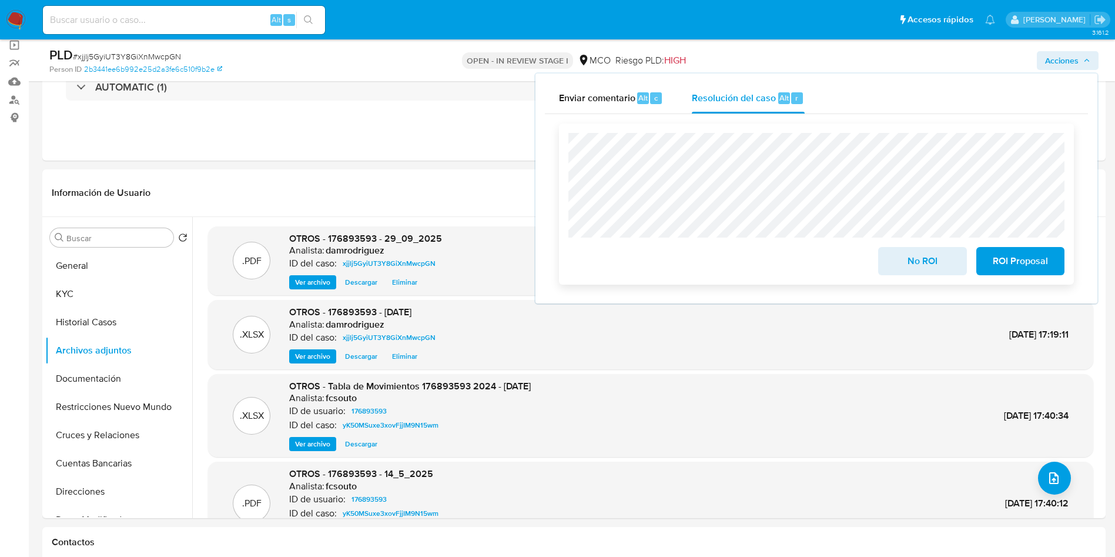
click at [1019, 264] on span "ROI Proposal" at bounding box center [1021, 261] width 58 height 26
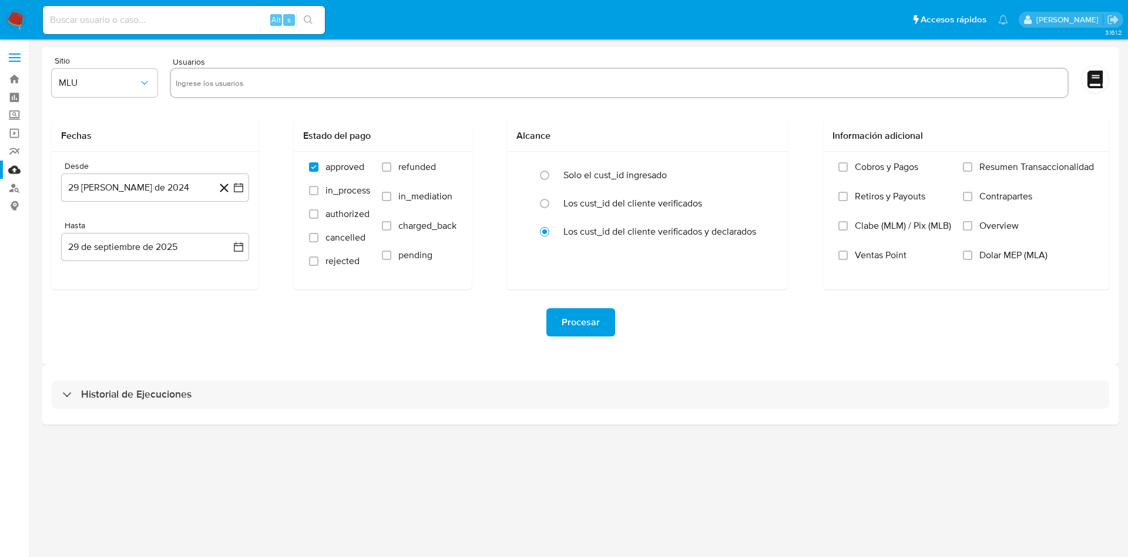
click at [200, 89] on input "text" at bounding box center [619, 82] width 887 height 19
click at [78, 75] on button "MLU" at bounding box center [105, 83] width 106 height 28
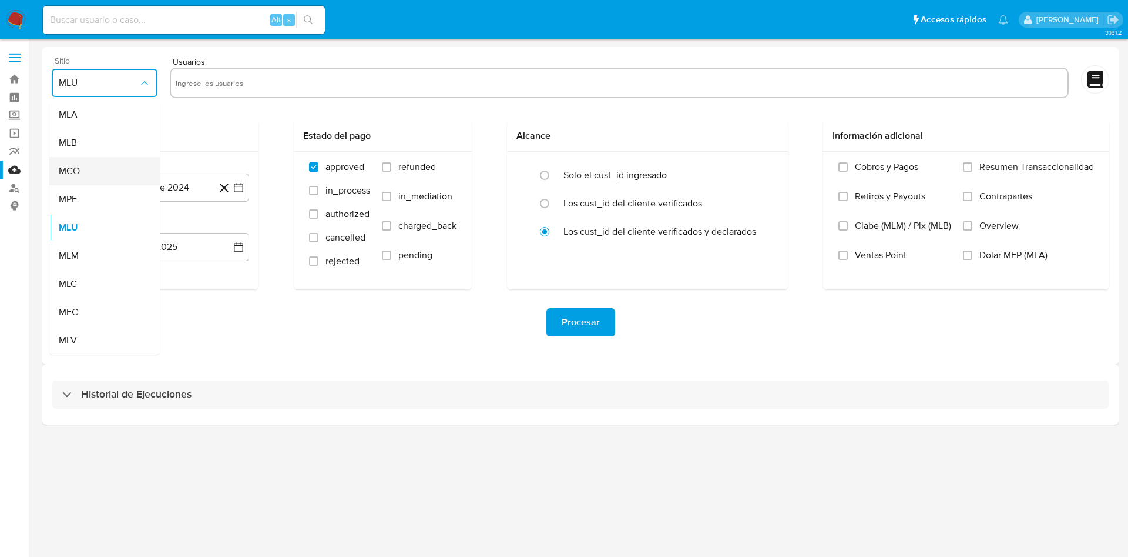
click at [103, 170] on div "MCO" at bounding box center [101, 171] width 85 height 28
click at [193, 81] on input "text" at bounding box center [619, 82] width 887 height 19
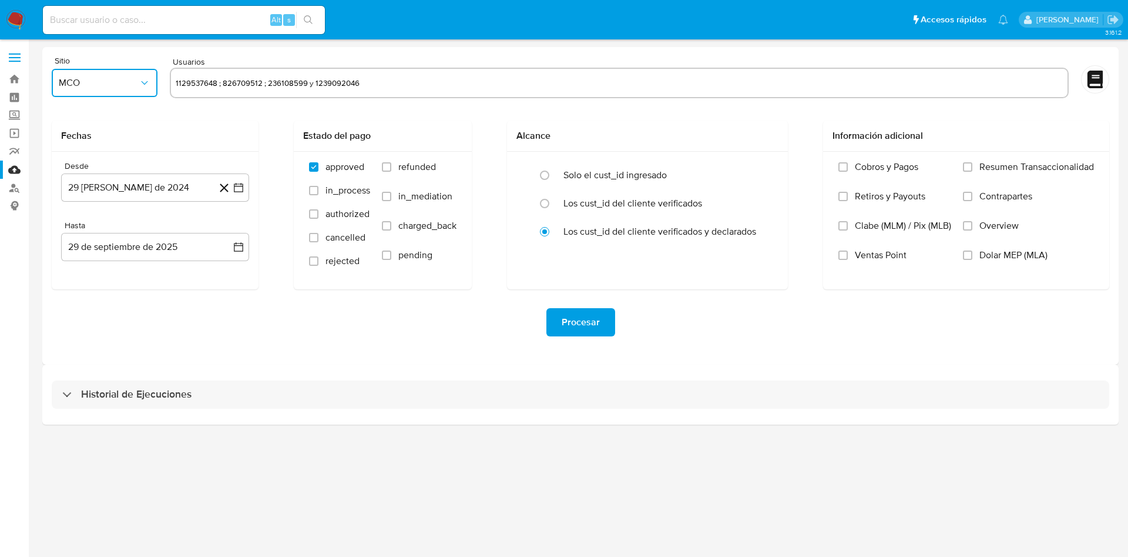
click at [219, 83] on input "1129537648 ; 826709512 ; 236108599 y 1239092046" at bounding box center [619, 82] width 887 height 19
type input "1129537648"
click at [256, 82] on input "; 826709512 ; 236108599 y 1239092046" at bounding box center [656, 82] width 813 height 19
click at [409, 91] on input "826709512 236108599 y 1239092046" at bounding box center [656, 82] width 813 height 19
type input "826709512"
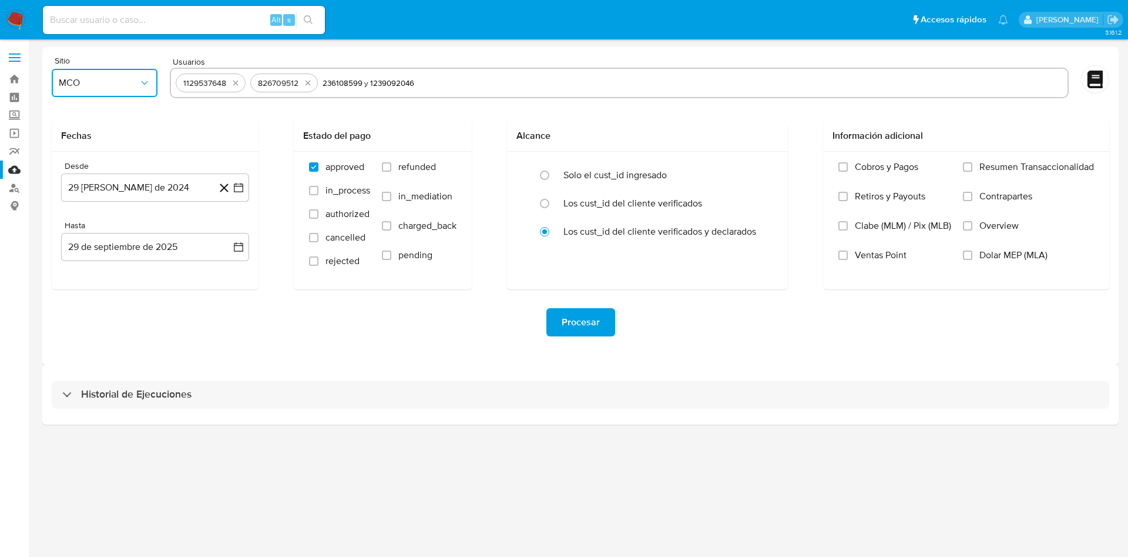
click at [366, 84] on input "236108599 y 1239092046" at bounding box center [693, 82] width 741 height 19
type input "236108599"
type input "1239092046"
click at [139, 193] on button "29 [PERSON_NAME] de 2024" at bounding box center [155, 187] width 188 height 28
click at [227, 230] on icon "Mes siguiente" at bounding box center [228, 230] width 14 height 14
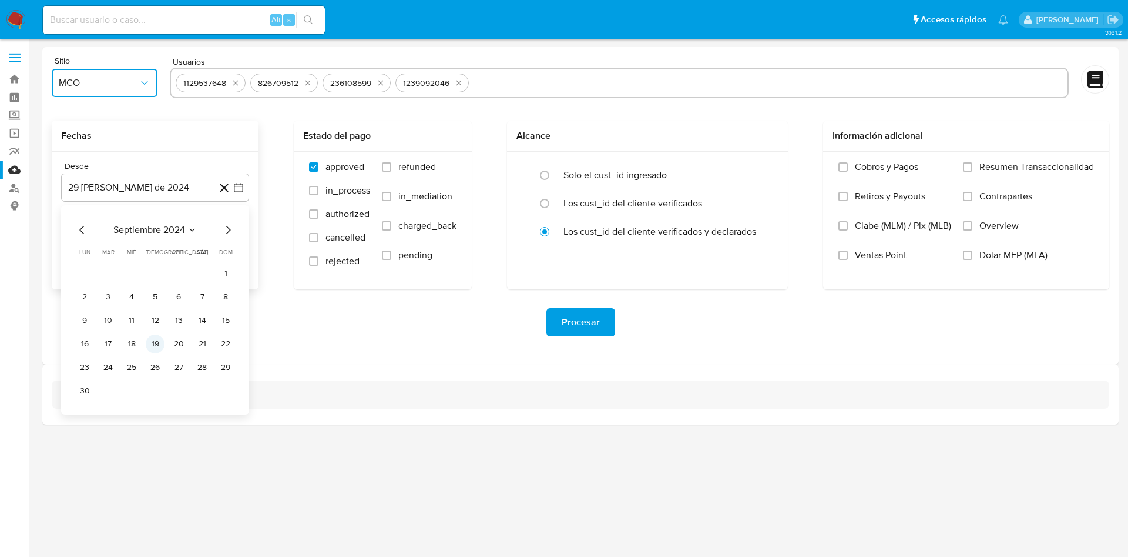
click at [150, 341] on button "19" at bounding box center [155, 343] width 19 height 19
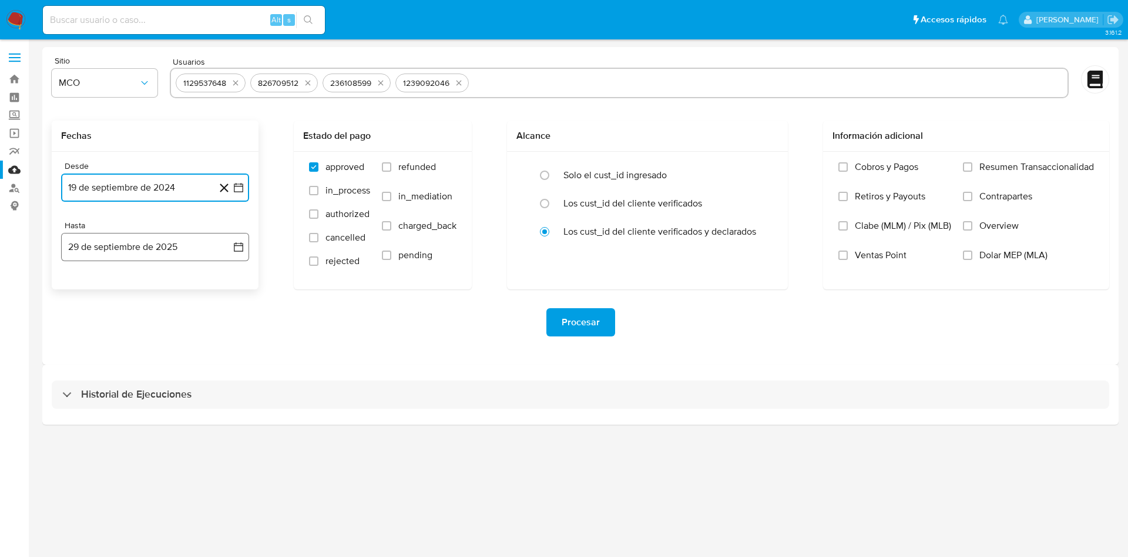
click at [94, 246] on button "29 de septiembre de 2025" at bounding box center [155, 247] width 188 height 28
click at [174, 379] on button "19" at bounding box center [178, 379] width 19 height 19
click at [378, 368] on div "Historial de Ejecuciones" at bounding box center [580, 394] width 1077 height 60
click at [572, 319] on span "Procesar" at bounding box center [581, 322] width 38 height 26
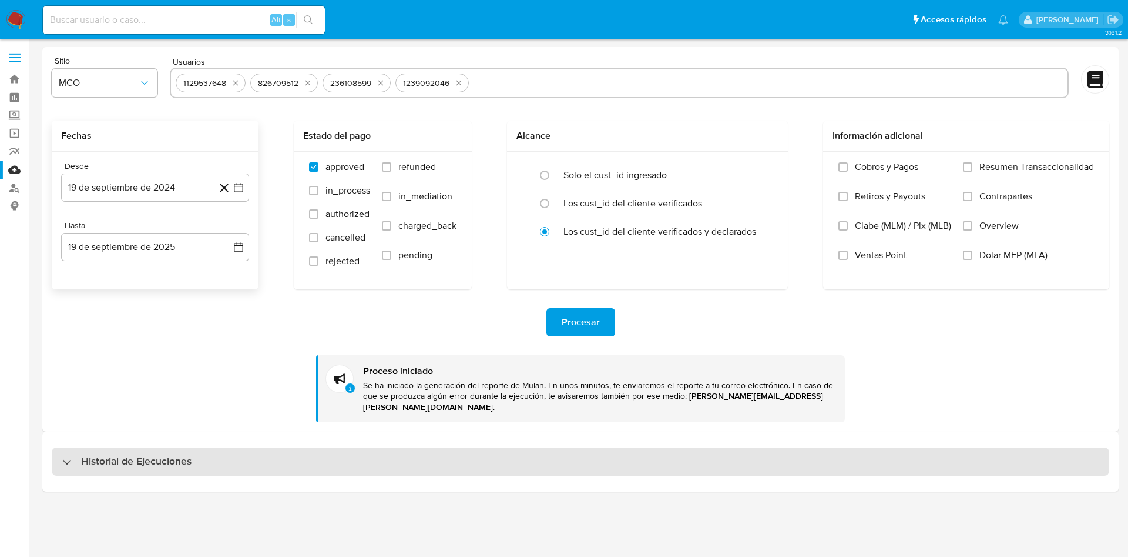
click at [239, 447] on div "Historial de Ejecuciones" at bounding box center [581, 461] width 1058 height 28
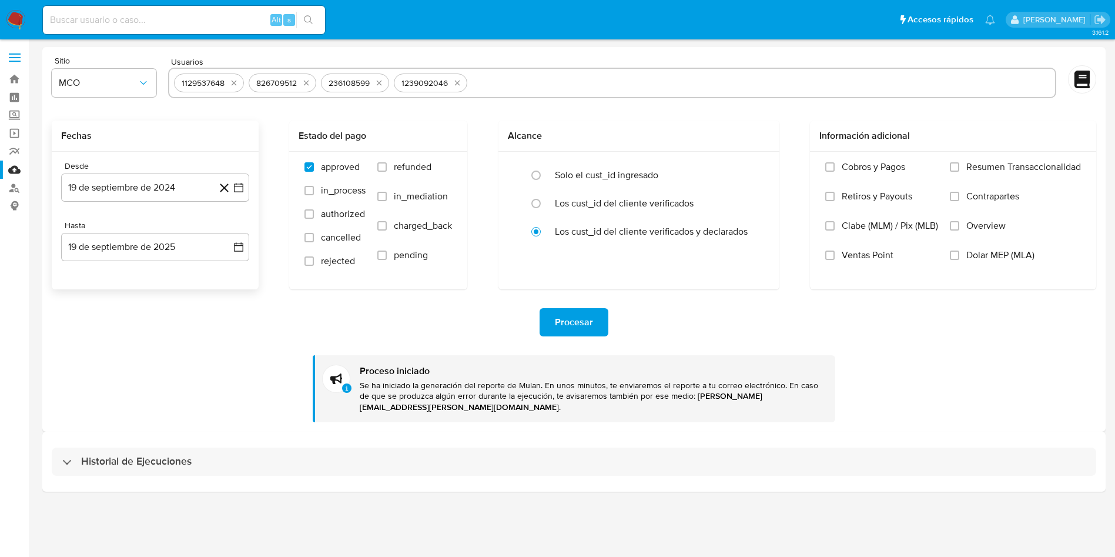
select select "10"
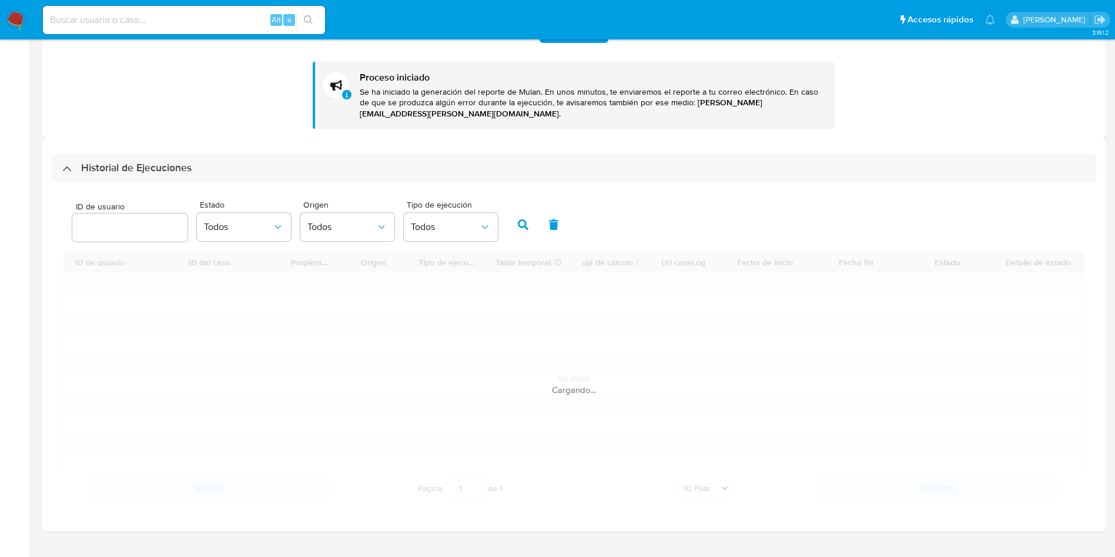
scroll to position [307, 0]
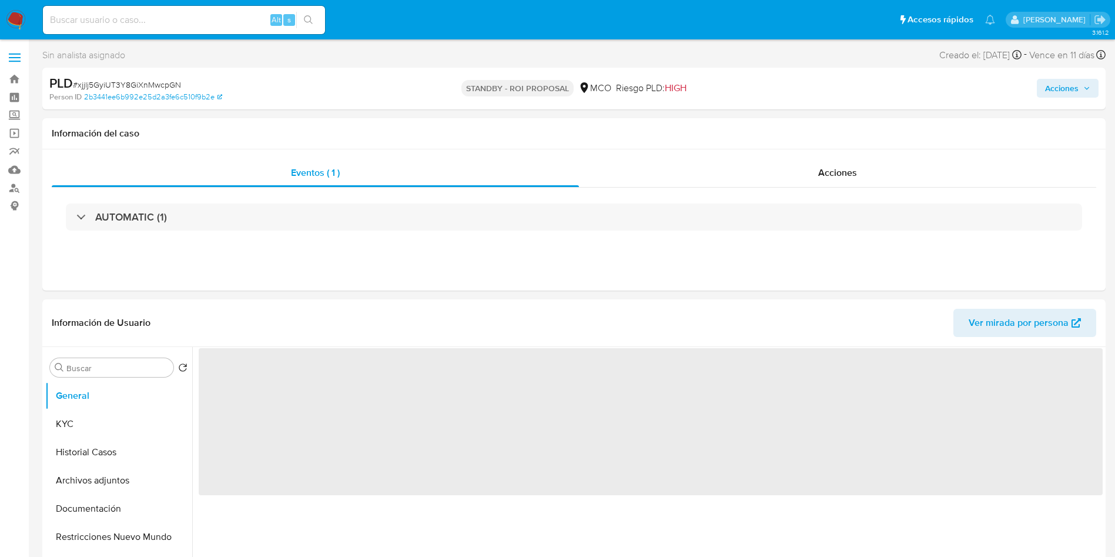
select select "10"
